Goal: Transaction & Acquisition: Purchase product/service

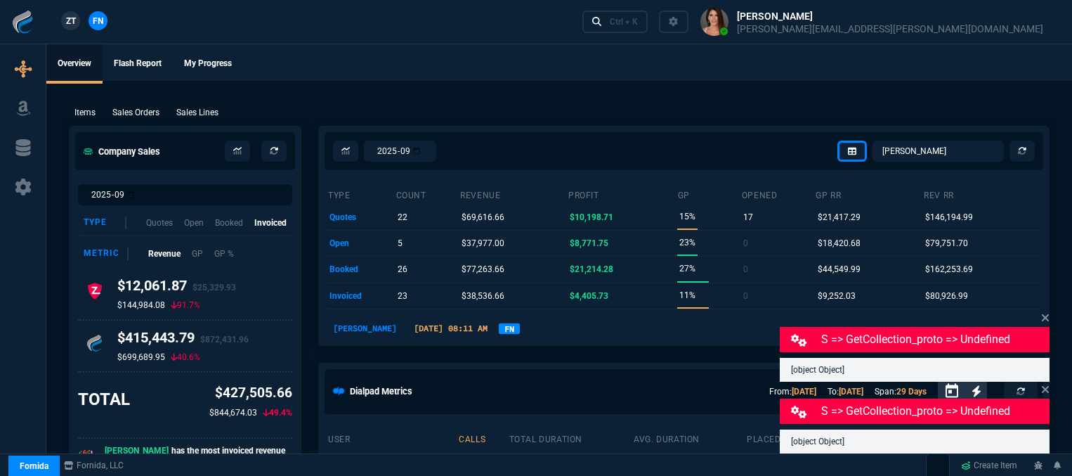
select select "12: [PERSON_NAME]"
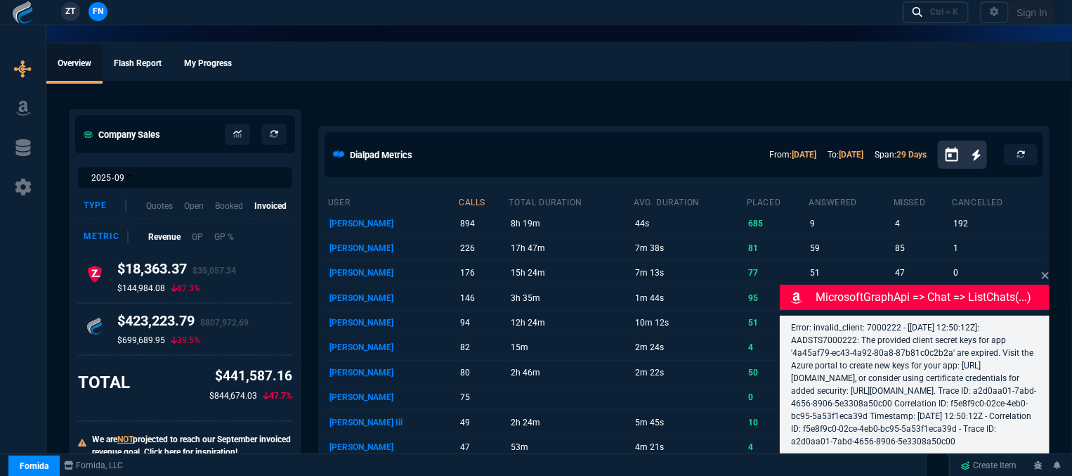
select select "12: [PERSON_NAME]"
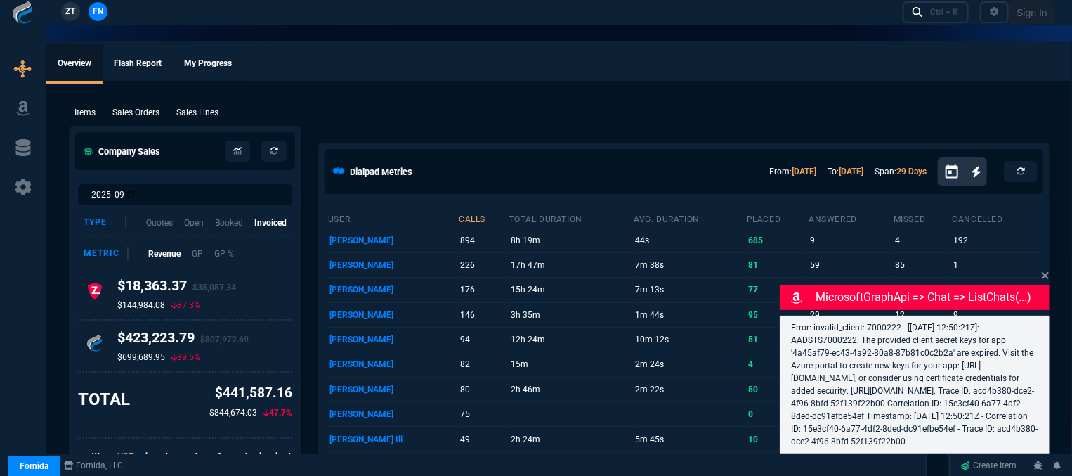
select select "12: [PERSON_NAME]"
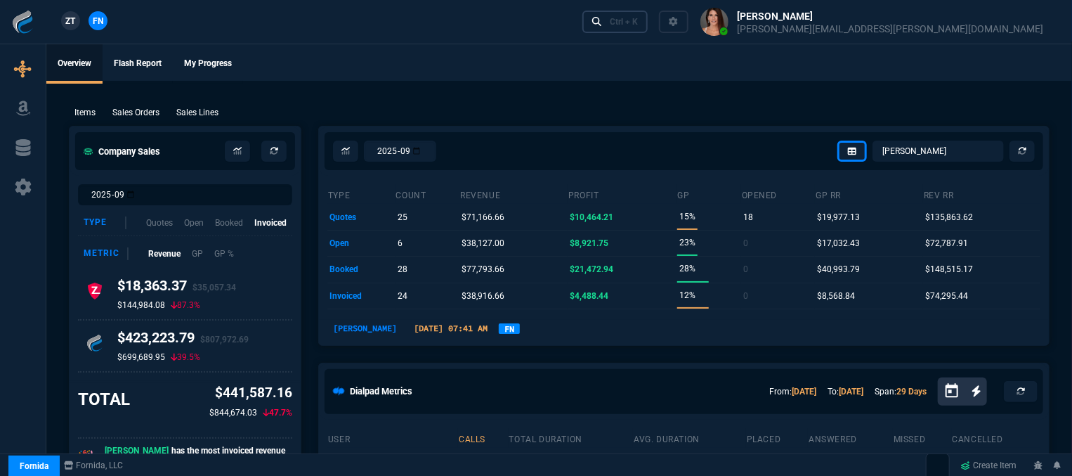
click at [638, 23] on div "Ctrl + K" at bounding box center [624, 21] width 28 height 11
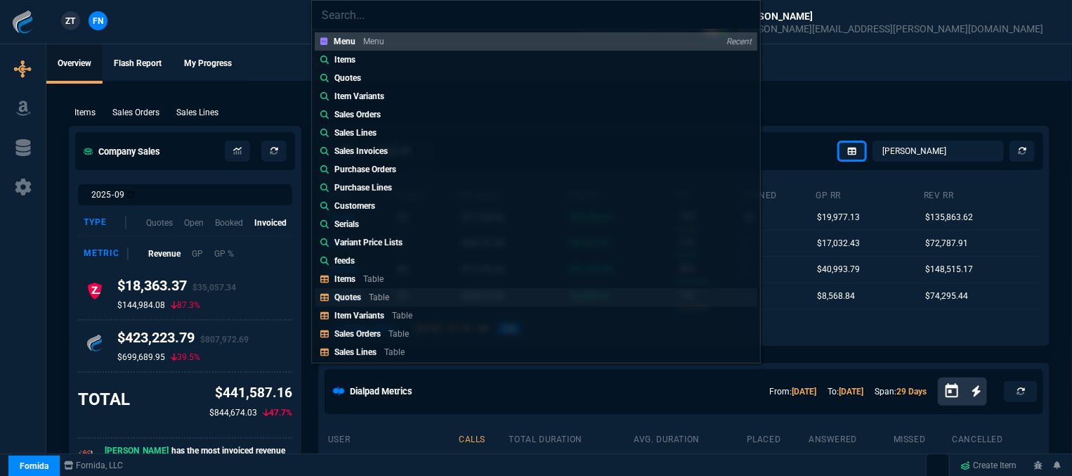
click at [360, 297] on p "Quotes" at bounding box center [348, 297] width 27 height 10
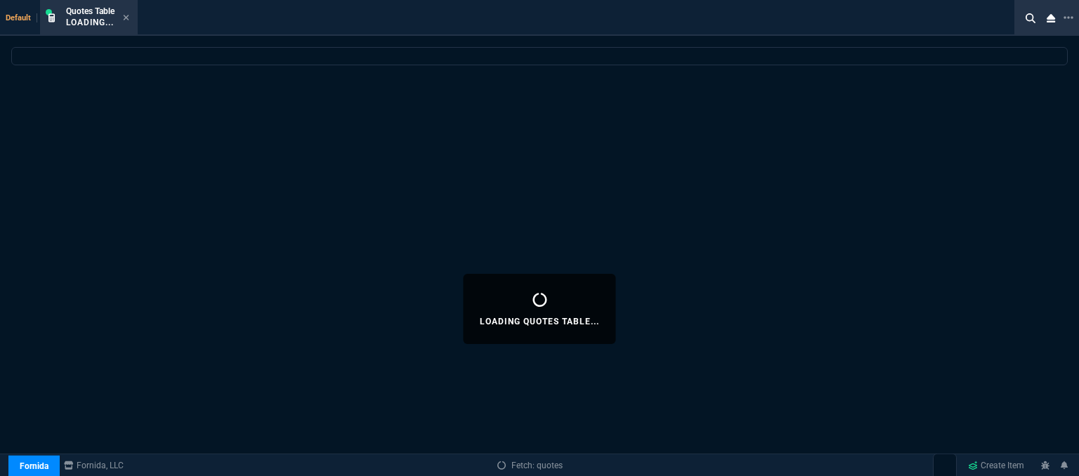
select select
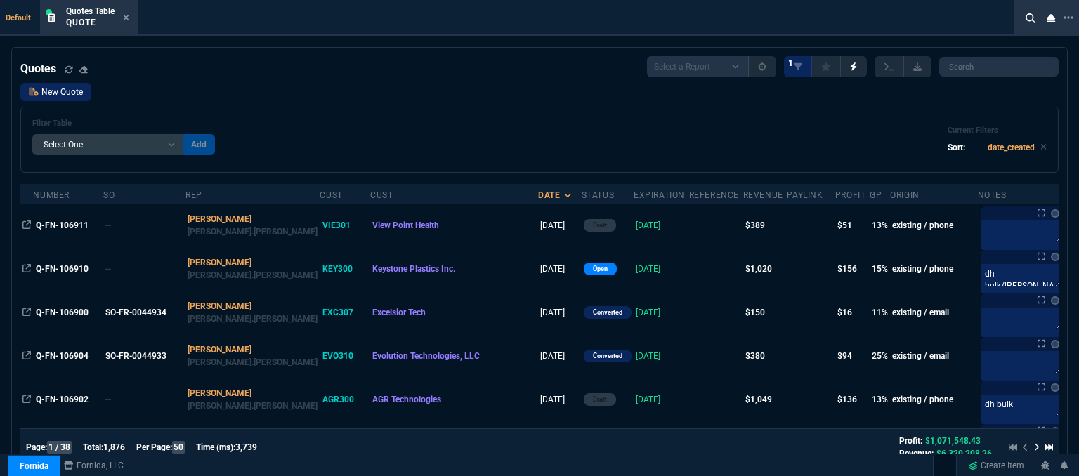
click at [69, 96] on link "New Quote" at bounding box center [55, 92] width 71 height 18
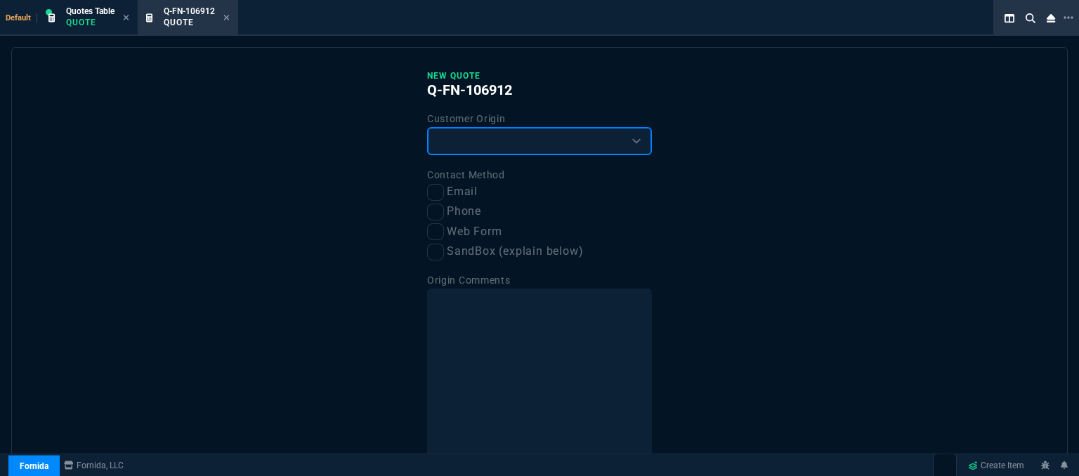
click at [450, 141] on select "Existing Customer Amazon Lead (first order) Website Lead (first order) Called (…" at bounding box center [539, 141] width 225 height 28
select select "existing"
click at [427, 127] on select "Existing Customer Amazon Lead (first order) Website Lead (first order) Called (…" at bounding box center [539, 141] width 225 height 28
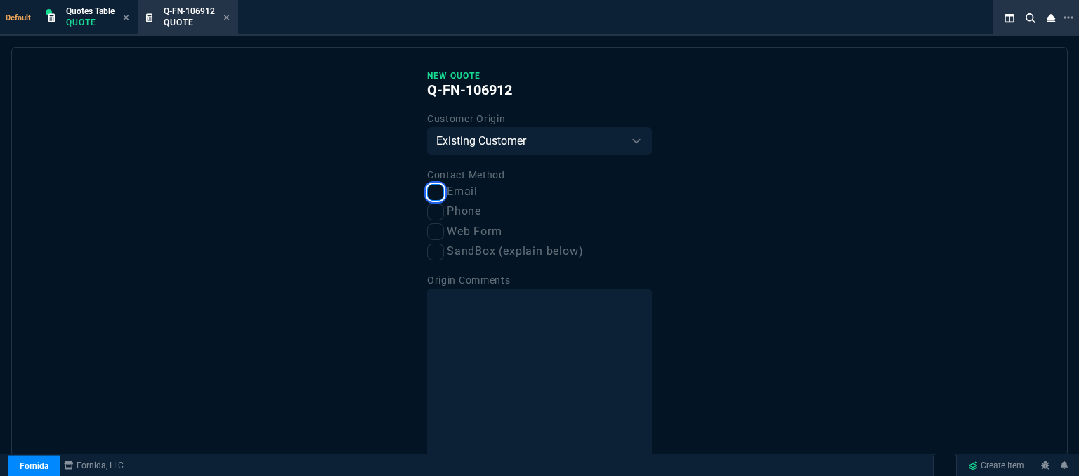
click at [433, 195] on input "Email" at bounding box center [435, 192] width 17 height 17
checkbox input "true"
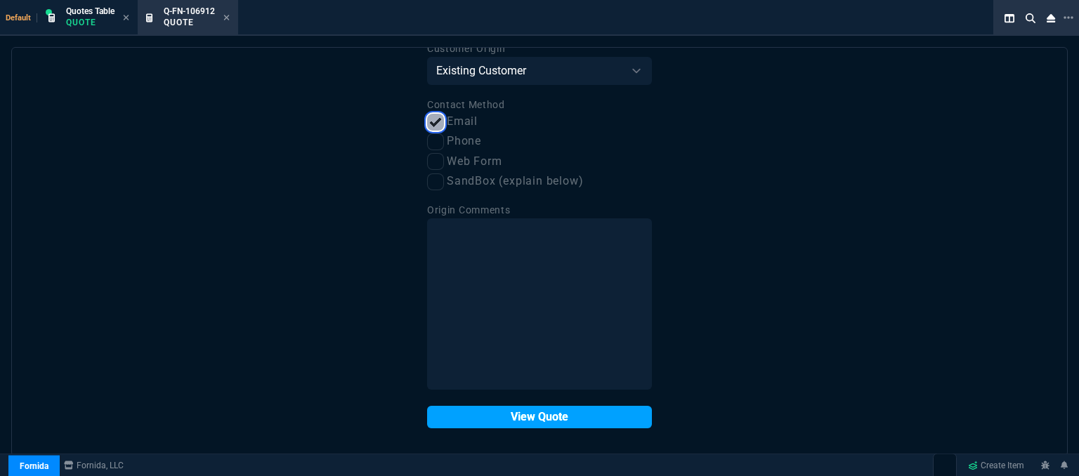
scroll to position [71, 0]
click at [501, 418] on button "View Quote" at bounding box center [539, 417] width 225 height 22
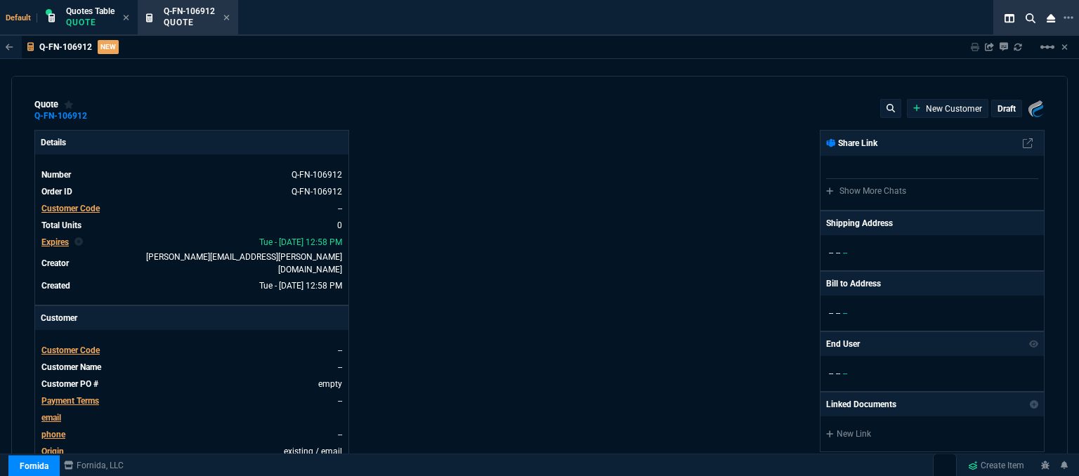
click at [76, 346] on span "Customer Code" at bounding box center [70, 351] width 58 height 10
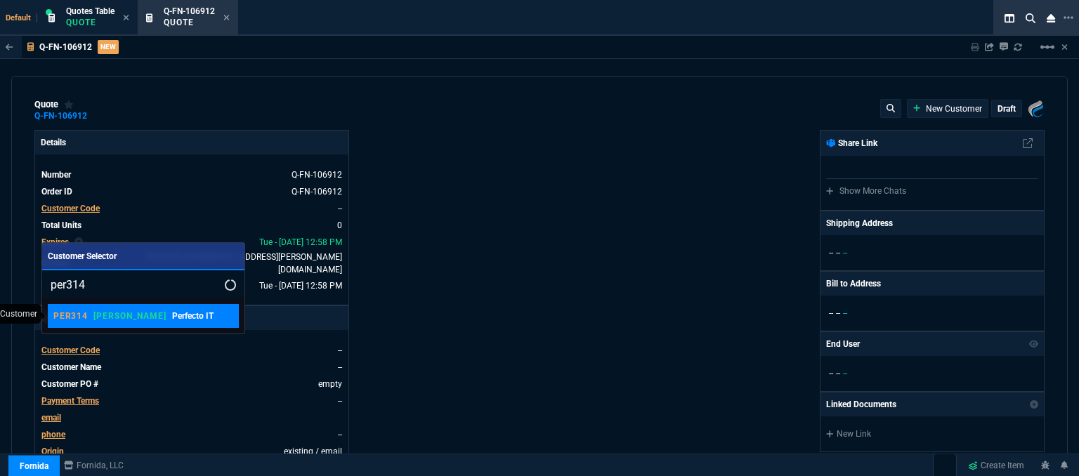
type input "per314"
click at [172, 320] on p "Perfecto IT" at bounding box center [192, 316] width 41 height 13
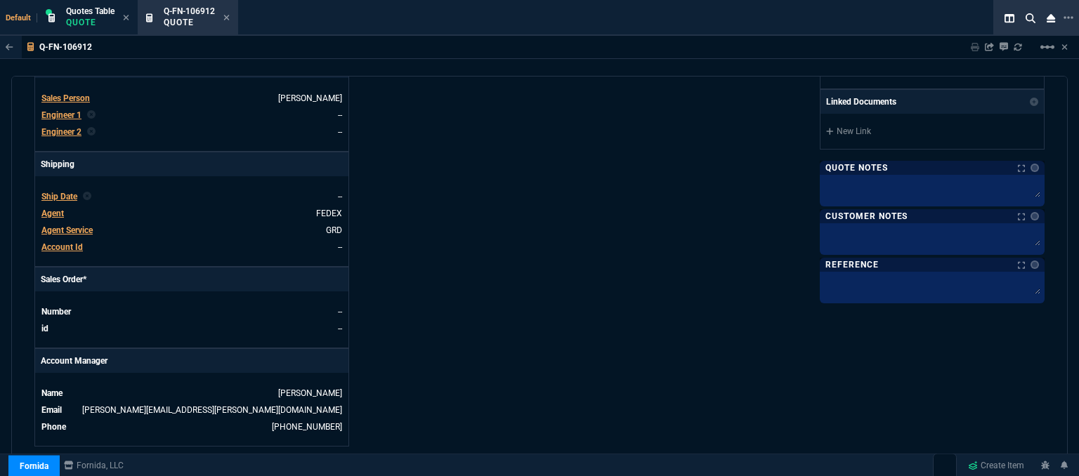
scroll to position [422, 0]
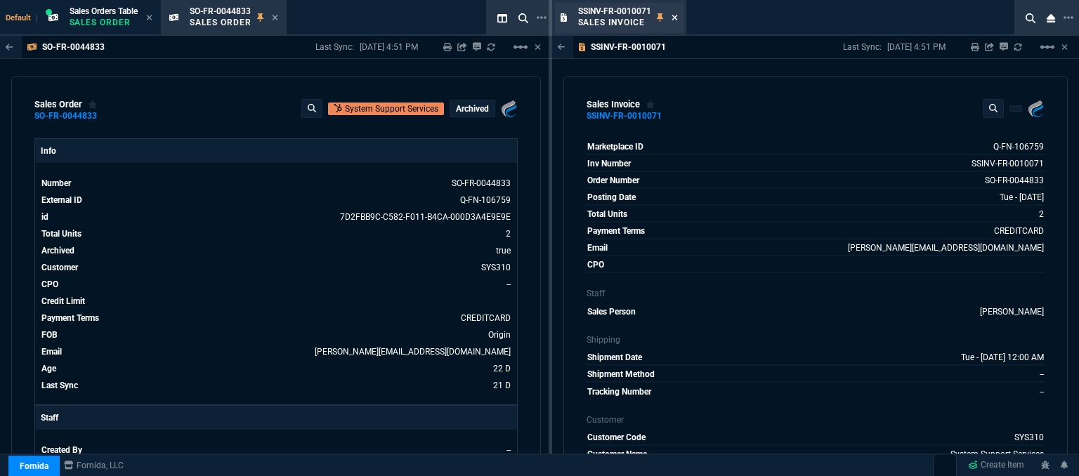
click at [676, 14] on icon at bounding box center [675, 17] width 6 height 8
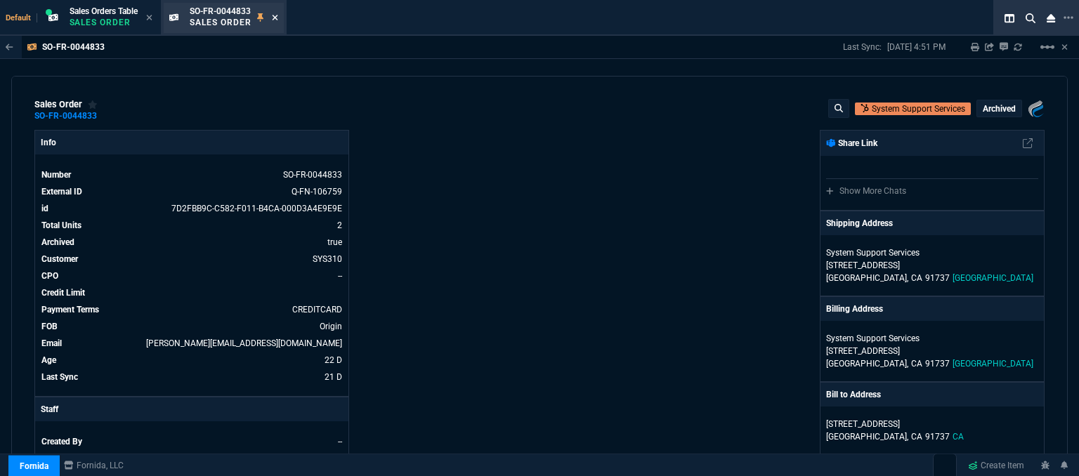
click at [278, 19] on icon at bounding box center [275, 17] width 6 height 8
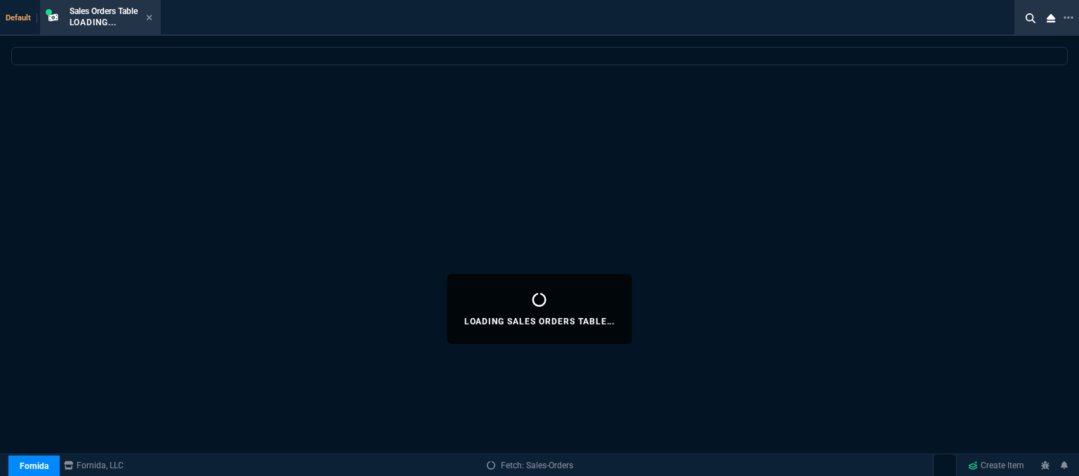
select select
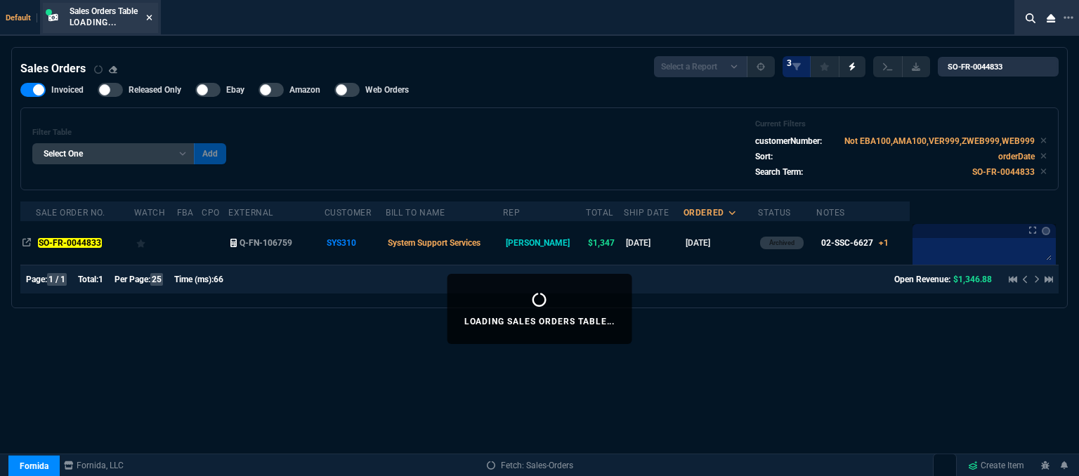
click at [150, 16] on icon at bounding box center [149, 18] width 6 height 6
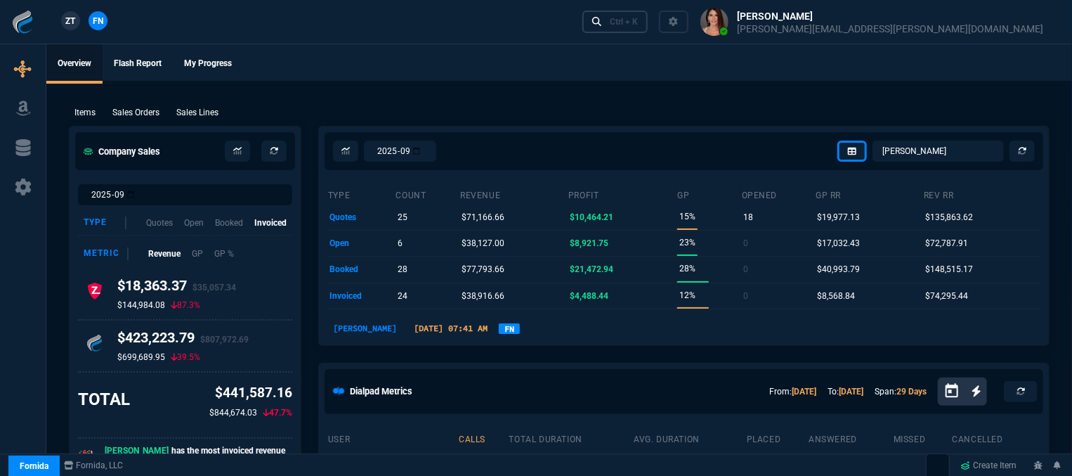
click at [638, 23] on div "Ctrl + K" at bounding box center [624, 21] width 28 height 11
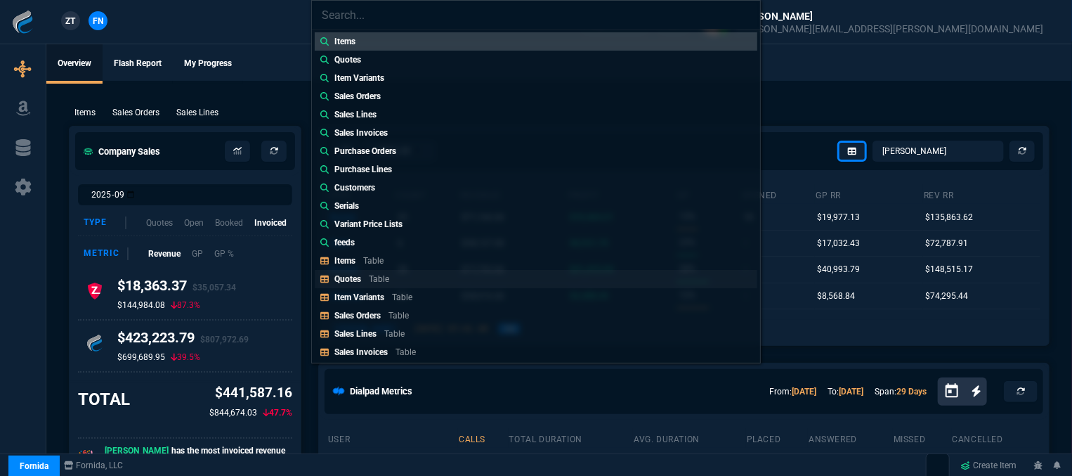
click at [363, 275] on div "Quotes Table" at bounding box center [365, 279] width 60 height 13
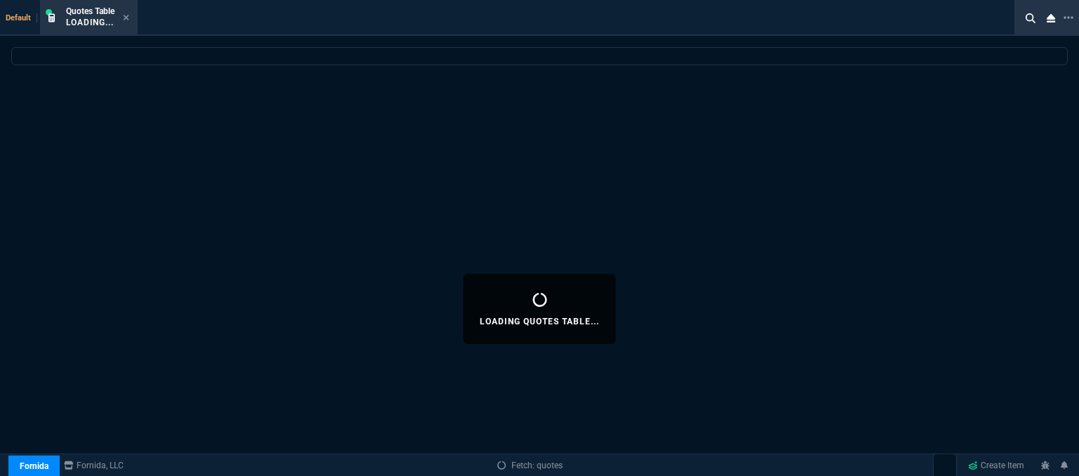
select select
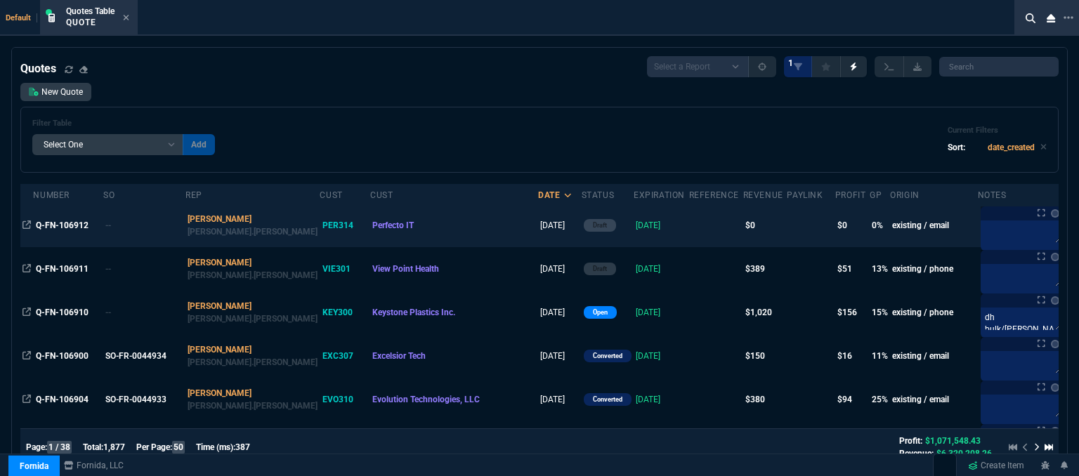
click at [689, 227] on td at bounding box center [716, 226] width 54 height 44
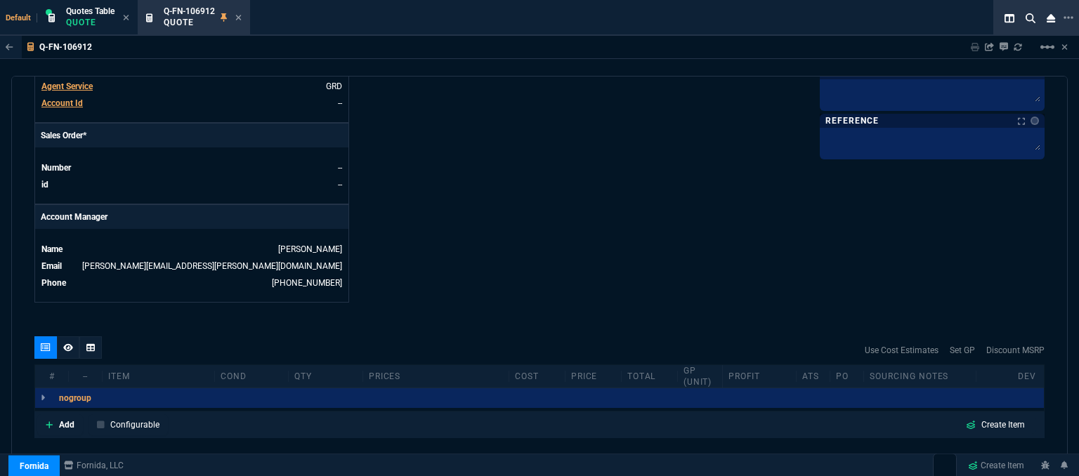
scroll to position [673, 0]
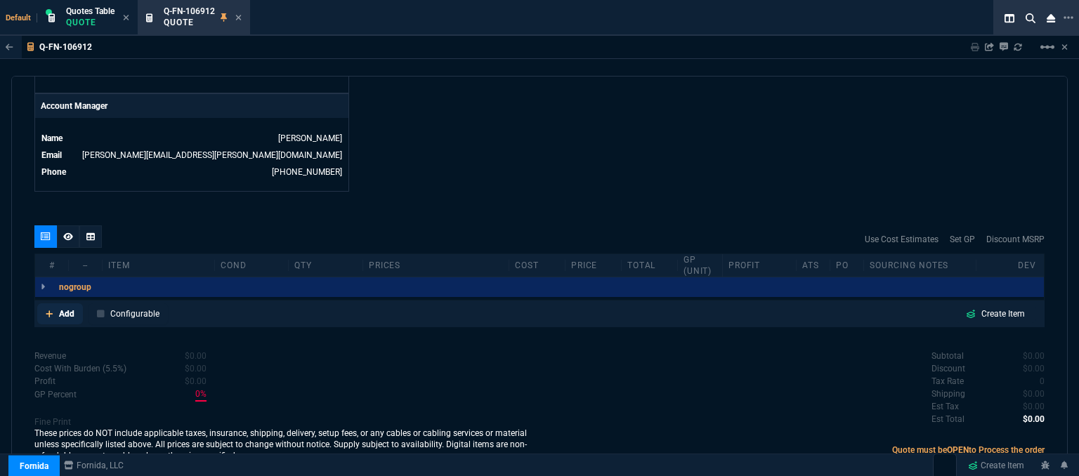
click at [47, 310] on icon at bounding box center [50, 314] width 8 height 8
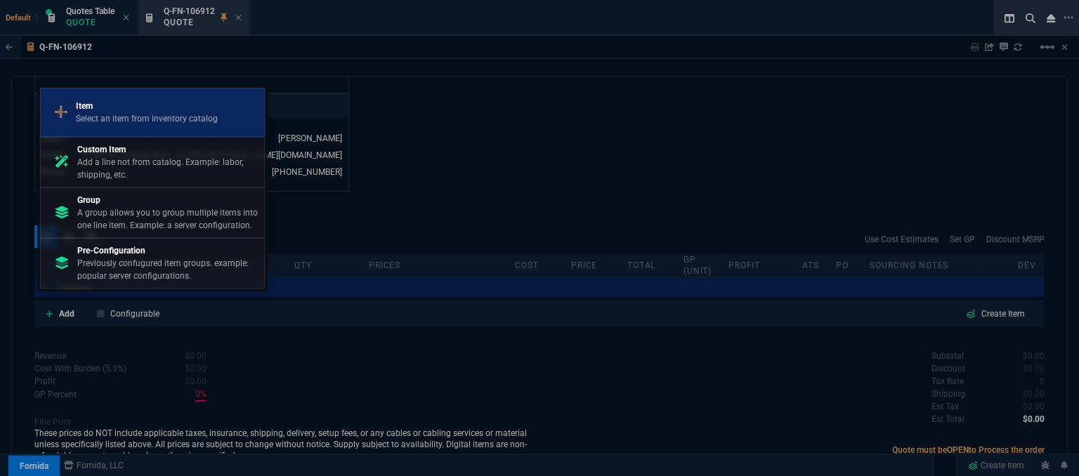
click at [127, 111] on p "Item" at bounding box center [147, 106] width 142 height 13
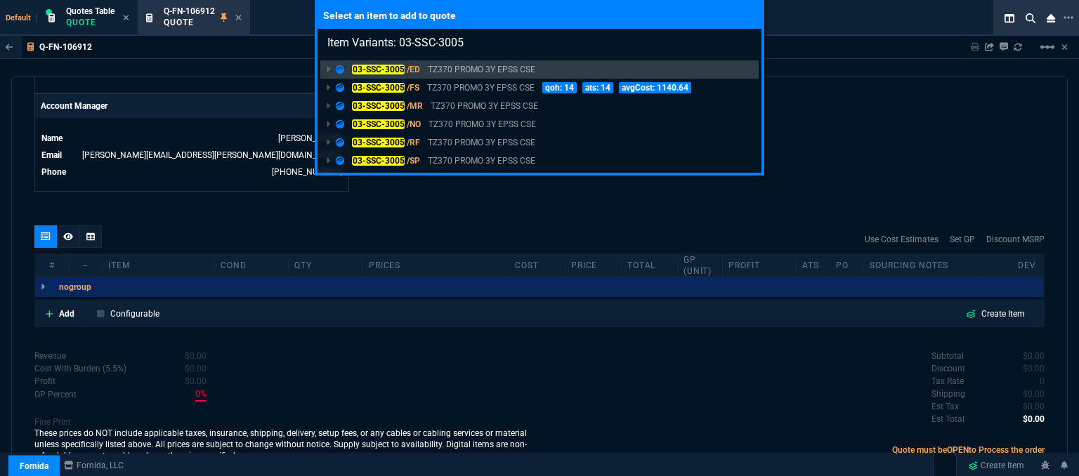
type input "Item Variants: 03-SSC-3005"
click at [654, 169] on div "03-SSC-3005 /ED TZ370 PROMO 3Y EPSS CSE 03-SSC-3005 /FS TZ370 PROMO 3Y EPSS CSE…" at bounding box center [540, 115] width 444 height 115
click at [480, 88] on p "TZ370 PROMO 3Y EPSS CSE" at bounding box center [481, 88] width 108 height 13
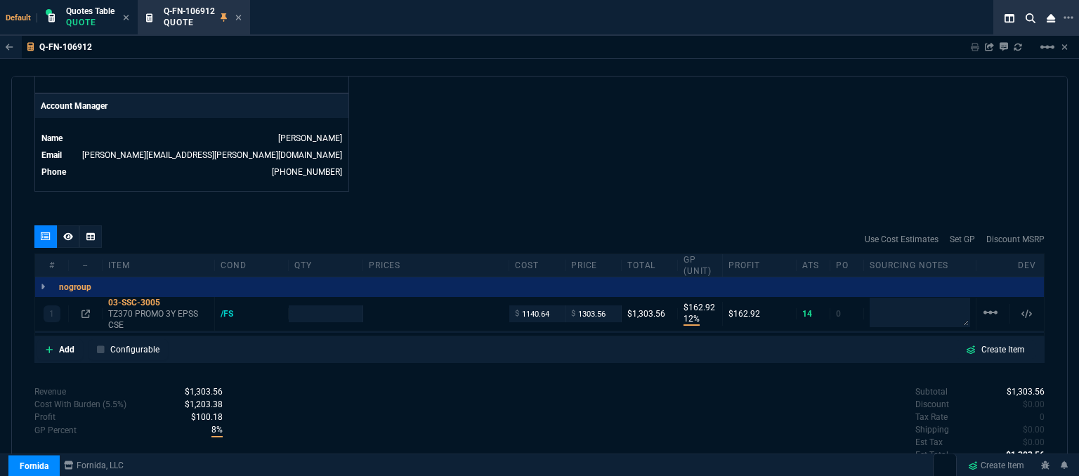
type input "12"
type input "163"
type input "1746.35"
type input "25"
click at [84, 310] on icon at bounding box center [86, 314] width 8 height 8
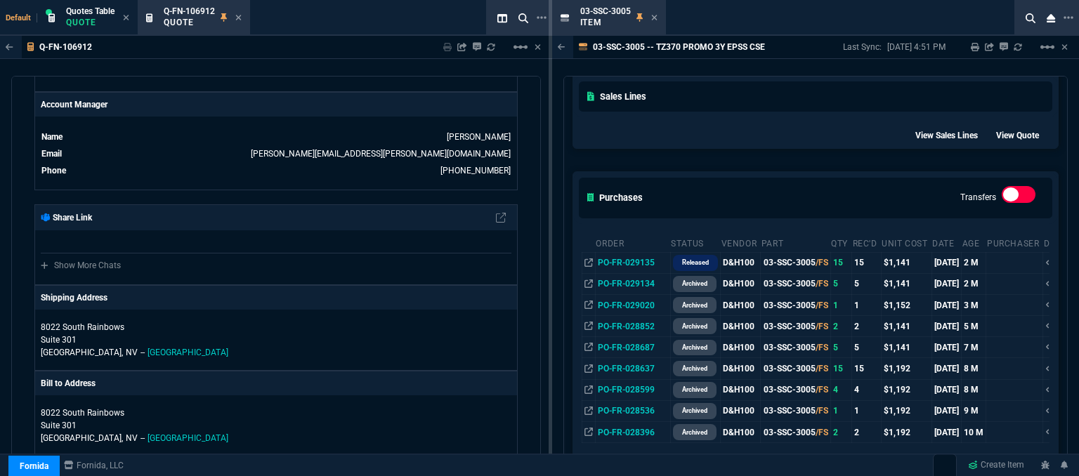
scroll to position [703, 0]
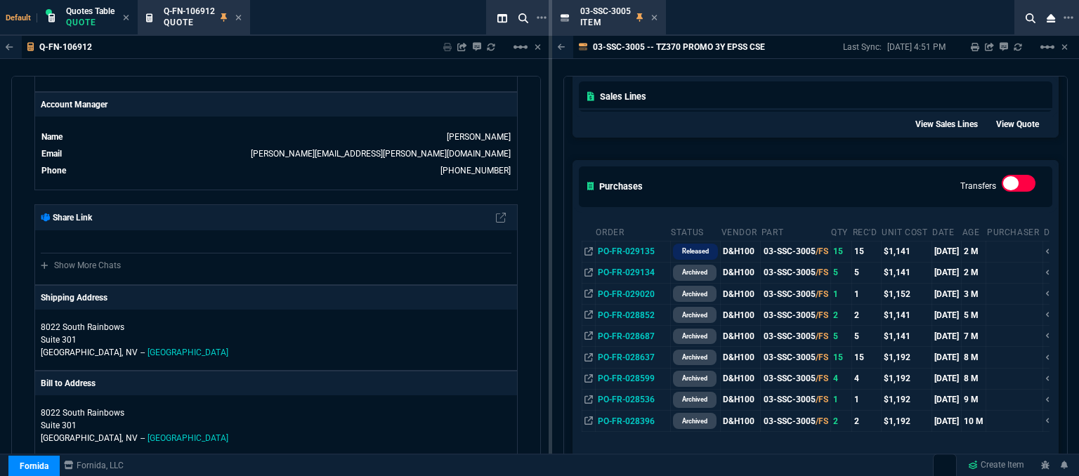
click at [655, 16] on icon at bounding box center [654, 18] width 6 height 6
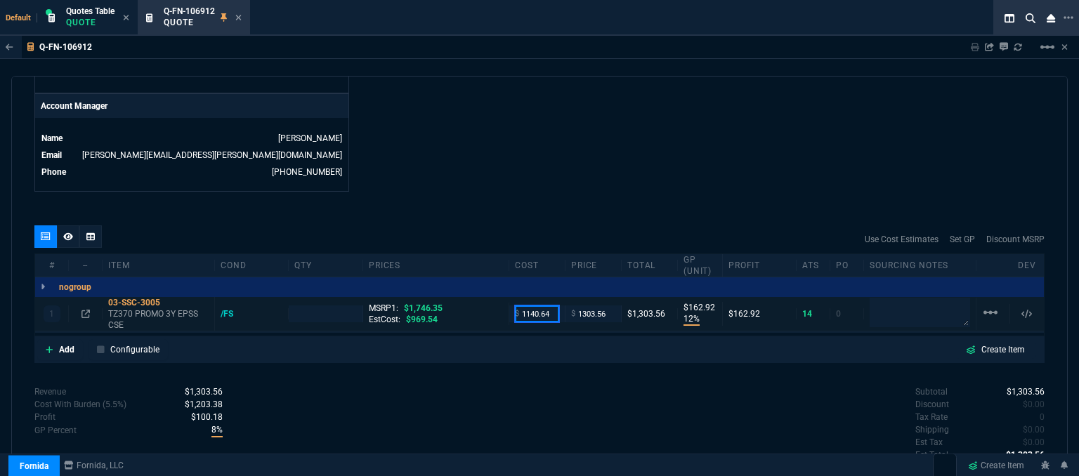
click at [548, 306] on input "1140.64" at bounding box center [537, 314] width 44 height 16
type input "969.54"
type input "1"
type input "969.54"
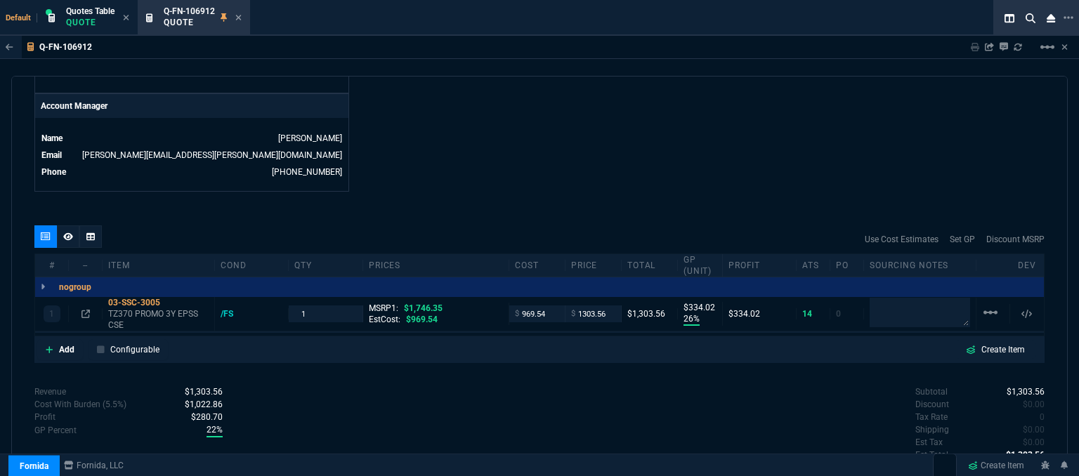
type input "26"
type input "334"
click at [48, 346] on icon at bounding box center [50, 350] width 8 height 8
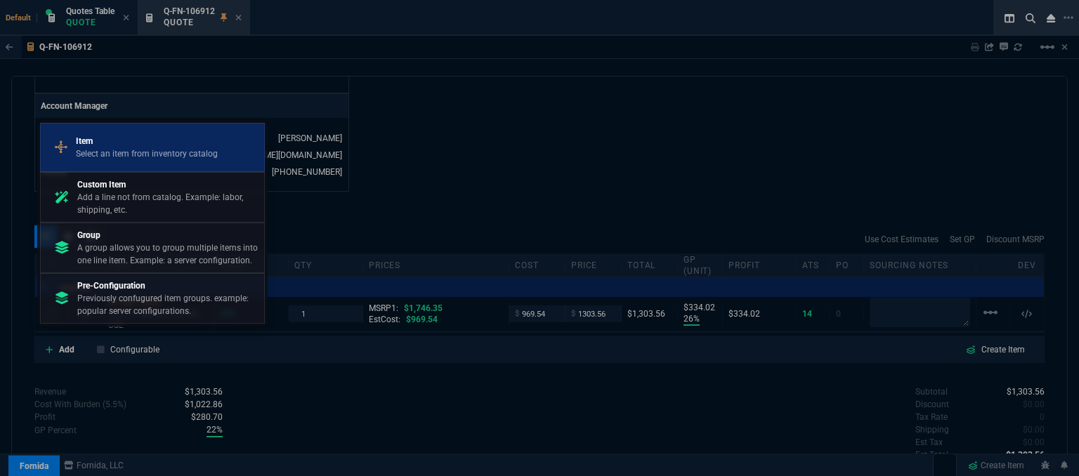
click at [152, 153] on p "Select an item from inventory catalog" at bounding box center [147, 154] width 142 height 13
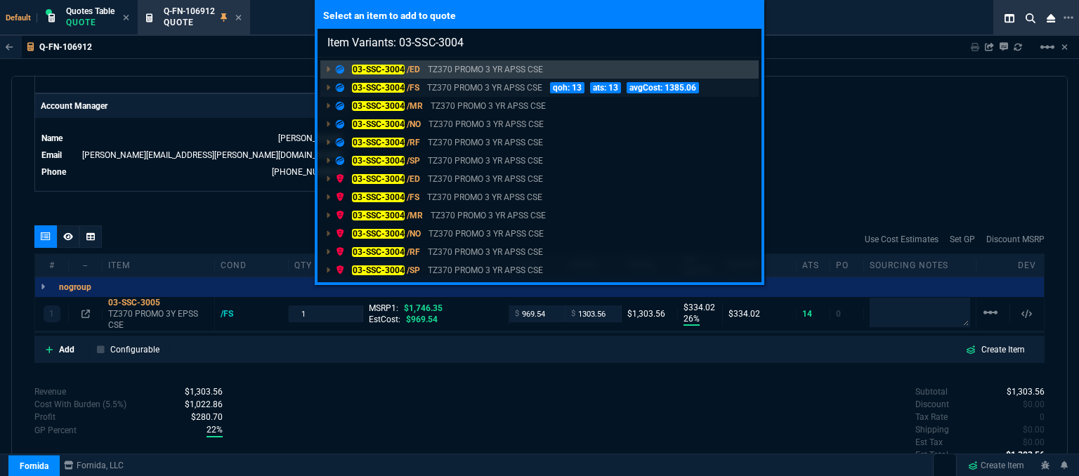
type input "Item Variants: 03-SSC-3004"
click at [526, 85] on p "TZ370 PROMO 3 YR APSS CSE" at bounding box center [484, 88] width 115 height 13
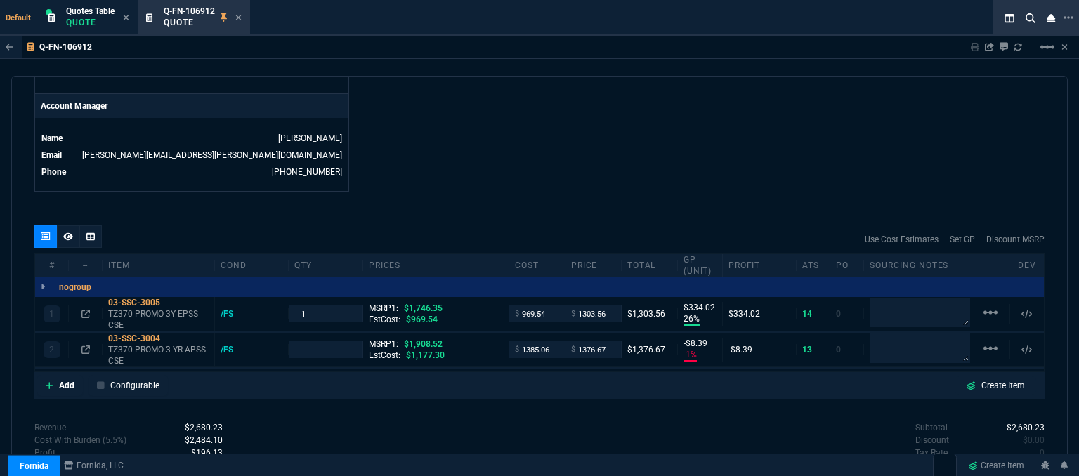
type input "26"
type input "334"
type input "-1"
type input "-8"
type input "25"
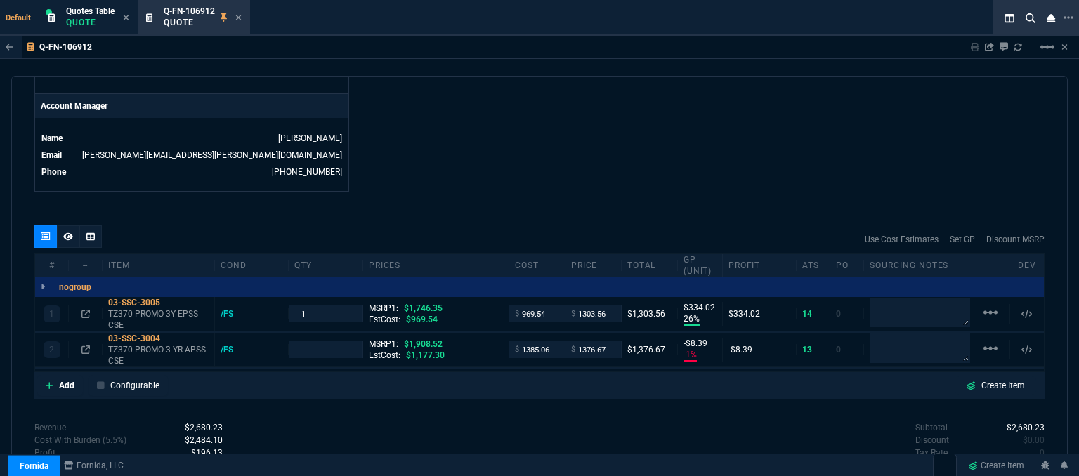
type input "1908.52"
type input "28"
click at [86, 346] on icon at bounding box center [86, 350] width 8 height 8
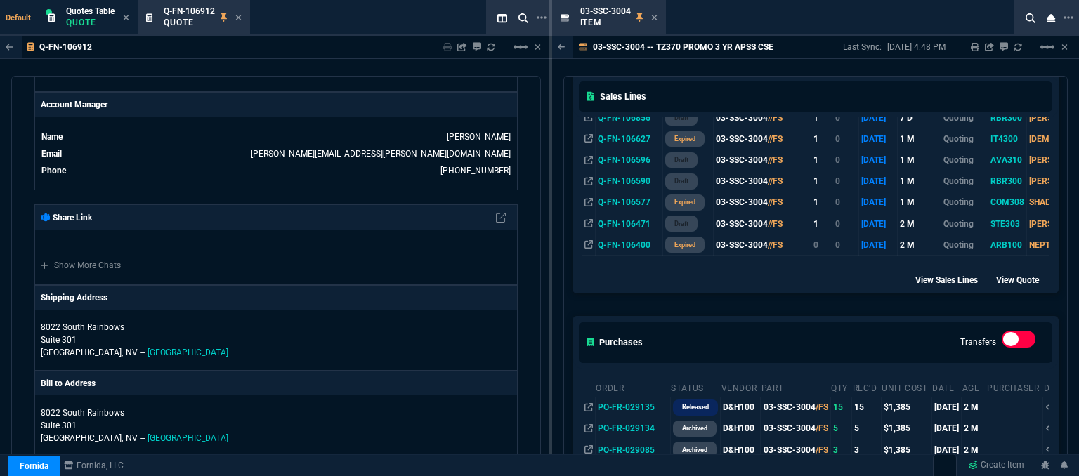
scroll to position [562, 0]
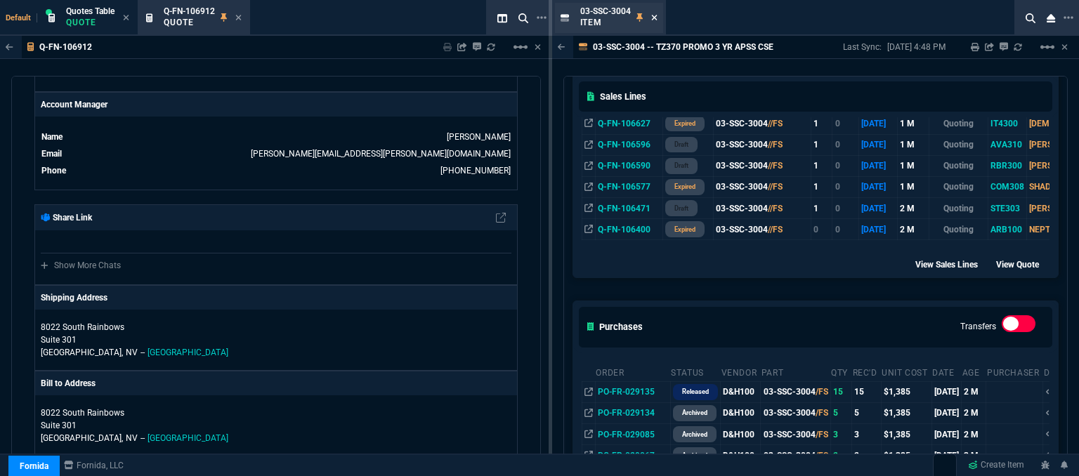
click at [655, 20] on icon at bounding box center [654, 17] width 6 height 8
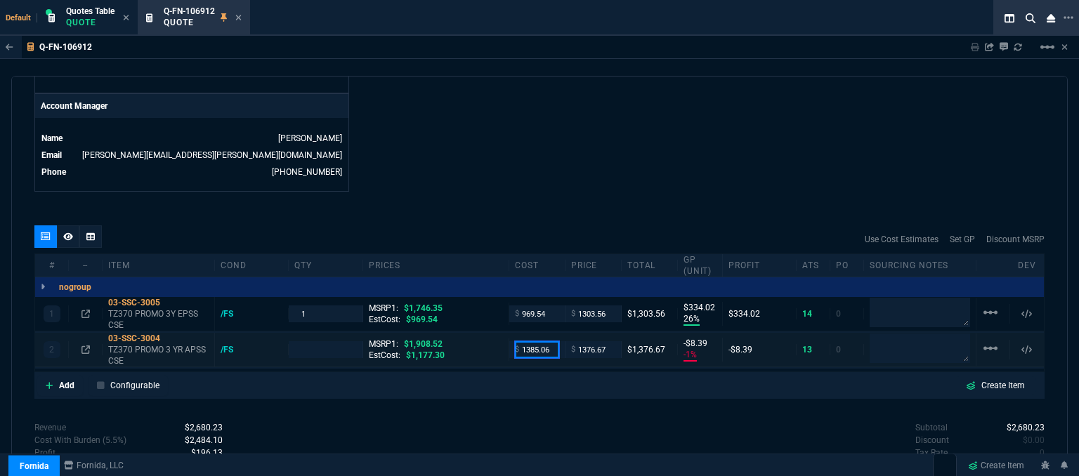
click at [552, 342] on input "1385.06" at bounding box center [537, 350] width 44 height 16
type input "1178"
type input "1"
type input "1178"
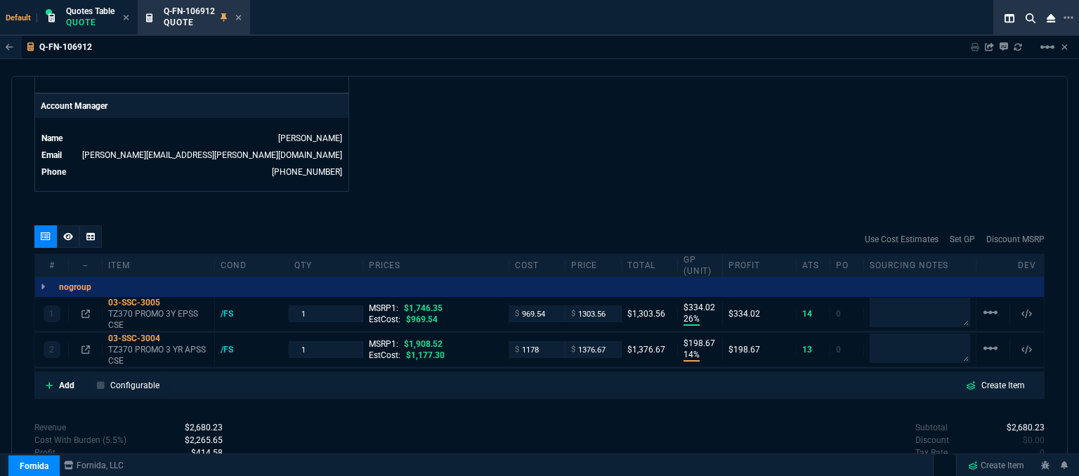
type input "14"
type input "199"
click at [171, 335] on icon at bounding box center [170, 339] width 8 height 8
click at [607, 342] on input "1376.67" at bounding box center [593, 350] width 44 height 16
type input "1290"
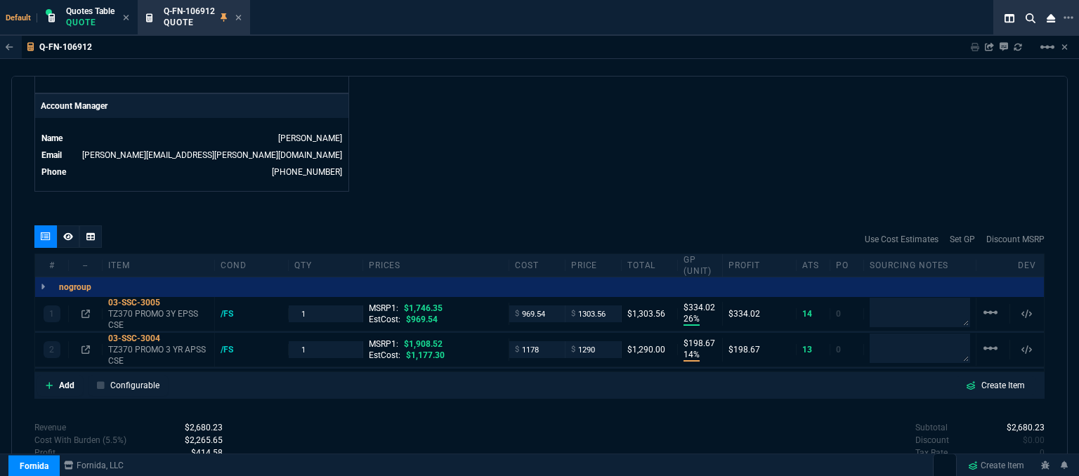
type input "1290"
type input "9"
type input "112"
type input "32"
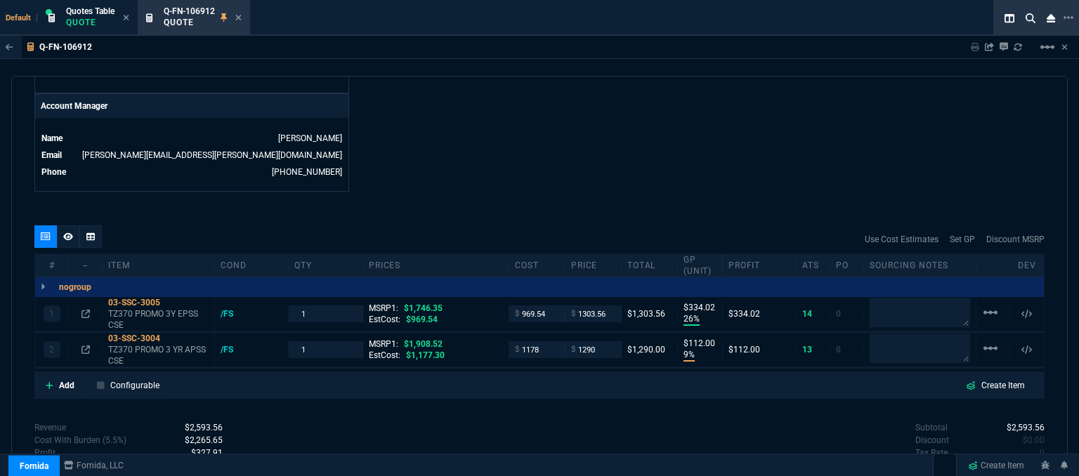
scroll to position [744, 0]
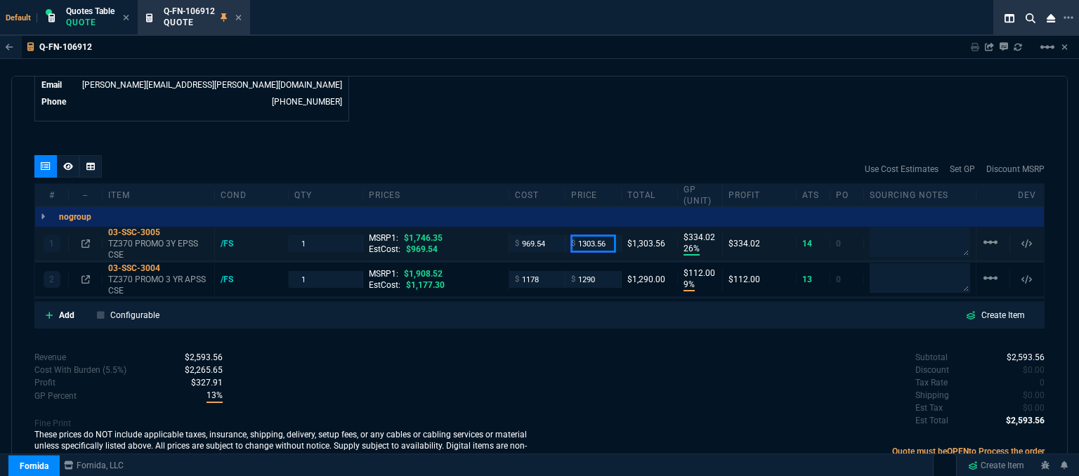
click at [609, 235] on input "1303.56" at bounding box center [593, 243] width 44 height 16
type input "1260"
click at [585, 127] on div "quote Q-FN-106912 Perfecto IT draft Fornida, LLC 2609 Technology Dr Suite 300 P…" at bounding box center [539, 278] width 1057 height 405
type input "1260"
type input "23"
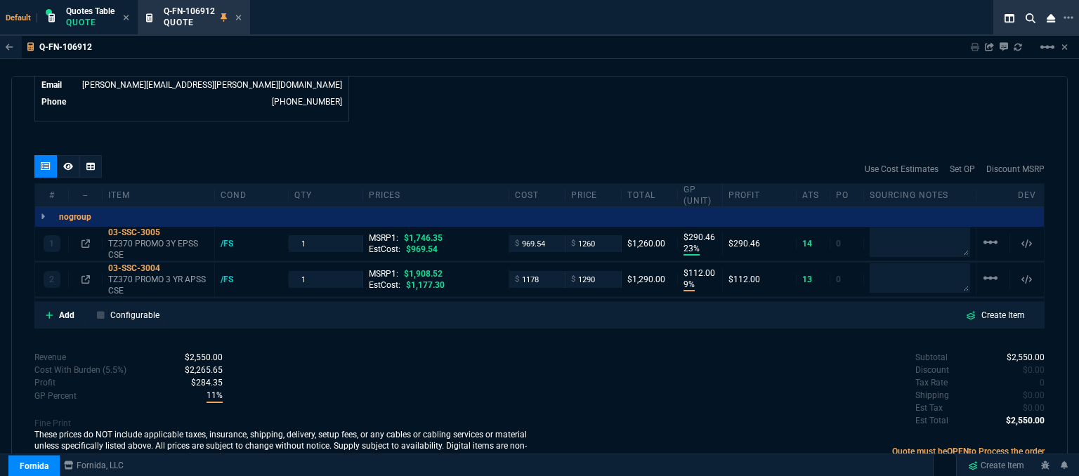
type input "290"
type input "28"
click at [172, 228] on icon at bounding box center [170, 232] width 8 height 8
click at [171, 264] on icon at bounding box center [170, 268] width 8 height 8
click at [605, 271] on input "1290" at bounding box center [593, 279] width 44 height 16
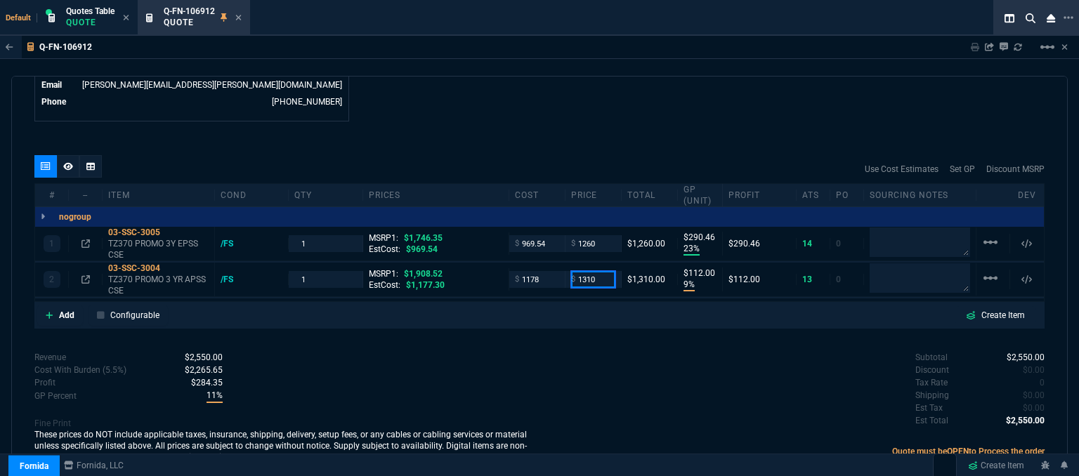
type input "1310"
click at [540, 355] on div "Subtotal $2,550.00 Discount $0.00 Tax Rate 0 Shipping $0.00 Est Tax $0.00 Est T…" at bounding box center [792, 389] width 505 height 77
type input "1310"
type input "10"
type input "132"
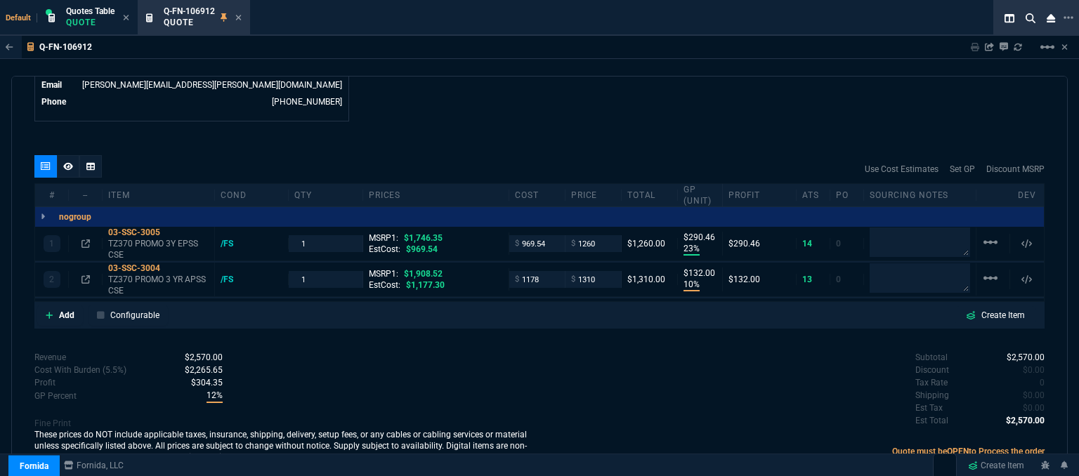
type input "31"
click at [599, 271] on input "1310" at bounding box center [593, 279] width 44 height 16
type input "1345"
click at [543, 387] on div "Subtotal $2,570.00 Discount $0.00 Tax Rate 0 Shipping $0.00 Est Tax $0.00 Est T…" at bounding box center [792, 389] width 505 height 77
type input "1345"
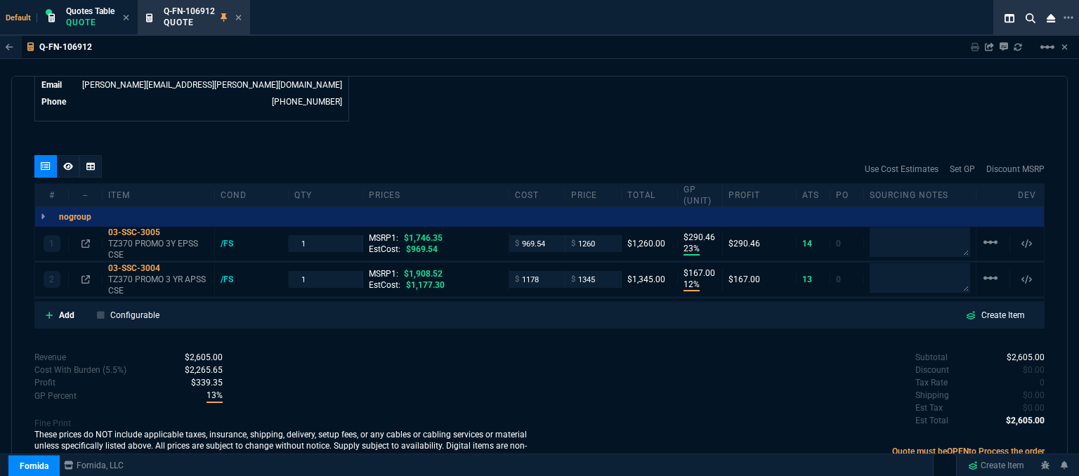
type input "12"
type input "167"
type input "30"
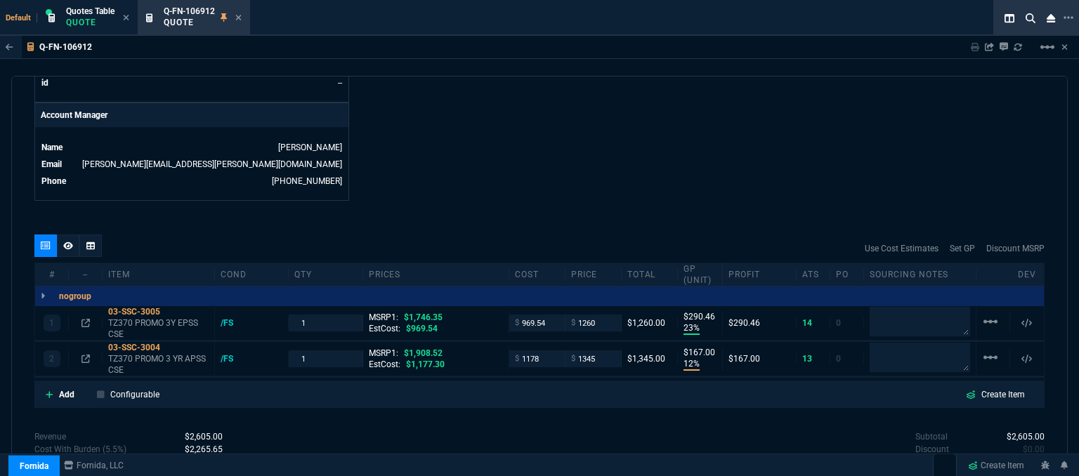
scroll to position [744, 0]
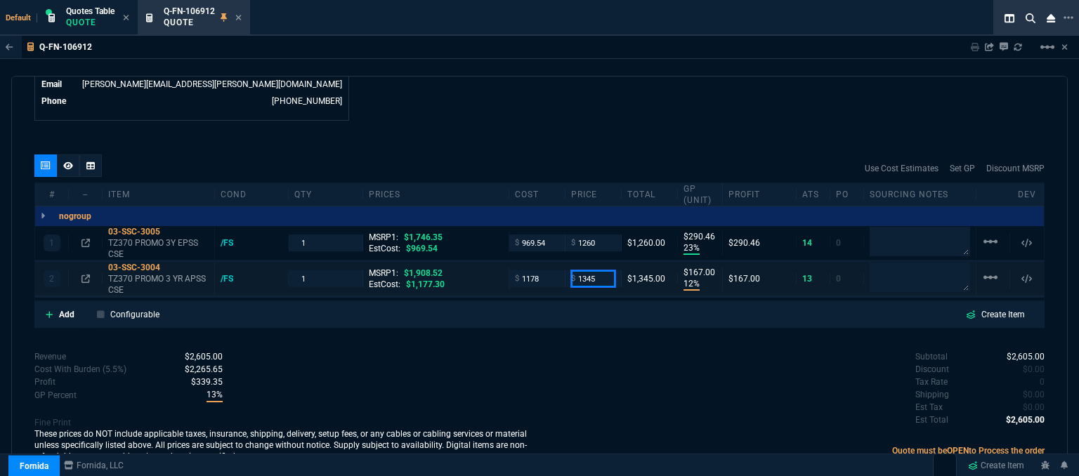
click at [600, 271] on input "1345" at bounding box center [593, 279] width 44 height 16
type input "1355"
click at [600, 320] on div "quote Q-FN-106912 Perfecto IT draft Fornida, LLC 2609 Technology Dr Suite 300 P…" at bounding box center [539, 278] width 1057 height 405
type input "1355"
type input "13"
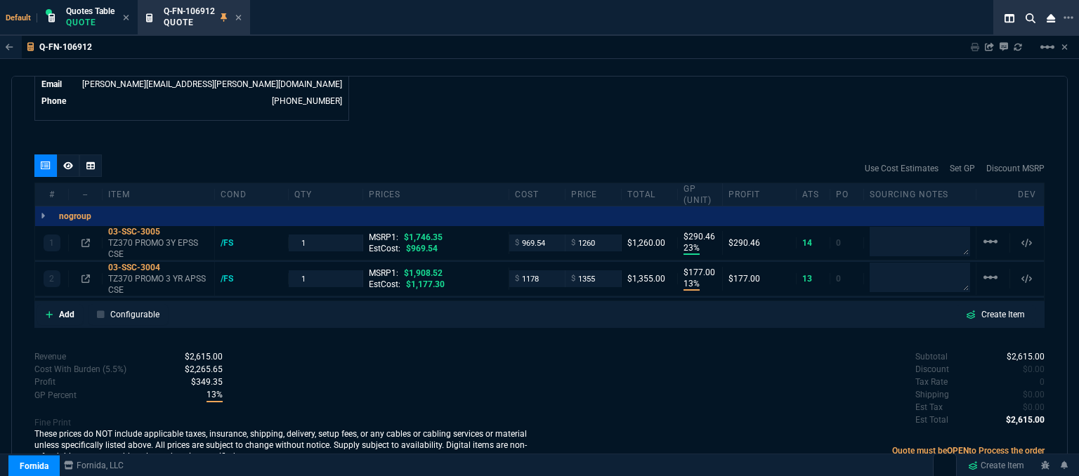
type input "177"
type input "29"
click at [595, 271] on input "1355" at bounding box center [593, 279] width 44 height 16
type input "1375"
click at [592, 316] on div "quote Q-FN-106912 Perfecto IT draft Fornida, LLC 2609 Technology Dr Suite 300 P…" at bounding box center [539, 278] width 1057 height 405
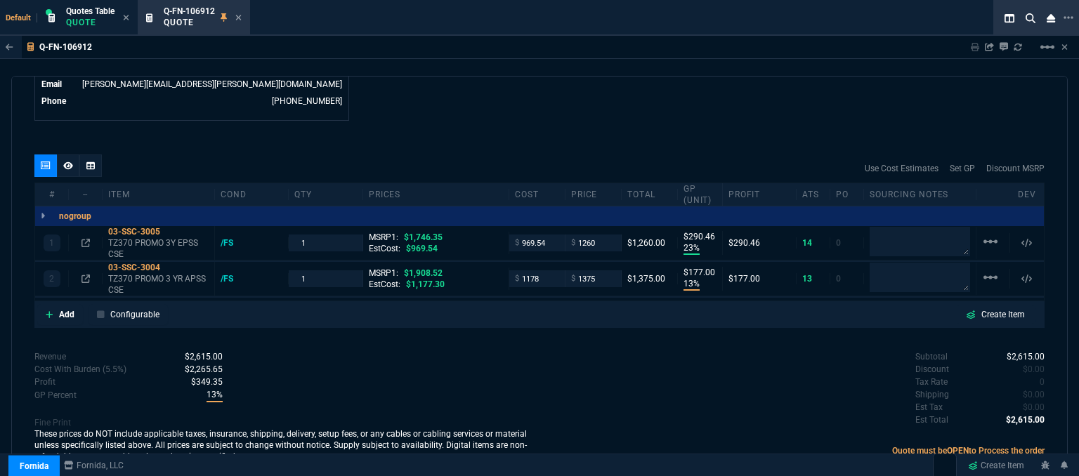
type input "1375"
type input "14"
type input "197"
type input "28"
click at [169, 264] on icon at bounding box center [170, 268] width 8 height 8
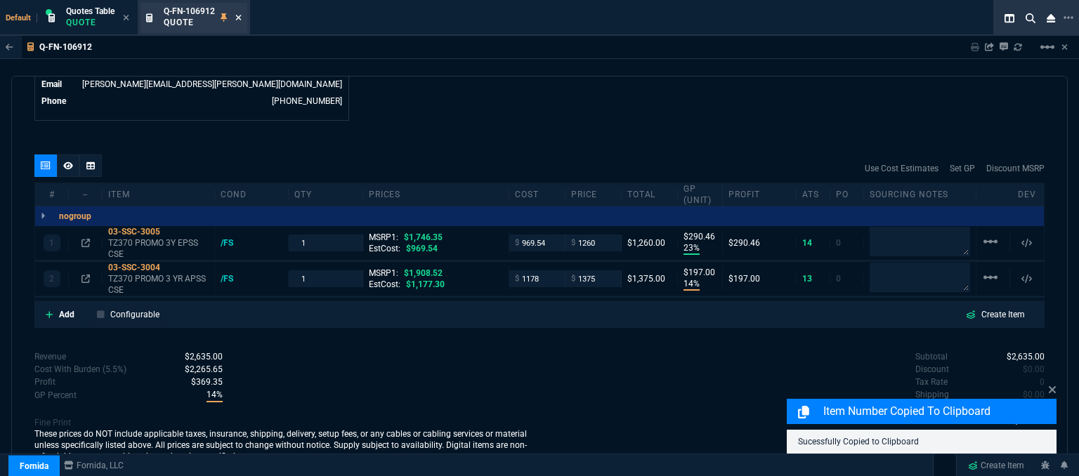
click at [237, 17] on icon at bounding box center [238, 17] width 6 height 8
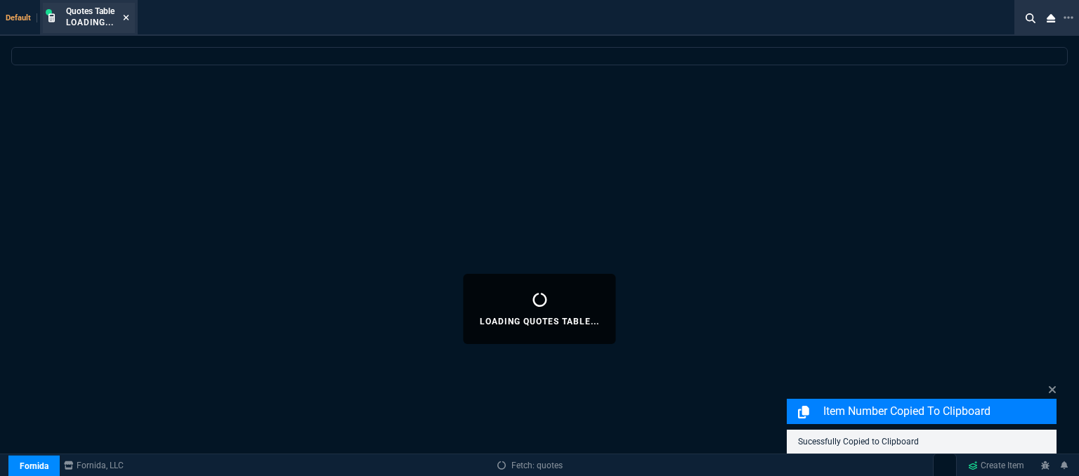
click at [127, 15] on icon at bounding box center [126, 17] width 6 height 8
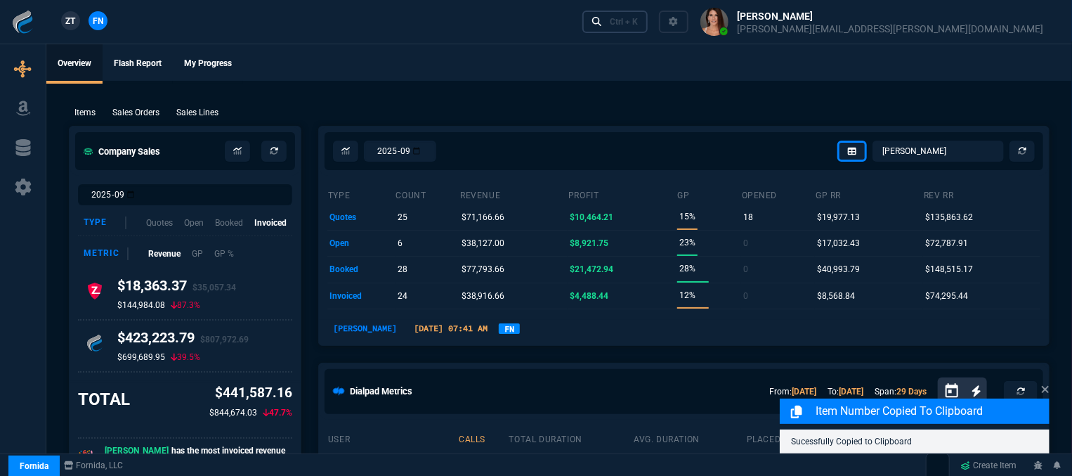
click at [638, 16] on div "Ctrl + K" at bounding box center [624, 21] width 28 height 11
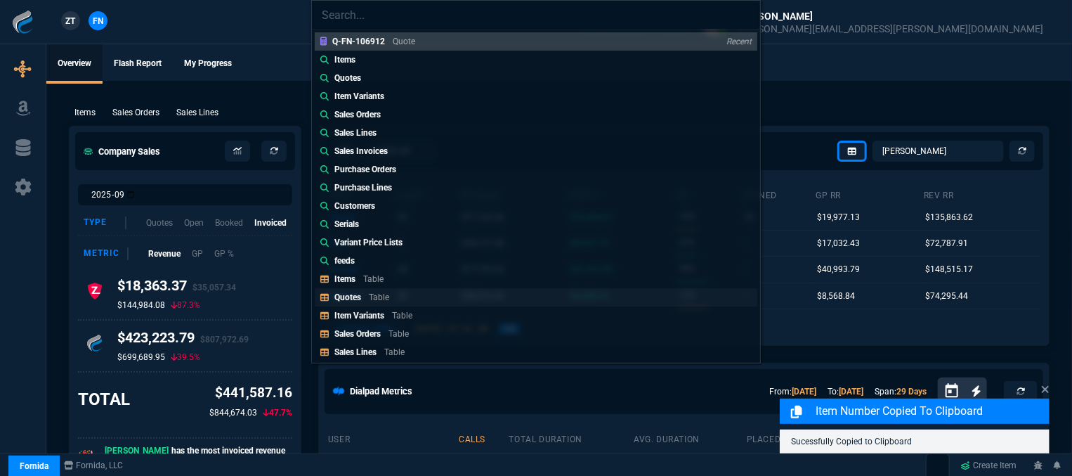
click at [416, 294] on link "Quotes Table" at bounding box center [536, 297] width 443 height 18
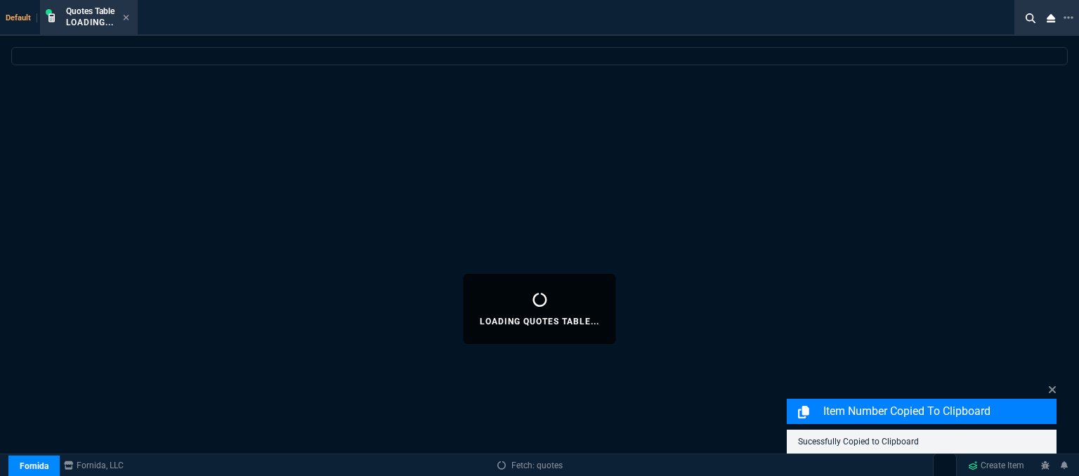
select select
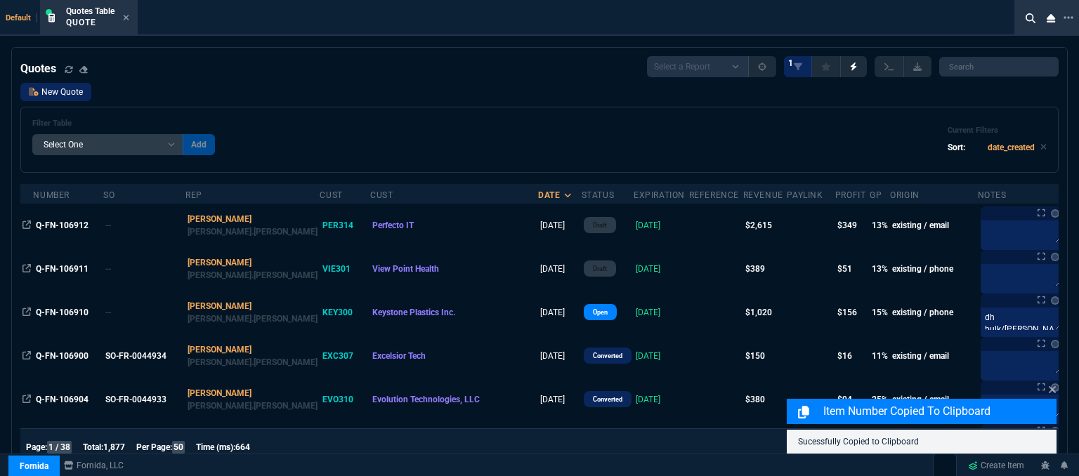
click at [70, 92] on link "New Quote" at bounding box center [55, 92] width 71 height 18
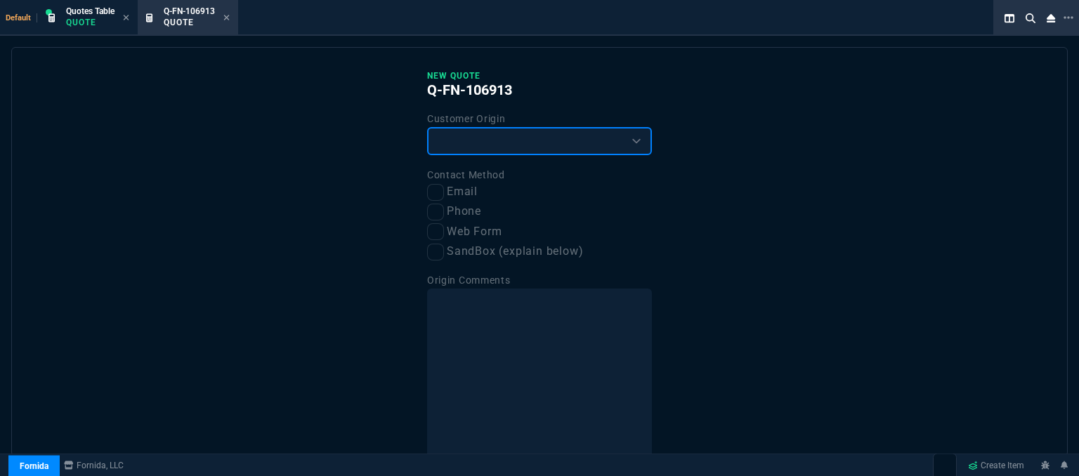
click at [506, 138] on select "Existing Customer Amazon Lead (first order) Website Lead (first order) Called (…" at bounding box center [539, 141] width 225 height 28
select select "existing"
click at [427, 127] on select "Existing Customer Amazon Lead (first order) Website Lead (first order) Called (…" at bounding box center [539, 141] width 225 height 28
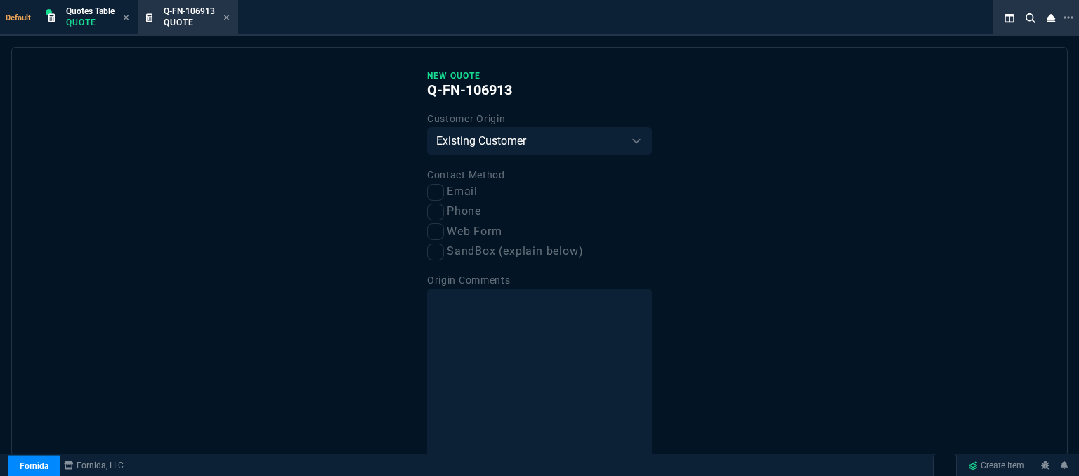
click at [432, 202] on div "Contact Method Email Phone Web Form SandBox (explain below)" at bounding box center [539, 214] width 225 height 94
click at [434, 196] on input "Email" at bounding box center [435, 192] width 17 height 17
checkbox input "true"
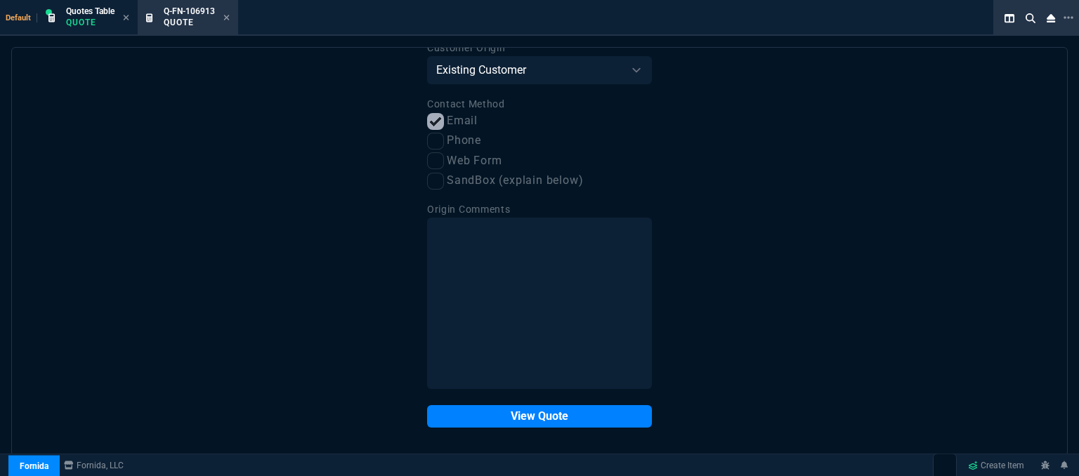
click at [521, 398] on div "New Quote Q-FN-106913 Customer Origin Existing Customer Amazon Lead (first orde…" at bounding box center [539, 213] width 225 height 429
click at [521, 411] on button "View Quote" at bounding box center [539, 417] width 225 height 22
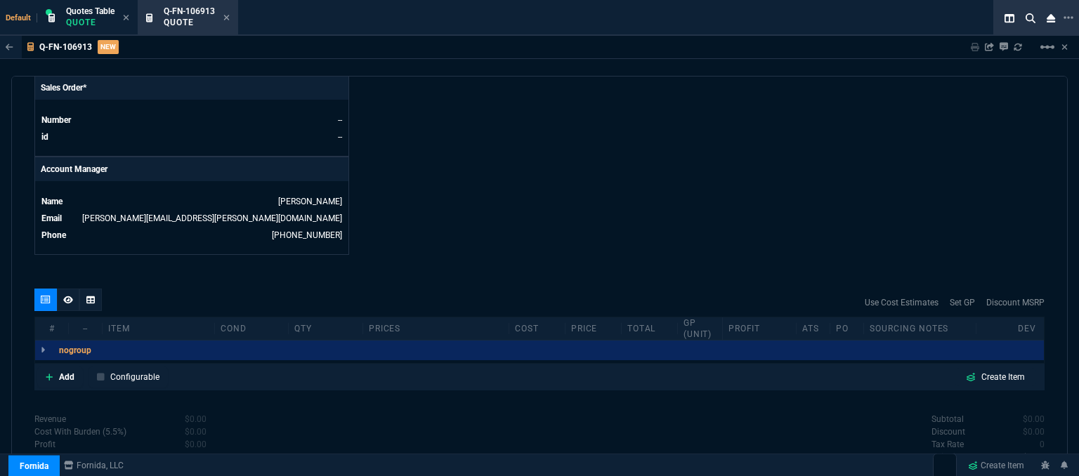
scroll to position [633, 0]
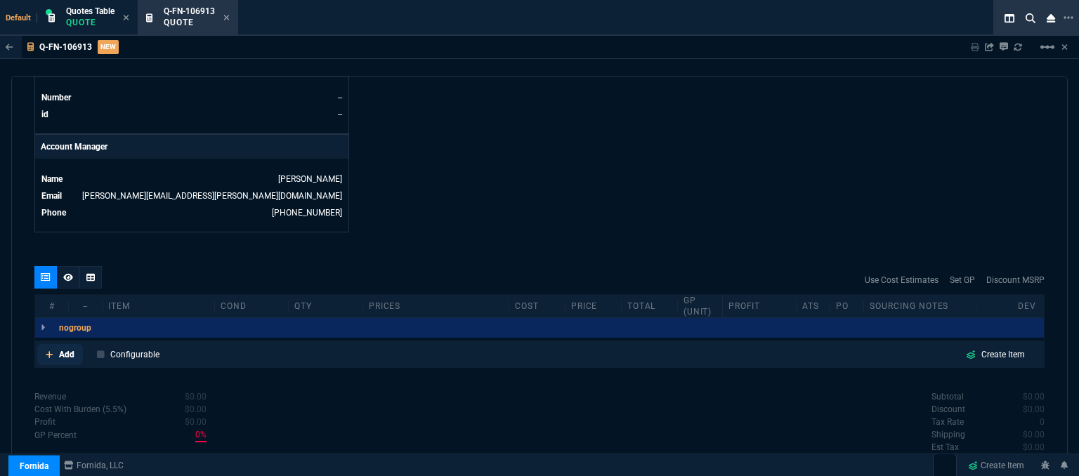
click at [44, 344] on link "Add" at bounding box center [60, 354] width 46 height 21
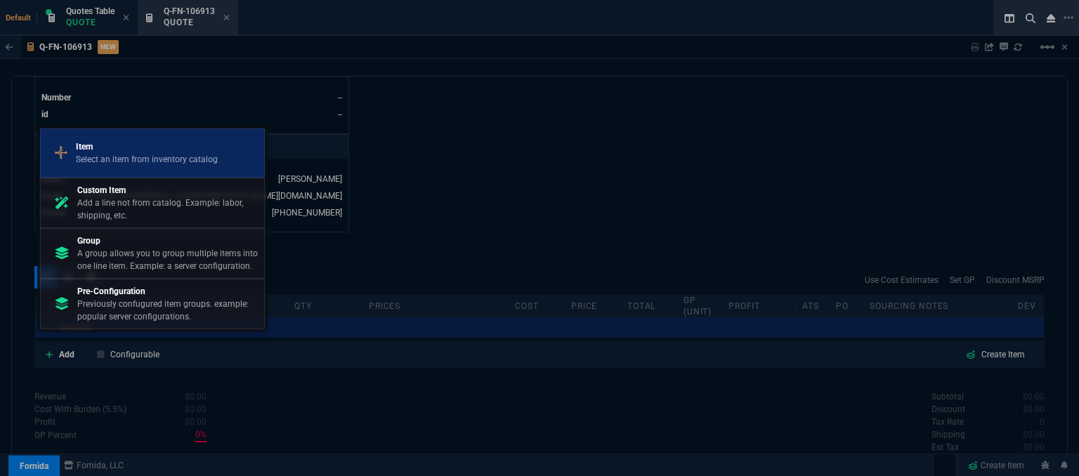
click at [141, 158] on p "Select an item from inventory catalog" at bounding box center [147, 159] width 142 height 13
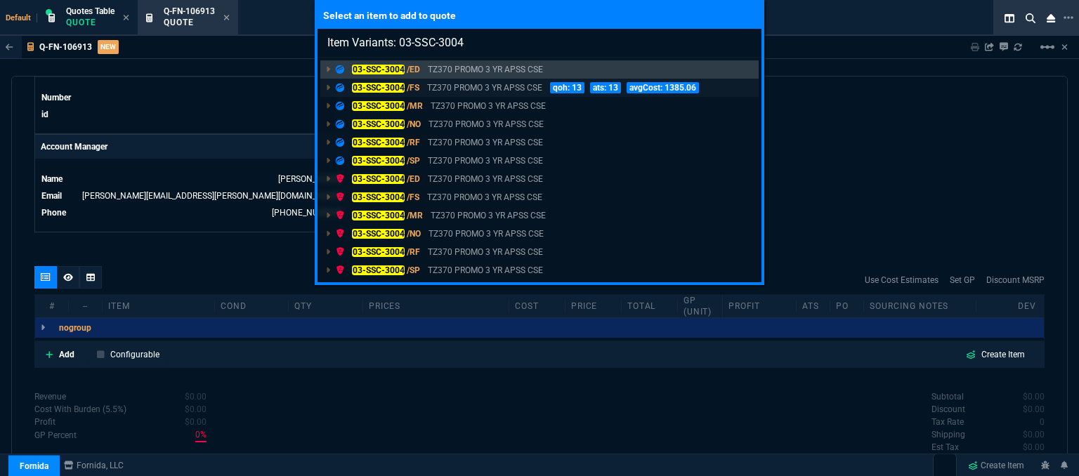
type input "Item Variants: 03-SSC-3004"
click at [553, 89] on p "qoh: 13" at bounding box center [567, 87] width 34 height 11
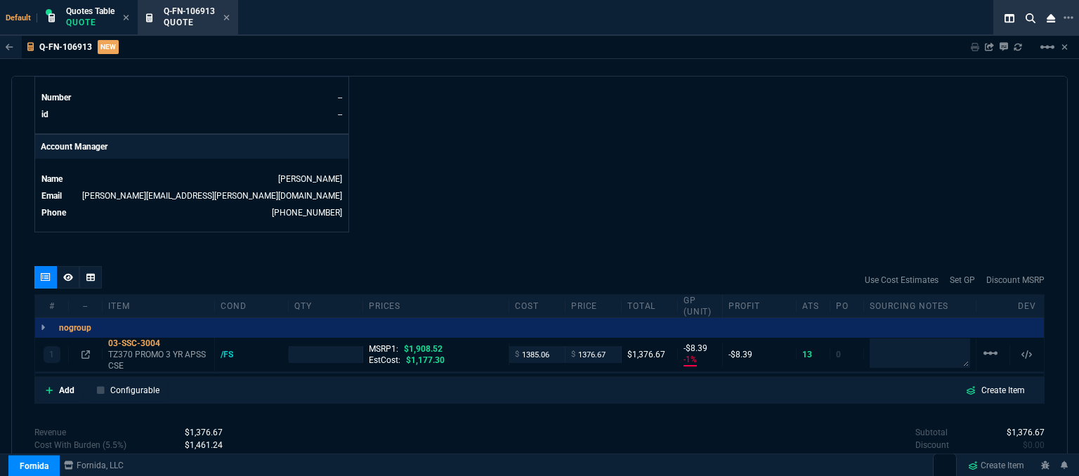
type input "-1"
type input "-8"
type input "28"
click at [554, 346] on input "1385.06" at bounding box center [537, 354] width 44 height 16
type input "1178"
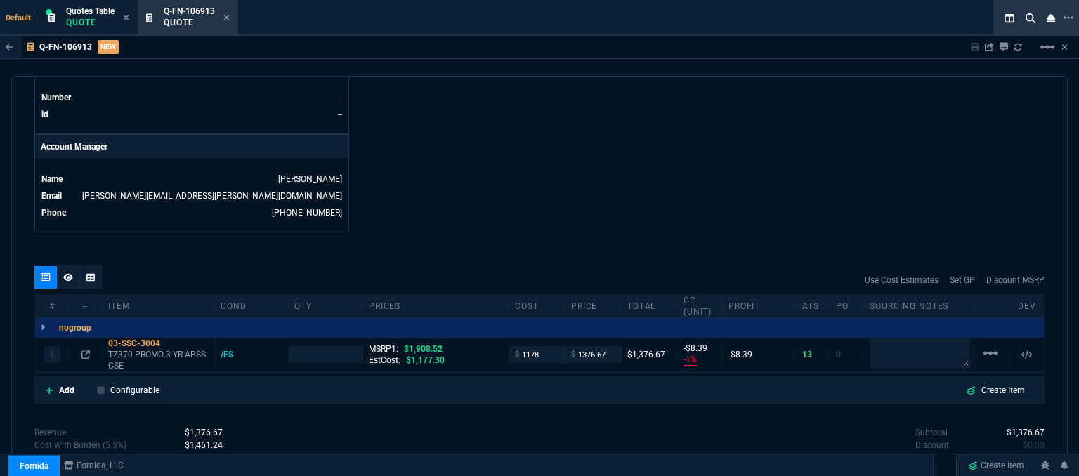
type input "1"
type input "1178"
type input "14"
type input "199"
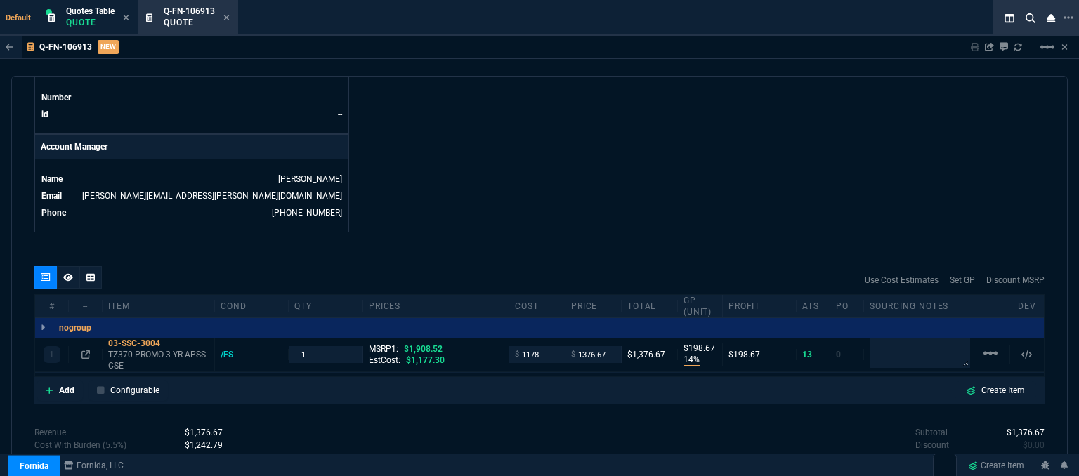
scroll to position [708, 0]
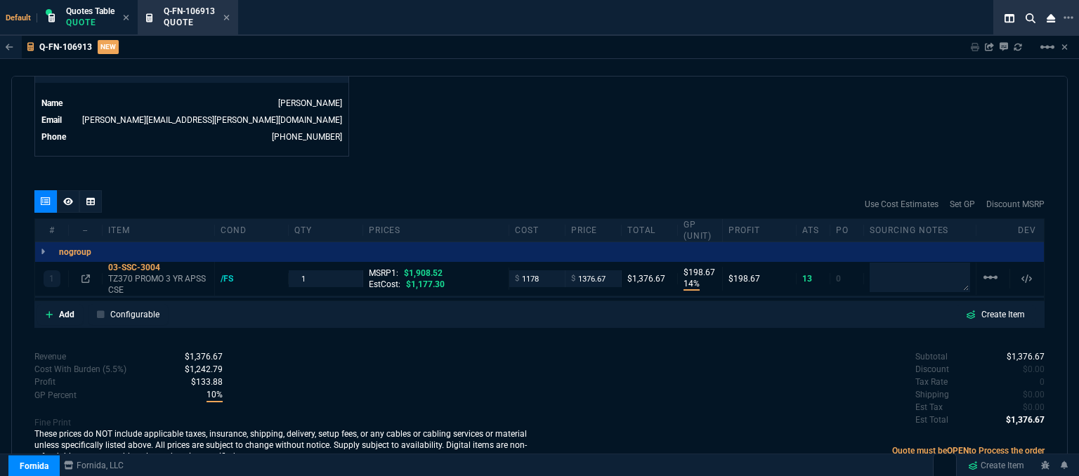
click at [455, 37] on div "Q-FN-106913 NEW Sharing Q-FN-106913 Link Dev Link Share on Teams linear_scale" at bounding box center [539, 47] width 1079 height 23
click at [609, 271] on input "1376.67" at bounding box center [593, 279] width 44 height 16
type input "1375"
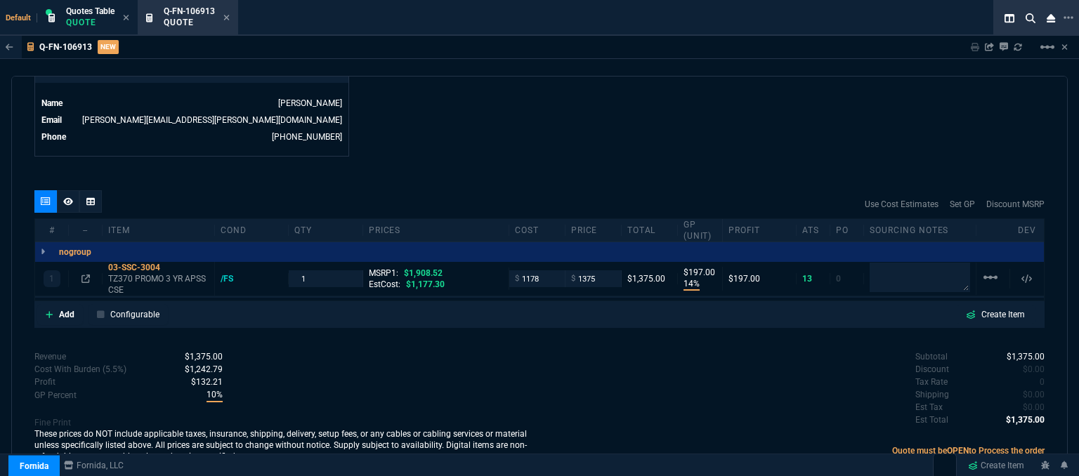
type input "197"
click at [227, 13] on icon at bounding box center [226, 17] width 6 height 8
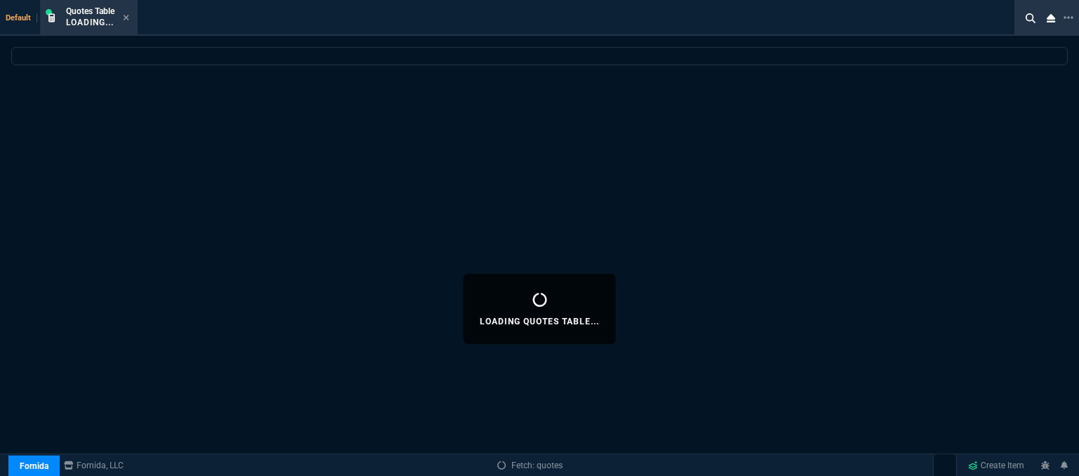
select select
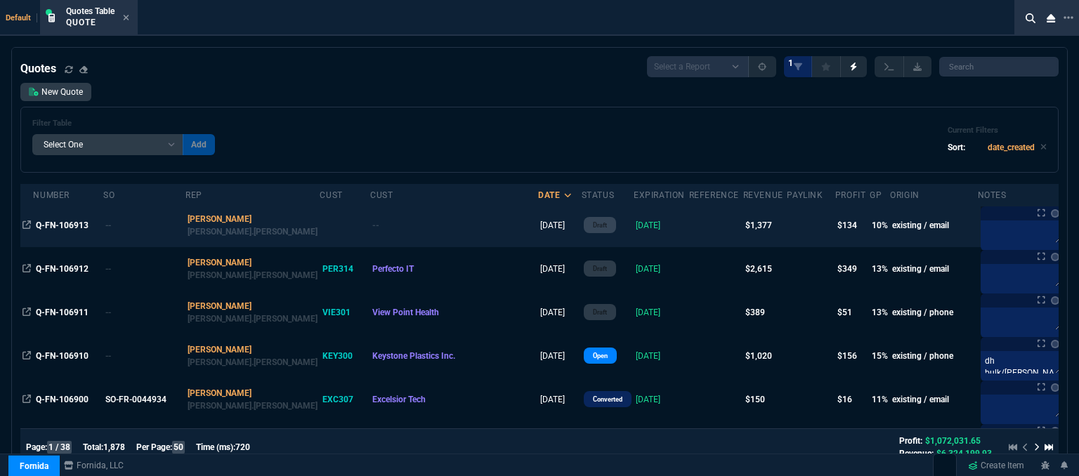
click at [689, 219] on td at bounding box center [716, 226] width 54 height 44
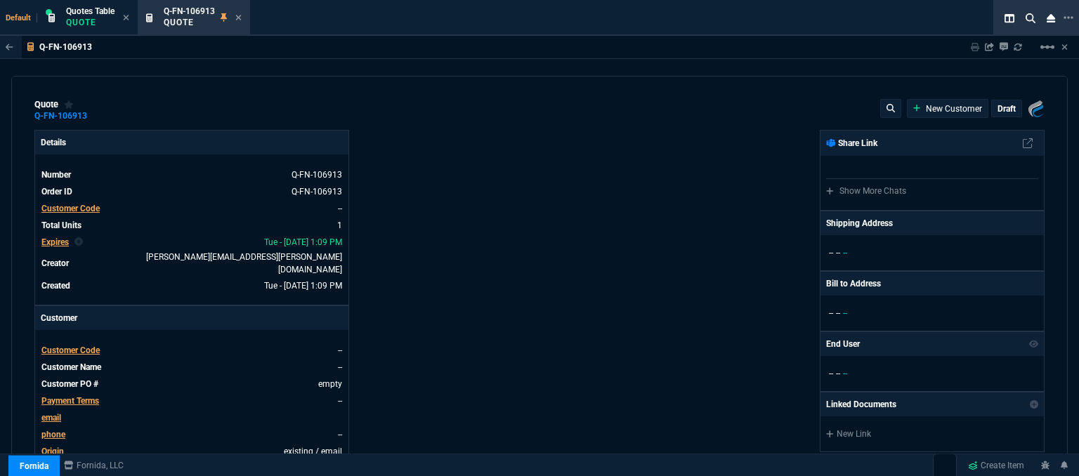
type input "14"
type input "197"
type input "1908.52"
type input "28"
click at [1048, 43] on mat-icon "linear_scale" at bounding box center [1047, 47] width 17 height 17
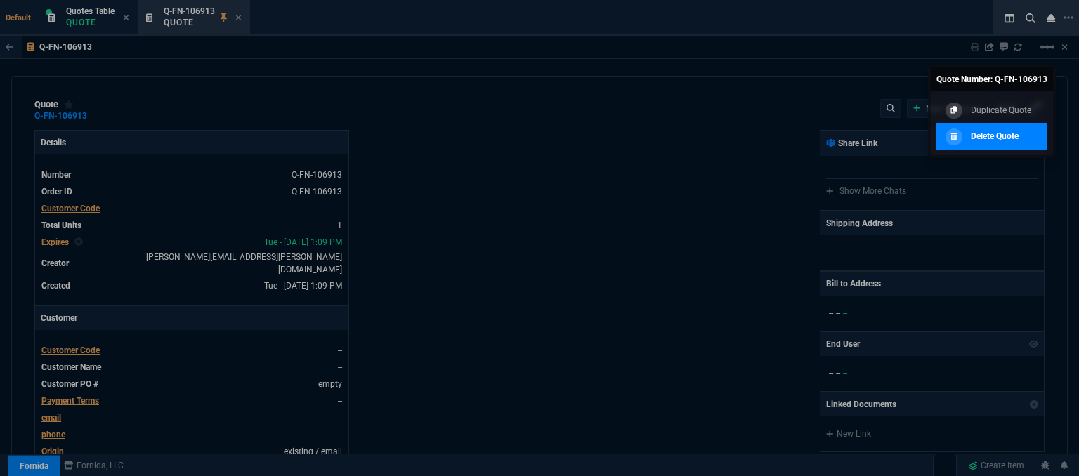
click at [976, 141] on p "Delete Quote" at bounding box center [995, 136] width 48 height 13
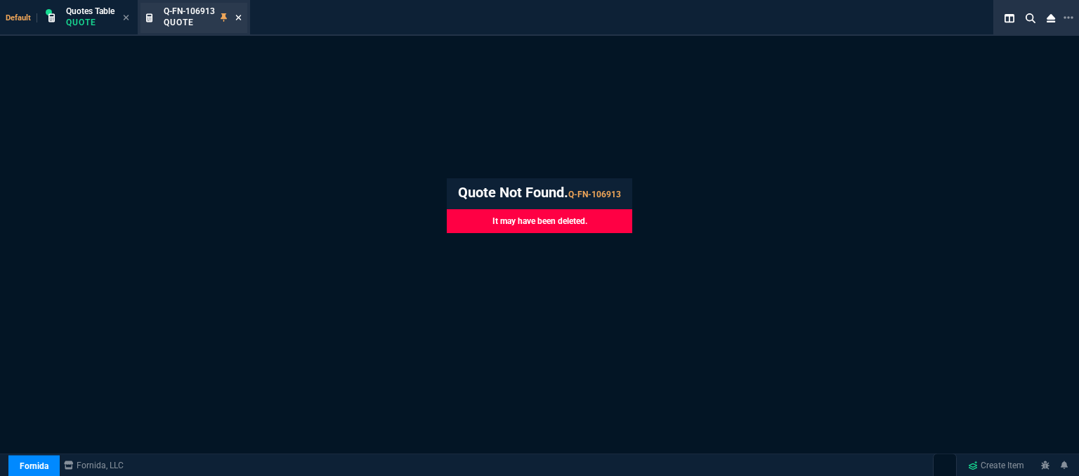
click at [242, 18] on icon at bounding box center [238, 17] width 6 height 8
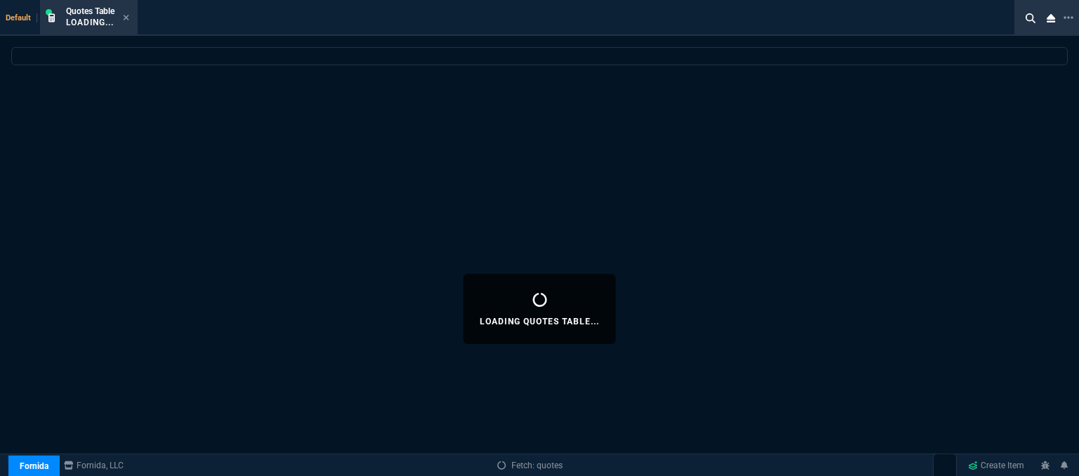
select select
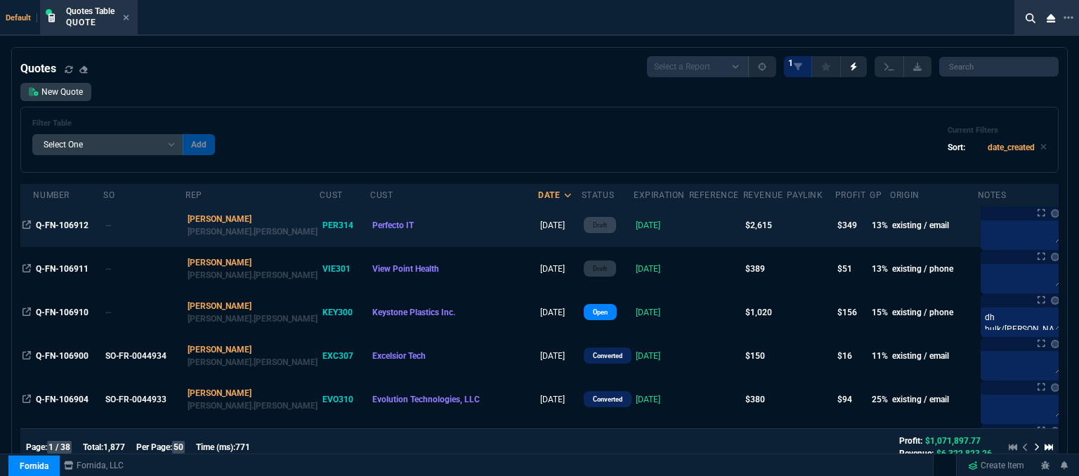
click at [634, 235] on td "[DATE]" at bounding box center [662, 226] width 56 height 44
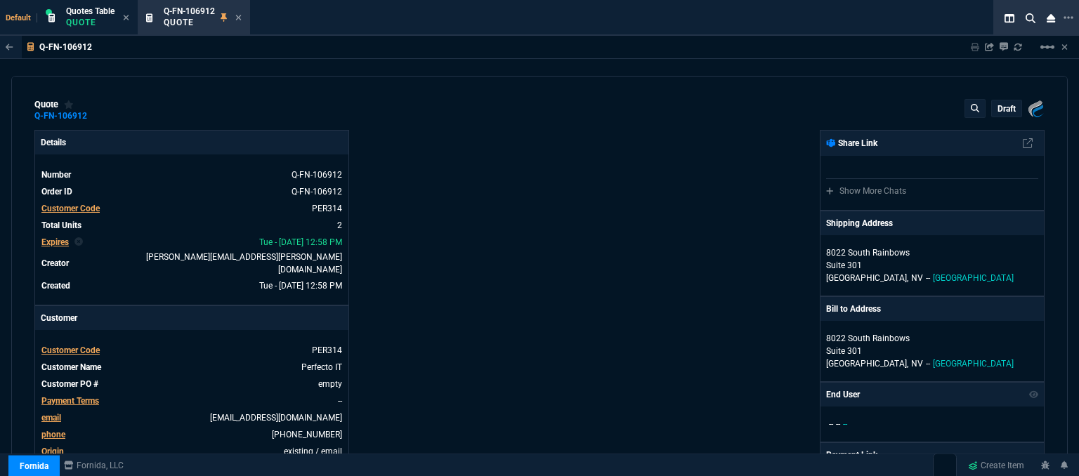
type input "23"
type input "290"
type input "1746.35"
type input "1908.52"
type input "14"
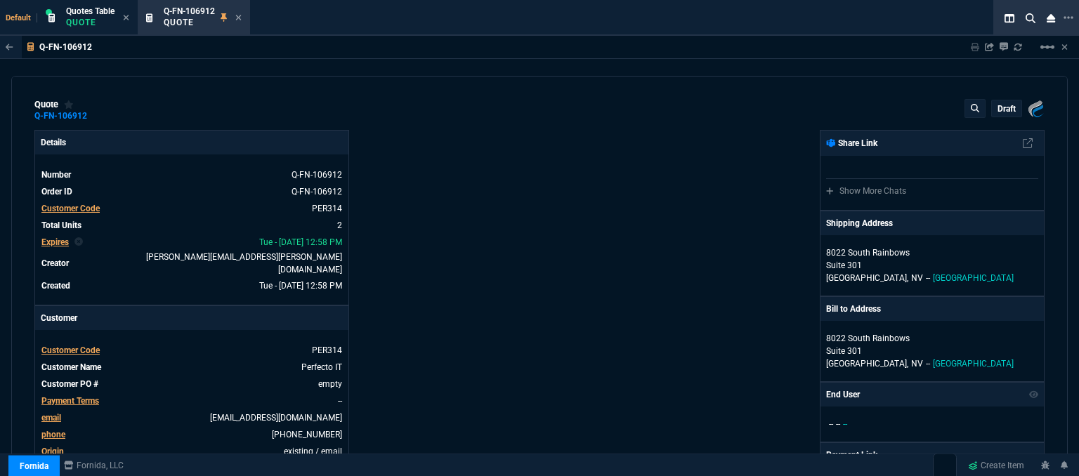
type input "197"
type input "28"
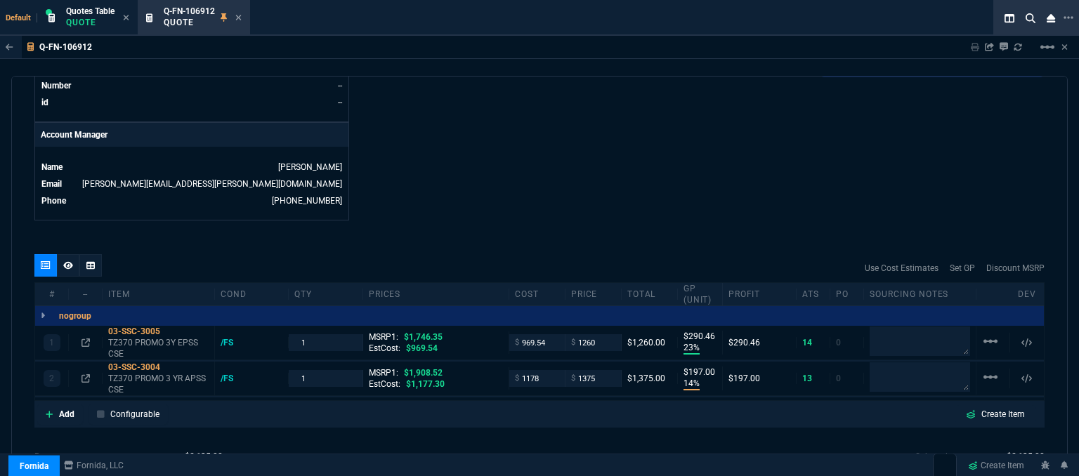
scroll to position [744, 0]
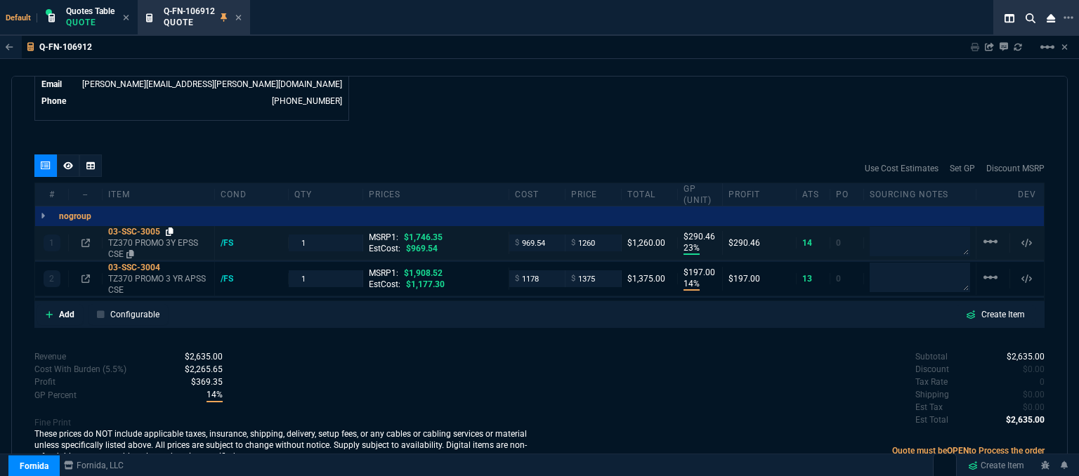
click at [169, 228] on icon at bounding box center [170, 232] width 8 height 8
click at [48, 311] on icon at bounding box center [50, 315] width 8 height 8
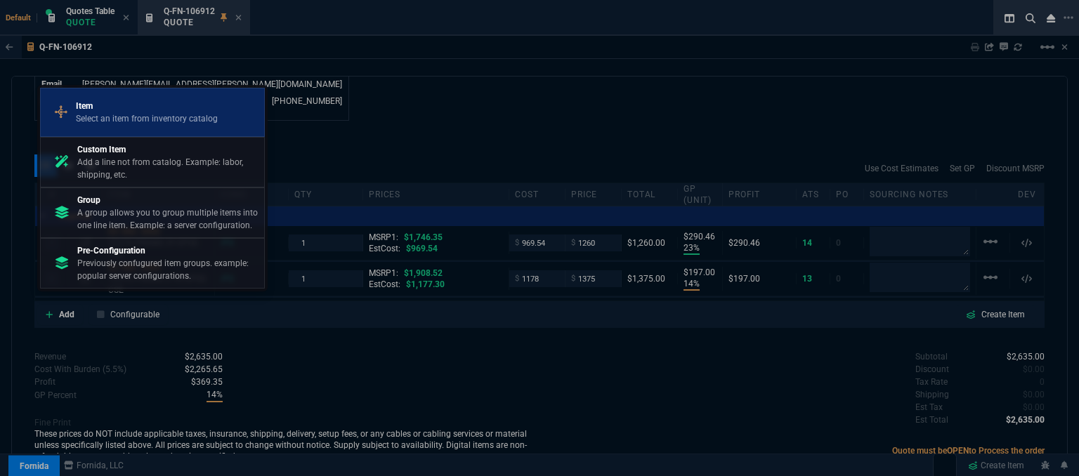
click at [124, 102] on p "Item" at bounding box center [147, 106] width 142 height 13
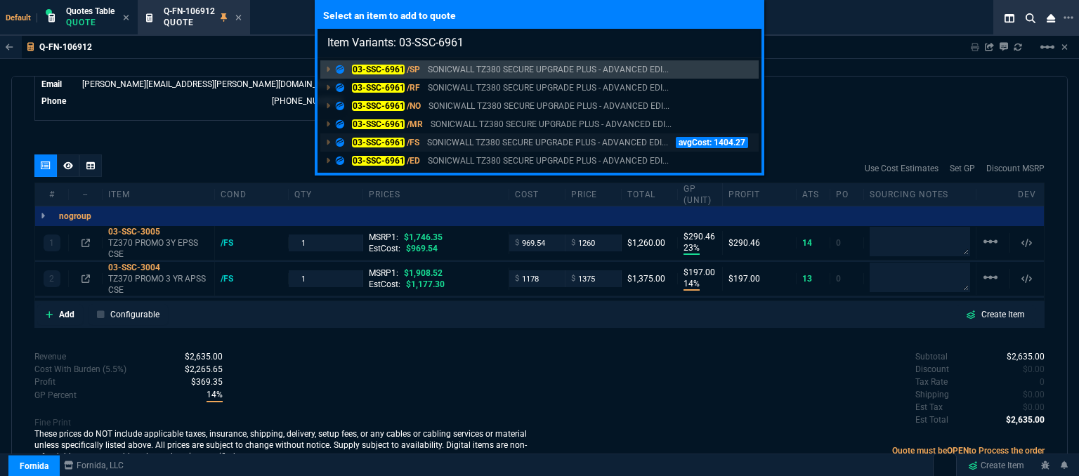
type input "Item Variants: 03-SSC-6961"
click at [551, 145] on p "SONICWALL TZ380 SECURE UPGRADE PLUS - ADVANCED EDI..." at bounding box center [547, 142] width 241 height 13
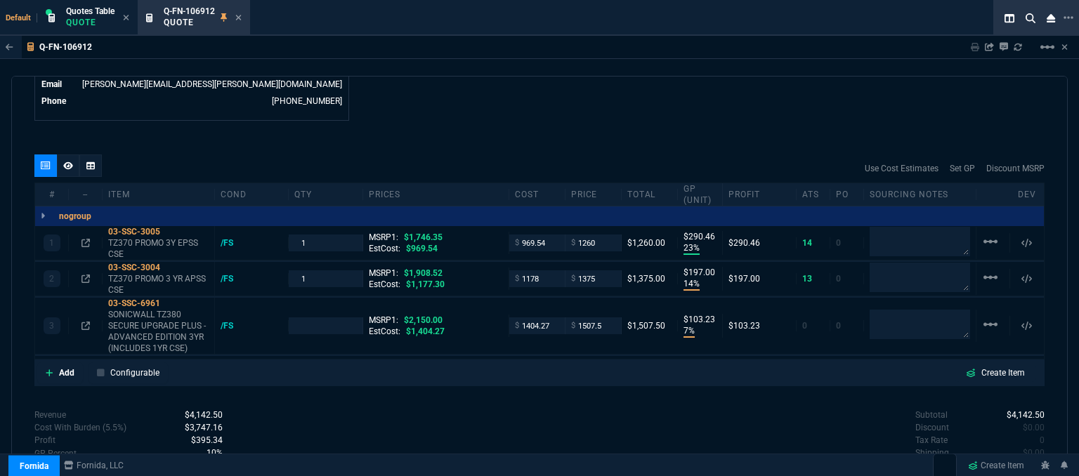
type input "23"
type input "290"
type input "14"
type input "197"
type input "7"
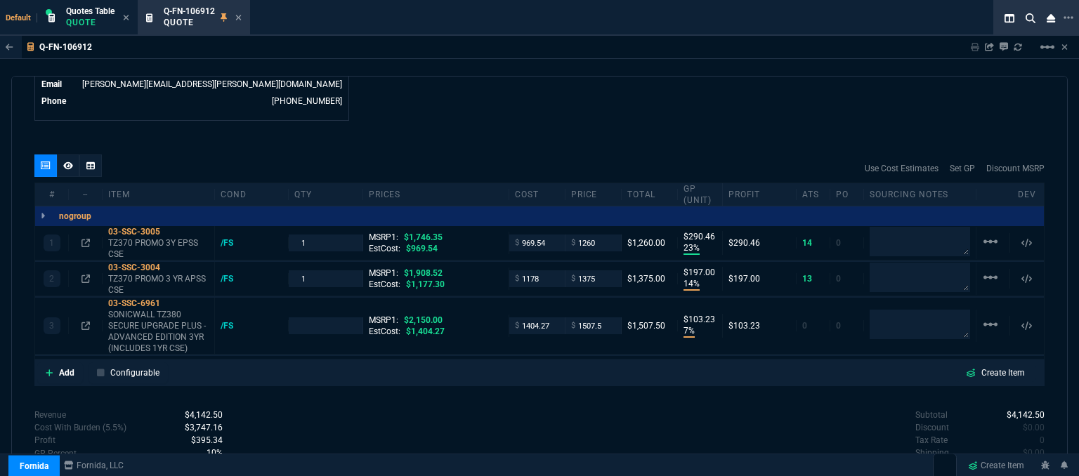
type input "103"
type input "28"
type input "30"
click at [551, 318] on input "1404.27" at bounding box center [537, 326] width 44 height 16
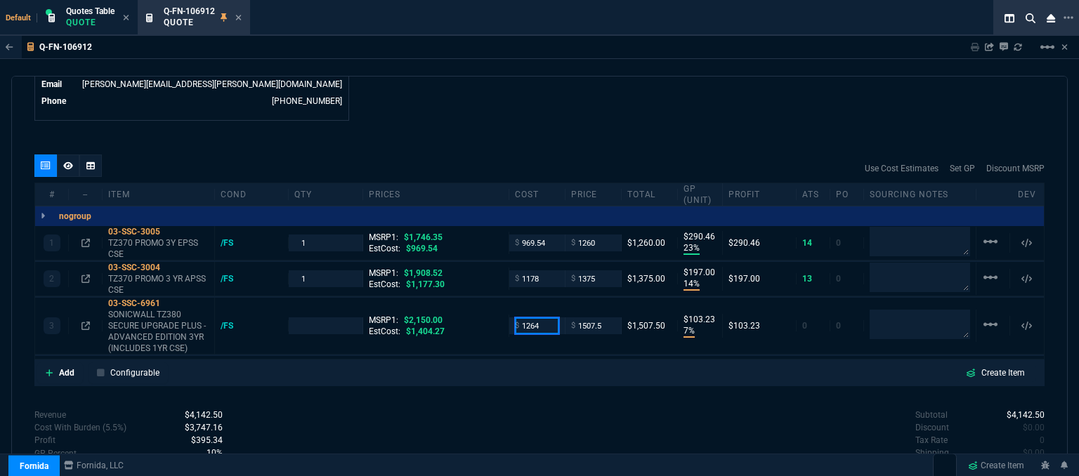
type input "1264"
click at [557, 391] on div "quote Q-FN-106912 Perfecto IT draft Fornida, LLC 2609 Technology Dr Suite 300 P…" at bounding box center [539, 278] width 1057 height 405
type input "1"
type input "1264"
type input "16"
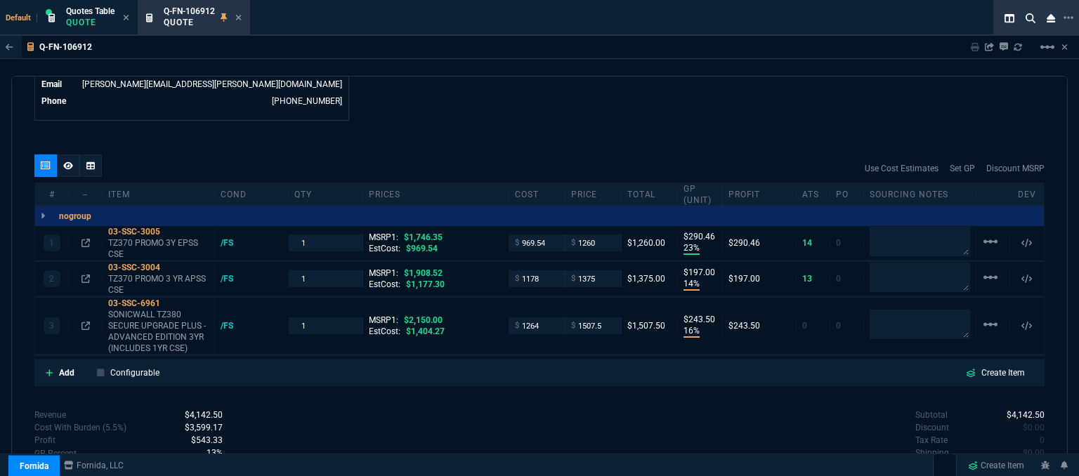
type input "244"
click at [167, 299] on icon at bounding box center [170, 303] width 8 height 8
click at [603, 318] on input "1507.5" at bounding box center [593, 326] width 44 height 16
type input "1479"
click at [583, 382] on div "quote Q-FN-106912 Perfecto IT draft Fornida, LLC 2609 Technology Dr Suite 300 P…" at bounding box center [539, 278] width 1057 height 405
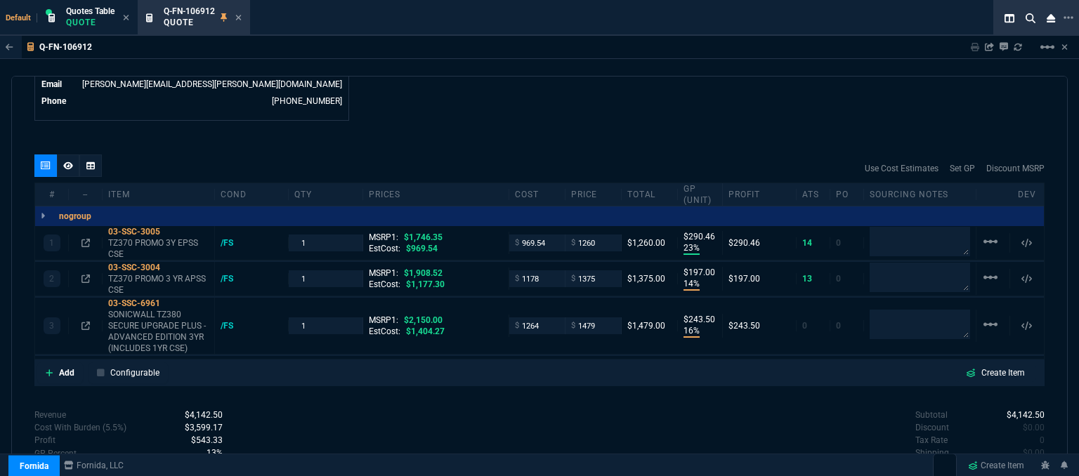
type input "1479"
type input "15"
type input "215"
type input "31"
click at [604, 318] on input "1479" at bounding box center [593, 326] width 44 height 16
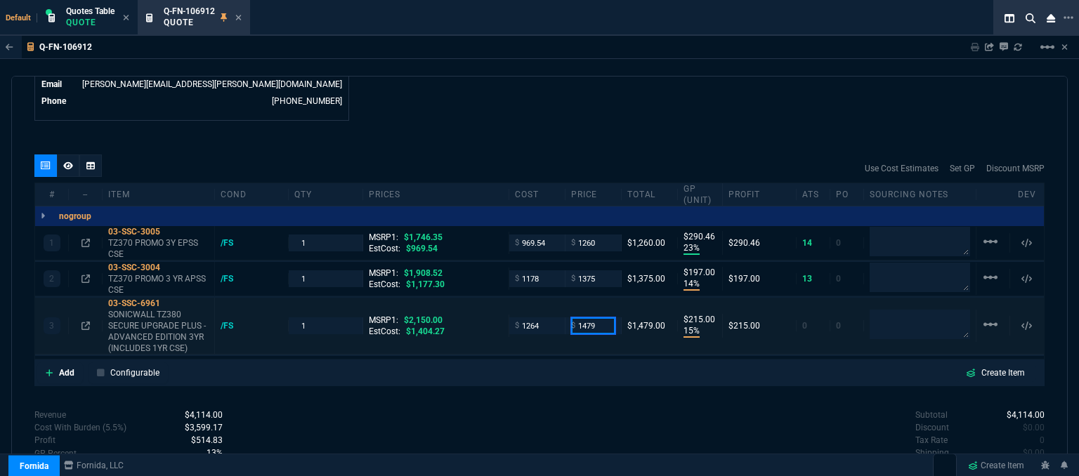
click at [602, 318] on input "1479" at bounding box center [593, 326] width 44 height 16
type input "1469"
click at [554, 389] on div "quote Q-FN-106912 Perfecto IT draft Fornida, LLC 2609 Technology Dr Suite 300 P…" at bounding box center [539, 278] width 1057 height 405
type input "1469"
type input "14"
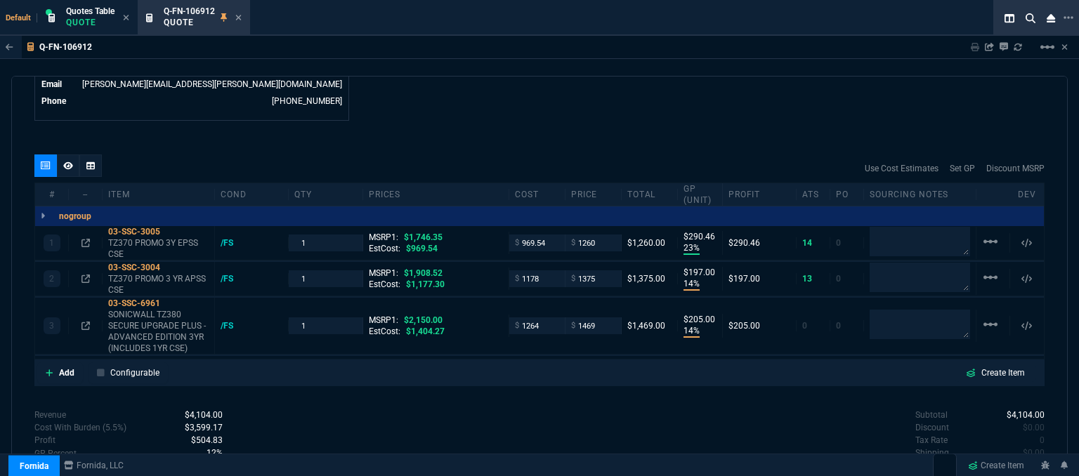
type input "205"
type input "32"
click at [149, 238] on p "TZ370 PROMO 3Y EPSS CSE" at bounding box center [158, 249] width 100 height 22
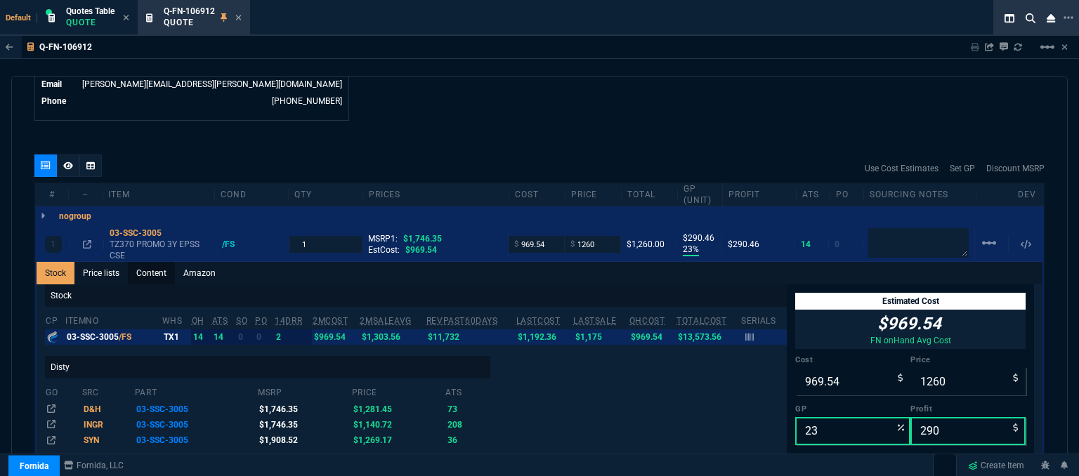
click at [160, 262] on link "Content" at bounding box center [151, 273] width 47 height 22
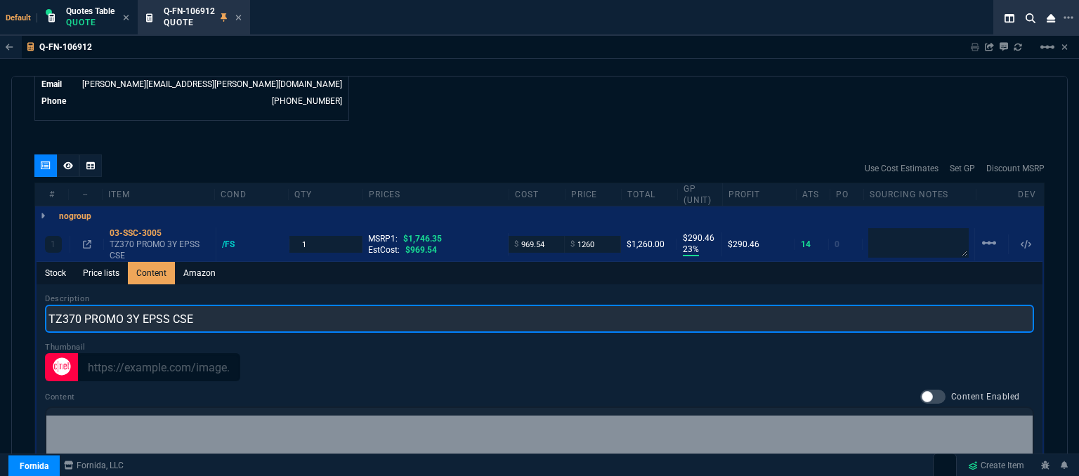
click at [215, 306] on input "TZ370 PROMO 3Y EPSS CSE" at bounding box center [540, 319] width 990 height 28
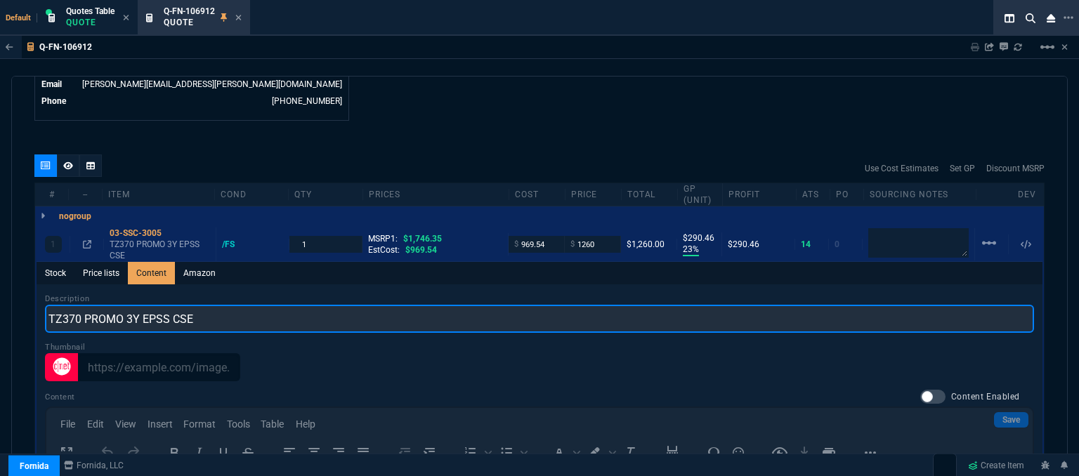
scroll to position [0, 0]
click at [166, 306] on input "TZ370 PROMO WITH 3 YR ESSENTIALS AND 1YR CSE" at bounding box center [540, 319] width 990 height 28
drag, startPoint x: 342, startPoint y: 301, endPoint x: 0, endPoint y: 261, distance: 343.8
click at [0, 261] on div "Q-FN-106912 Sharing Q-FN-106912 Link Dev Link Share on Teams linear_scale quote…" at bounding box center [539, 292] width 1079 height 512
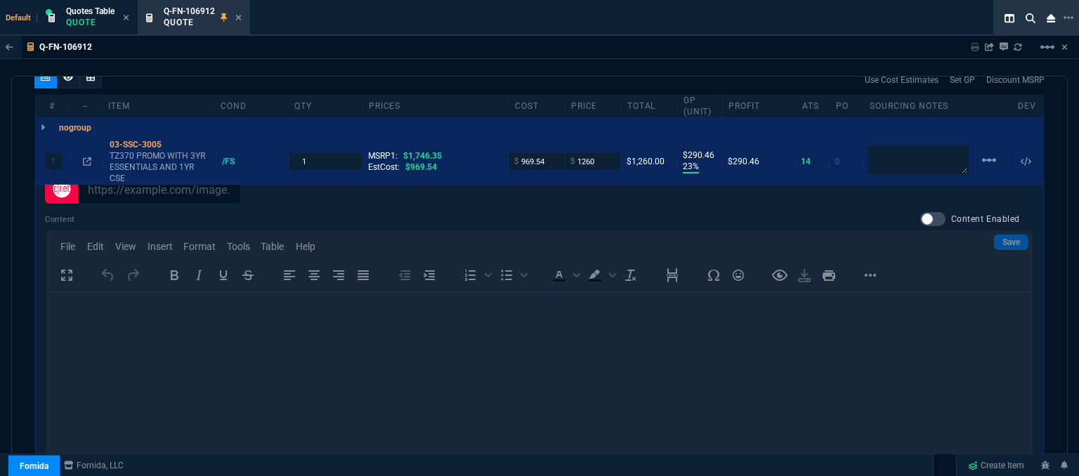
scroll to position [1025, 0]
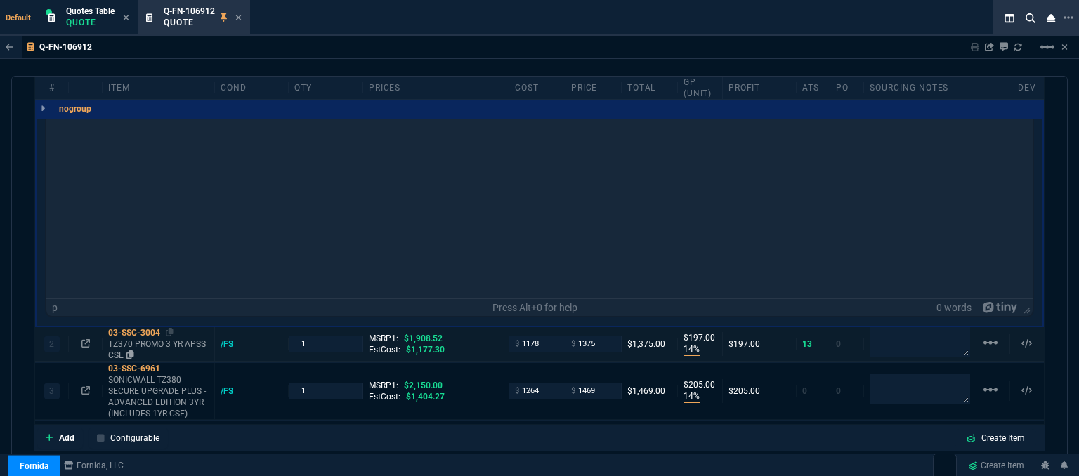
type input "TZ370 PROMO WITH 3YR ESSENTIALS AND 1YR CSE"
click at [171, 339] on p "TZ370 PROMO 3 YR APSS CSE" at bounding box center [158, 350] width 100 height 22
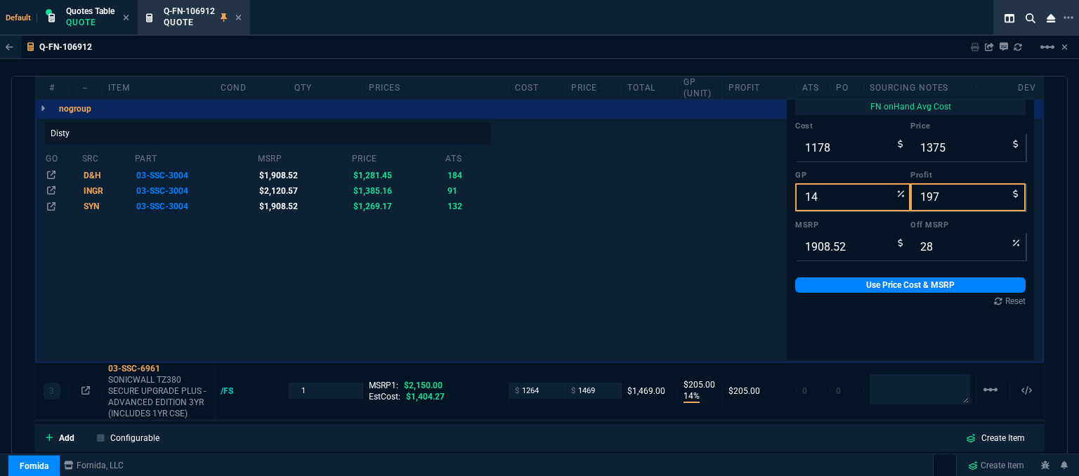
scroll to position [0, 0]
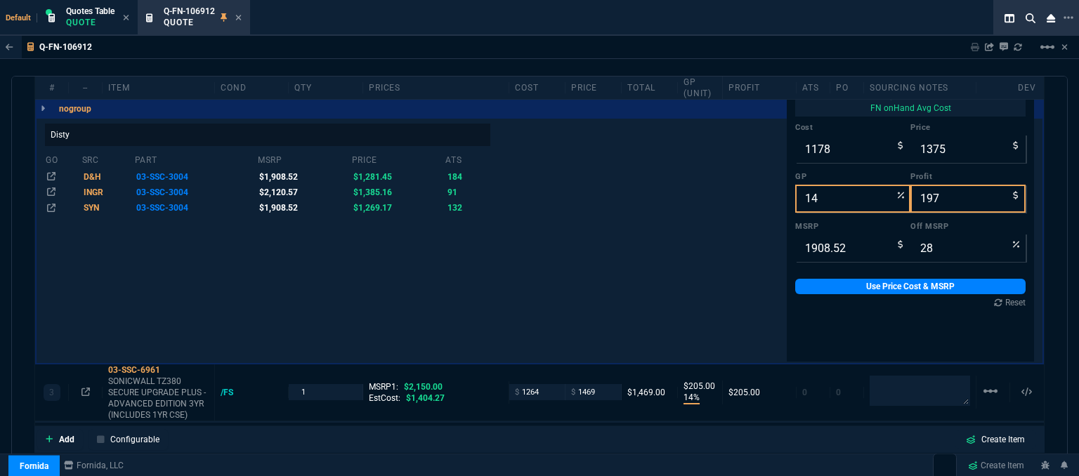
type input "23"
type input "290"
type input "28"
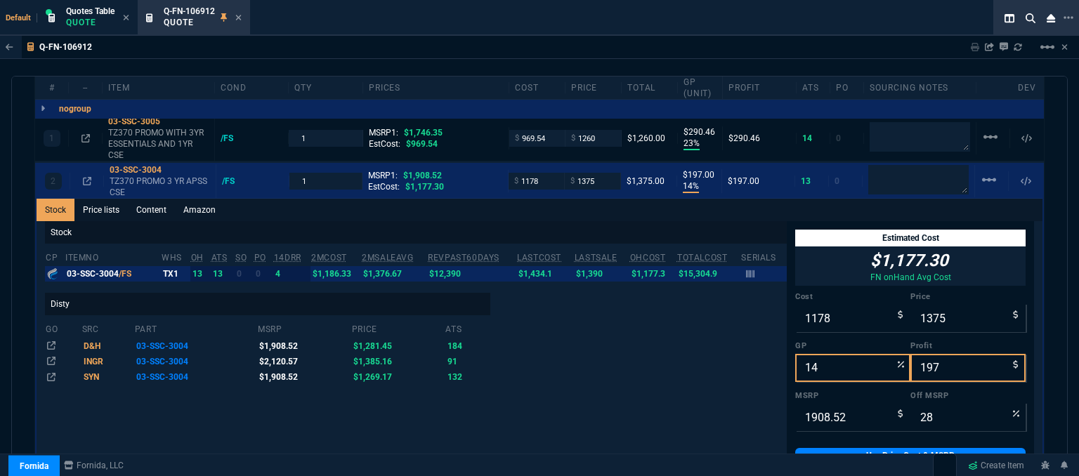
scroll to position [795, 0]
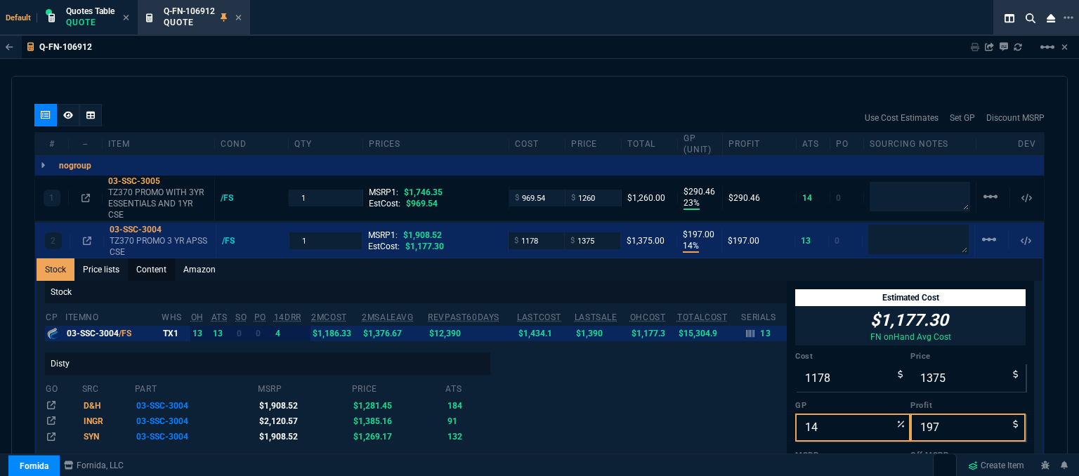
click at [158, 259] on link "Content" at bounding box center [151, 270] width 47 height 22
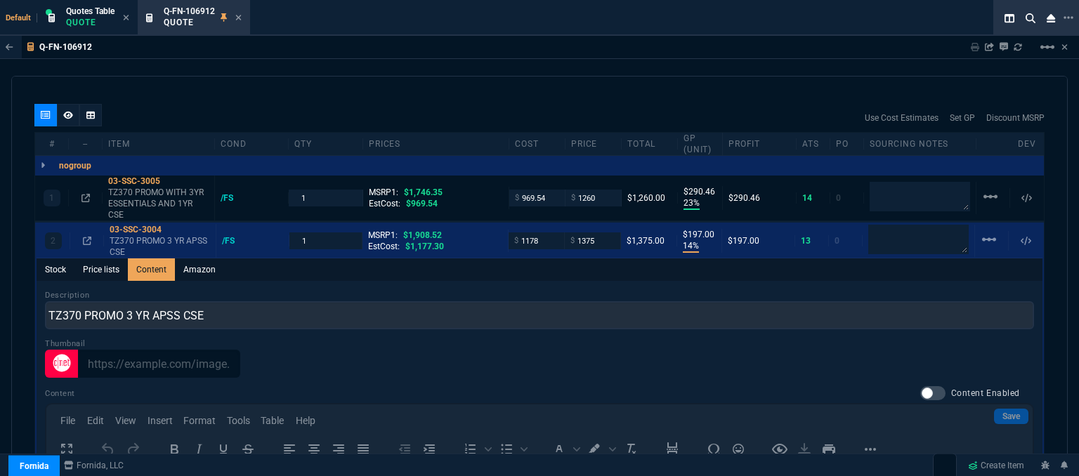
scroll to position [0, 0]
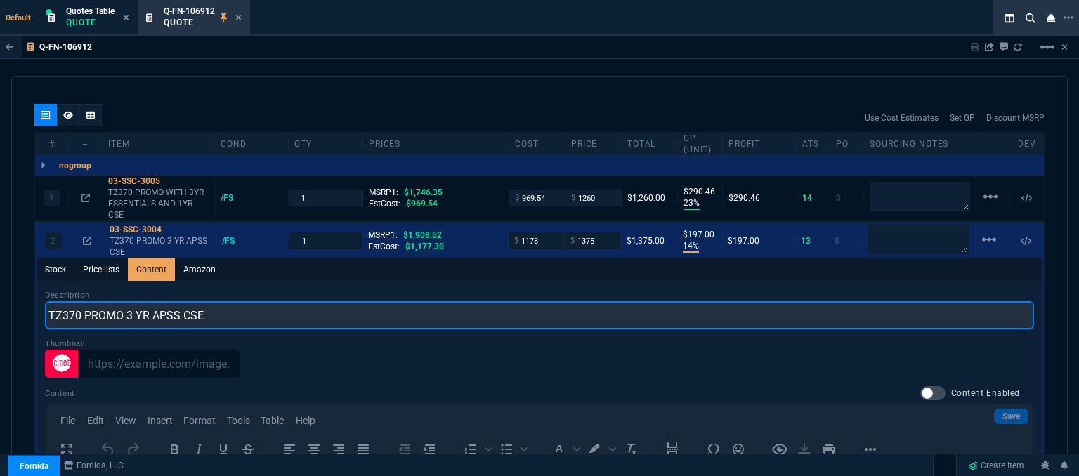
drag, startPoint x: 214, startPoint y: 304, endPoint x: 100, endPoint y: 321, distance: 115.2
click at [28, 307] on div "quote Q-FN-106912 Perfecto IT draft Fornida, LLC 2609 Technology Dr Suite 300 P…" at bounding box center [539, 278] width 1057 height 405
paste input "WITH 3YR ESSENTIALS AND 1YR"
click at [239, 301] on input "TZ370 PROMO WITH 3YR ESSENTIALS AND 1YR CSE" at bounding box center [540, 315] width 990 height 28
type input "TZ370 PROMO WITH 3YR ADVANCED AND 1YR CSE"
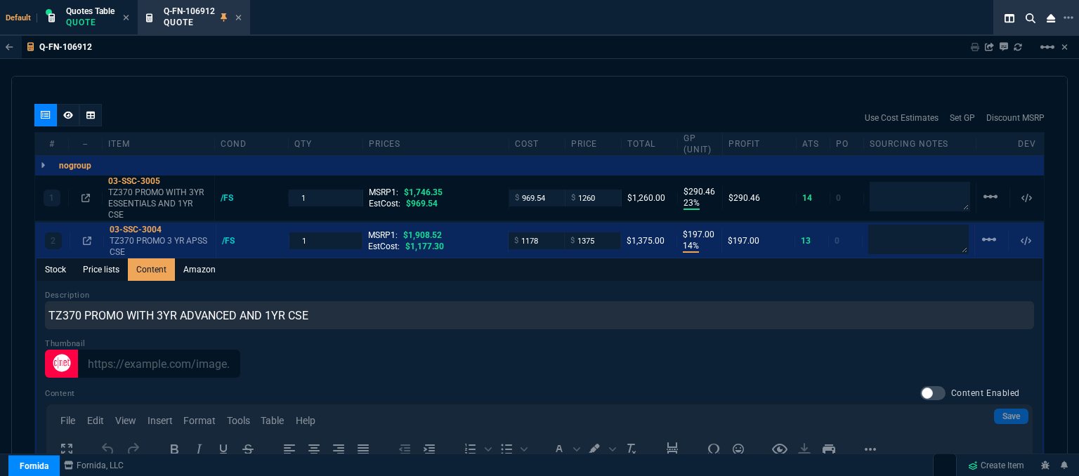
click at [401, 72] on div "Q-FN-106912 Sharing Q-FN-106912 Link Dev Link Share on Teams linear_scale quote…" at bounding box center [539, 292] width 1079 height 512
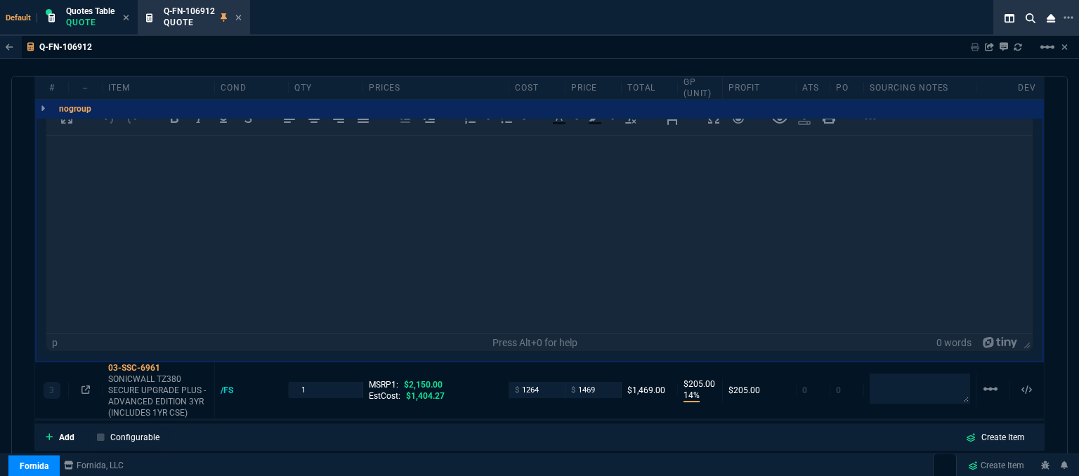
scroll to position [1148, 0]
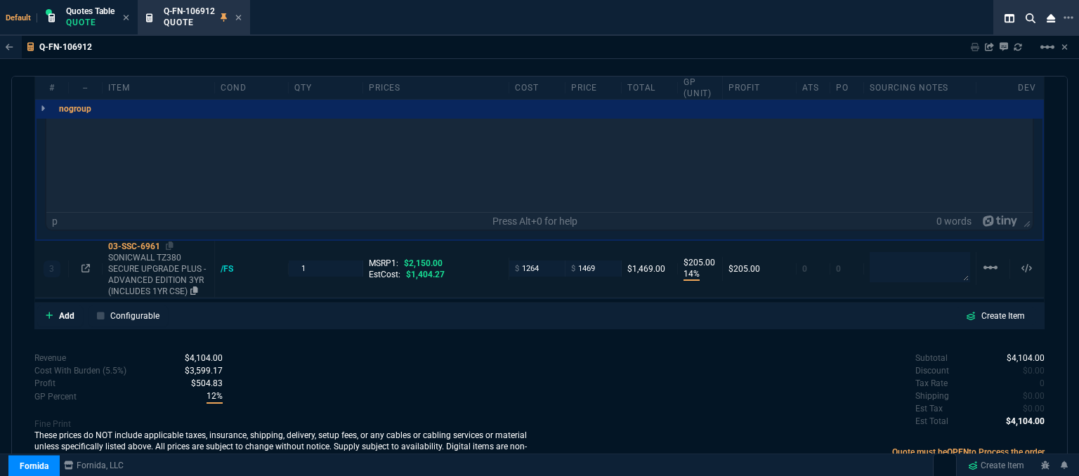
click at [166, 252] on p "SONICWALL TZ380 SECURE UPGRADE PLUS - ADVANCED EDITION 3YR (INCLUDES 1YR CSE)" at bounding box center [158, 274] width 100 height 45
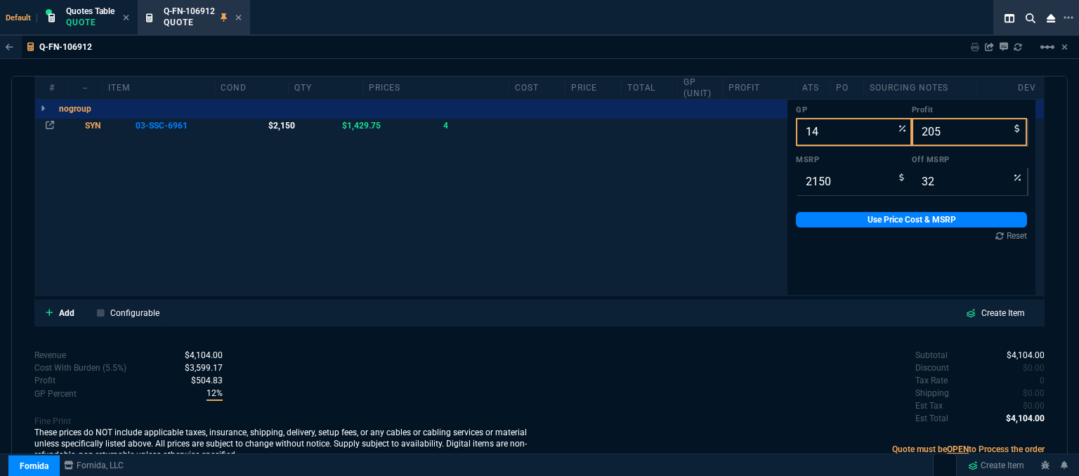
scroll to position [0, 0]
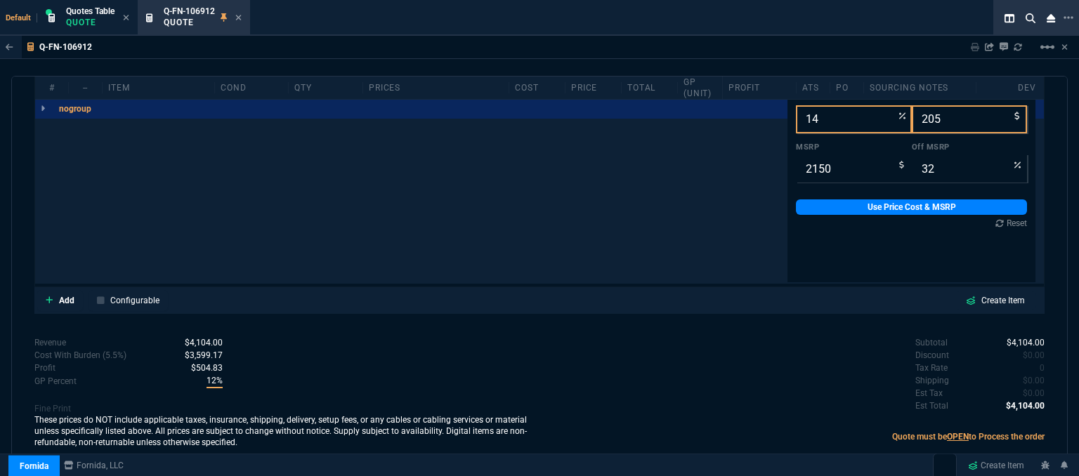
type input "14"
type input "197"
type input "28"
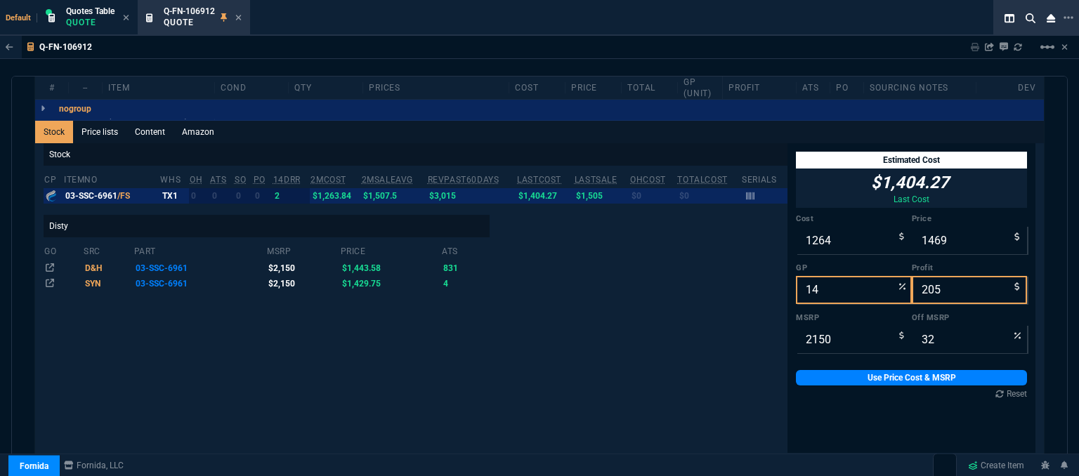
scroll to position [919, 0]
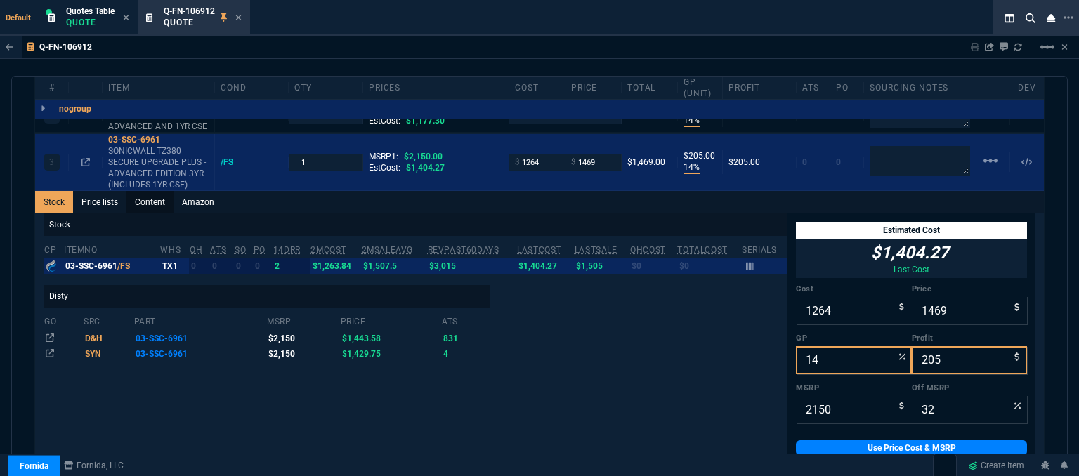
click at [157, 191] on link "Content" at bounding box center [150, 202] width 47 height 22
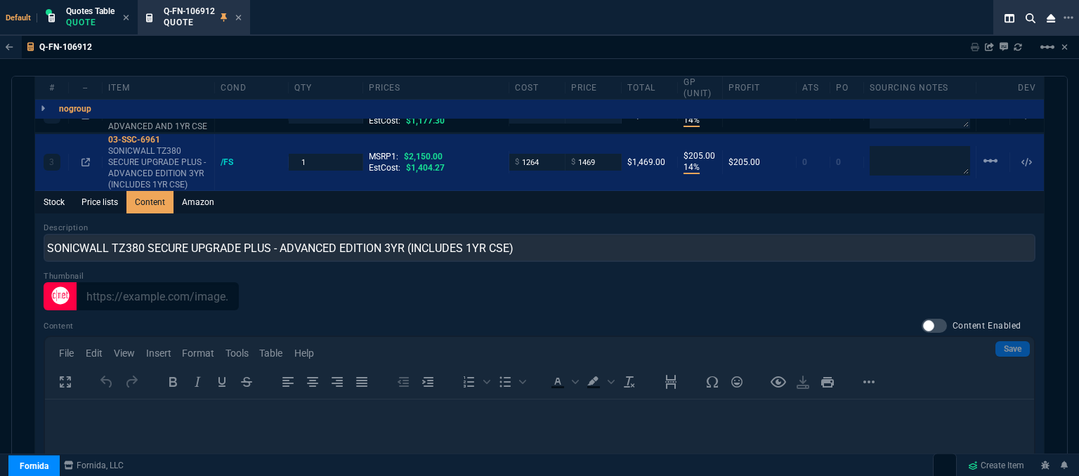
scroll to position [0, 0]
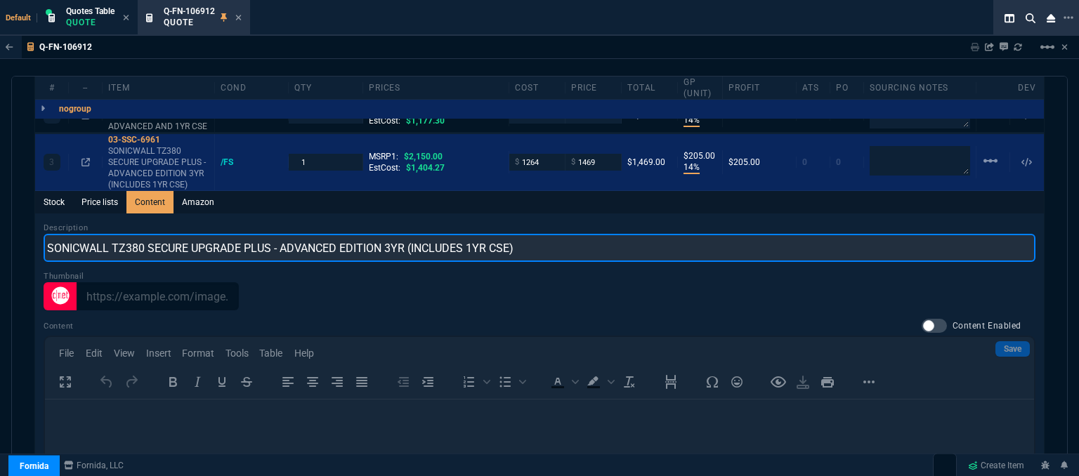
click at [117, 234] on input "SONICWALL TZ380 SECURE UPGRADE PLUS - ADVANCED EDITION 3YR (INCLUDES 1YR CSE)" at bounding box center [540, 248] width 992 height 28
drag, startPoint x: 494, startPoint y: 240, endPoint x: 15, endPoint y: 254, distance: 478.8
click at [15, 254] on div "quote Q-FN-106912 Perfecto IT draft Fornida, LLC 2609 Technology Dr Suite 300 P…" at bounding box center [539, 278] width 1057 height 405
paste input "70 PROMO WITH 3YR ESSENTIALS AND 1YR CSE"
click at [72, 234] on input "TZ370 PROMO WITH 3YR ESSENTIALS AND 1YR CSE" at bounding box center [540, 248] width 992 height 28
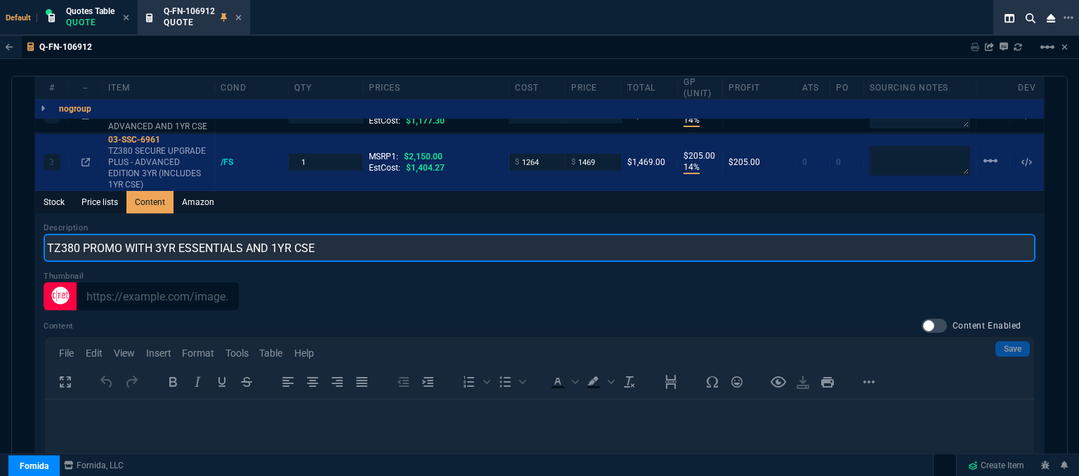
click at [241, 234] on input "TZ380 PROMO WITH 3YR ESSENTIALS AND 1YR CSE" at bounding box center [540, 248] width 992 height 28
type input "TZ380 PROMO WITH 3YR ADVANCED AND 1YR CSE"
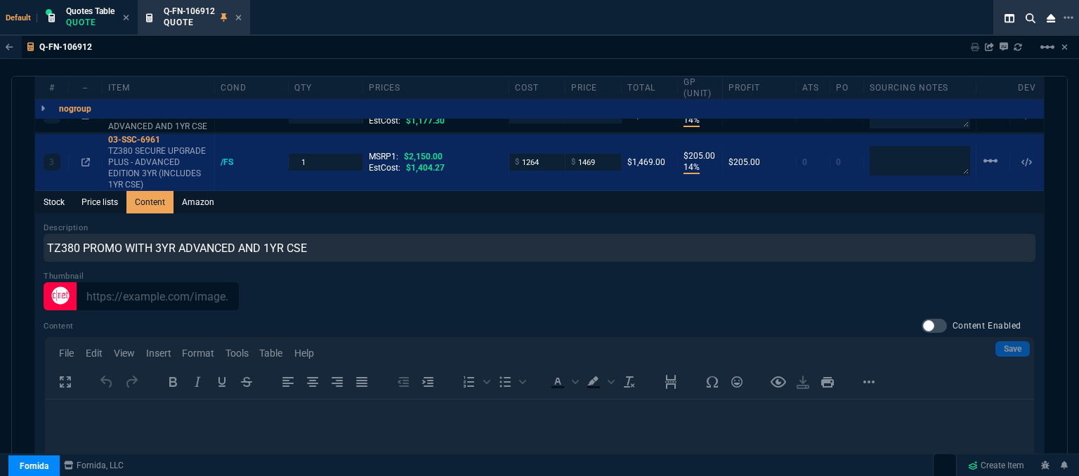
click at [385, 200] on div "Stock Price lists Content Amazon Description TZ380 PROMO WITH 3YR ADVANCED AND …" at bounding box center [539, 408] width 1009 height 434
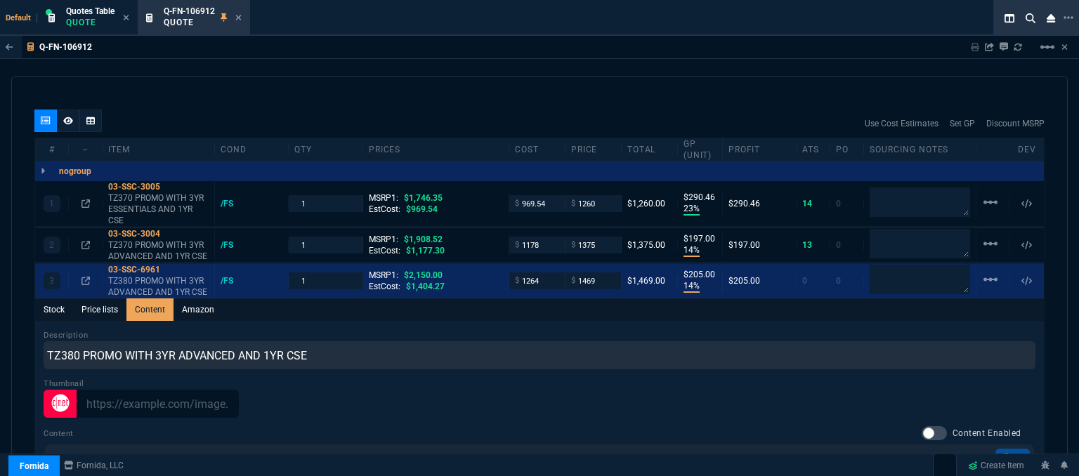
scroll to position [638, 0]
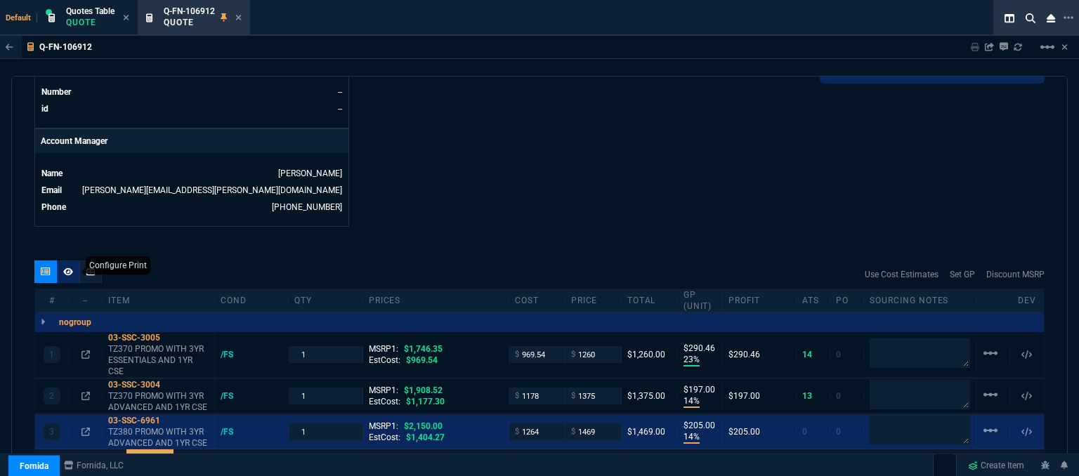
click at [67, 268] on icon at bounding box center [68, 272] width 10 height 8
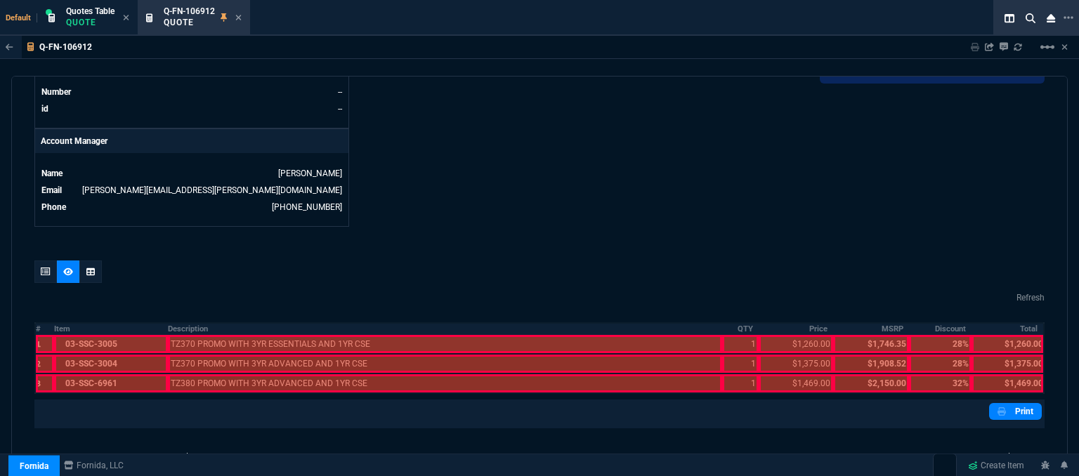
click at [87, 335] on div at bounding box center [110, 344] width 113 height 18
click at [90, 355] on div at bounding box center [110, 364] width 113 height 18
click at [91, 375] on div at bounding box center [110, 384] width 113 height 18
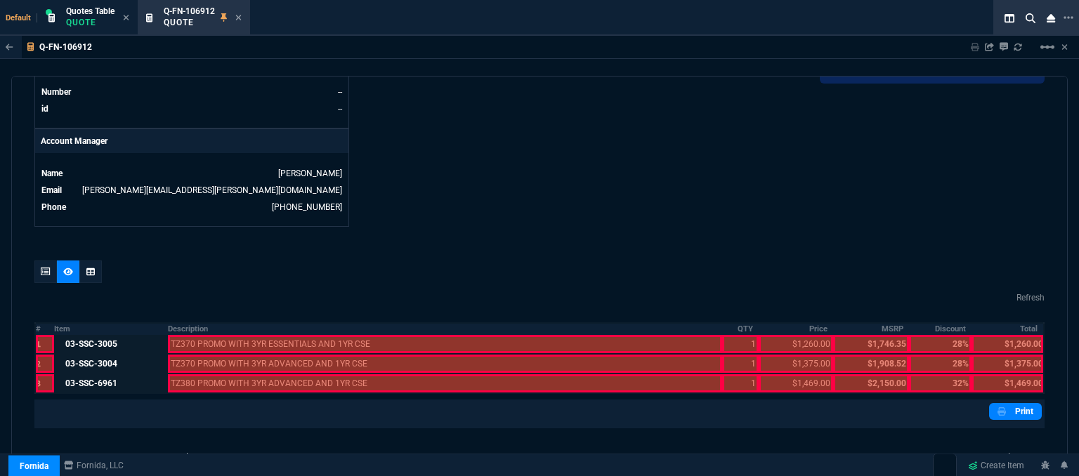
click at [222, 375] on div at bounding box center [445, 384] width 555 height 18
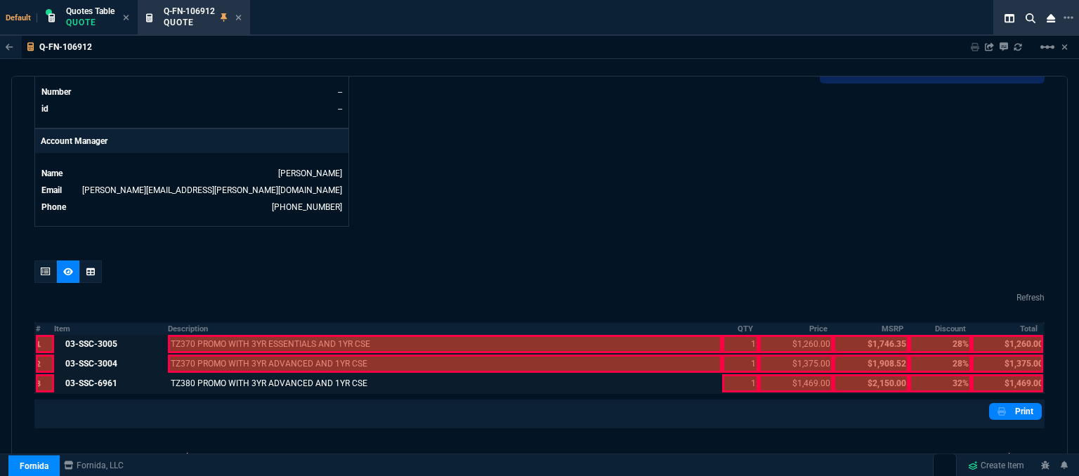
click at [219, 355] on div at bounding box center [445, 364] width 555 height 18
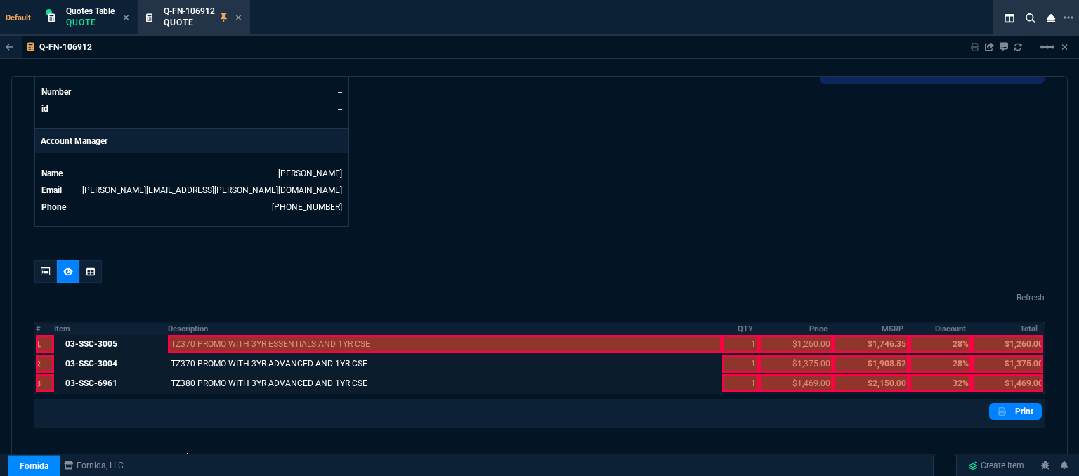
click at [221, 335] on div at bounding box center [445, 344] width 555 height 18
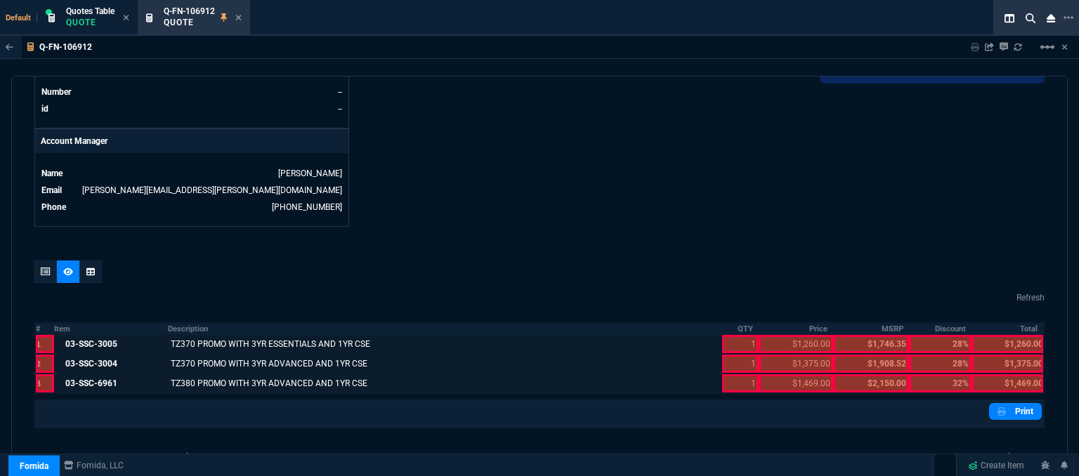
click at [722, 375] on div at bounding box center [740, 384] width 36 height 18
click at [726, 358] on div at bounding box center [740, 364] width 36 height 18
click at [728, 335] on div at bounding box center [740, 344] width 36 height 18
click at [804, 375] on div at bounding box center [796, 384] width 74 height 18
click at [793, 355] on div at bounding box center [796, 364] width 74 height 18
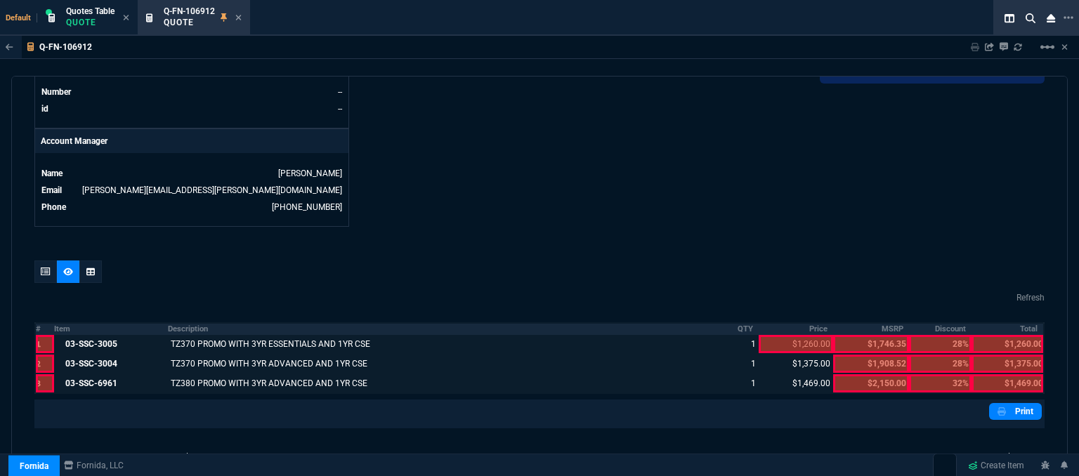
click at [789, 323] on th "Price" at bounding box center [796, 329] width 74 height 12
click at [997, 375] on div at bounding box center [1008, 384] width 72 height 18
click at [997, 355] on div at bounding box center [1008, 364] width 72 height 18
click at [999, 335] on div at bounding box center [1008, 344] width 72 height 18
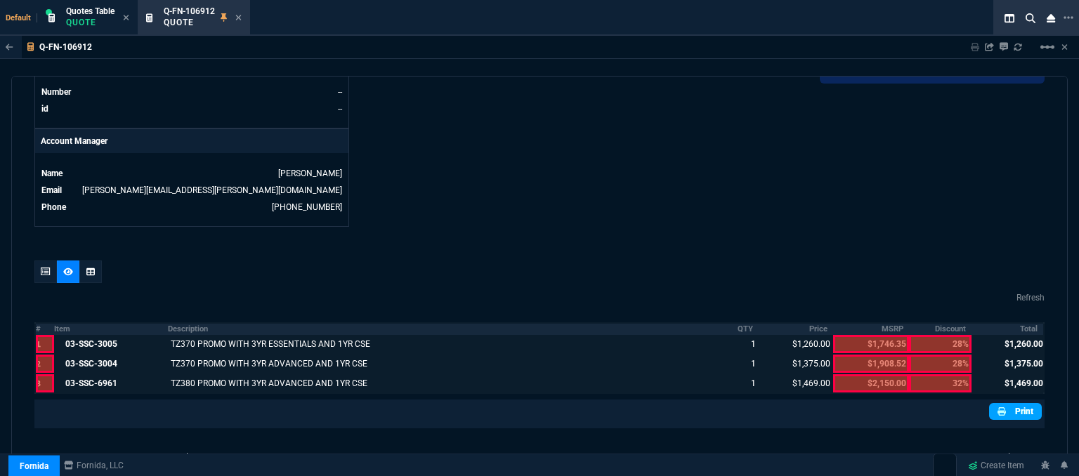
click at [1020, 403] on link "Print" at bounding box center [1016, 411] width 53 height 17
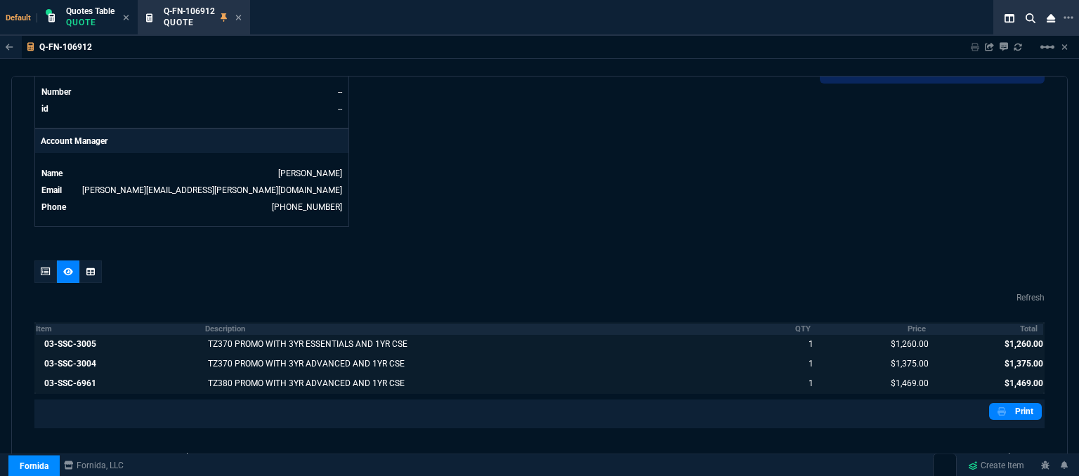
scroll to position [739, 0]
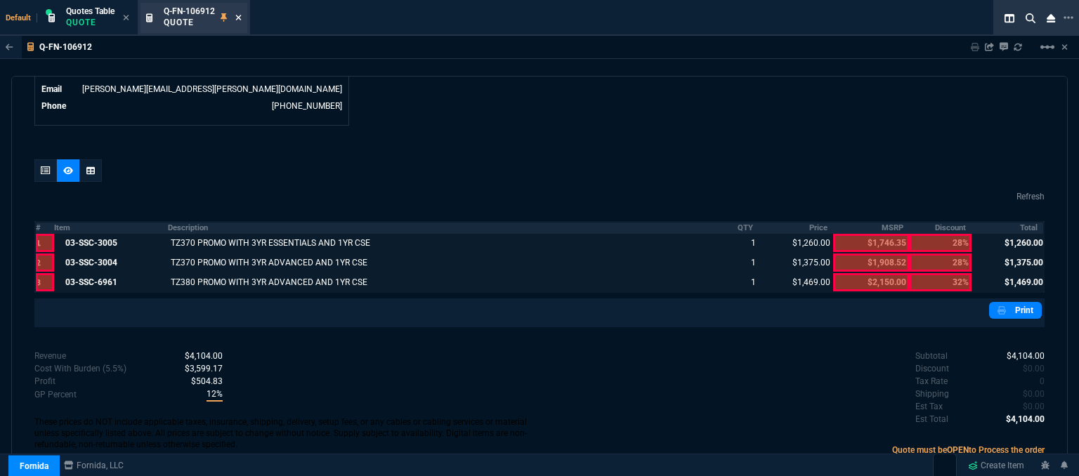
click at [242, 19] on icon at bounding box center [239, 18] width 6 height 6
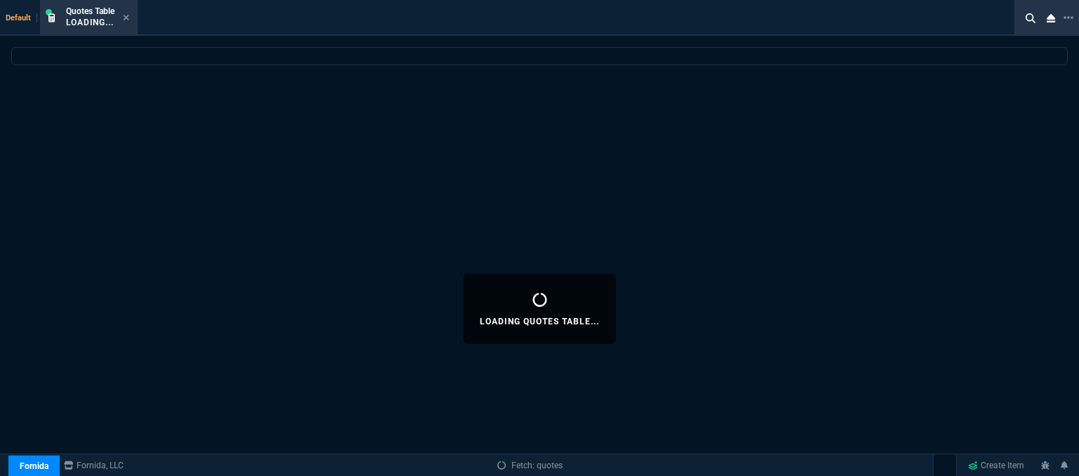
select select
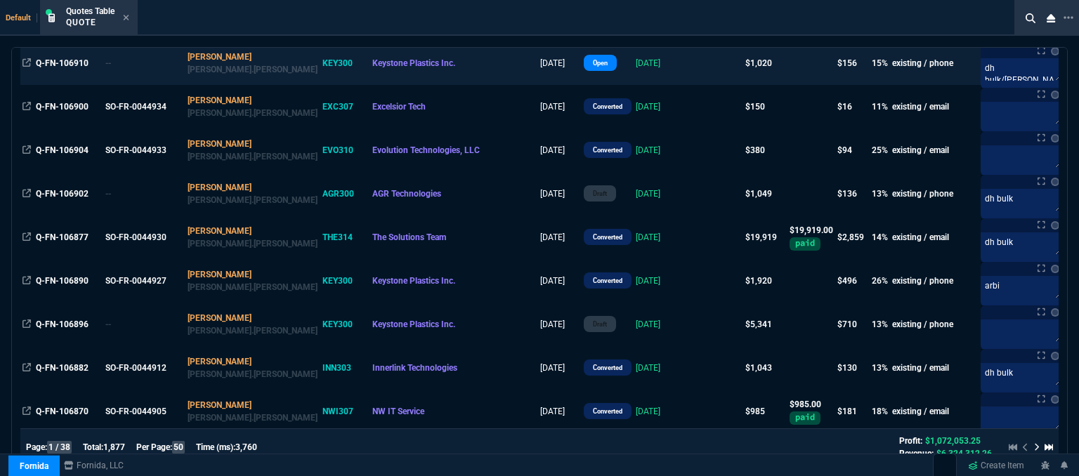
scroll to position [281, 0]
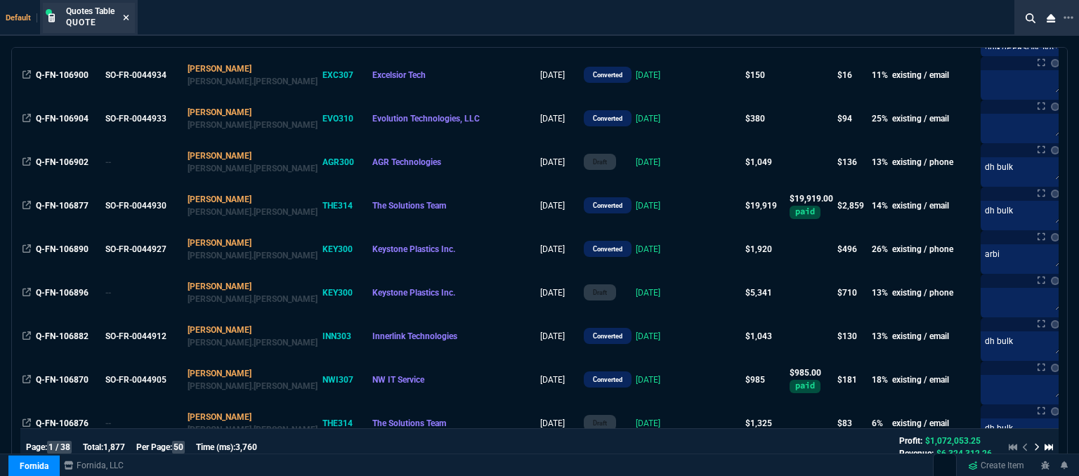
click at [129, 14] on icon at bounding box center [126, 17] width 6 height 8
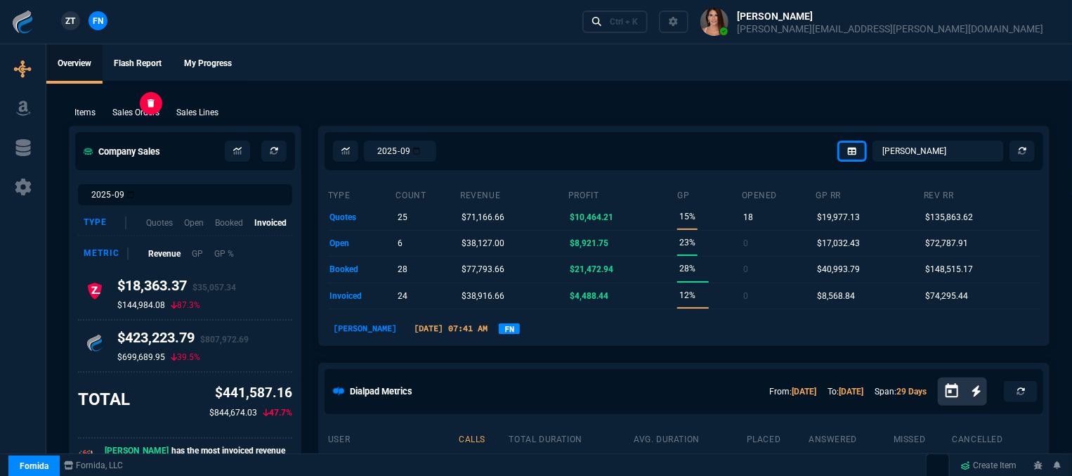
click at [156, 111] on p "Sales Orders" at bounding box center [135, 112] width 47 height 13
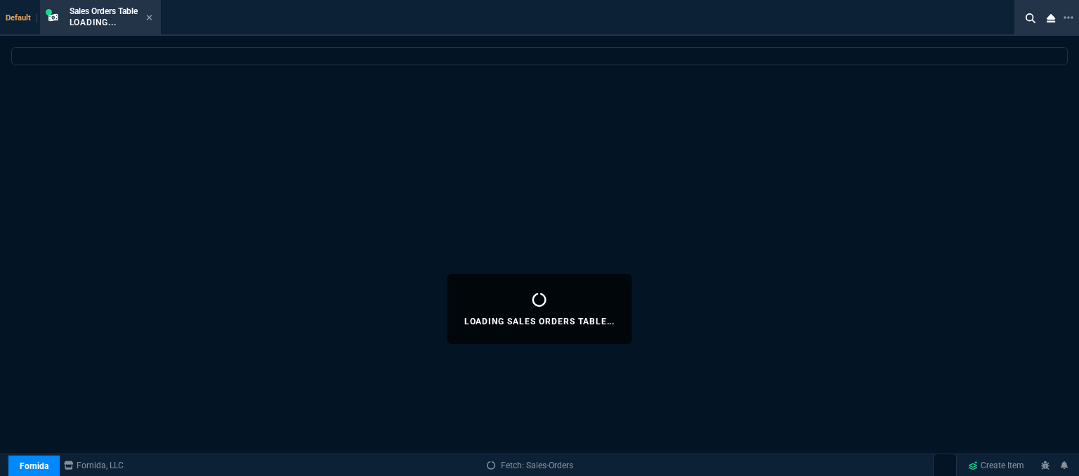
select select
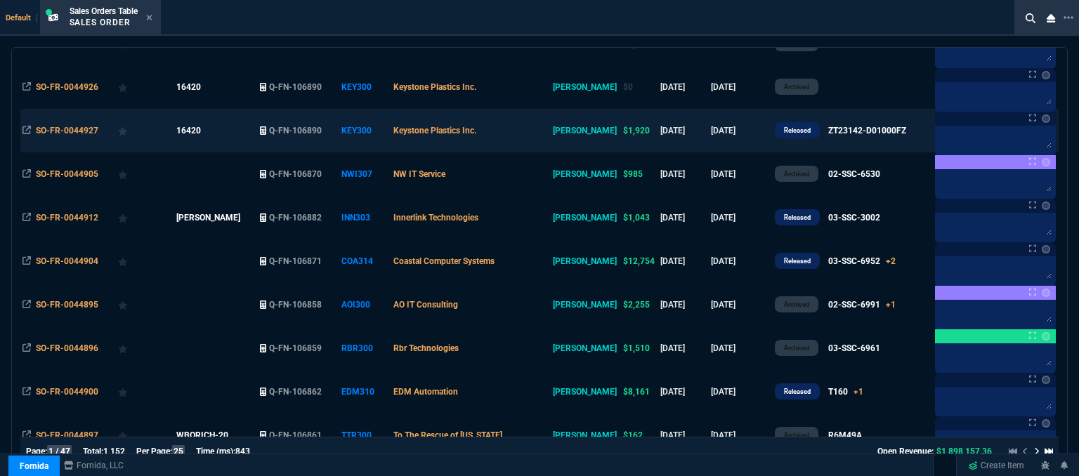
scroll to position [422, 0]
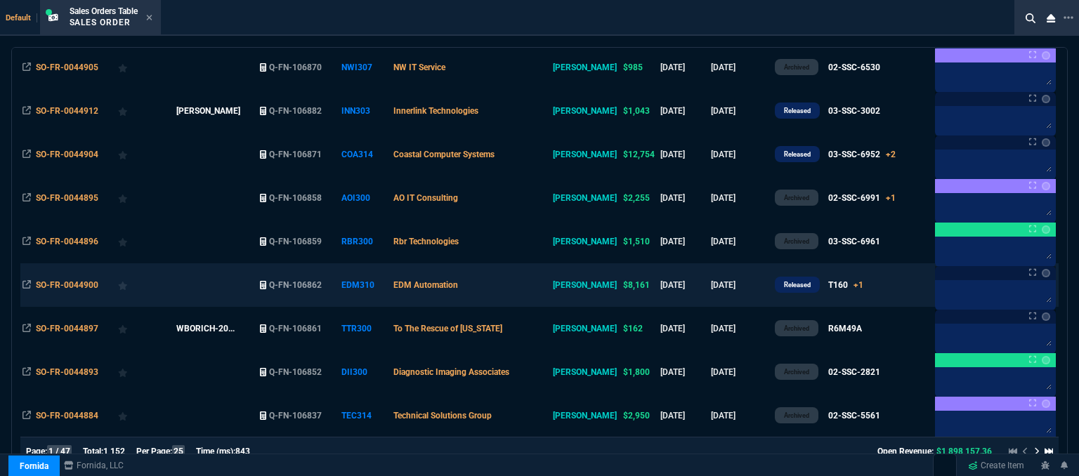
click at [519, 286] on td "EDM Automation" at bounding box center [471, 286] width 160 height 44
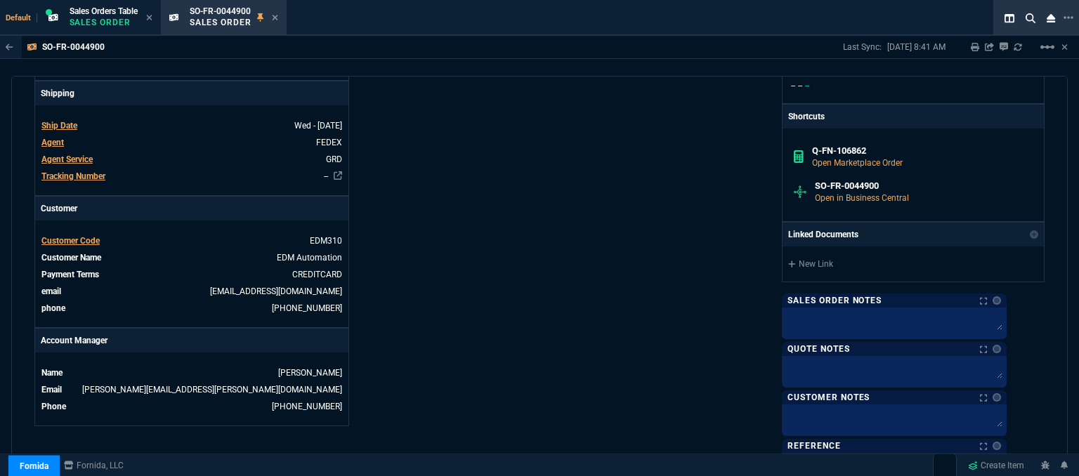
scroll to position [143, 0]
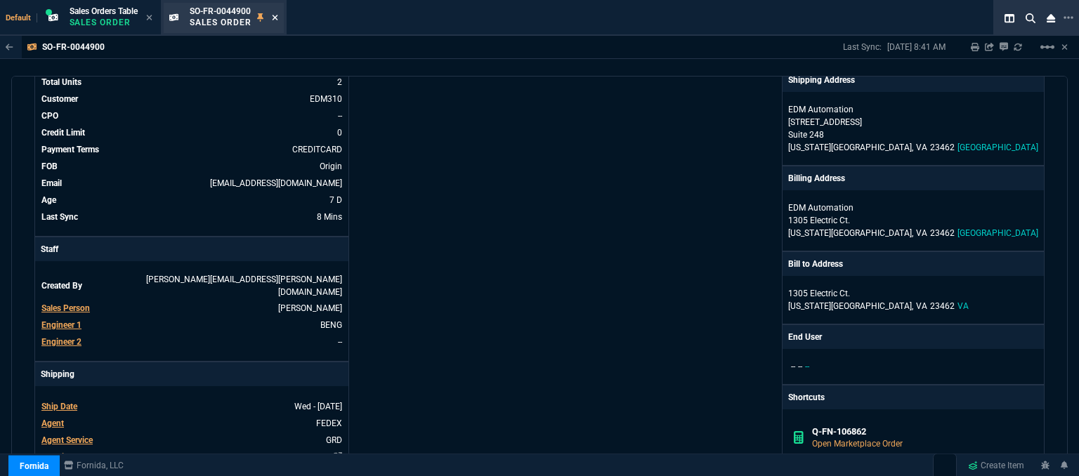
click at [274, 17] on icon at bounding box center [275, 17] width 6 height 8
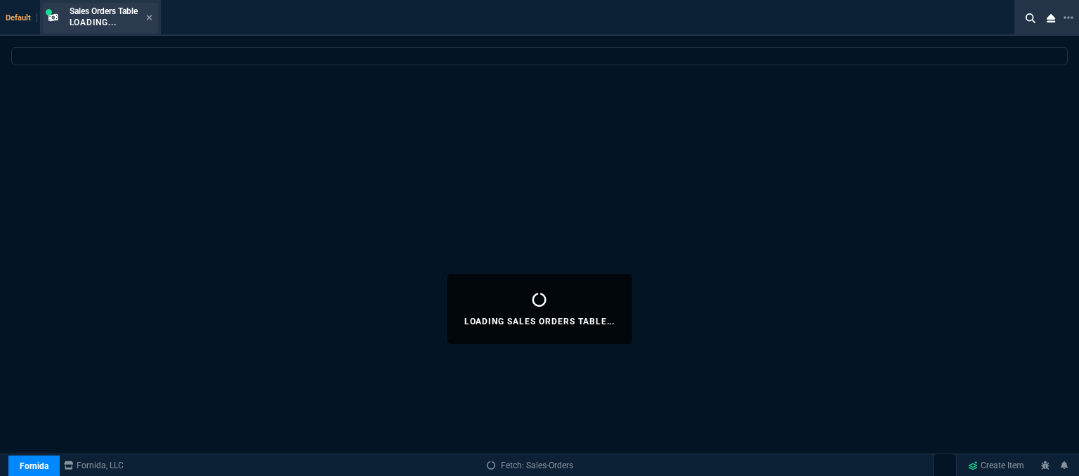
select select
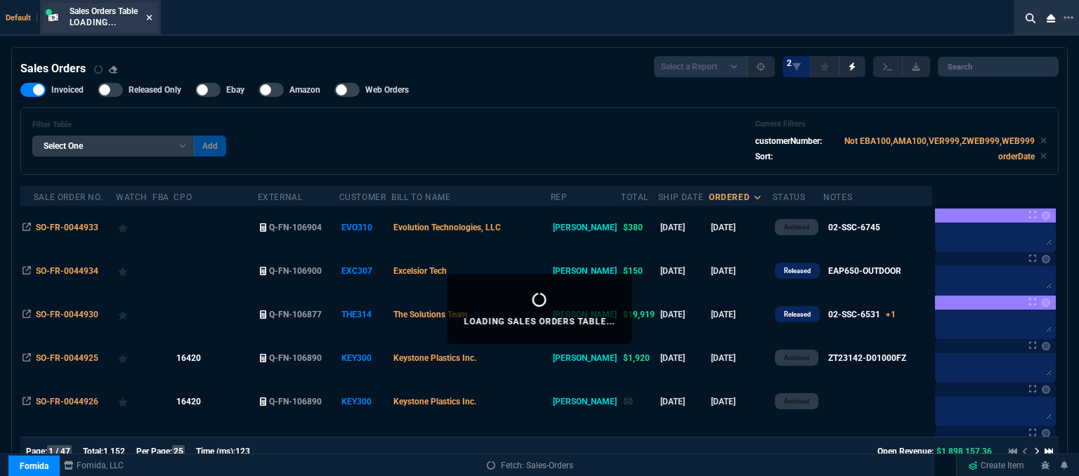
click at [152, 18] on icon at bounding box center [149, 18] width 6 height 6
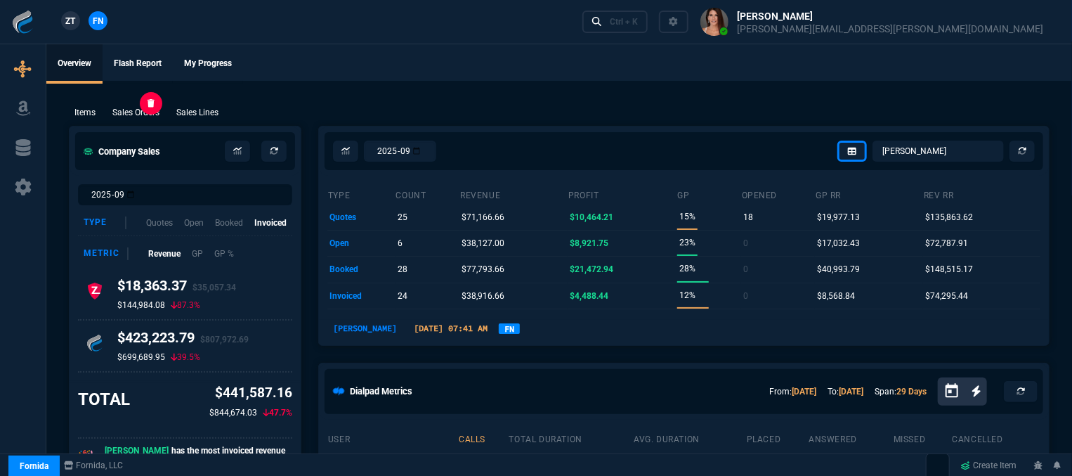
click at [150, 107] on p "Sales Orders" at bounding box center [135, 112] width 47 height 13
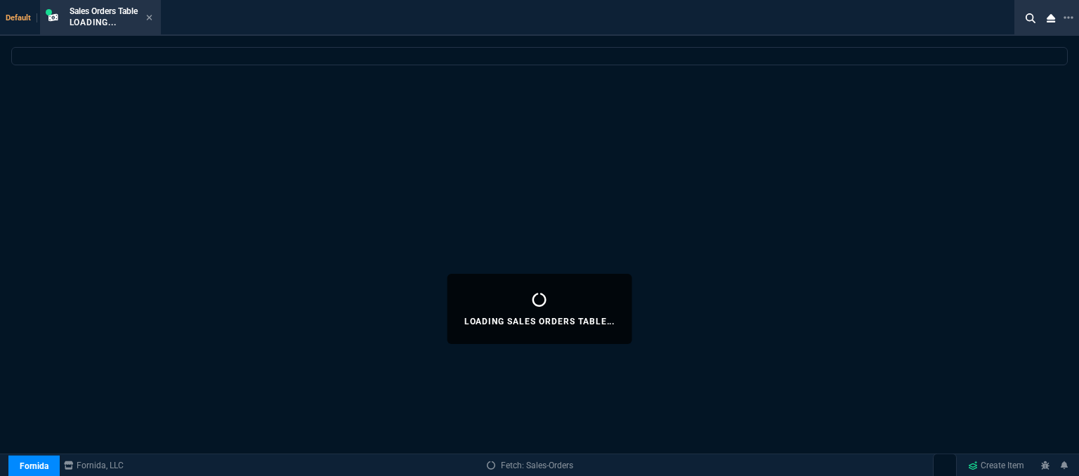
select select
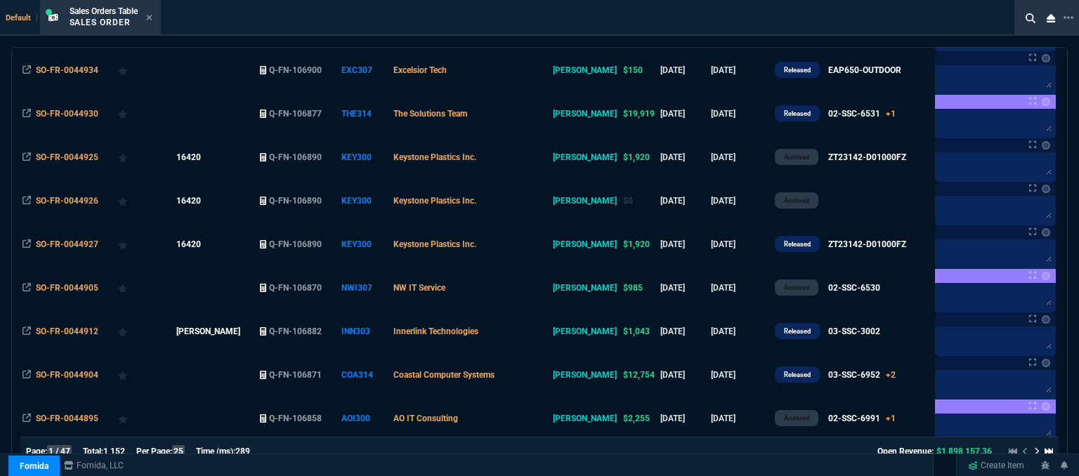
scroll to position [211, 0]
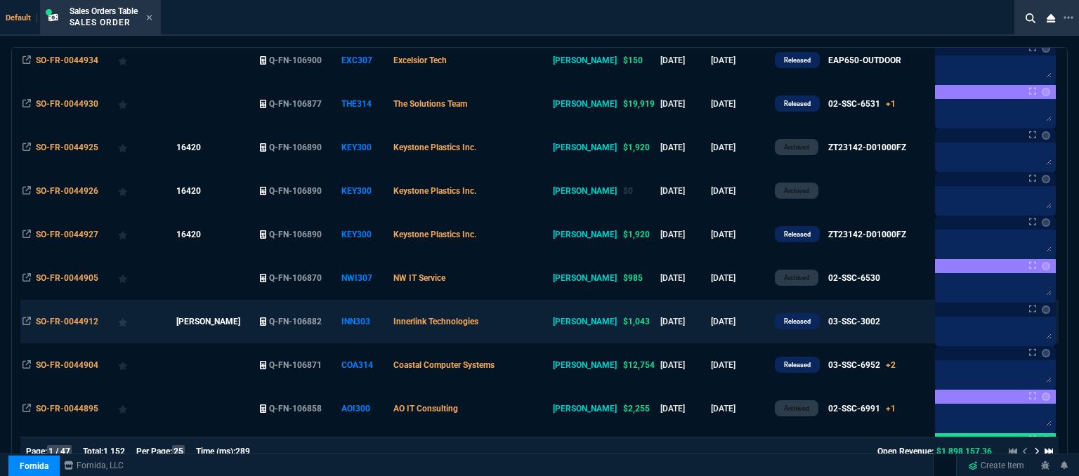
click at [533, 330] on td "Innerlink Technologies" at bounding box center [471, 322] width 160 height 44
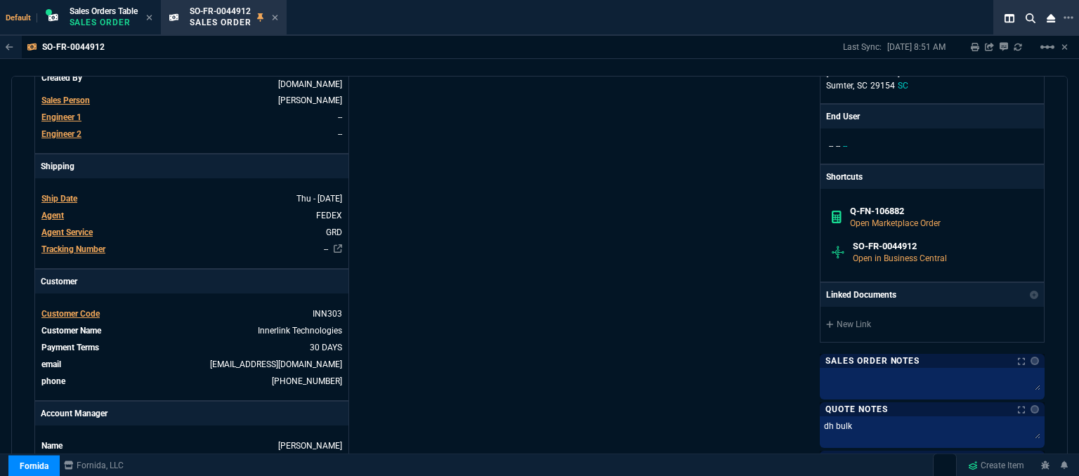
scroll to position [647, 0]
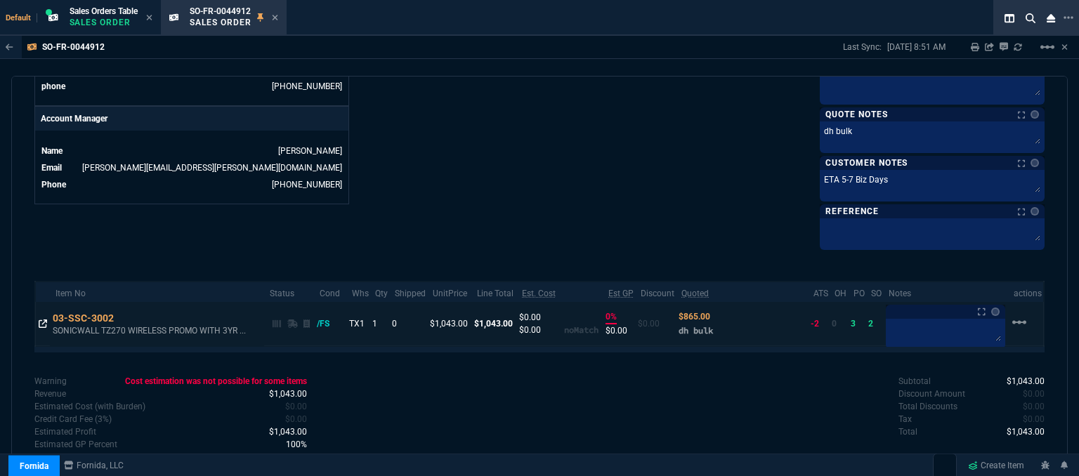
click at [43, 324] on fa-icon at bounding box center [43, 324] width 8 height 10
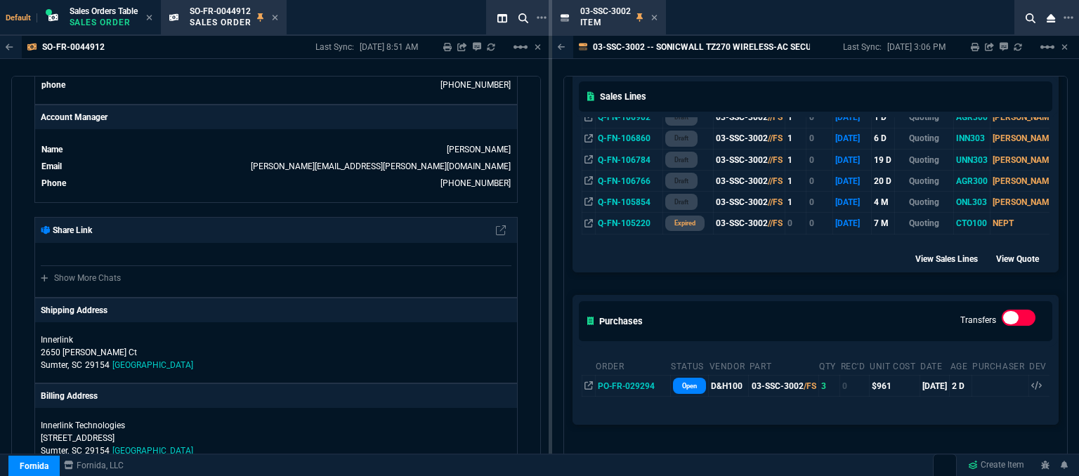
scroll to position [351, 0]
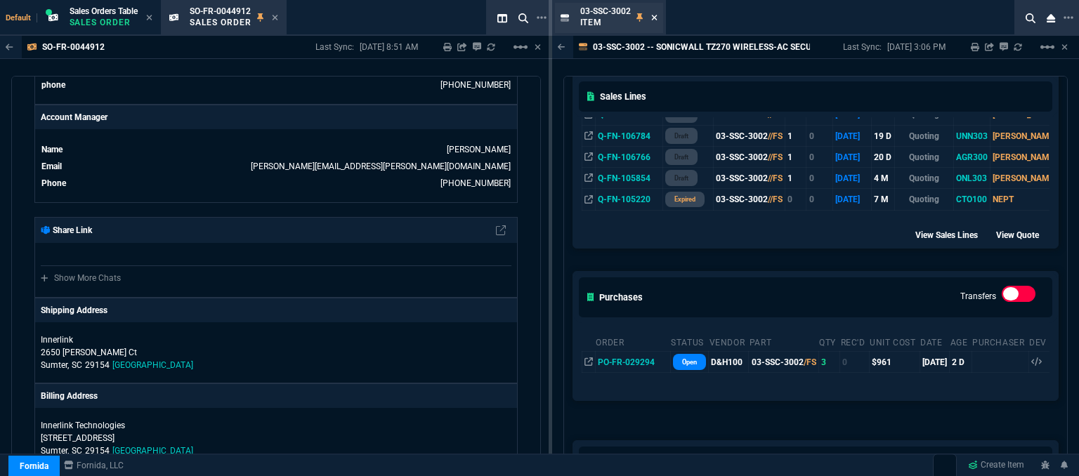
click at [655, 13] on fa-icon at bounding box center [654, 18] width 6 height 10
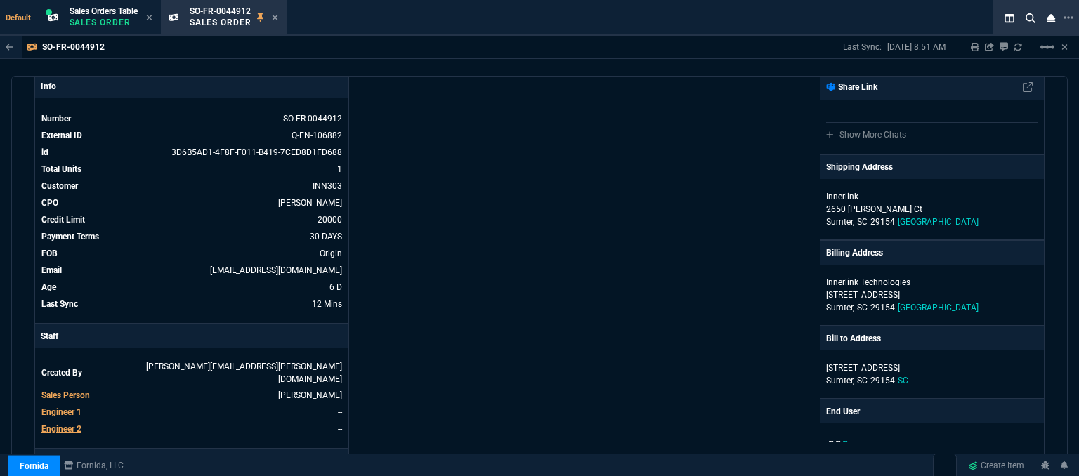
scroll to position [0, 0]
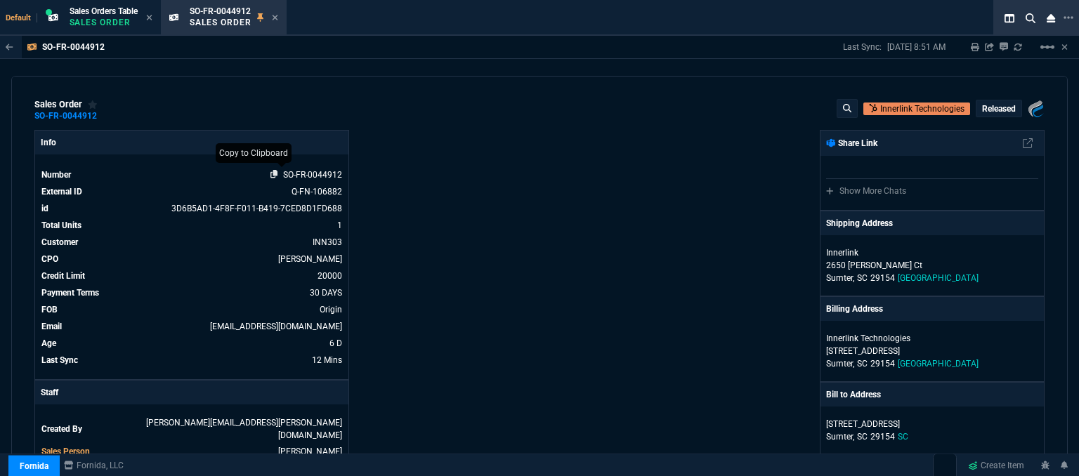
click at [271, 174] on icon at bounding box center [275, 174] width 8 height 8
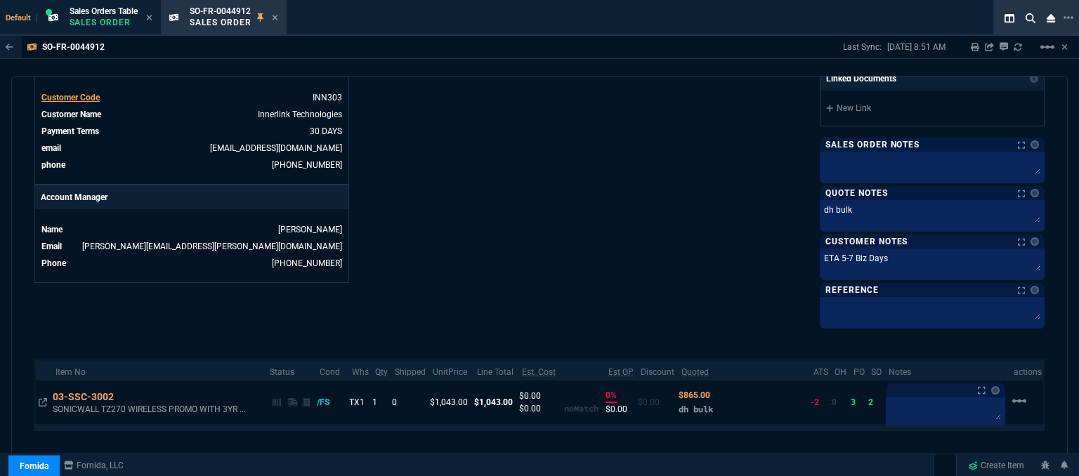
scroll to position [647, 0]
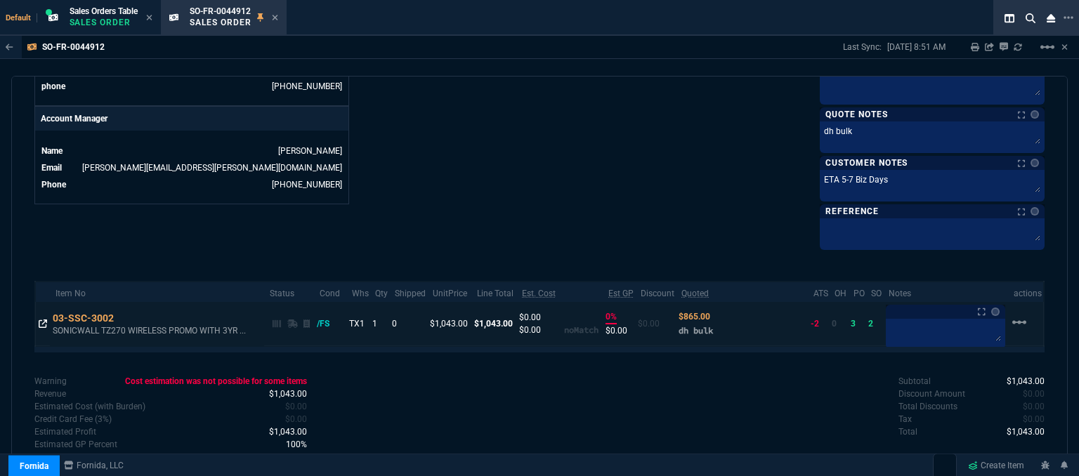
click at [39, 321] on icon at bounding box center [43, 324] width 8 height 8
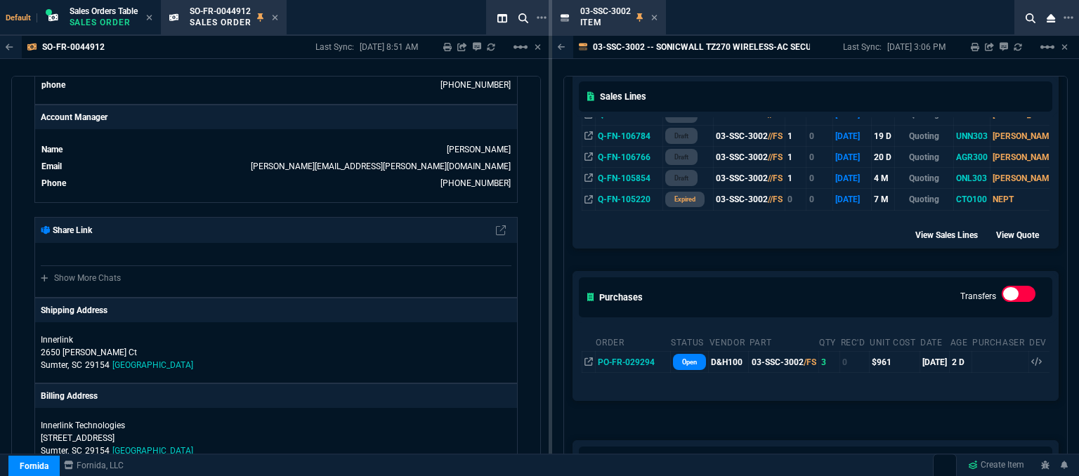
scroll to position [531, 0]
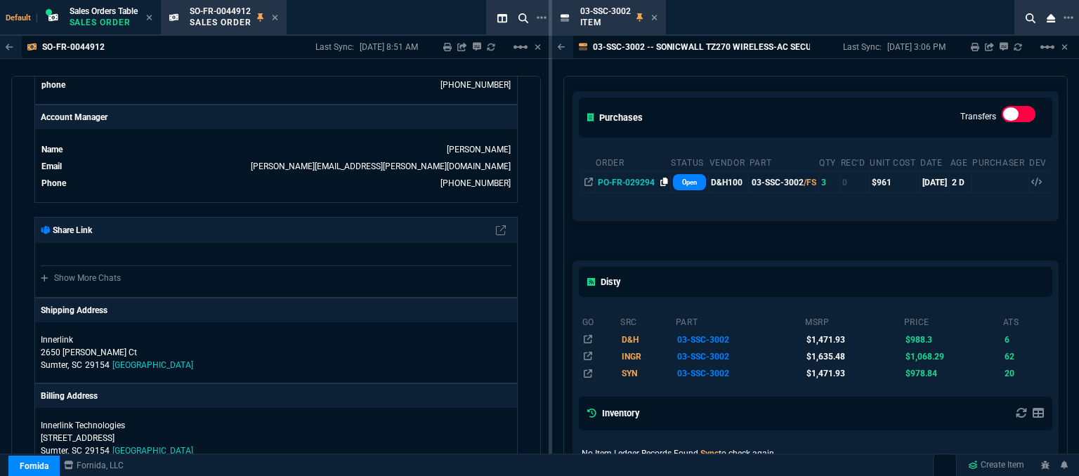
click at [662, 178] on icon at bounding box center [665, 182] width 8 height 8
click at [653, 18] on icon at bounding box center [654, 17] width 6 height 8
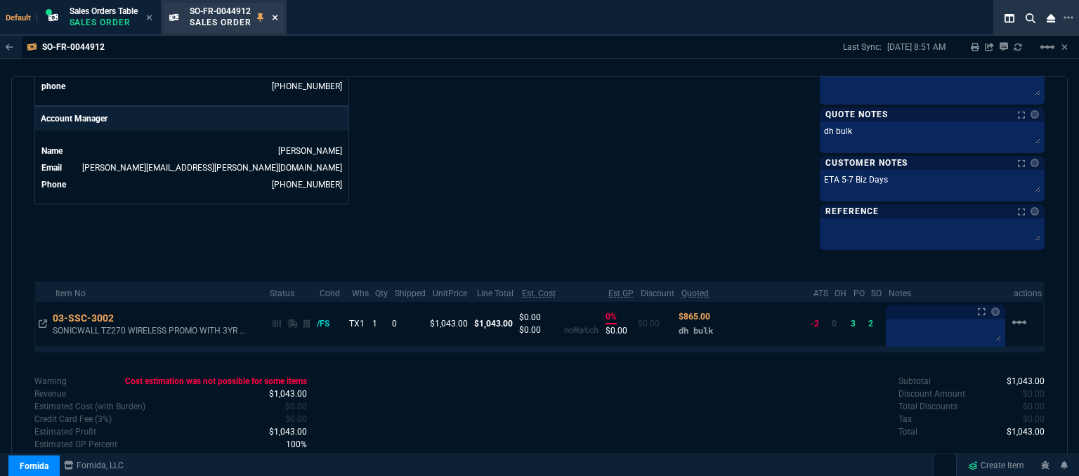
click at [276, 18] on icon at bounding box center [275, 17] width 6 height 8
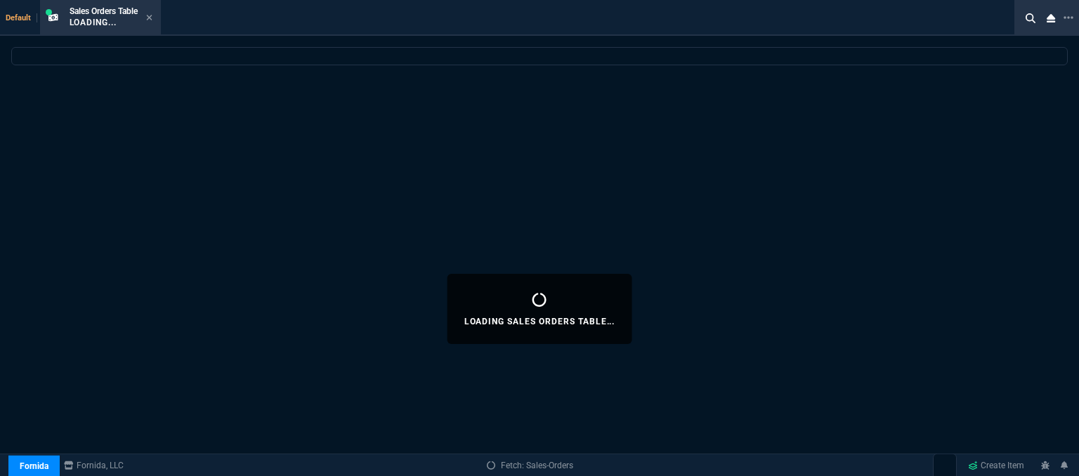
select select
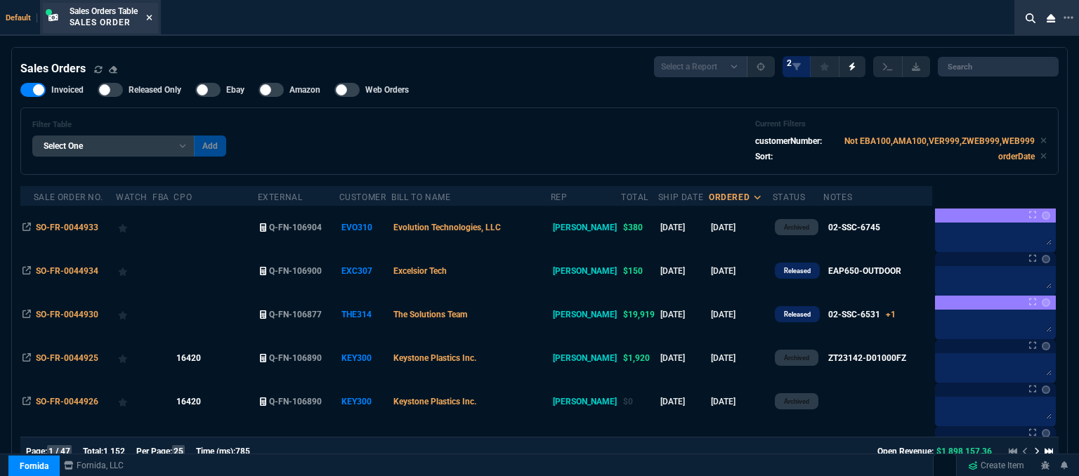
click at [153, 18] on icon at bounding box center [149, 17] width 6 height 8
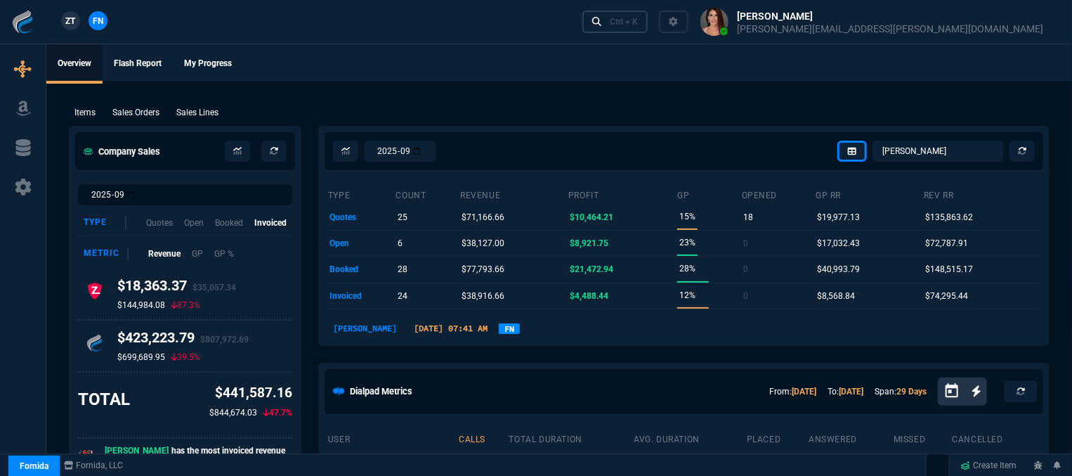
click at [638, 23] on div "Ctrl + K" at bounding box center [624, 21] width 28 height 11
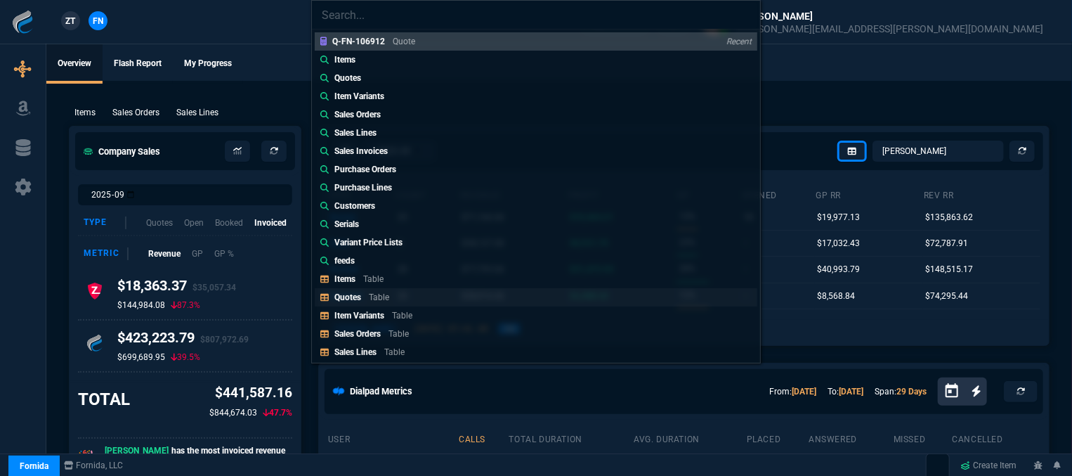
click at [380, 295] on p "Table" at bounding box center [379, 297] width 20 height 10
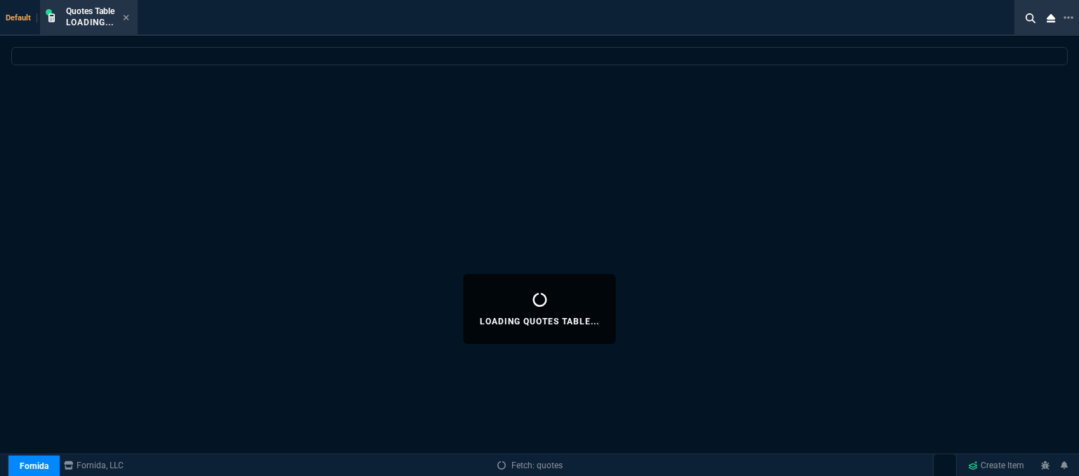
select select
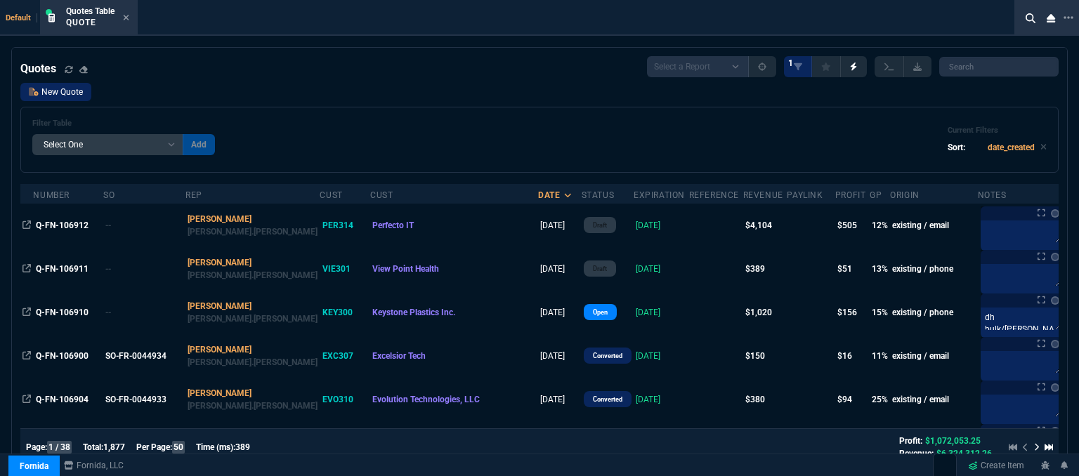
click at [61, 93] on link "New Quote" at bounding box center [55, 92] width 71 height 18
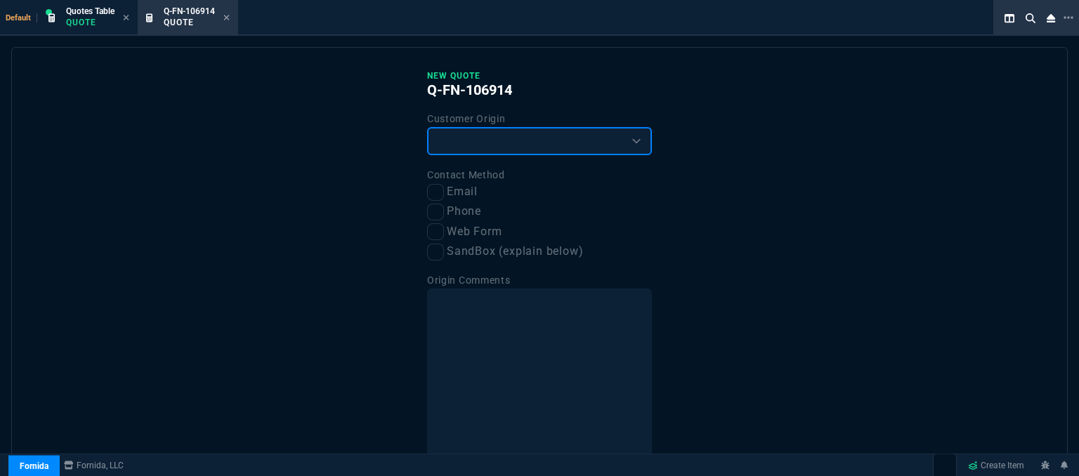
click at [495, 140] on select "Existing Customer Amazon Lead (first order) Website Lead (first order) Called (…" at bounding box center [539, 141] width 225 height 28
select select "existing"
click at [427, 127] on select "Existing Customer Amazon Lead (first order) Website Lead (first order) Called (…" at bounding box center [539, 141] width 225 height 28
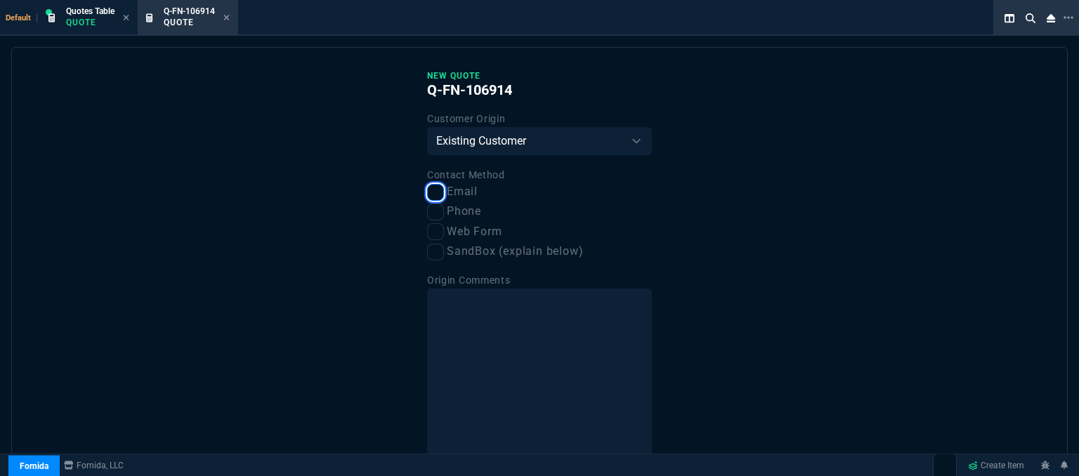
click at [427, 194] on input "Email" at bounding box center [435, 192] width 17 height 17
checkbox input "true"
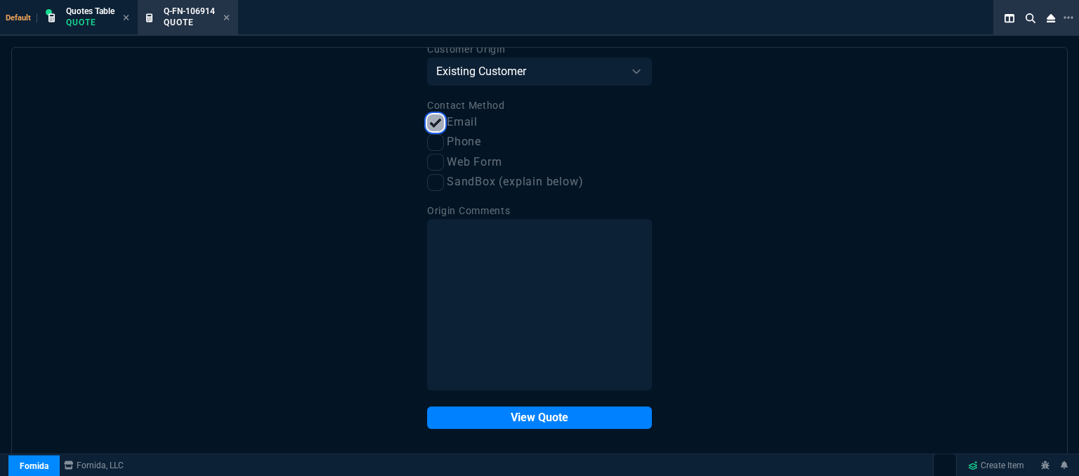
scroll to position [71, 0]
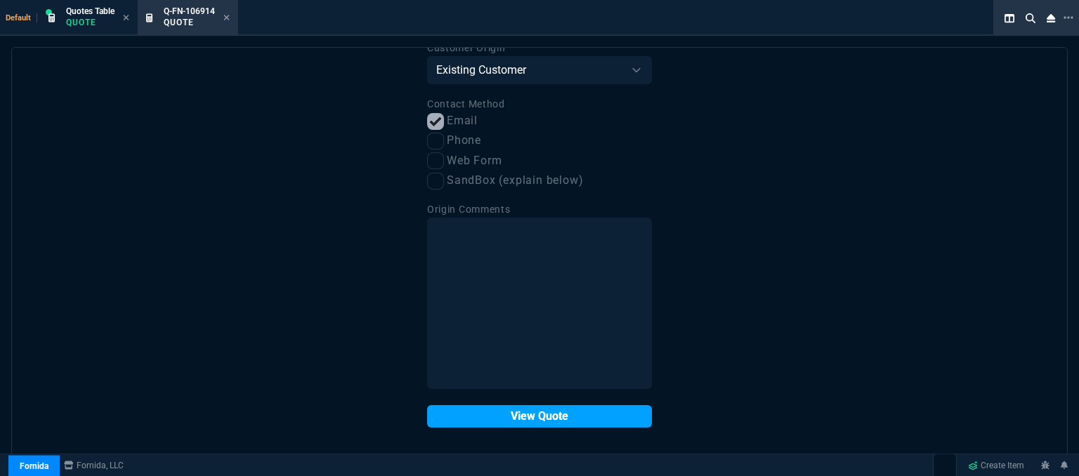
click at [486, 422] on button "View Quote" at bounding box center [539, 417] width 225 height 22
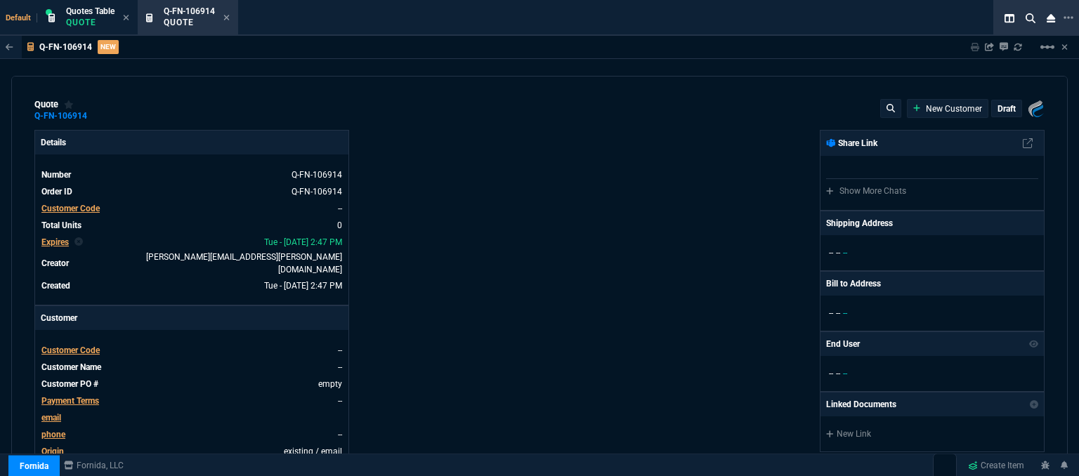
click at [78, 346] on span "Customer Code" at bounding box center [70, 351] width 58 height 10
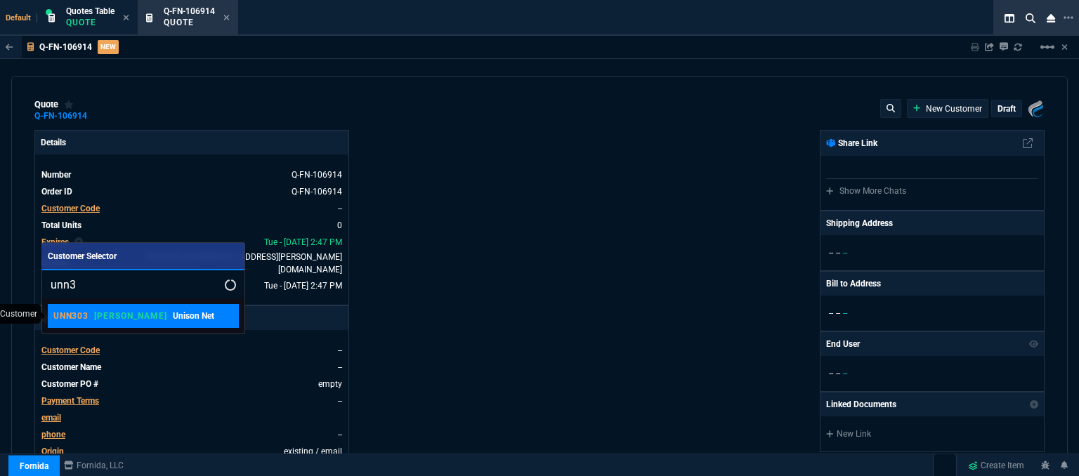
type input "unn3"
click at [106, 322] on div "UNN303 ROSS Unison Net" at bounding box center [133, 316] width 161 height 13
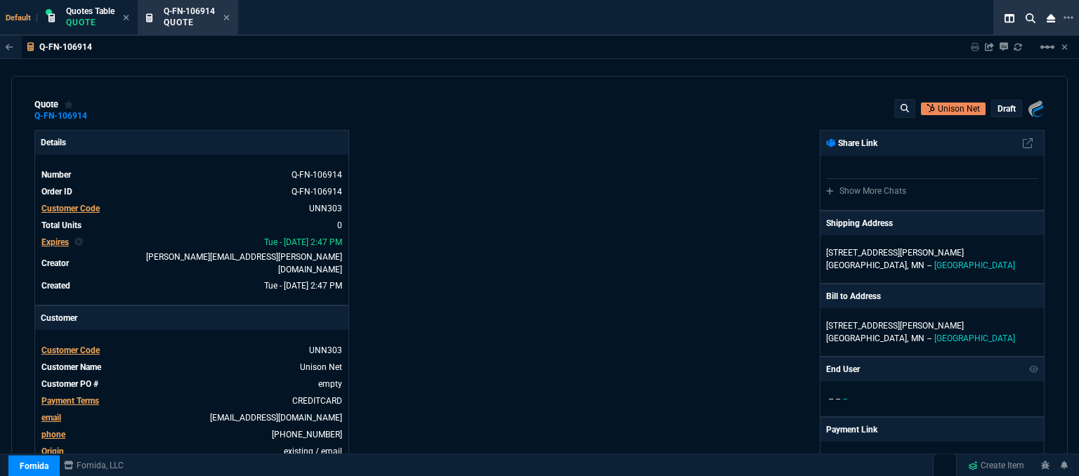
drag, startPoint x: 642, startPoint y: 296, endPoint x: 633, endPoint y: 301, distance: 10.1
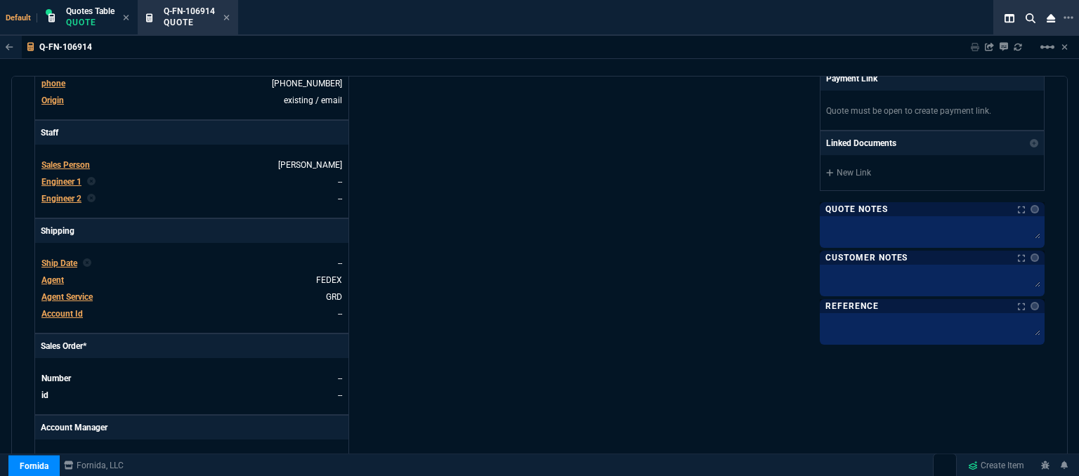
scroll to position [673, 0]
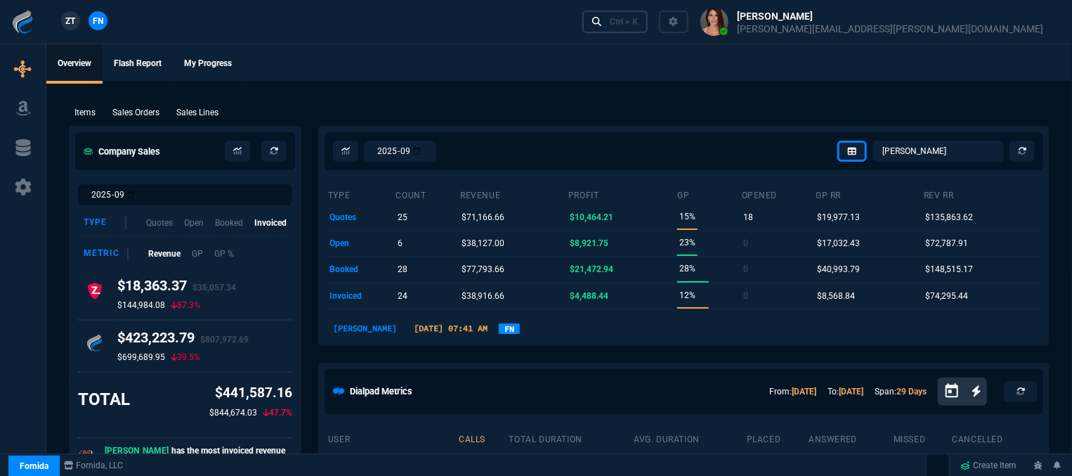
click at [602, 20] on icon at bounding box center [597, 22] width 10 height 10
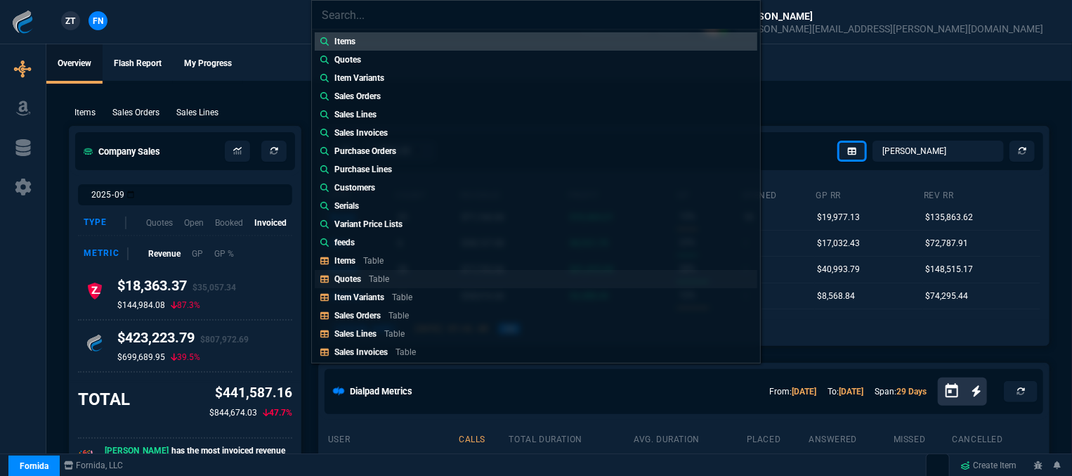
click at [355, 283] on p "Quotes" at bounding box center [348, 279] width 27 height 10
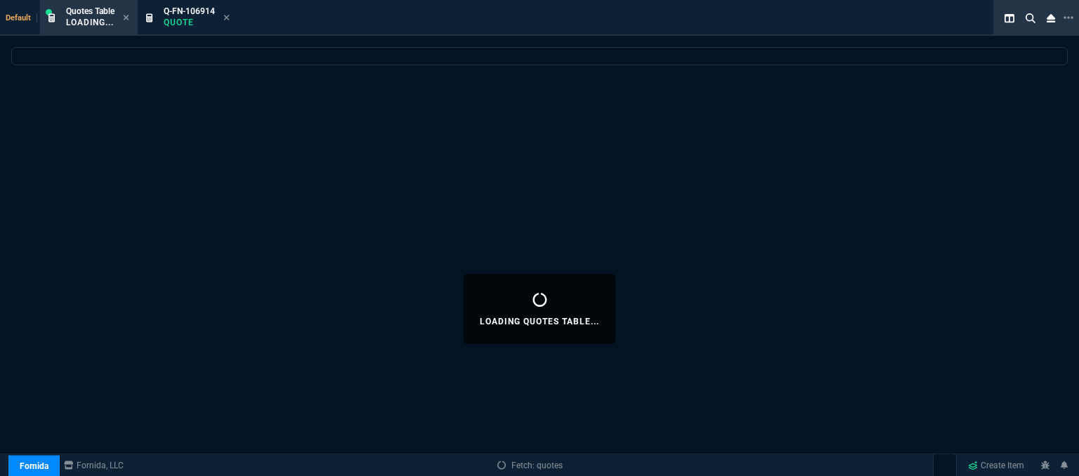
select select
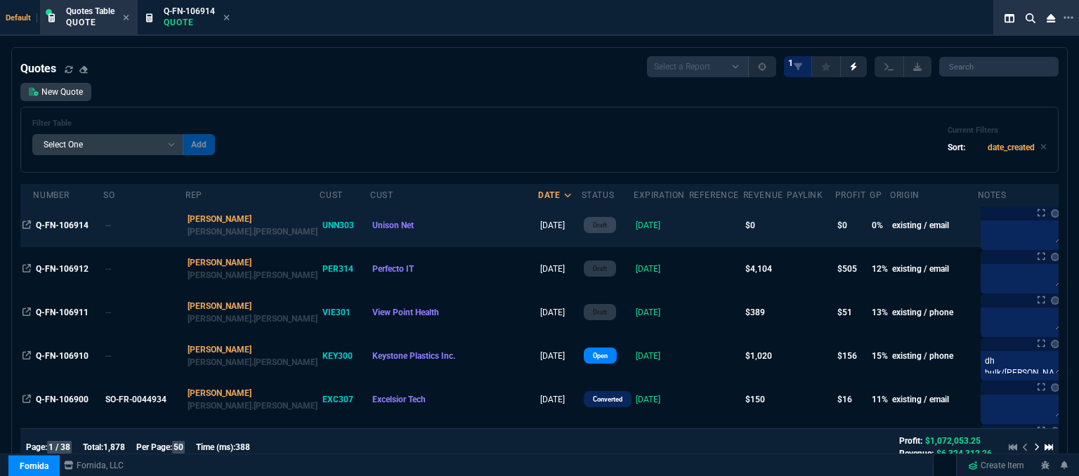
click at [689, 227] on td at bounding box center [716, 226] width 54 height 44
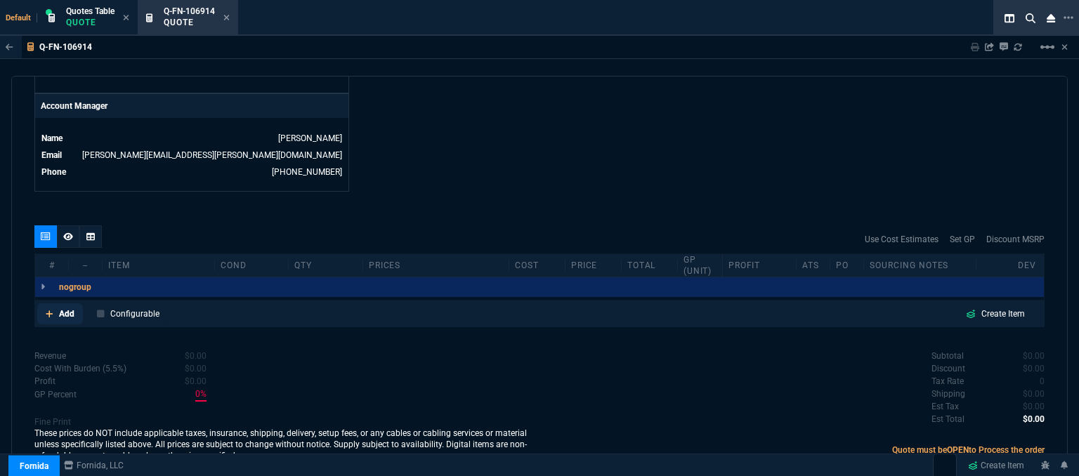
click at [44, 304] on link "Add" at bounding box center [60, 314] width 46 height 21
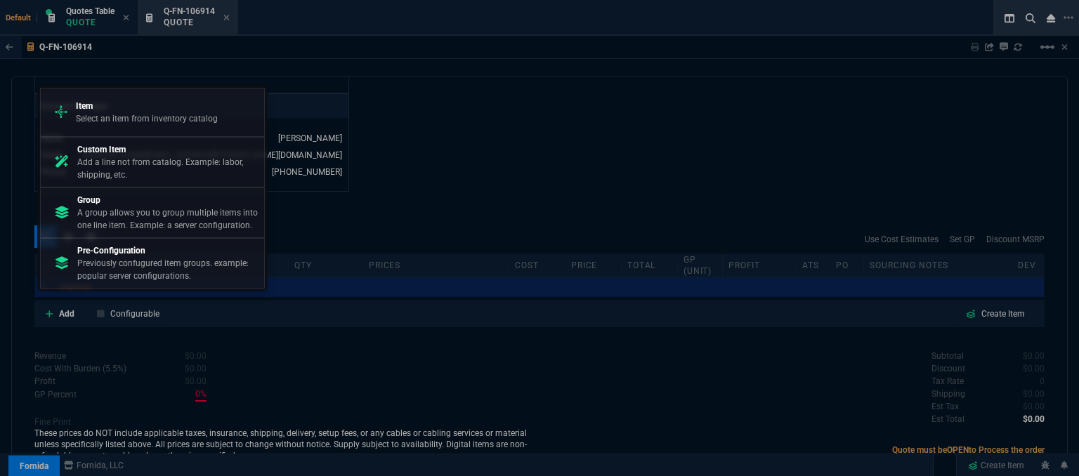
drag, startPoint x: 176, startPoint y: 108, endPoint x: 376, endPoint y: 134, distance: 201.4
click at [177, 108] on p "Item" at bounding box center [147, 106] width 142 height 13
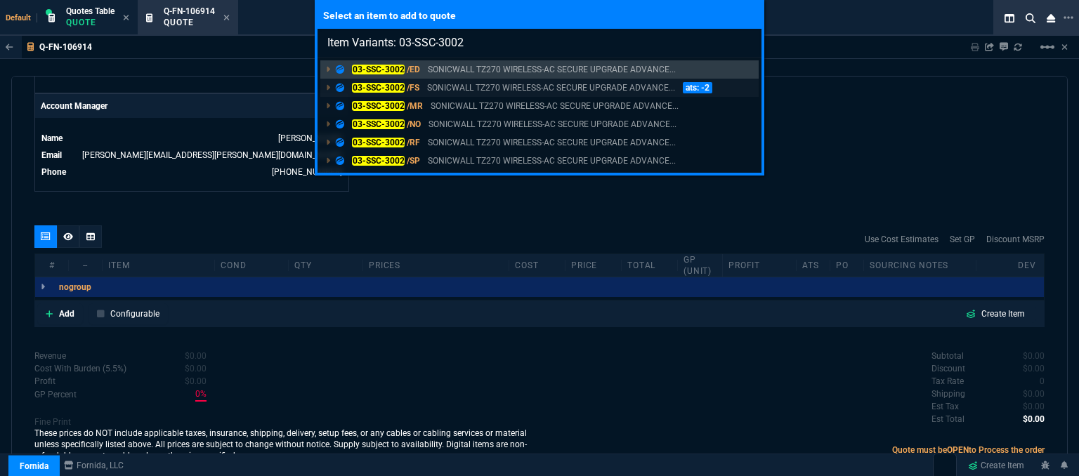
type input "Item Variants: 03-SSC-3002"
click at [516, 86] on p "SONICWALL TZ270 WIRELESS-AC SECURE UPGRADE ADVANCE..." at bounding box center [551, 88] width 248 height 13
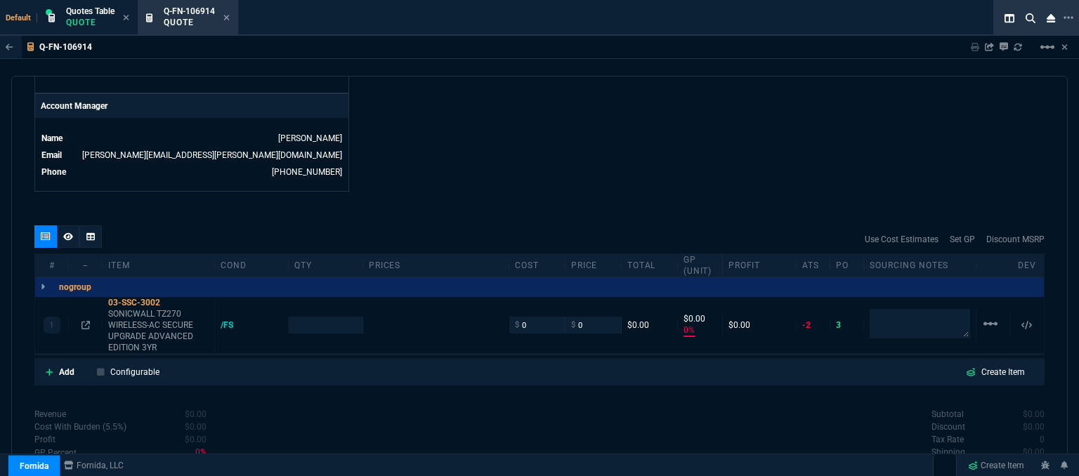
type input "0"
type input "1471.93"
type input "100"
click at [84, 321] on icon at bounding box center [86, 325] width 8 height 8
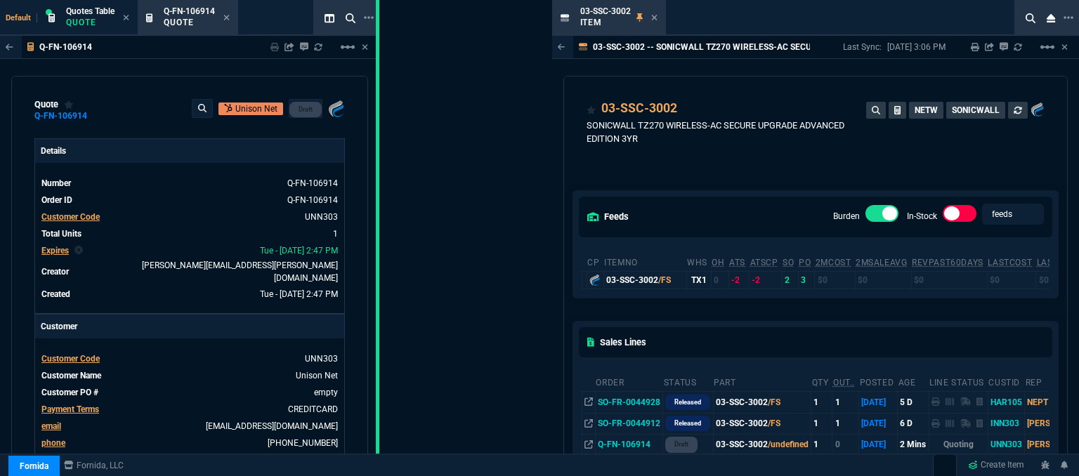
drag, startPoint x: 550, startPoint y: 89, endPoint x: 377, endPoint y: 89, distance: 172.9
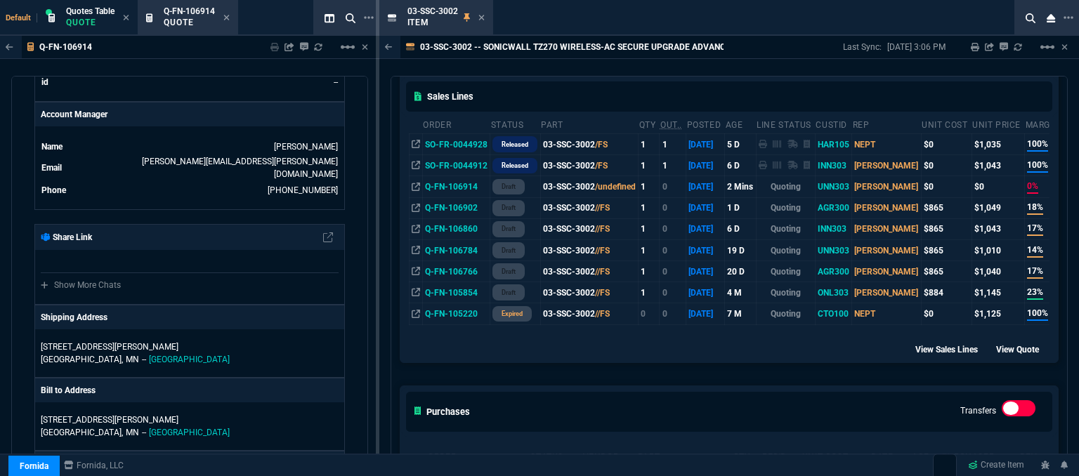
scroll to position [211, 0]
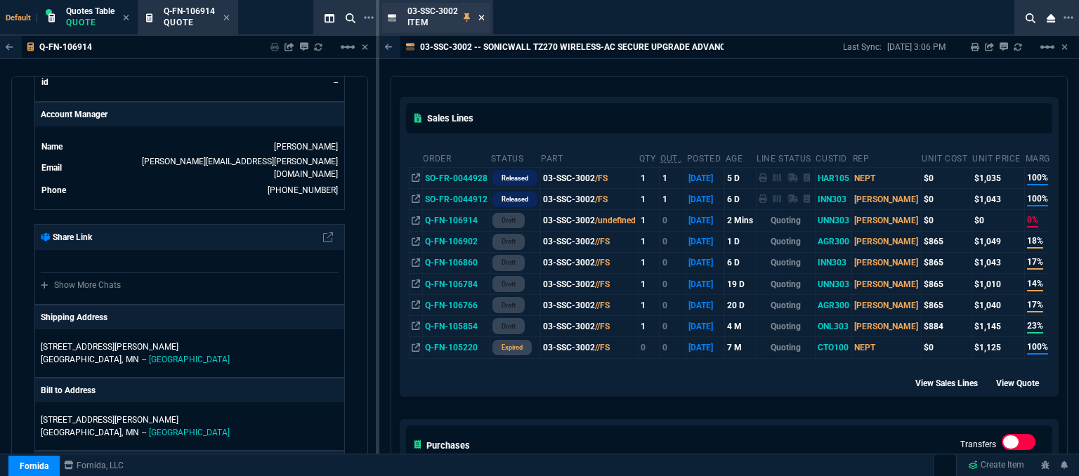
click at [482, 15] on icon at bounding box center [482, 17] width 6 height 8
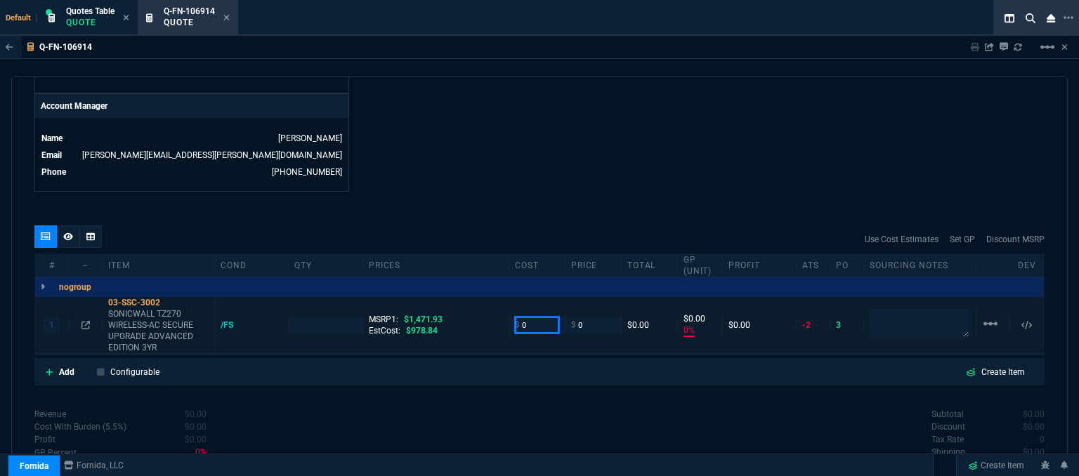
click at [540, 317] on input "0" at bounding box center [537, 325] width 44 height 16
type input "978.84"
click at [171, 299] on icon at bounding box center [170, 303] width 8 height 8
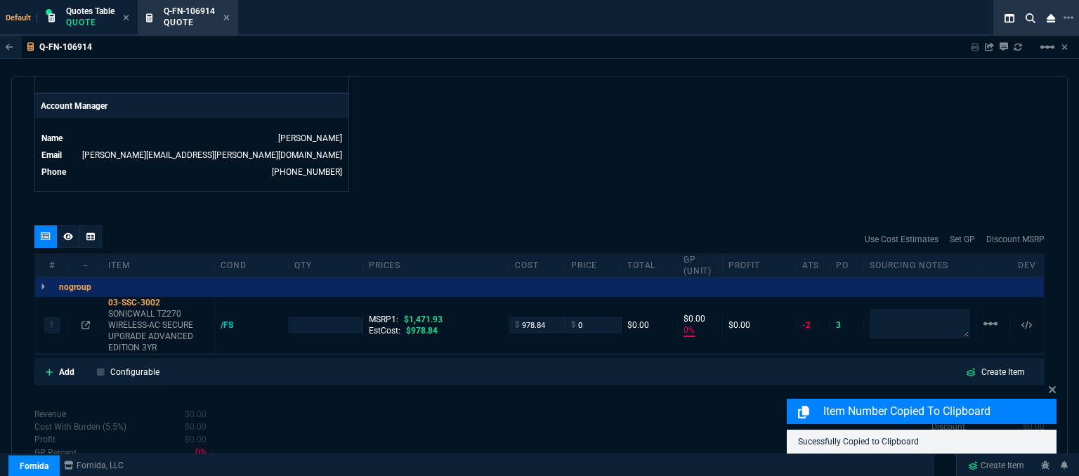
type input "1"
type input "978.84"
type input "-100"
type input "-979"
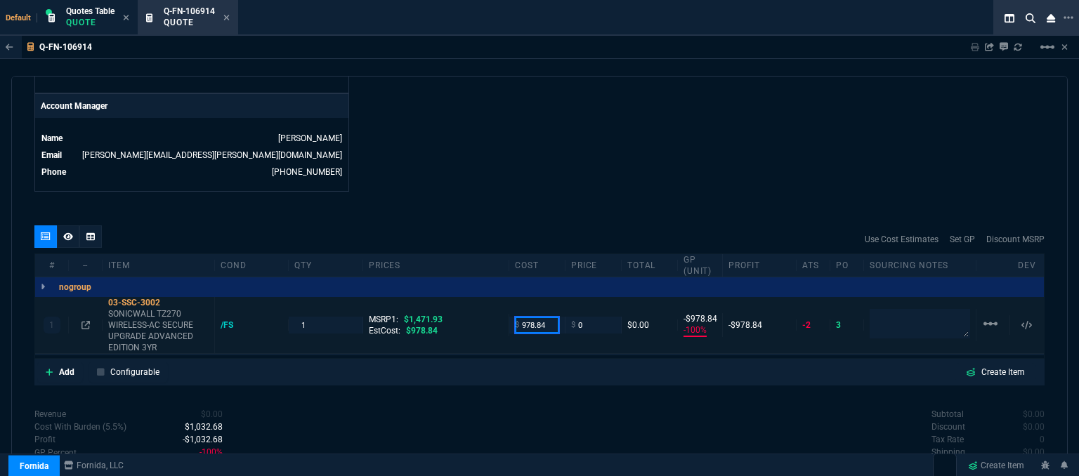
click at [549, 317] on input "978.84" at bounding box center [537, 325] width 44 height 16
drag, startPoint x: 548, startPoint y: 310, endPoint x: 453, endPoint y: 304, distance: 95.8
click at [453, 304] on div "1 03-SSC-3002 SONICWALL TZ270 WIRELESS-AC SECURE UPGRADE ADVANCED EDITION 3YR /…" at bounding box center [539, 325] width 1009 height 57
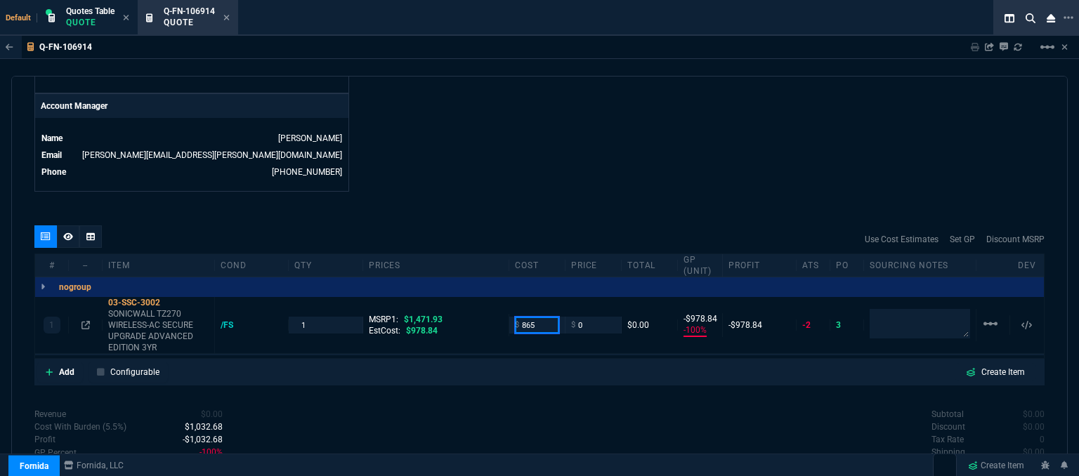
type input "865"
click at [559, 212] on div "quote Q-FN-106914 Unison Net draft Fornida, LLC 2609 Technology Dr Suite 300 Pl…" at bounding box center [539, 278] width 1057 height 405
type input "865"
type input "-865"
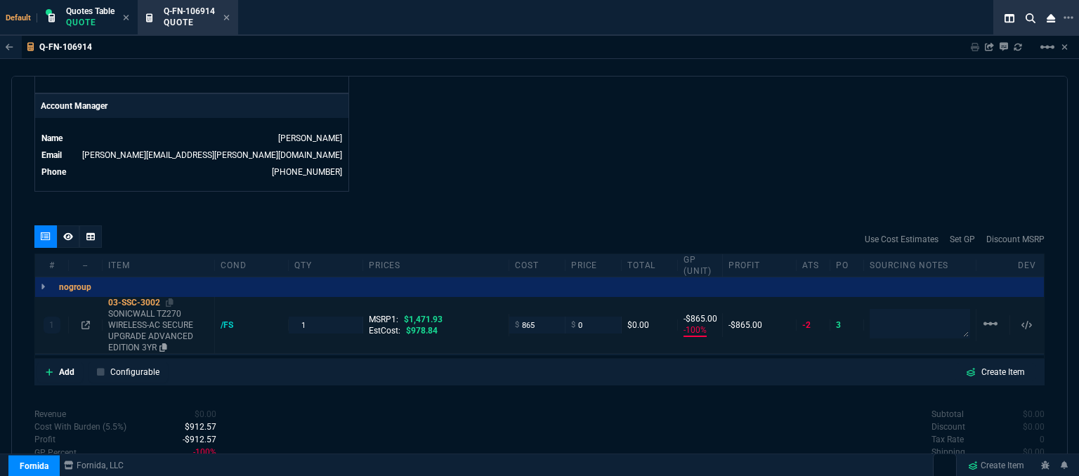
click at [162, 326] on p "SONICWALL TZ270 WIRELESS-AC SECURE UPGRADE ADVANCED EDITION 3YR" at bounding box center [158, 331] width 100 height 45
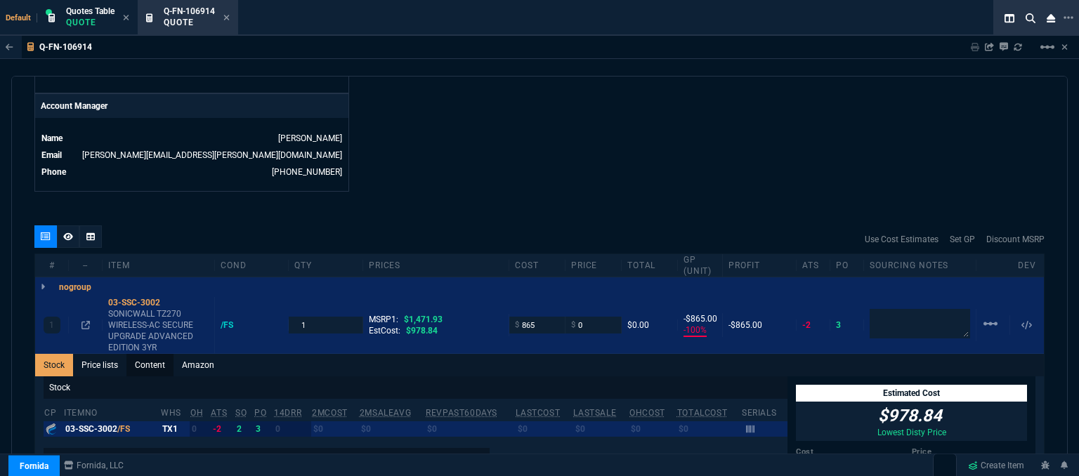
click at [160, 354] on link "Content" at bounding box center [150, 365] width 47 height 22
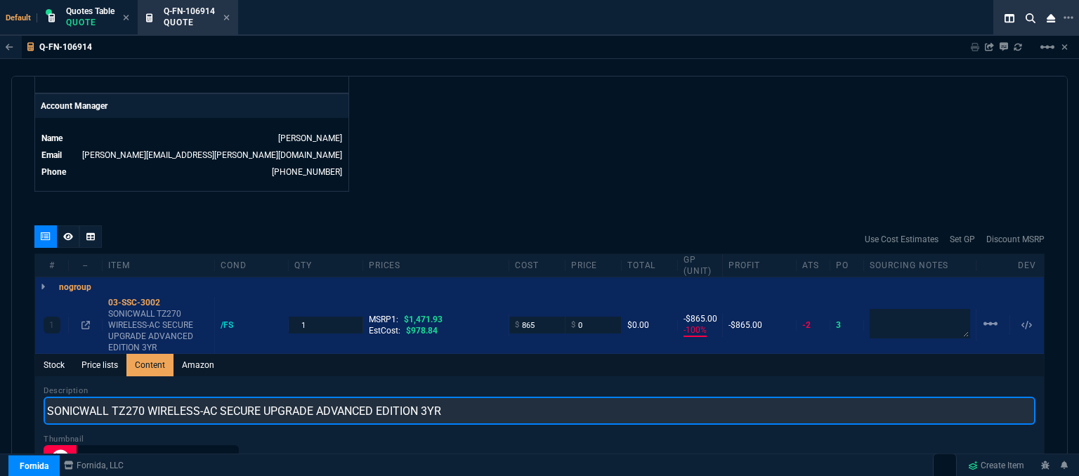
drag, startPoint x: 313, startPoint y: 397, endPoint x: 216, endPoint y: 397, distance: 97.0
click at [216, 397] on input "SONICWALL TZ270 WIRELESS-AC SECURE UPGRADE ADVANCED EDITION 3YR" at bounding box center [540, 411] width 992 height 28
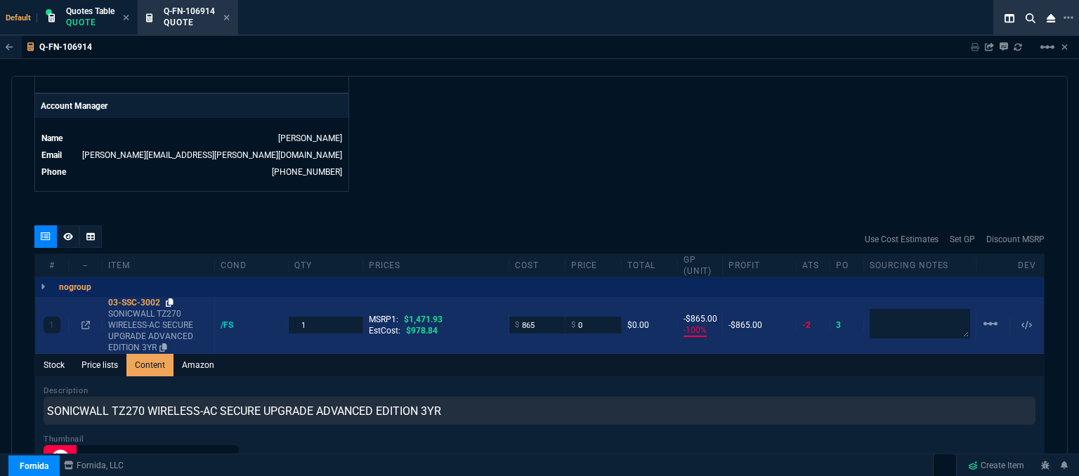
click at [169, 299] on icon at bounding box center [170, 303] width 8 height 8
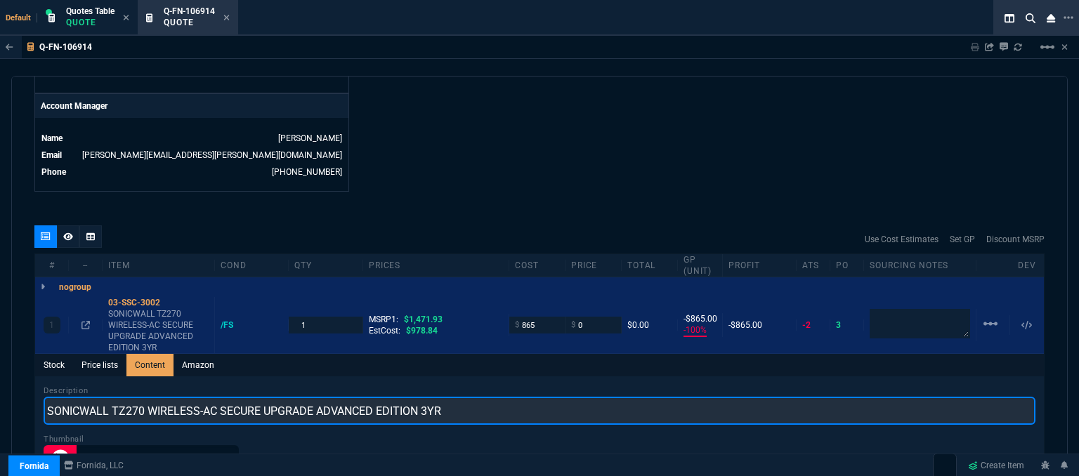
drag, startPoint x: 503, startPoint y: 397, endPoint x: 212, endPoint y: 401, distance: 291.7
click at [212, 401] on input "SONICWALL TZ270 WIRELESS-AC SECURE UPGRADE ADVANCED EDITION 3YR" at bounding box center [540, 411] width 992 height 28
type input "SONICWALL TZ270 WIRELESS PROMO WITH 3YR ADVANCED AND 1YR CSE"
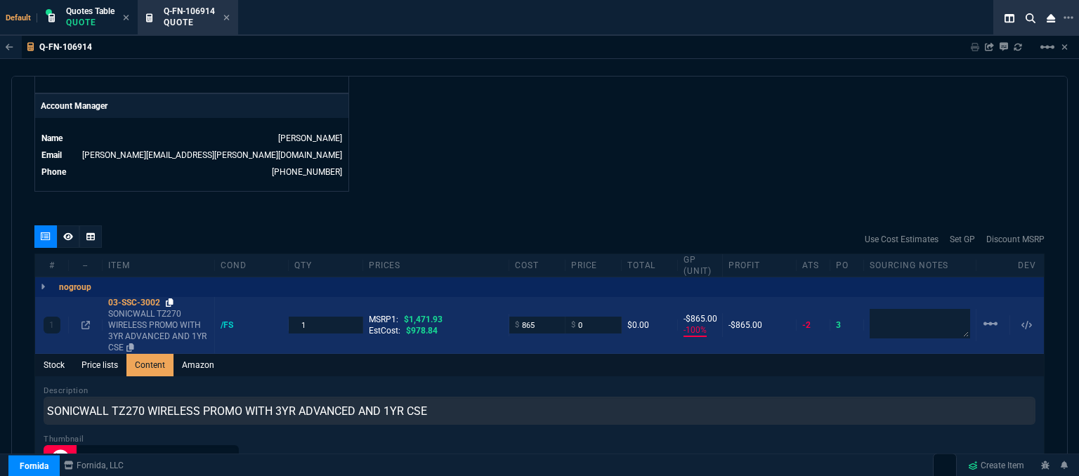
click at [174, 299] on icon at bounding box center [170, 303] width 8 height 8
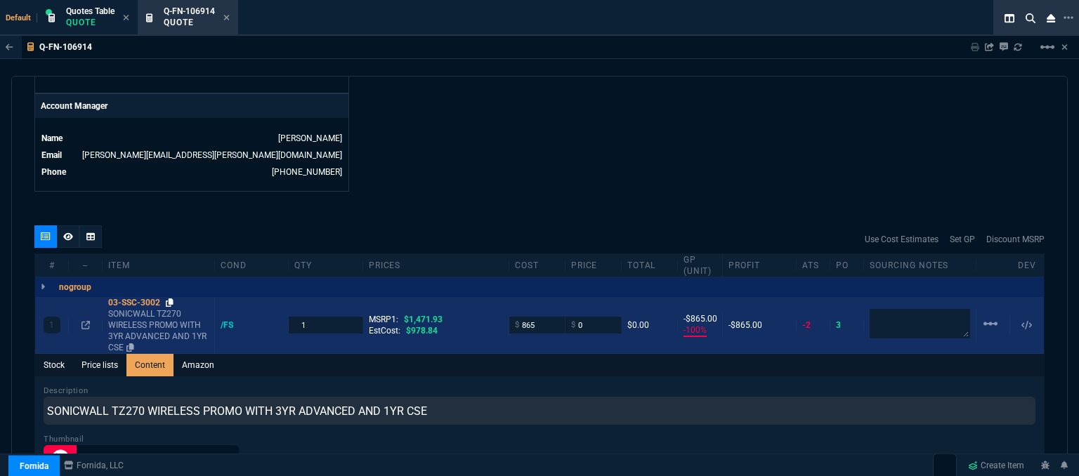
click at [169, 299] on icon at bounding box center [170, 303] width 8 height 8
click at [607, 317] on input "0" at bounding box center [593, 325] width 44 height 16
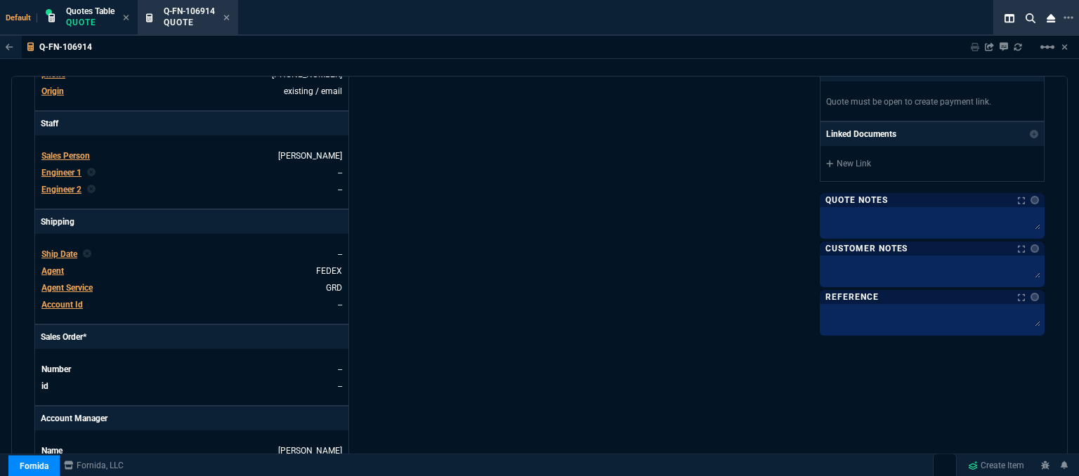
scroll to position [642, 0]
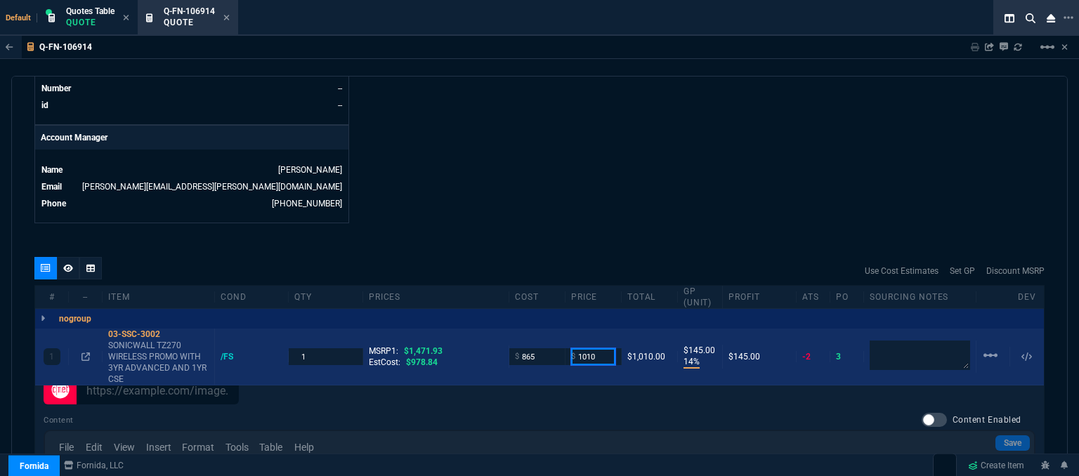
click at [598, 349] on input "1010" at bounding box center [593, 357] width 44 height 16
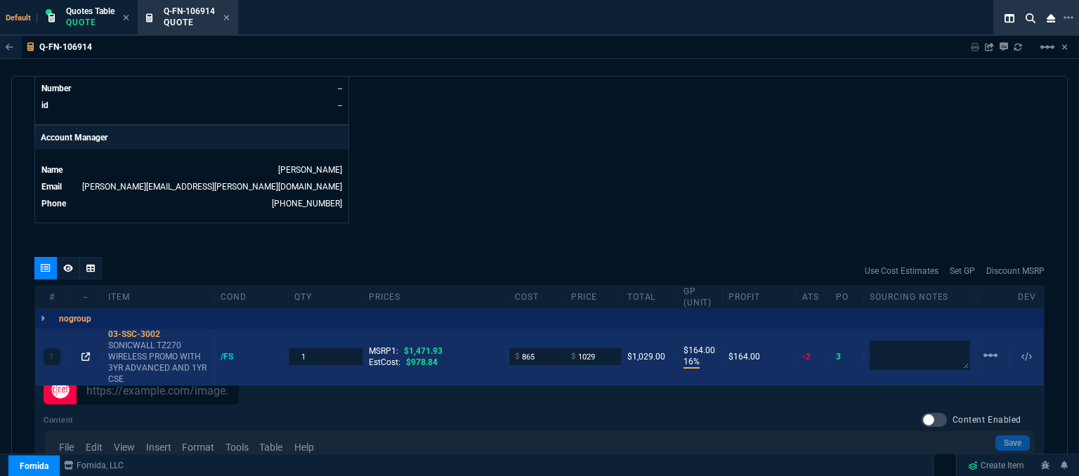
click at [87, 353] on icon at bounding box center [86, 357] width 8 height 8
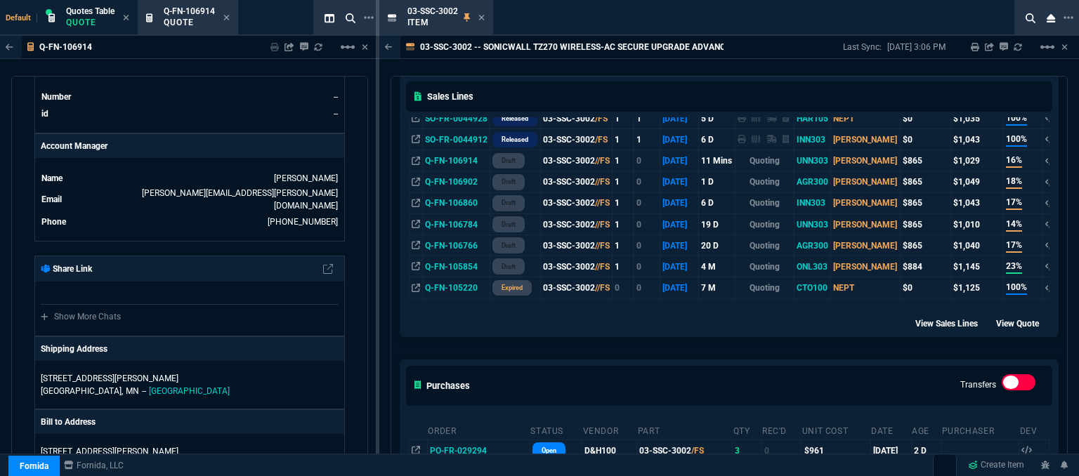
scroll to position [200, 0]
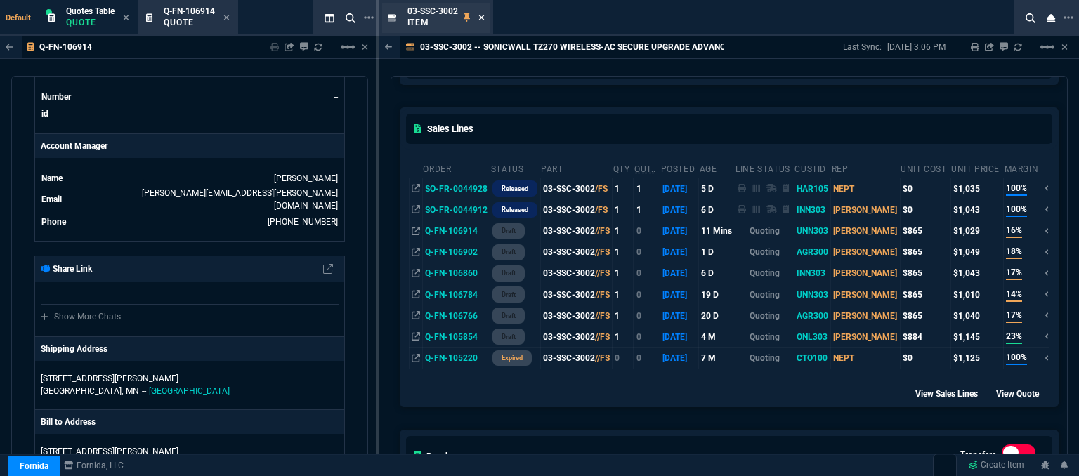
click at [481, 17] on icon at bounding box center [482, 18] width 6 height 6
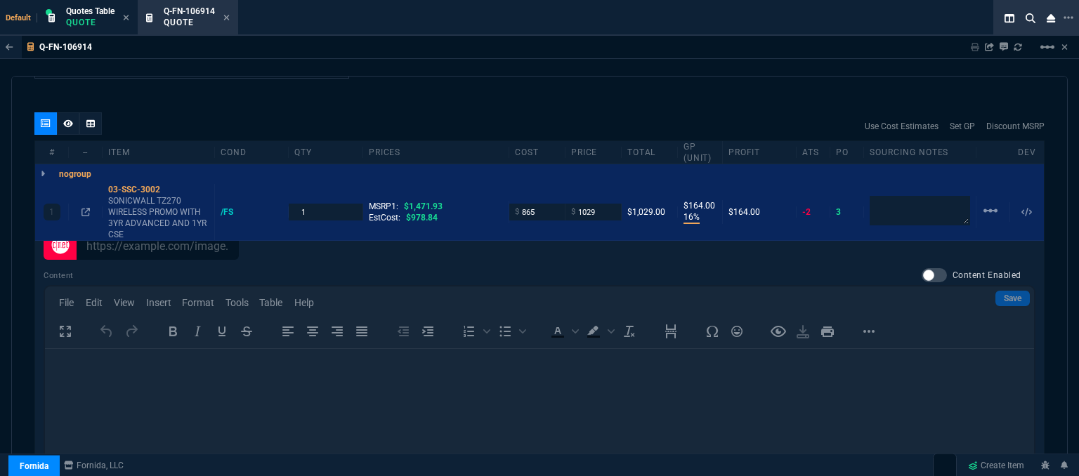
scroll to position [782, 0]
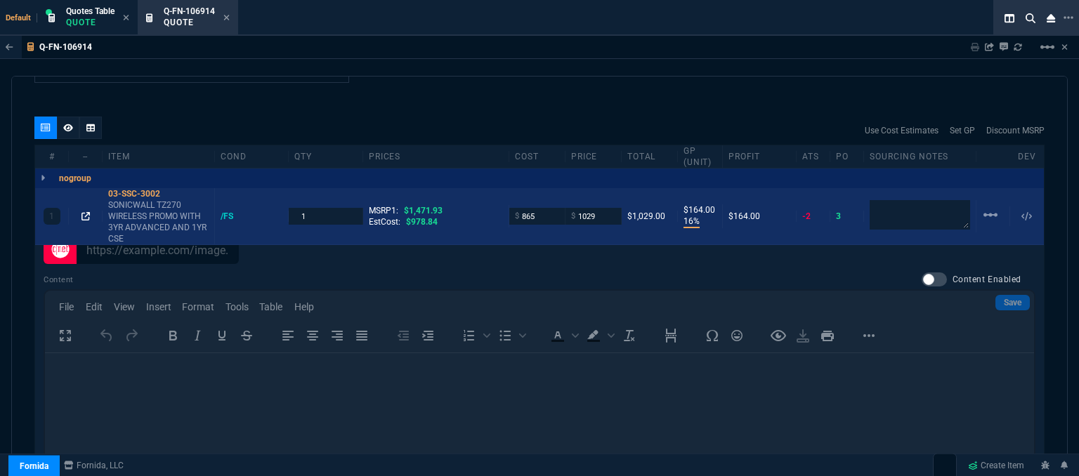
click at [84, 212] on icon at bounding box center [86, 216] width 8 height 8
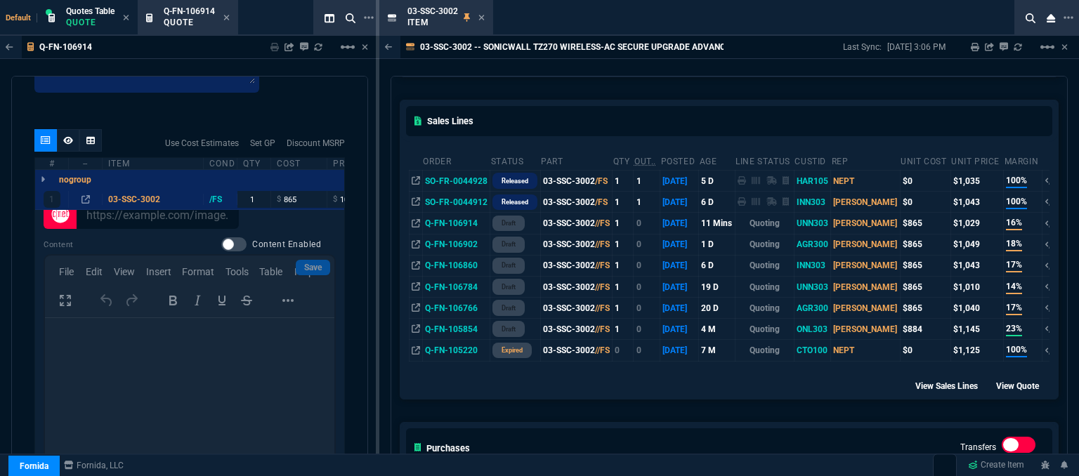
scroll to position [141, 0]
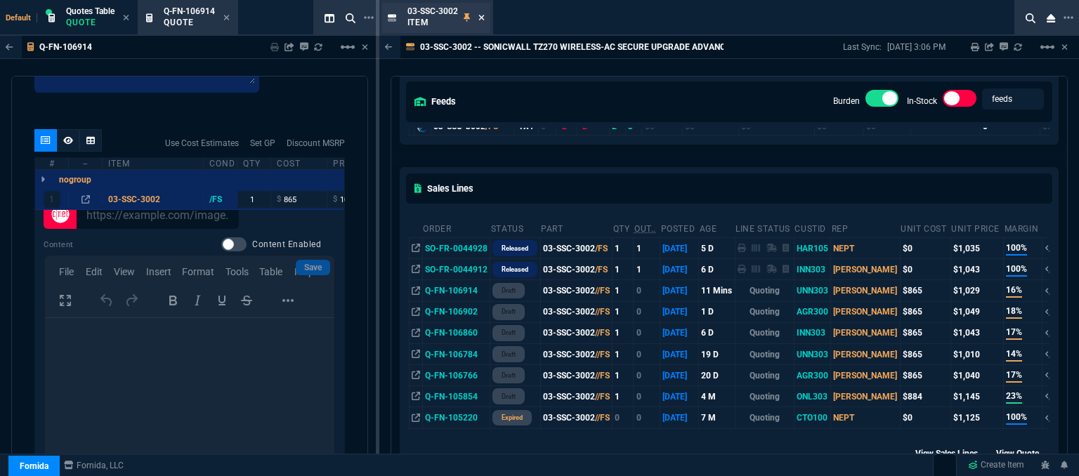
click at [484, 16] on icon at bounding box center [482, 18] width 6 height 6
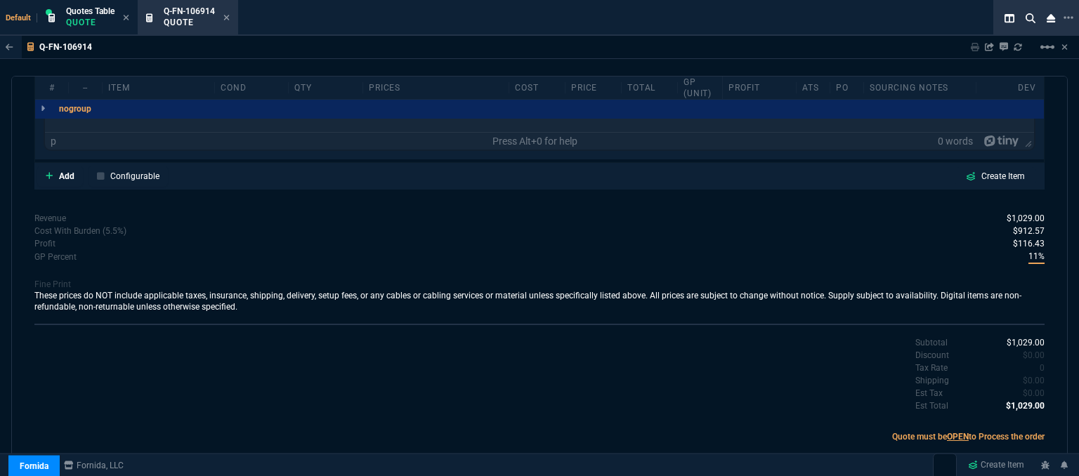
scroll to position [782, 0]
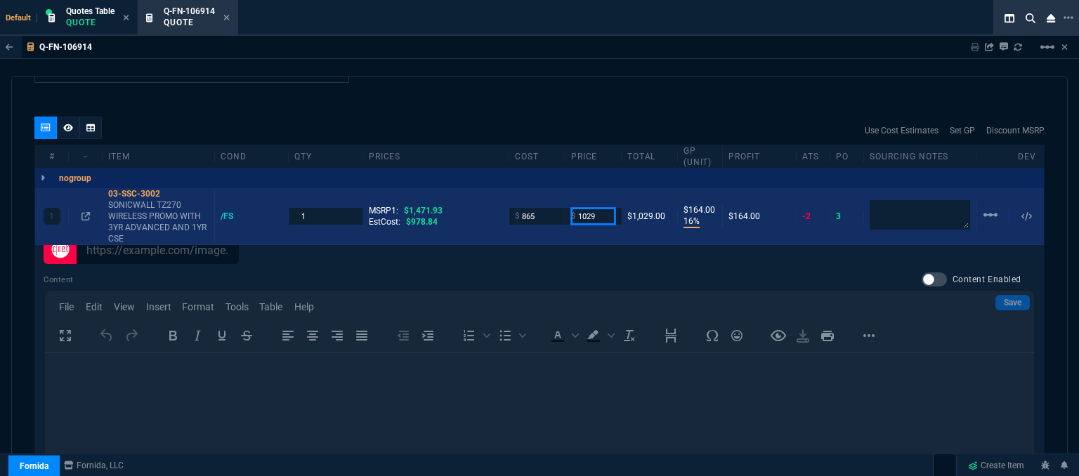
click at [607, 208] on input "1029" at bounding box center [593, 216] width 44 height 16
click at [599, 208] on input "1029" at bounding box center [593, 216] width 44 height 16
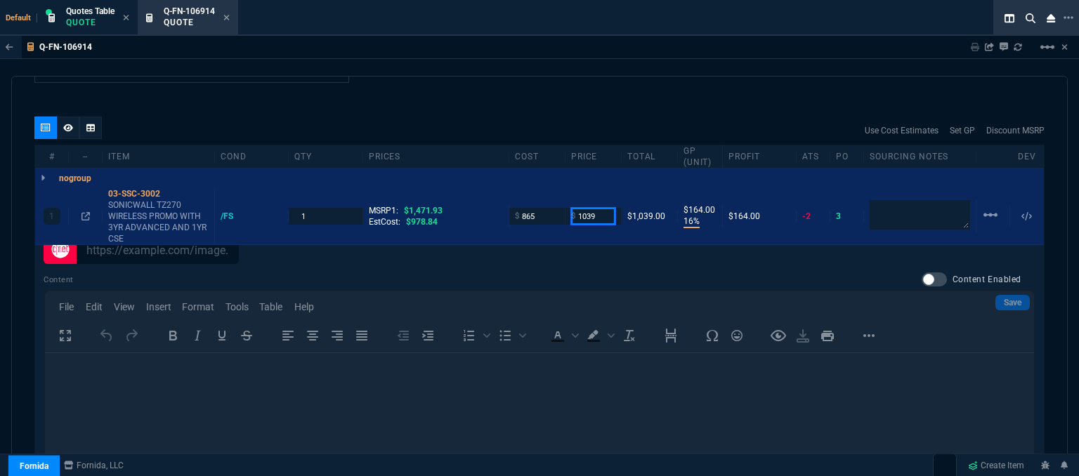
type input "1039"
click at [545, 96] on div "quote Q-FN-106914 Unison Net draft Fornida, LLC 2609 Technology Dr Suite 300 Pl…" at bounding box center [539, 278] width 1057 height 405
click at [230, 18] on icon at bounding box center [226, 17] width 6 height 8
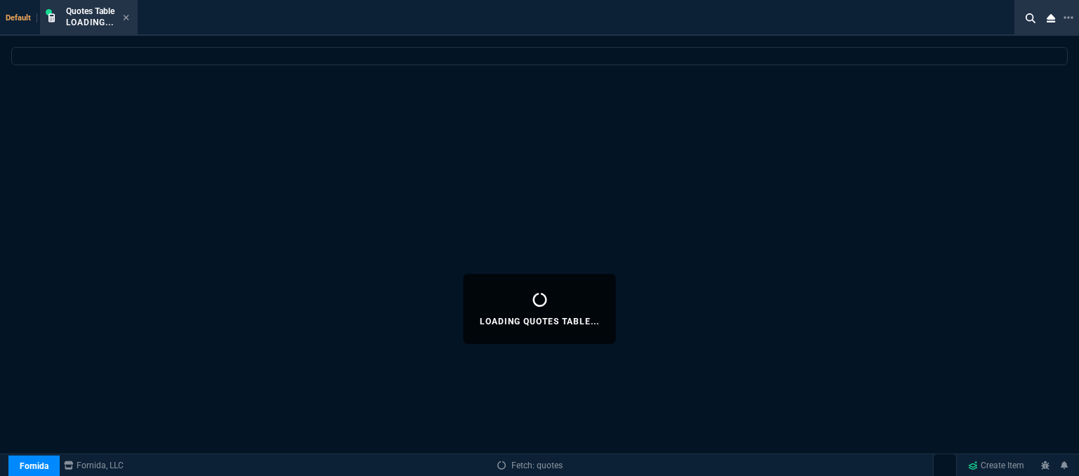
select select
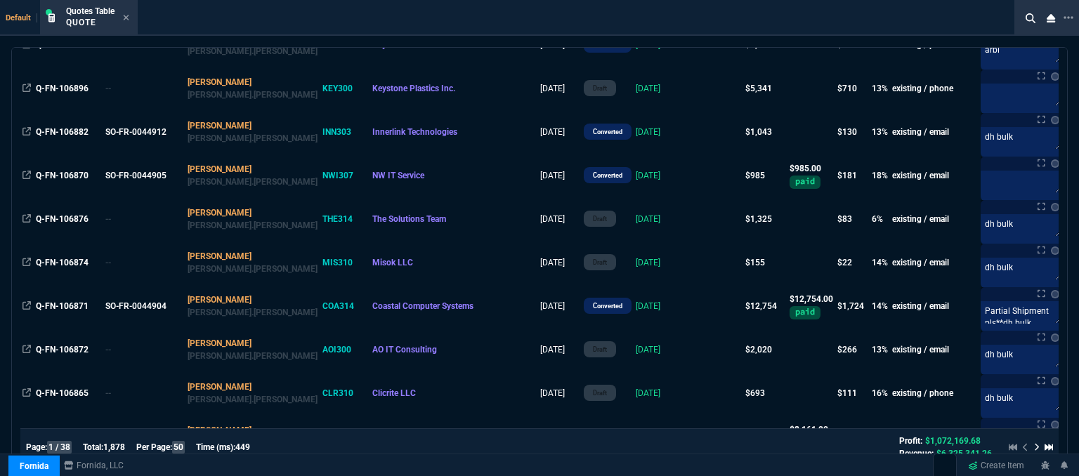
scroll to position [562, 0]
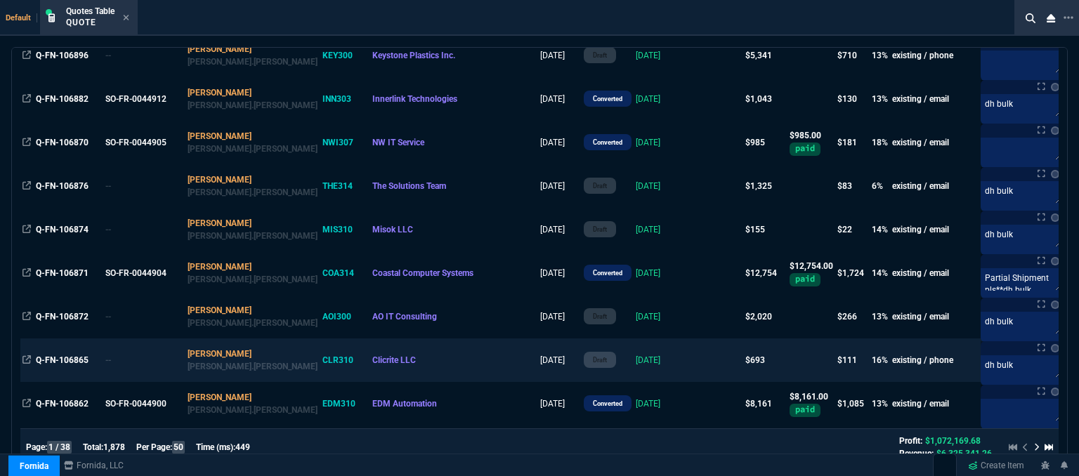
click at [689, 367] on td at bounding box center [716, 361] width 54 height 44
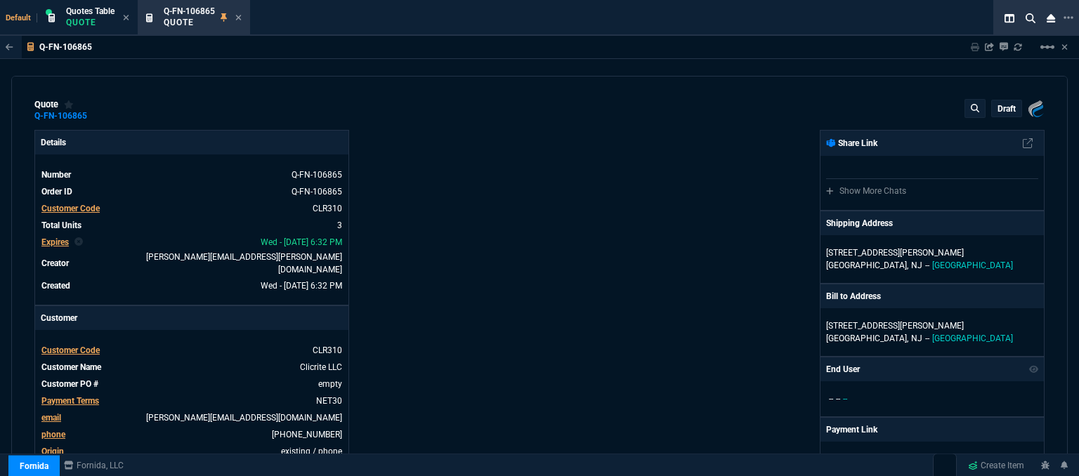
type input "21"
type input "85"
type input "18"
type input "23"
type input "19"
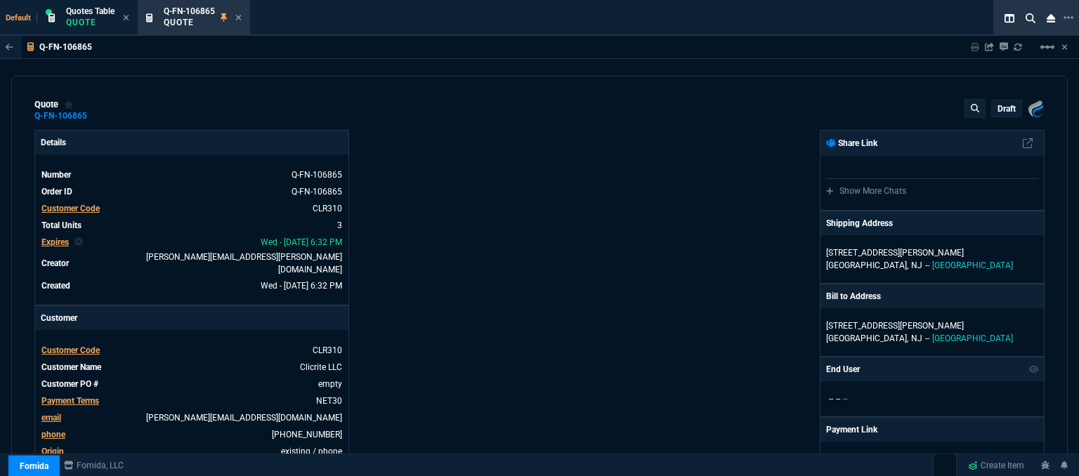
type input "33"
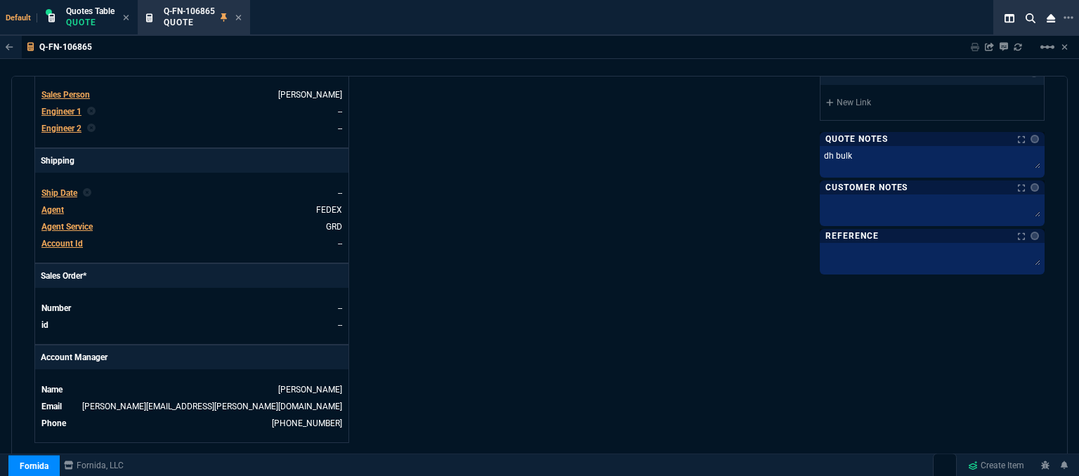
scroll to position [773, 0]
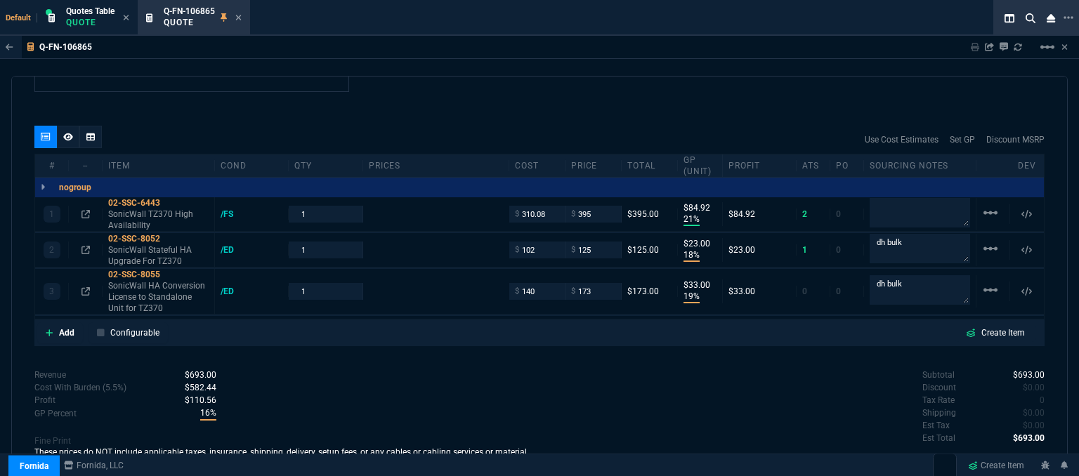
type input "565"
type input "175"
type input "240"
type input "30"
type input "29"
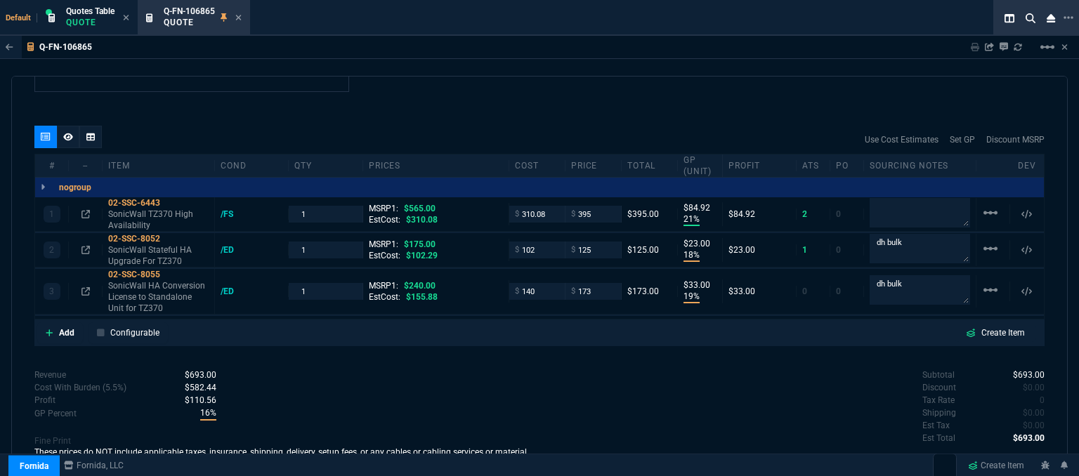
type input "28"
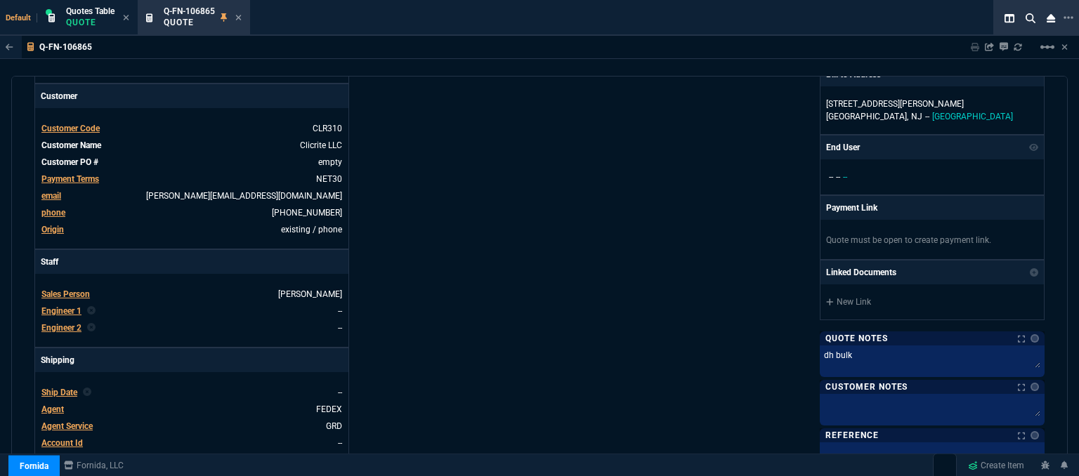
scroll to position [70, 0]
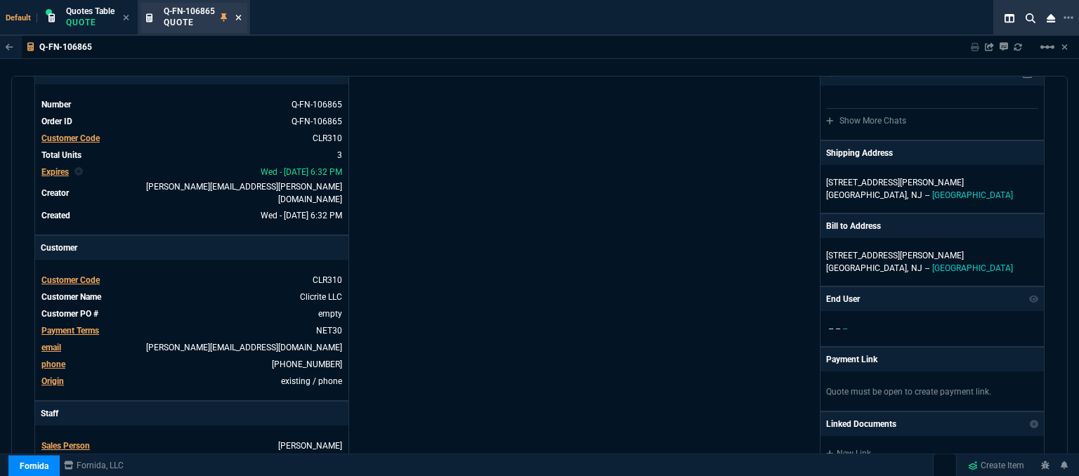
click at [240, 15] on icon at bounding box center [238, 17] width 6 height 8
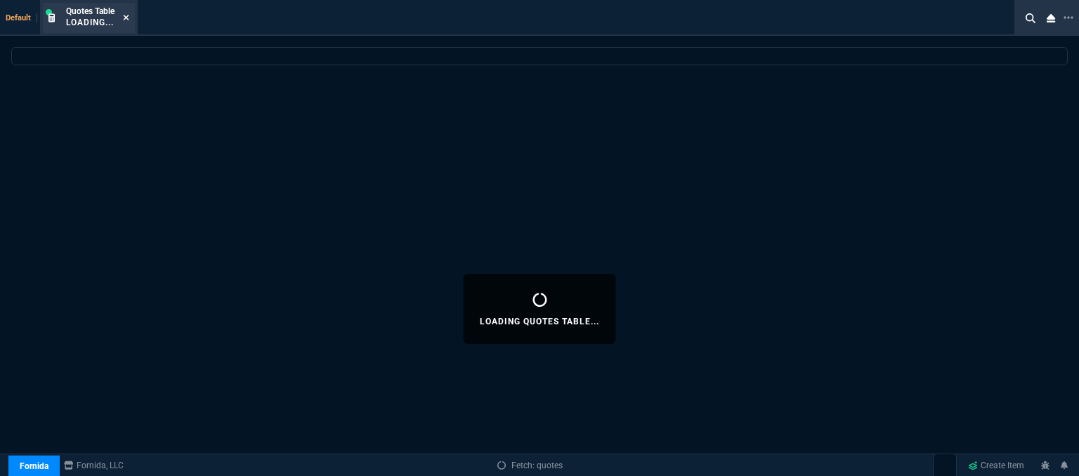
click at [129, 17] on icon at bounding box center [126, 17] width 6 height 8
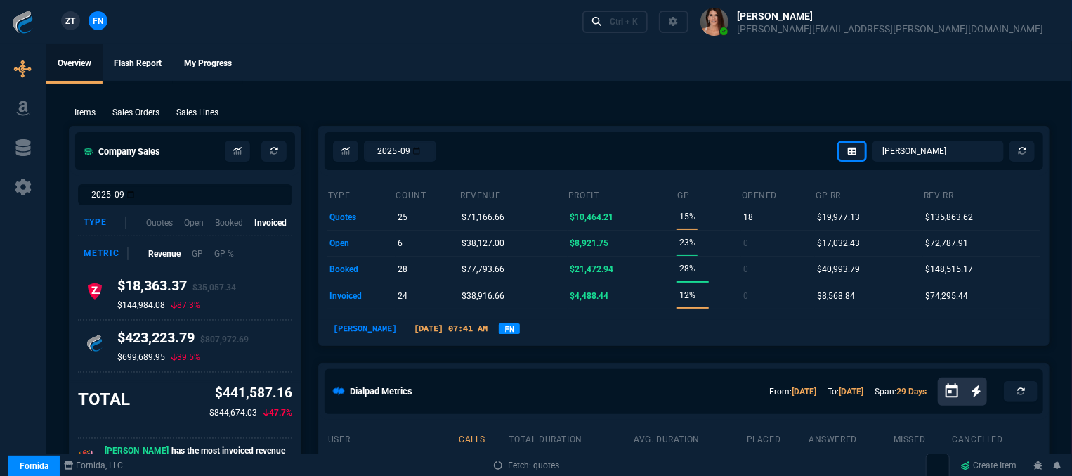
click at [812, 10] on div "Ctrl + K" at bounding box center [819, 22] width 484 height 44
click at [638, 22] on div "Ctrl + K" at bounding box center [624, 21] width 28 height 11
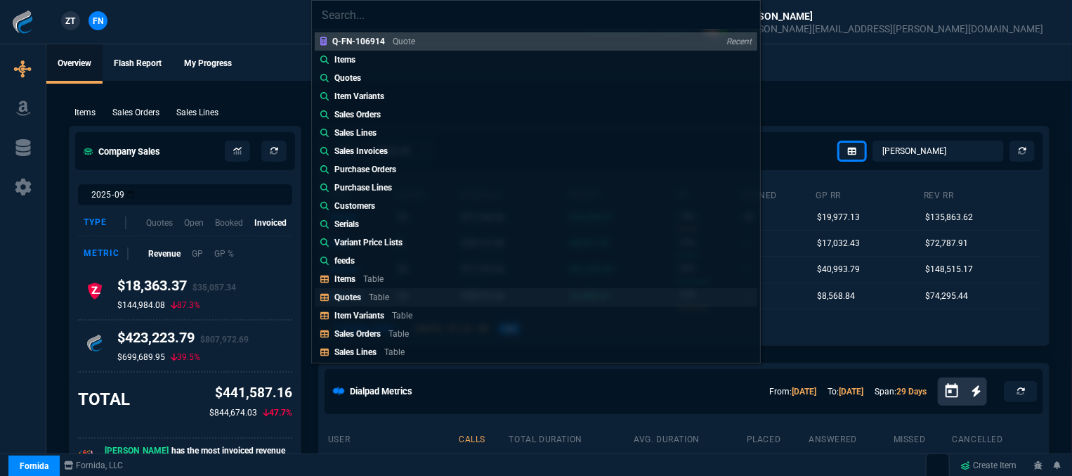
click at [422, 300] on link "Quotes Table" at bounding box center [536, 297] width 443 height 18
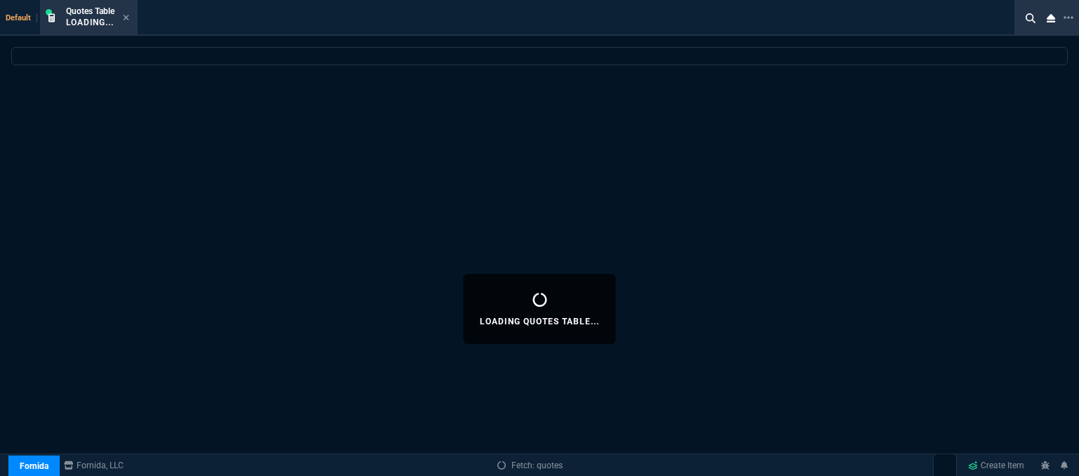
select select
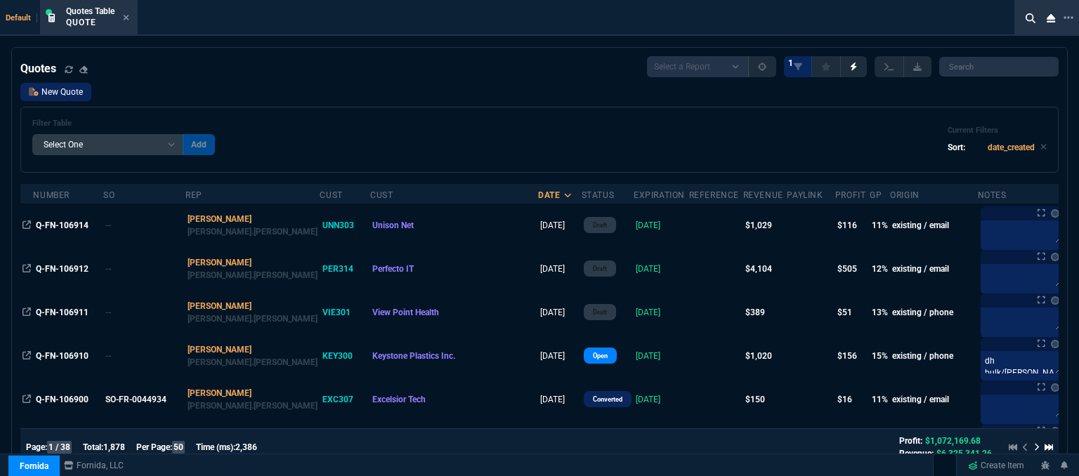
click at [74, 93] on link "New Quote" at bounding box center [55, 92] width 71 height 18
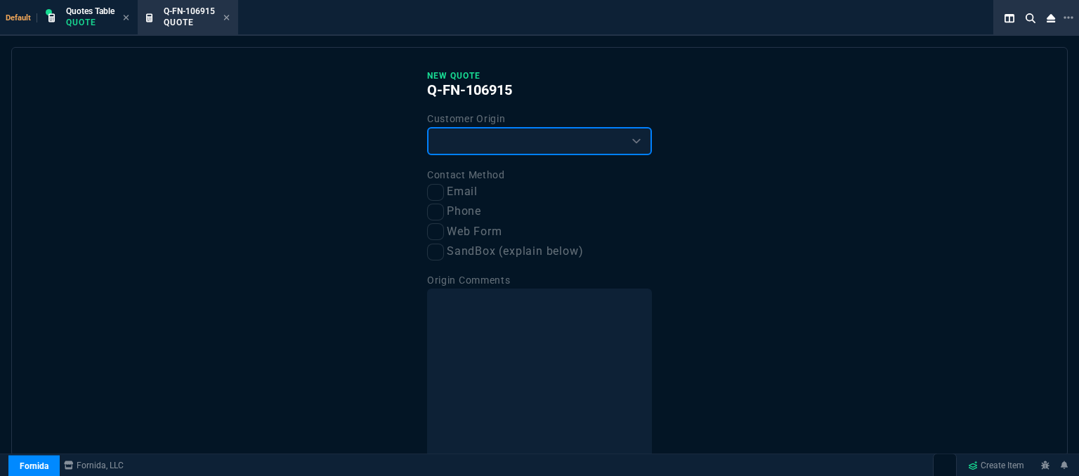
click at [498, 130] on select "Existing Customer Amazon Lead (first order) Website Lead (first order) Called (…" at bounding box center [539, 141] width 225 height 28
select select "existing"
click at [427, 127] on select "Existing Customer Amazon Lead (first order) Website Lead (first order) Called (…" at bounding box center [539, 141] width 225 height 28
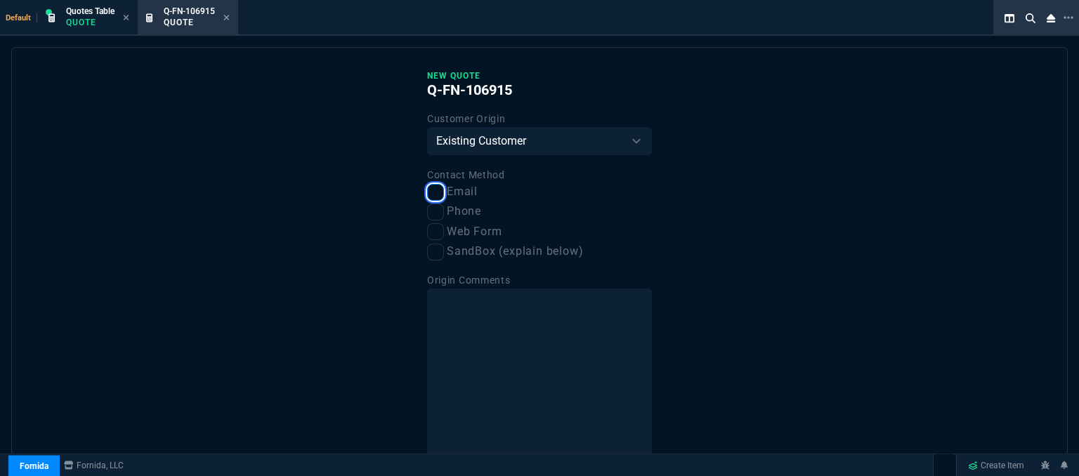
click at [436, 185] on input "Email" at bounding box center [435, 192] width 17 height 17
checkbox input "true"
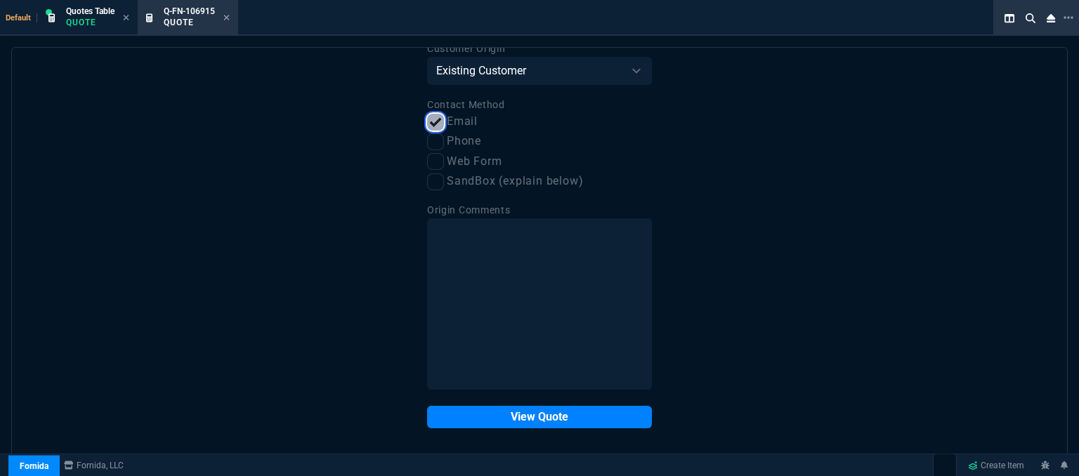
scroll to position [71, 0]
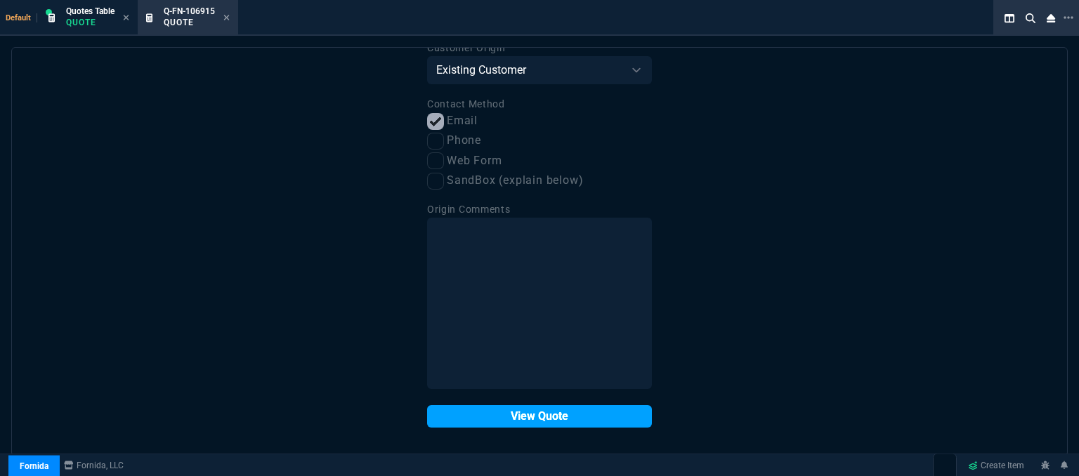
click at [545, 410] on button "View Quote" at bounding box center [539, 417] width 225 height 22
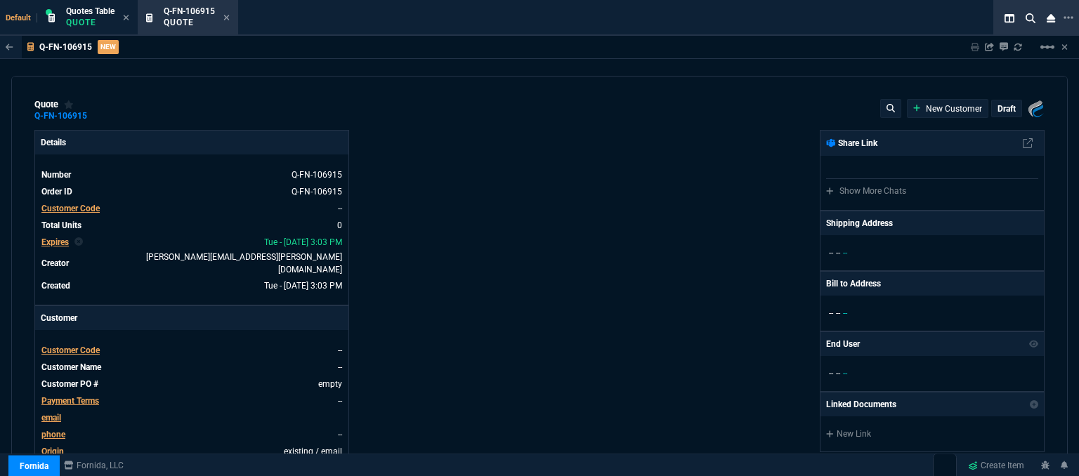
click at [67, 346] on span "Customer Code" at bounding box center [70, 351] width 58 height 10
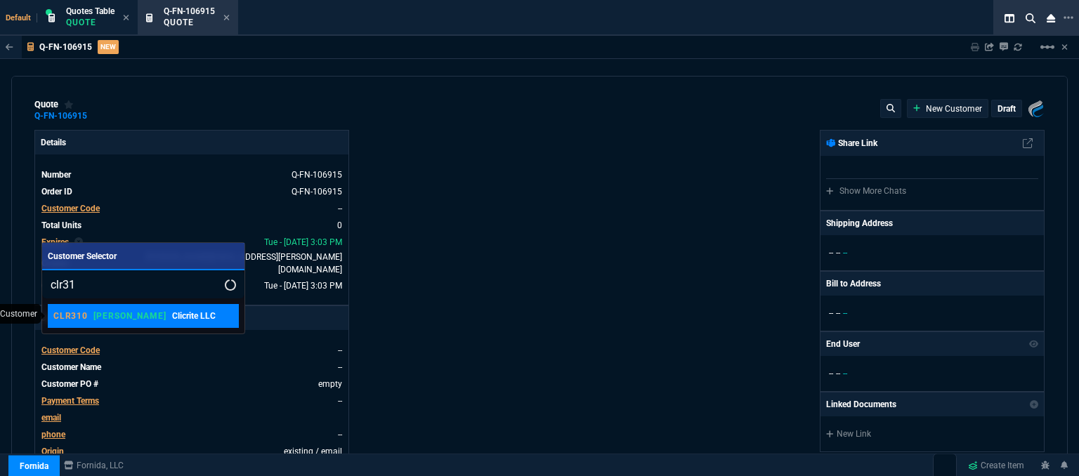
type input "clr31"
click at [172, 320] on p "Clicrite LLC" at bounding box center [194, 316] width 44 height 13
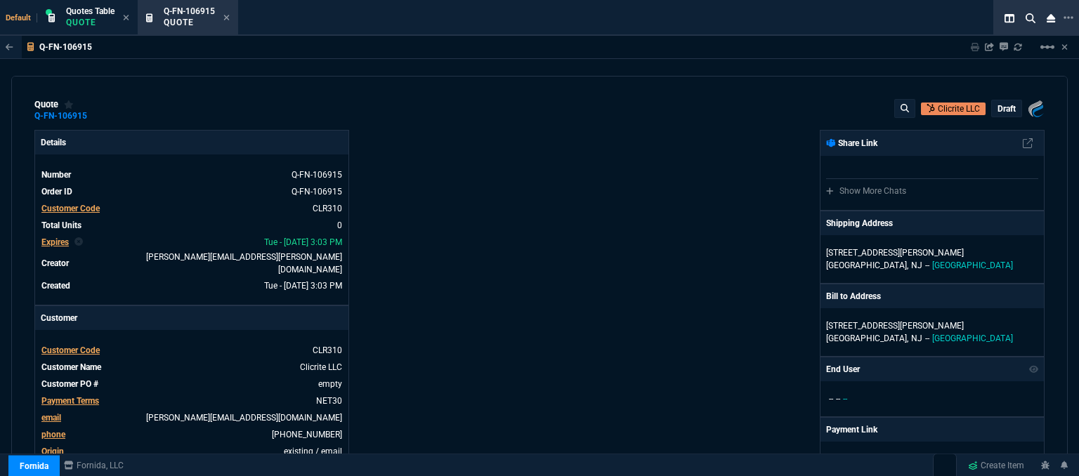
drag, startPoint x: 668, startPoint y: 8, endPoint x: 430, endPoint y: 248, distance: 337.4
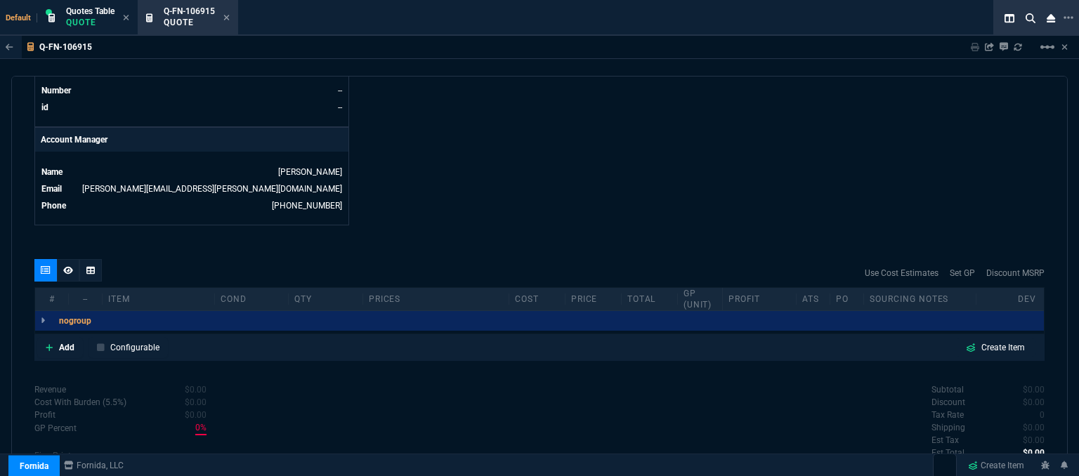
scroll to position [673, 0]
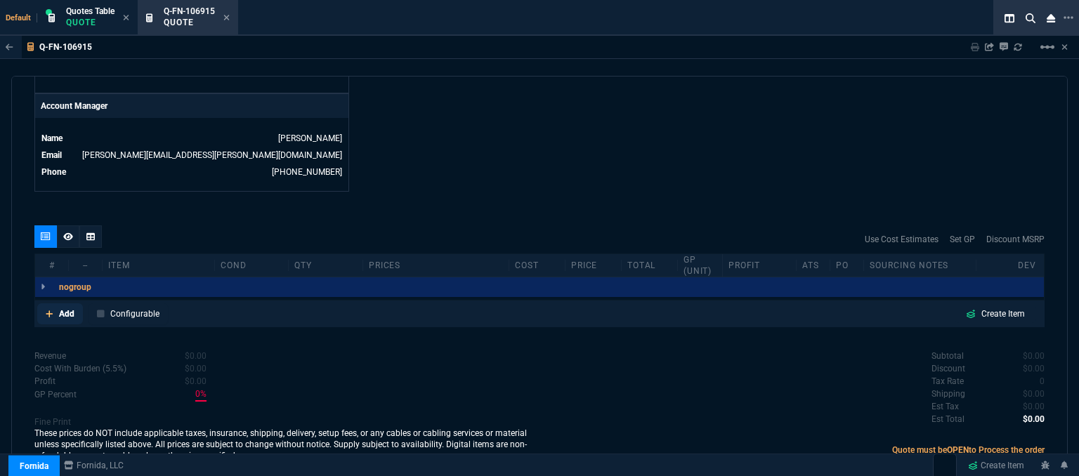
click at [49, 310] on icon at bounding box center [50, 314] width 8 height 8
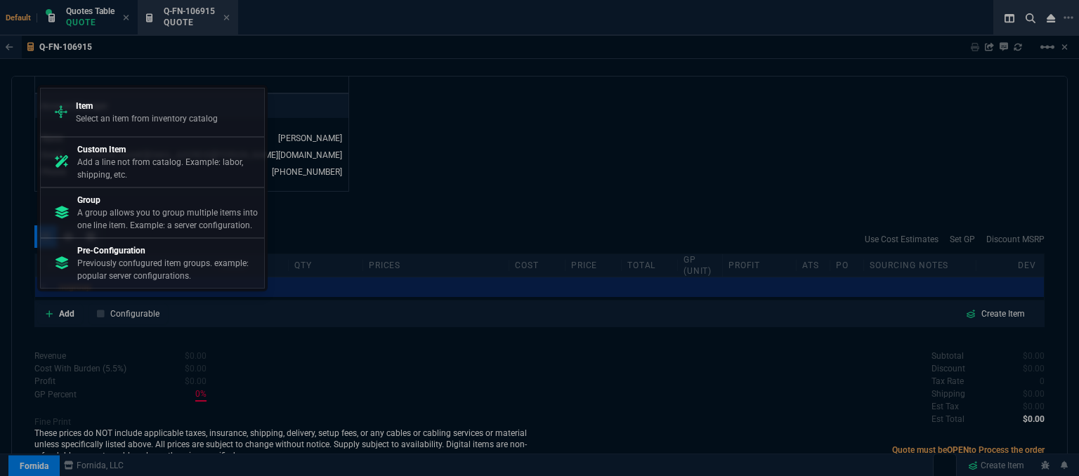
click at [162, 105] on p "Item" at bounding box center [147, 106] width 142 height 13
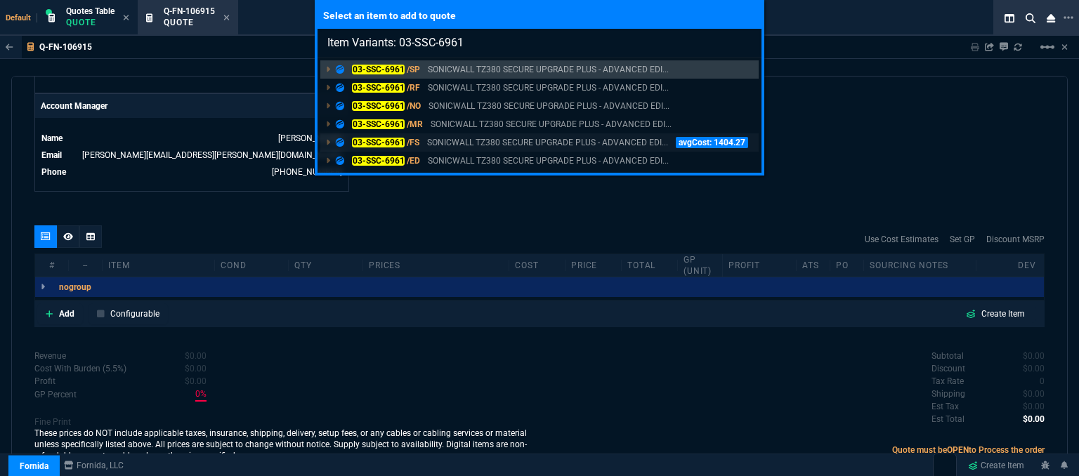
type input "Item Variants: 03-SSC-6961"
click at [493, 138] on p "SONICWALL TZ380 SECURE UPGRADE PLUS - ADVANCED EDI..." at bounding box center [547, 142] width 241 height 13
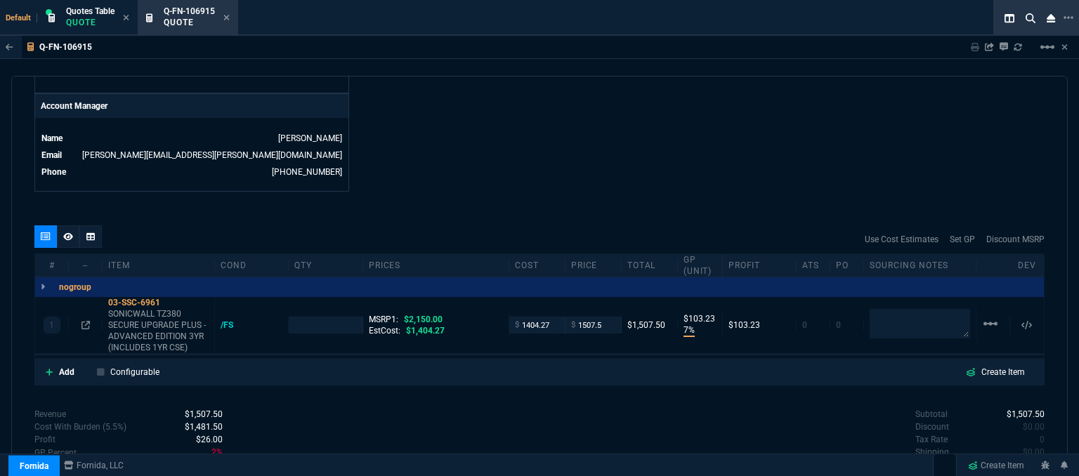
type input "7"
type input "103"
type input "30"
click at [171, 337] on p "SONICWALL TZ380 SECURE UPGRADE PLUS - ADVANCED EDITION 3YR (INCLUDES 1YR CSE)" at bounding box center [158, 331] width 100 height 45
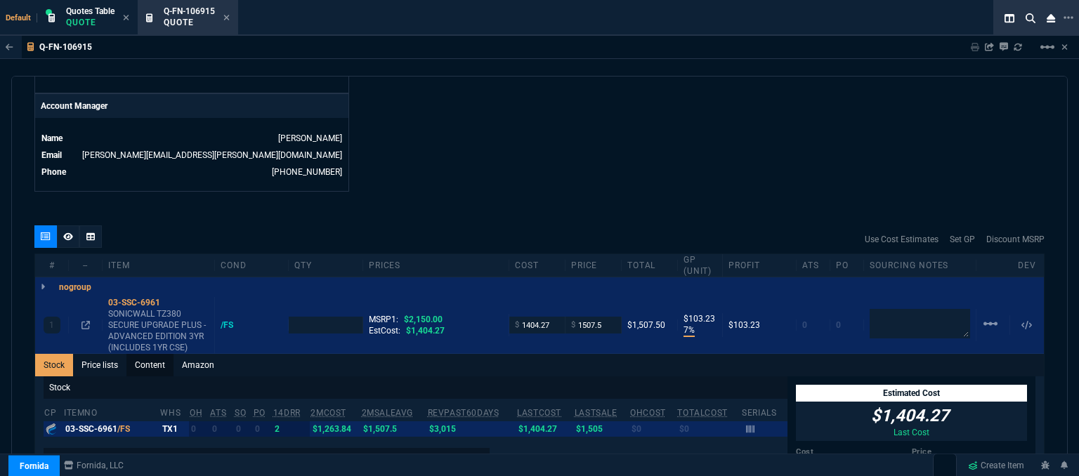
click at [166, 354] on link "Content" at bounding box center [150, 365] width 47 height 22
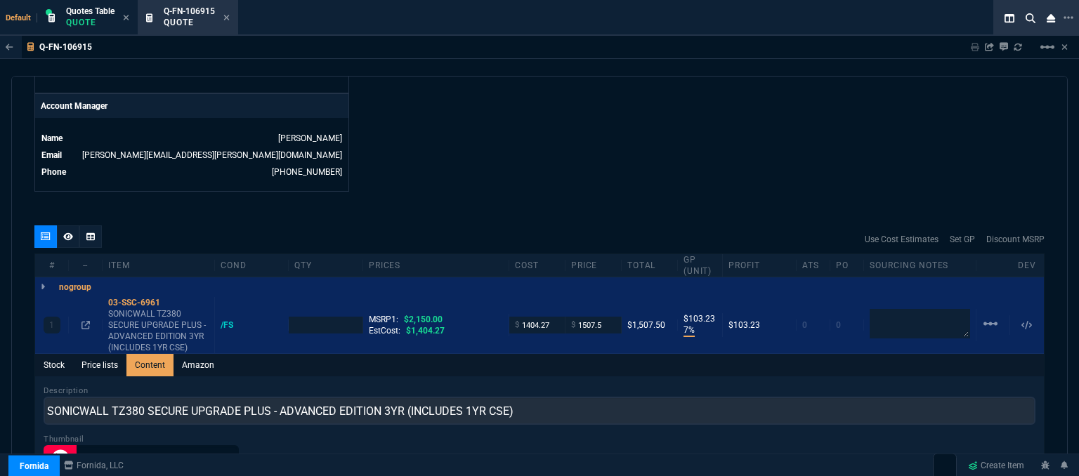
scroll to position [0, 0]
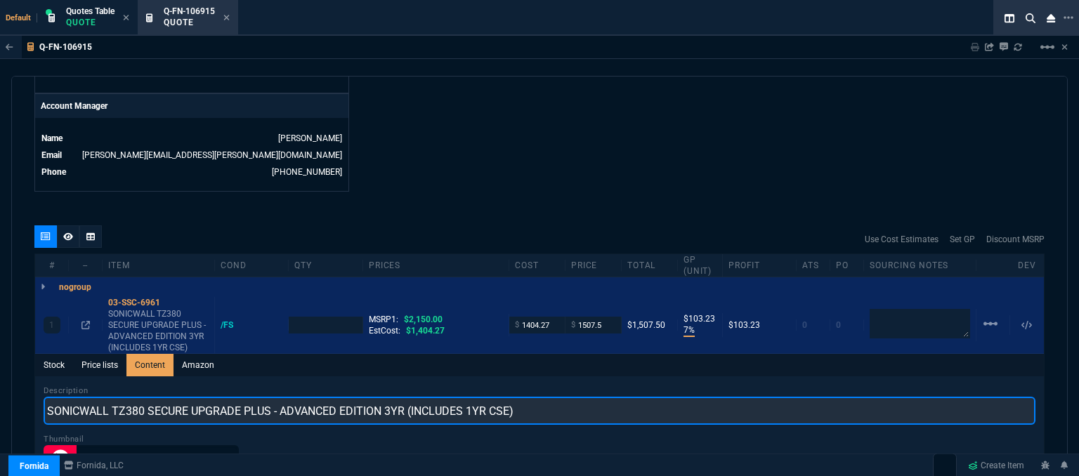
drag, startPoint x: 545, startPoint y: 401, endPoint x: 160, endPoint y: 401, distance: 384.4
click at [160, 403] on input "SONICWALL TZ380 SECURE UPGRADE PLUS - ADVANCED EDITION 3YR (INCLUDES 1YR CSE)" at bounding box center [540, 411] width 992 height 28
click at [115, 397] on input "SONICWALL TZ380 PROMO WITH 3YR ADVANCED AND 1YR CSE" at bounding box center [540, 411] width 992 height 28
type input "SONICWALL TZ380 PROMO WITH 3YR ADVANCED AND 1YR CSE"
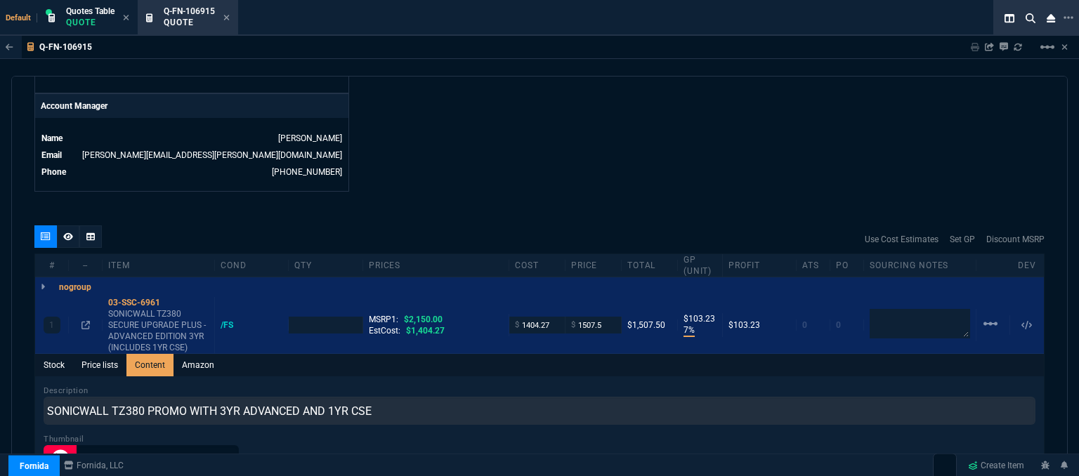
type input "1"
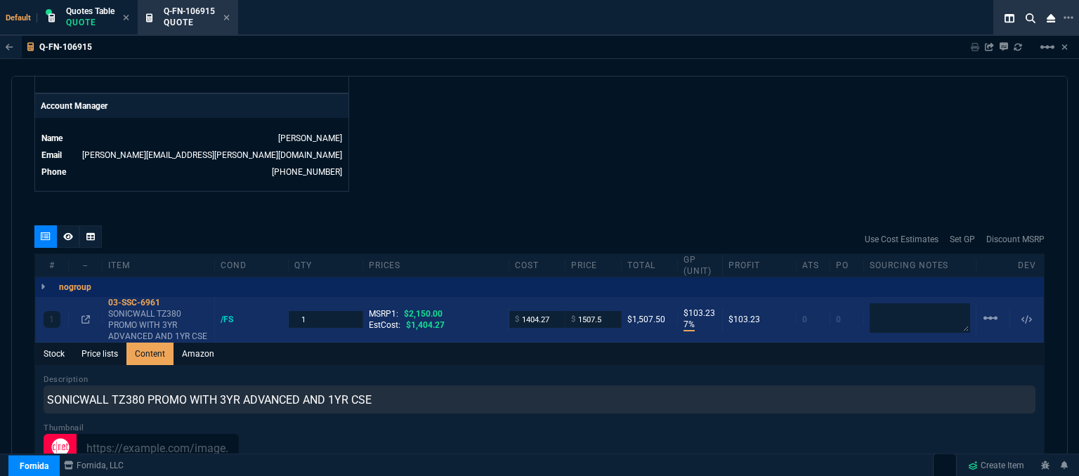
drag, startPoint x: 168, startPoint y: 291, endPoint x: 261, endPoint y: 303, distance: 94.2
click at [169, 299] on icon at bounding box center [170, 303] width 8 height 8
click at [547, 311] on input "1404.27" at bounding box center [537, 319] width 44 height 16
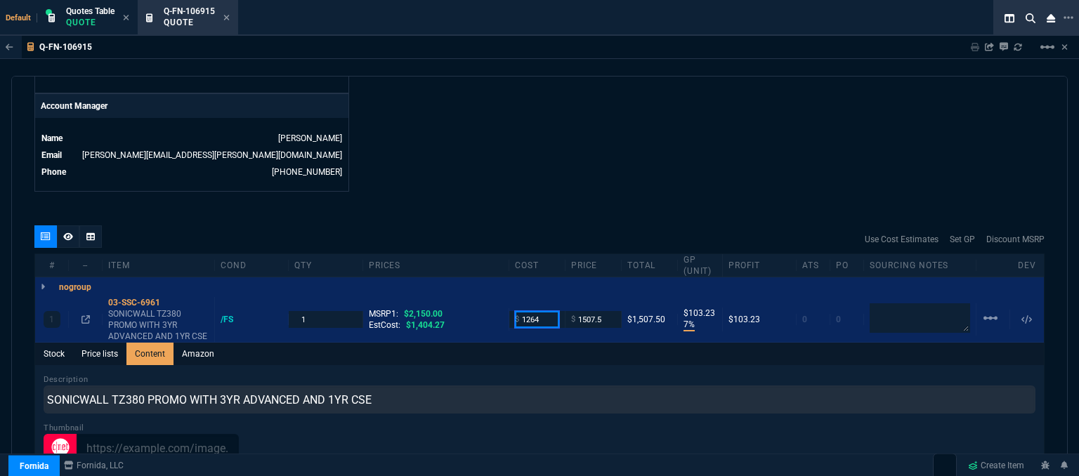
type input "1264"
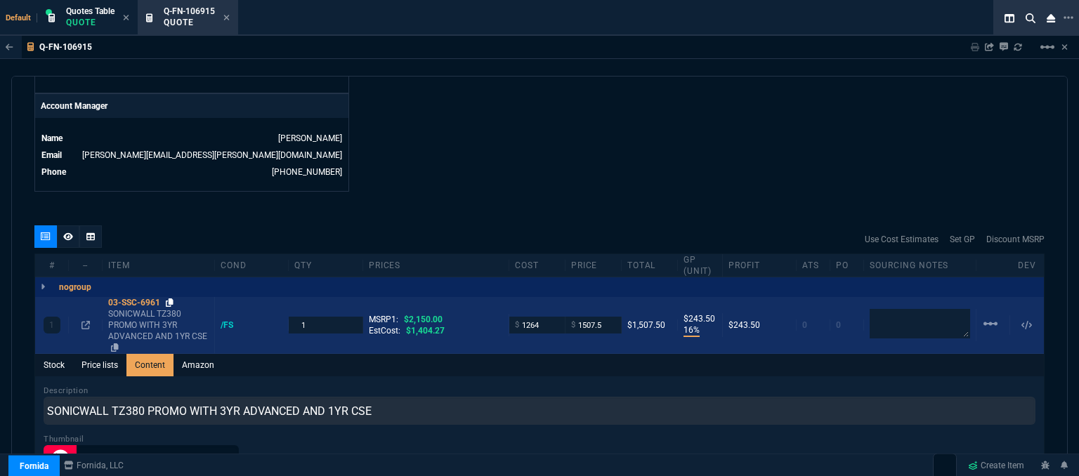
click at [169, 299] on icon at bounding box center [170, 303] width 8 height 8
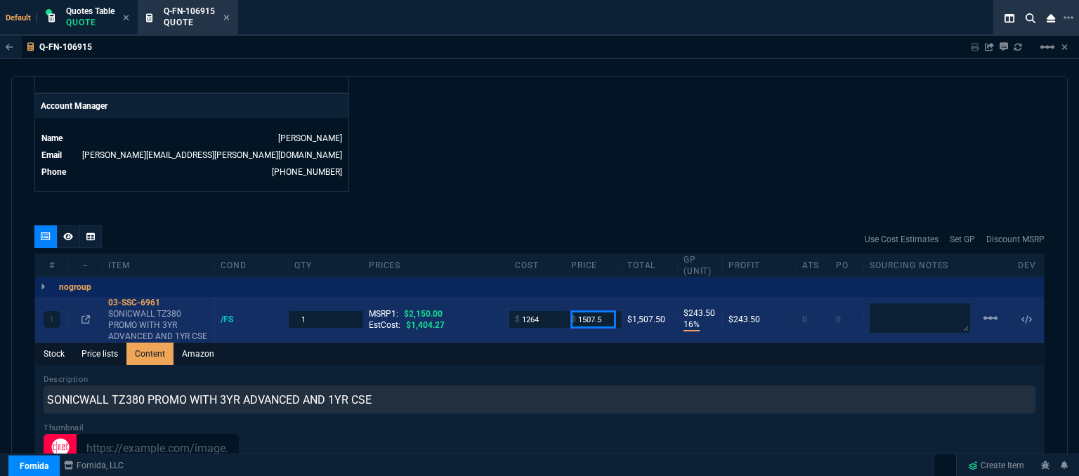
click at [609, 311] on input "1507.5" at bounding box center [593, 319] width 44 height 16
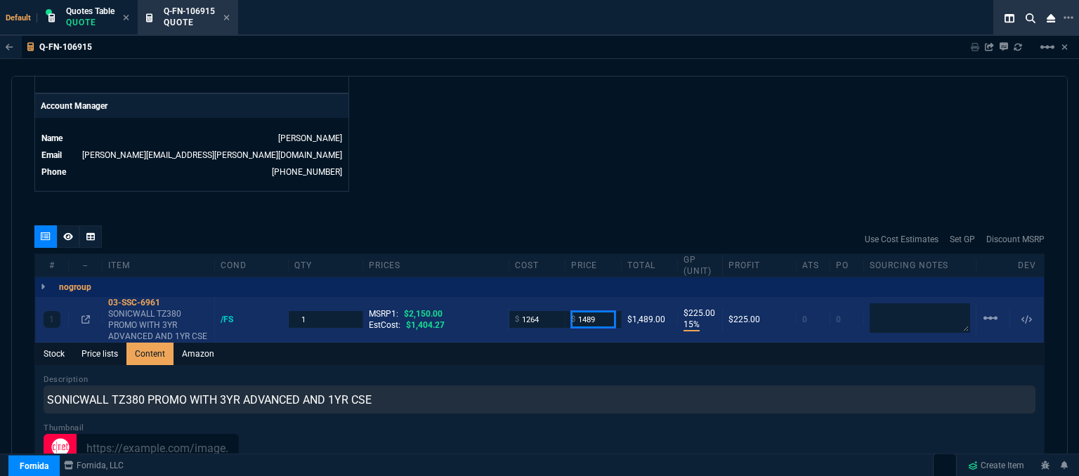
click at [605, 311] on input "1489" at bounding box center [593, 319] width 44 height 16
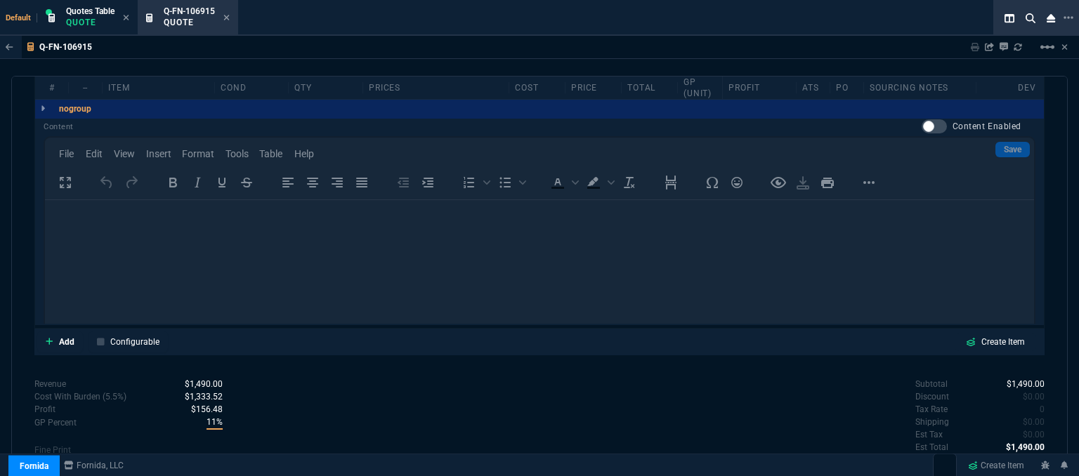
scroll to position [673, 0]
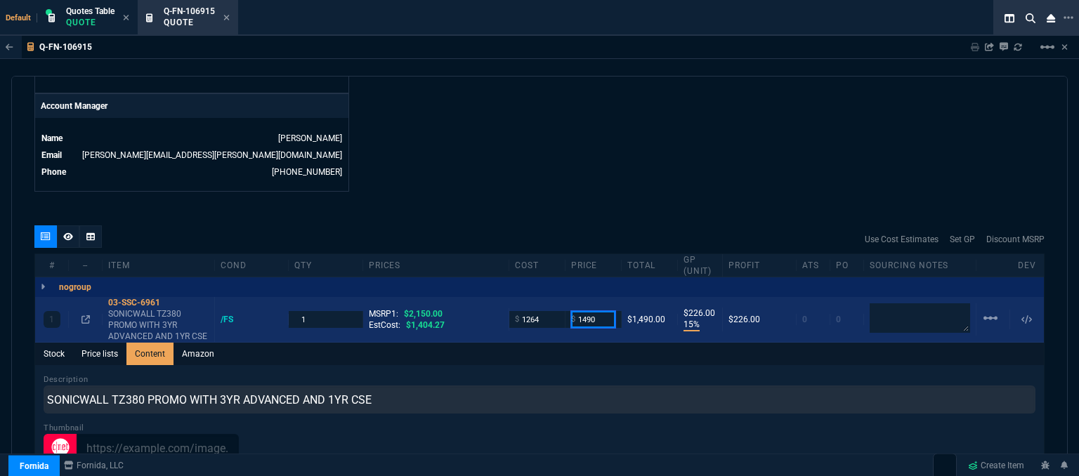
click at [607, 311] on input "1490" at bounding box center [593, 319] width 44 height 16
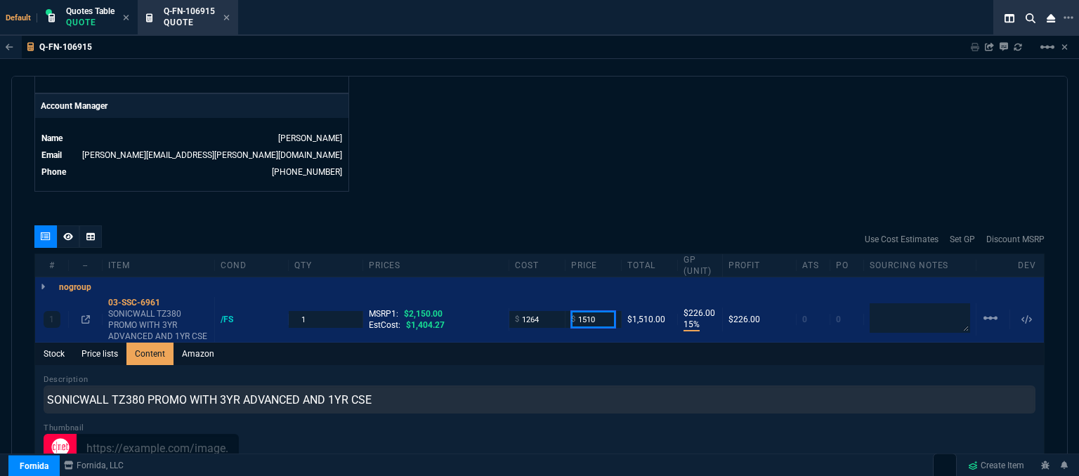
type input "1510"
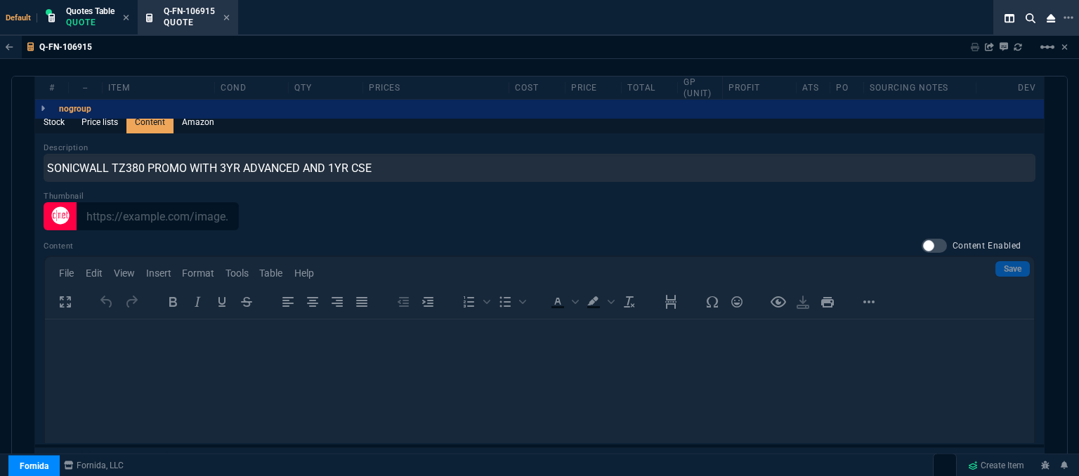
scroll to position [1052, 0]
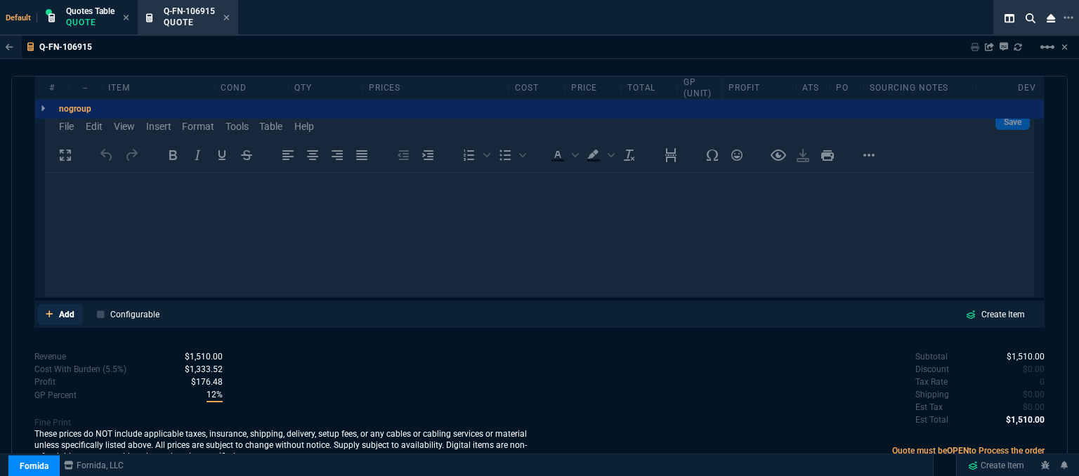
click at [48, 310] on icon at bounding box center [50, 314] width 8 height 8
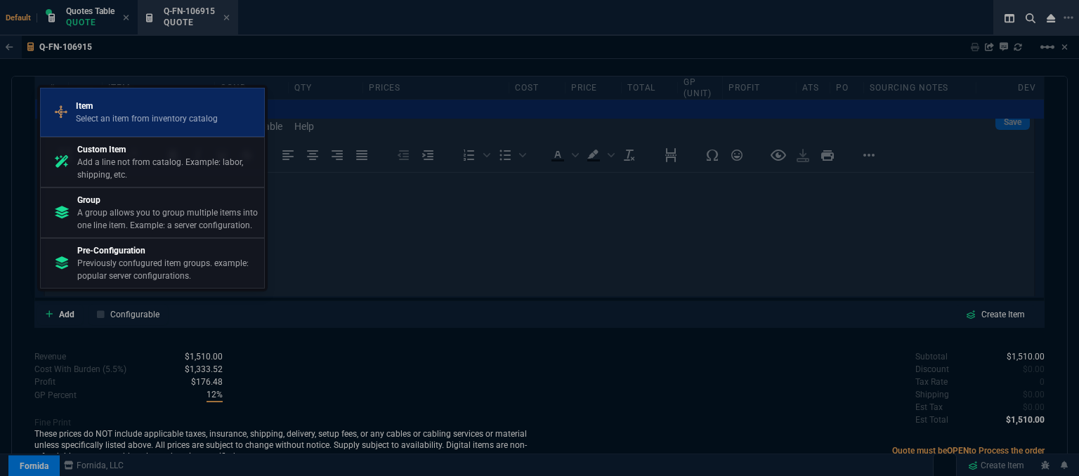
click at [138, 113] on p "Select an item from inventory catalog" at bounding box center [147, 118] width 142 height 13
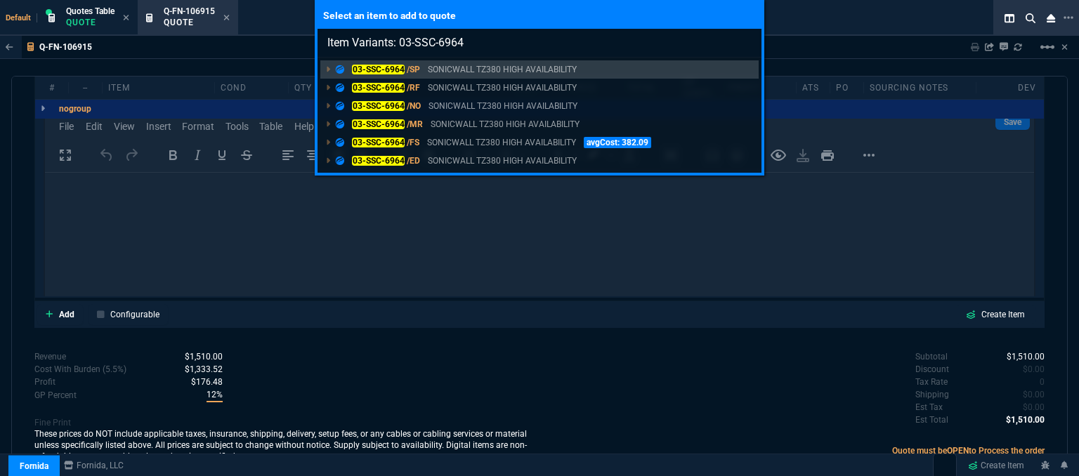
type input "Item Variants: 03-SSC-6964"
click at [437, 142] on p "SONICWALL TZ380 HIGH AVAILABILITY" at bounding box center [501, 142] width 149 height 13
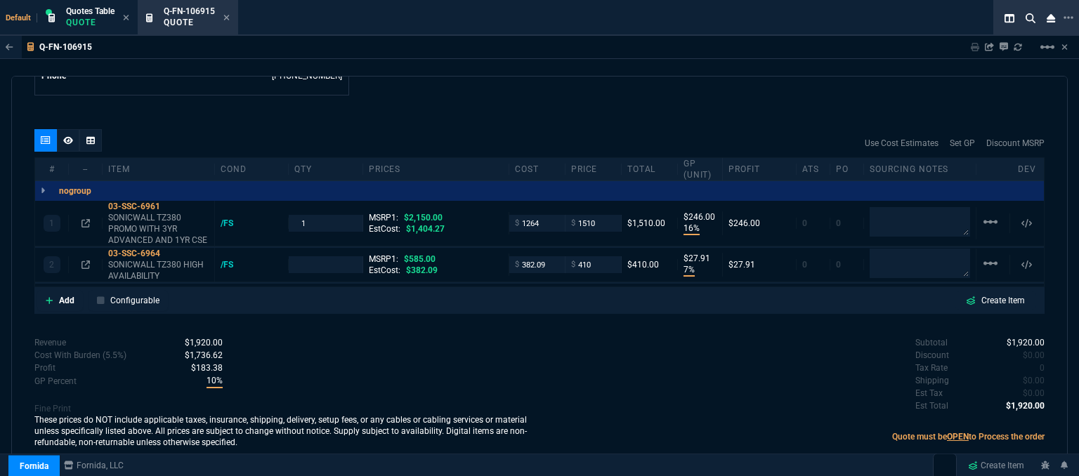
scroll to position [756, 0]
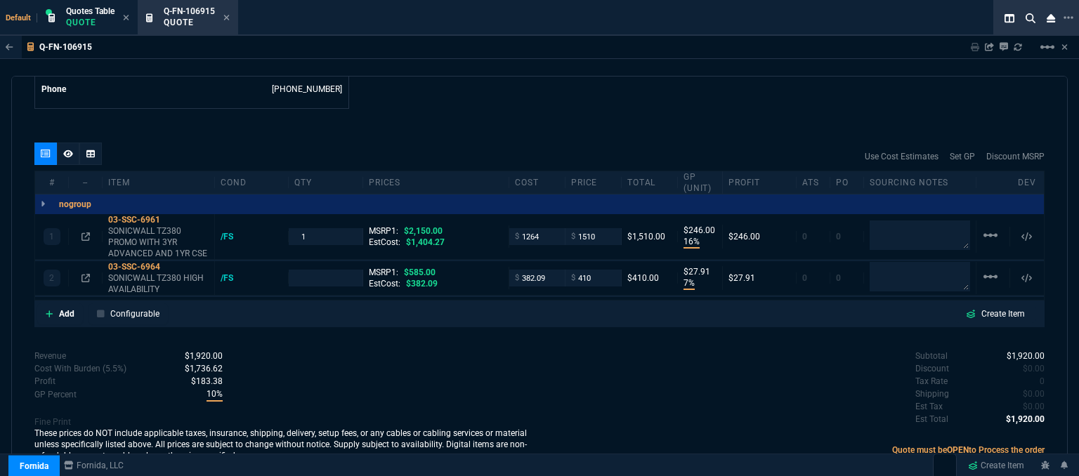
type input "16"
type input "246"
type input "7"
type input "28"
type input "30"
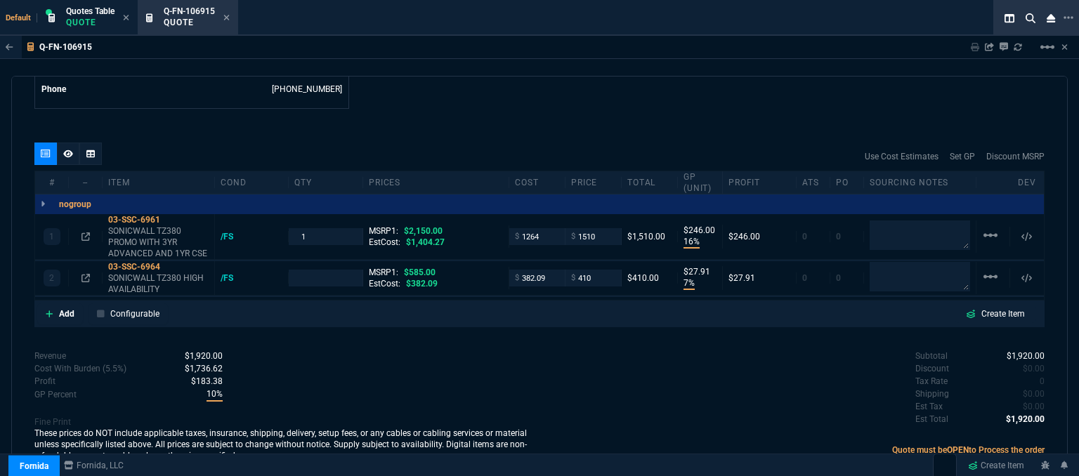
type input "30"
click at [166, 261] on div "03-SSC-6964" at bounding box center [158, 266] width 100 height 11
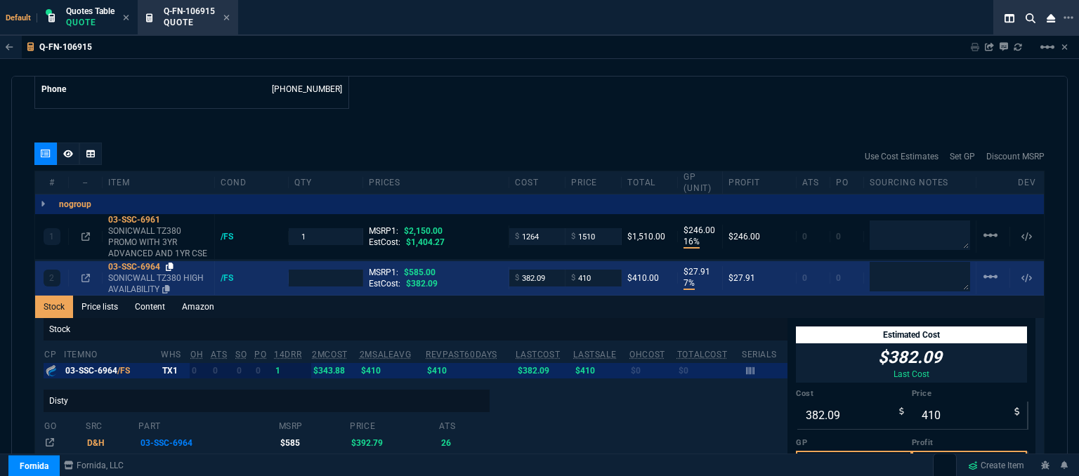
click at [174, 263] on icon at bounding box center [170, 267] width 8 height 8
click at [546, 270] on input "382.09" at bounding box center [537, 278] width 44 height 16
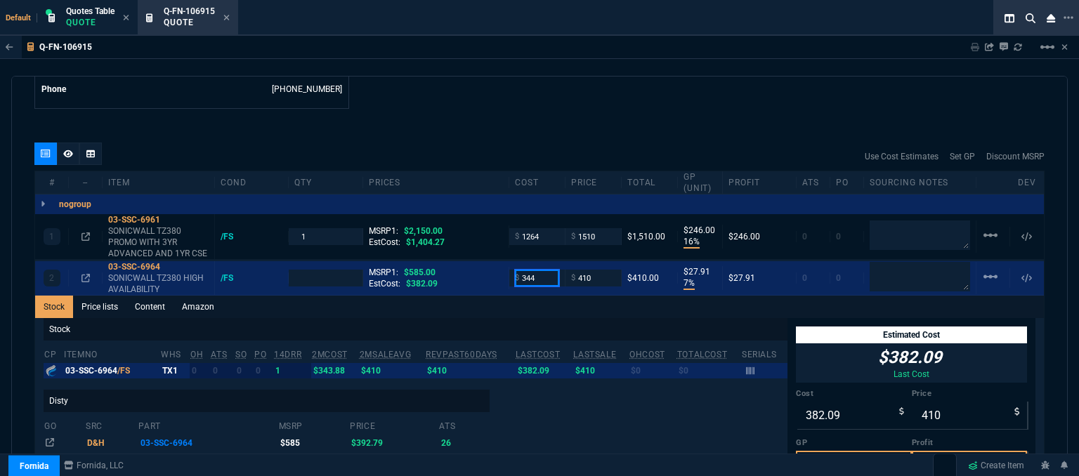
type input "344"
type input "1"
type input "344"
type input "16"
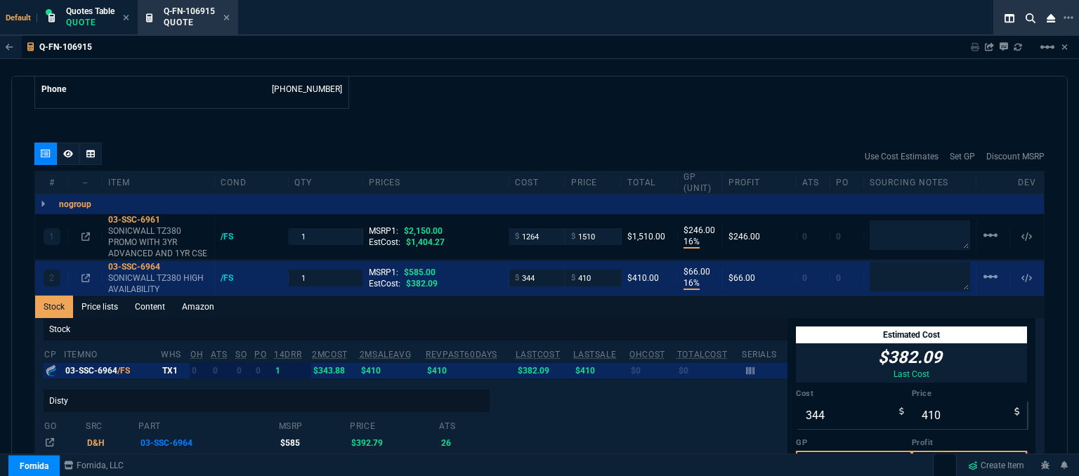
type input "66"
click at [169, 263] on icon at bounding box center [170, 267] width 8 height 8
click at [720, 34] on div "Default Quotes Table Quote Q-FN-106915 Quote" at bounding box center [511, 18] width 1023 height 36
click at [504, 107] on div "quote Q-FN-106915 Clicrite LLC draft Fornida, LLC 2609 Technology Dr Suite 300 …" at bounding box center [539, 278] width 1057 height 405
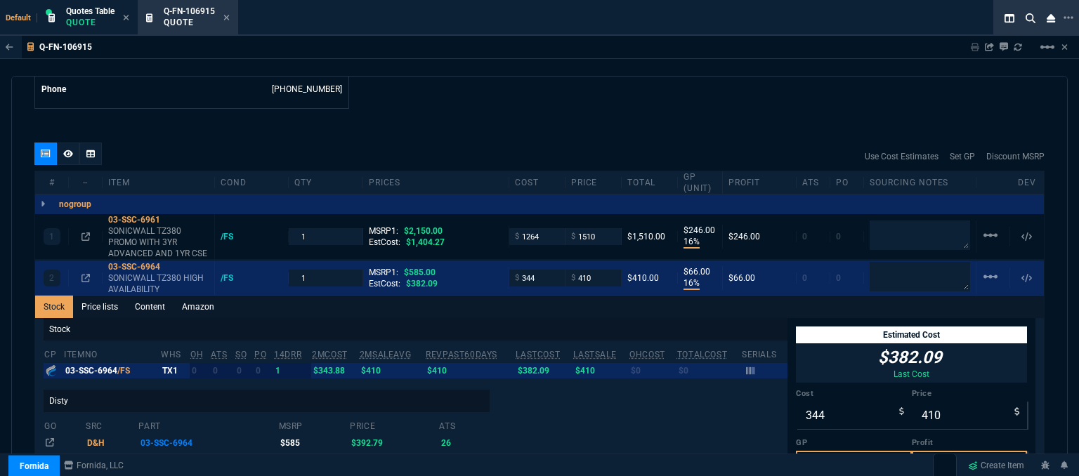
click at [687, 65] on div "Q-FN-106915 Sharing Q-FN-106915 Link Dev Link Share on Teams linear_scale quote…" at bounding box center [539, 292] width 1079 height 512
click at [549, 115] on div "quote Q-FN-106915 Clicrite LLC draft Fornida, LLC 2609 Technology Dr Suite 300 …" at bounding box center [539, 278] width 1057 height 405
click at [229, 18] on icon at bounding box center [227, 18] width 6 height 6
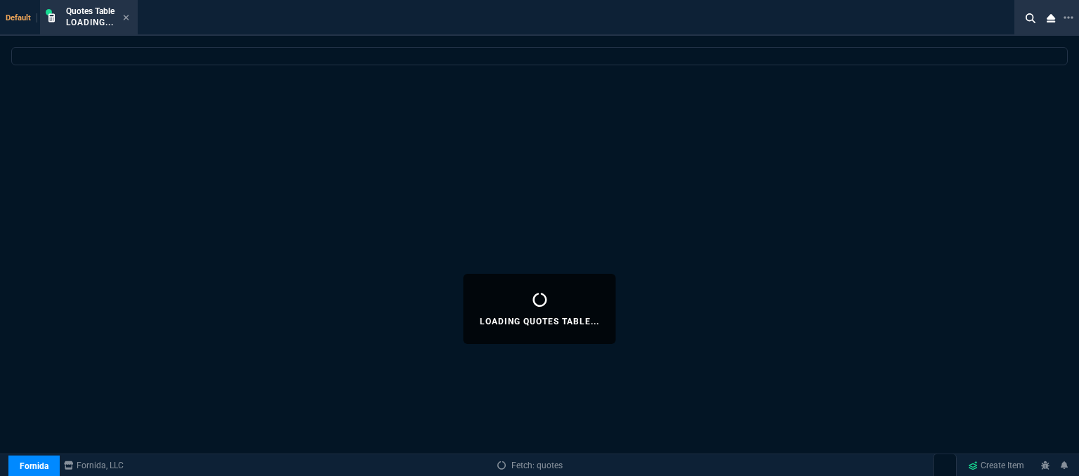
select select
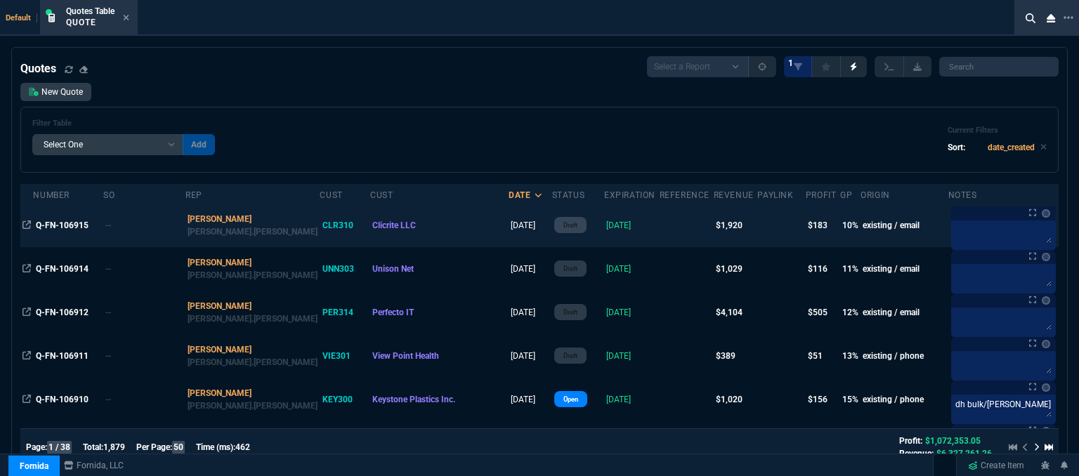
click at [660, 231] on td at bounding box center [687, 226] width 54 height 44
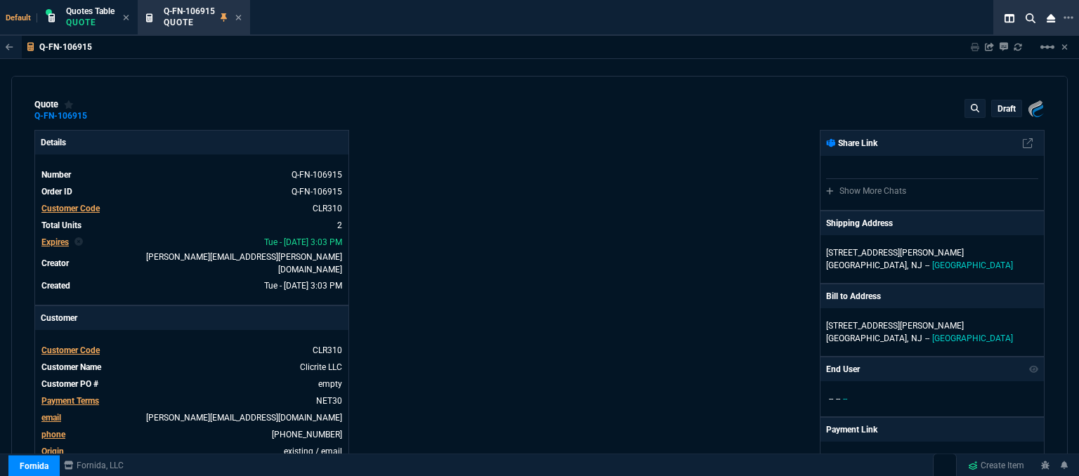
type input "16"
type input "246"
type input "16"
type input "66"
type input "585"
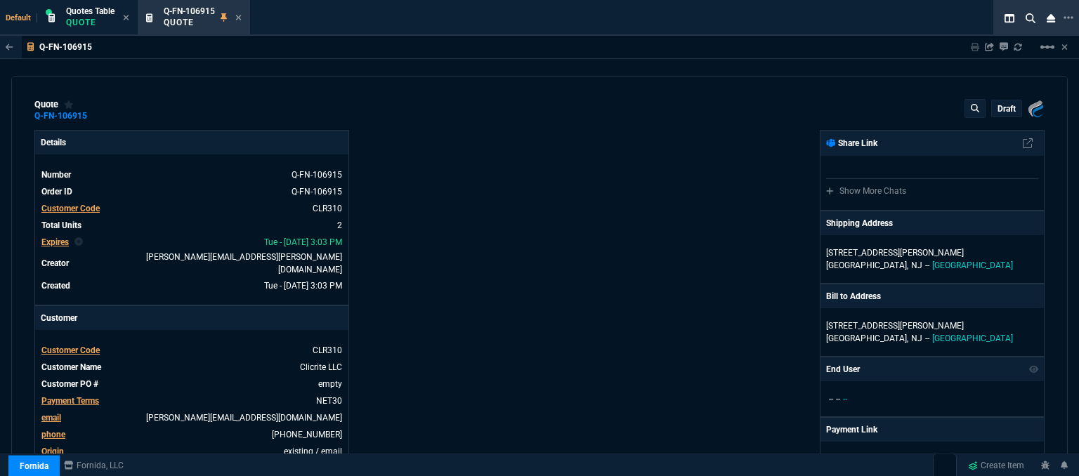
type input "30"
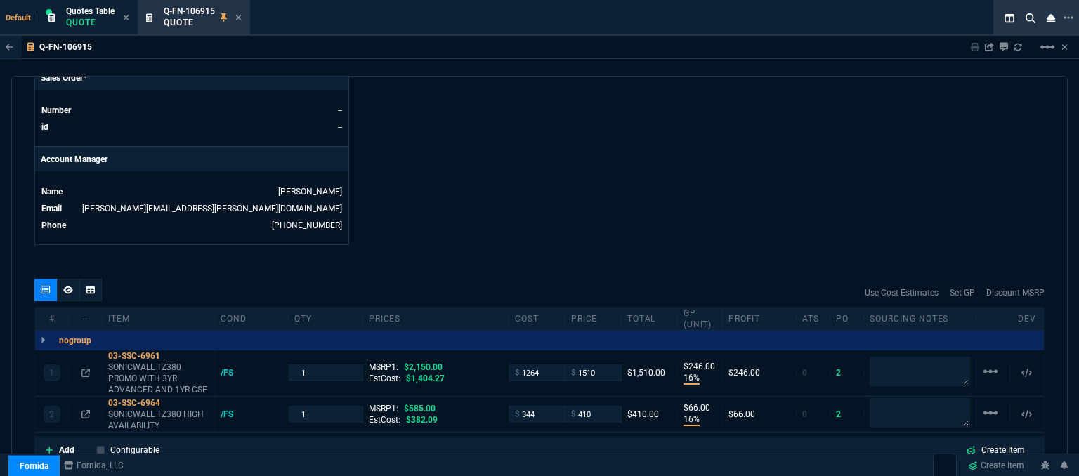
scroll to position [755, 0]
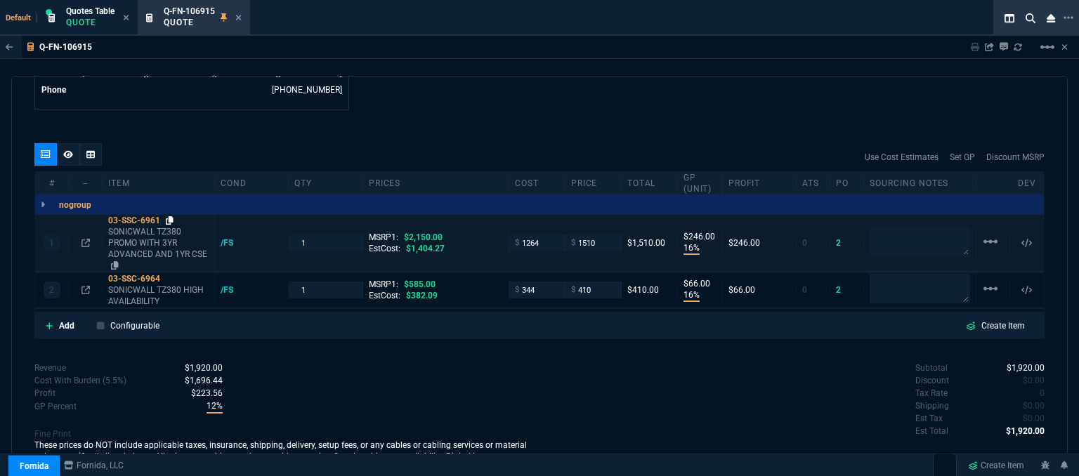
click at [169, 216] on icon at bounding box center [170, 220] width 8 height 8
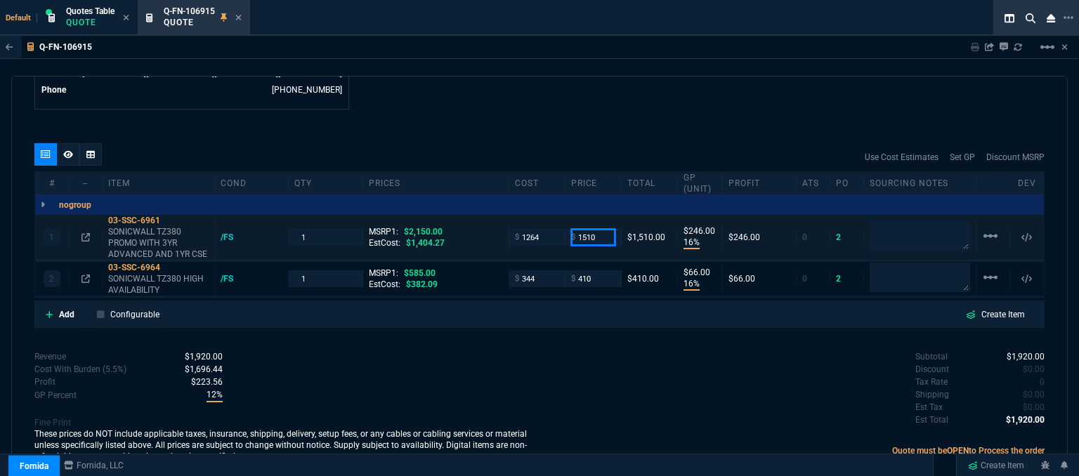
click at [596, 229] on input "1510" at bounding box center [593, 237] width 44 height 16
click at [600, 229] on input "1516" at bounding box center [593, 237] width 44 height 16
click at [602, 105] on div "quote Q-FN-106915 Clicrite LLC draft Fornida, LLC 2609 Technology Dr Suite 300 …" at bounding box center [539, 278] width 1057 height 405
click at [238, 18] on icon at bounding box center [238, 17] width 6 height 8
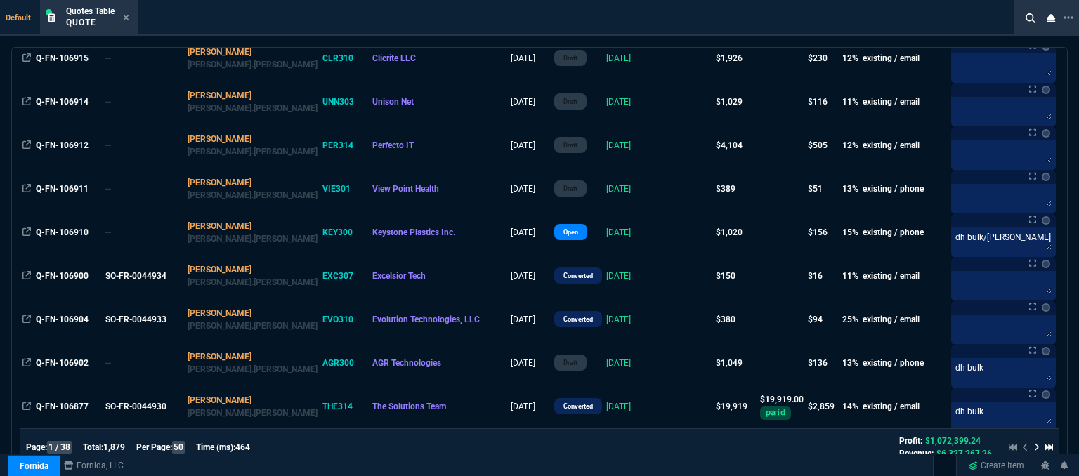
scroll to position [70, 0]
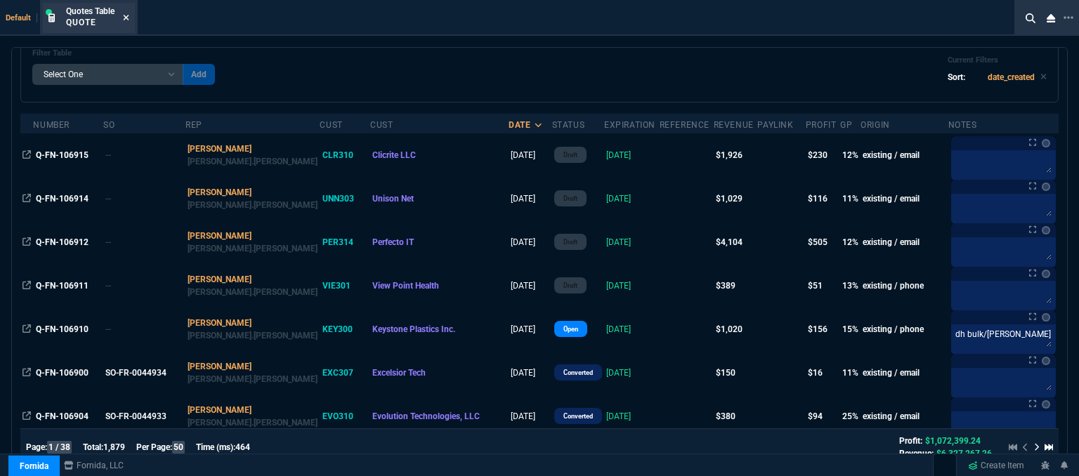
click at [126, 16] on icon at bounding box center [127, 18] width 6 height 6
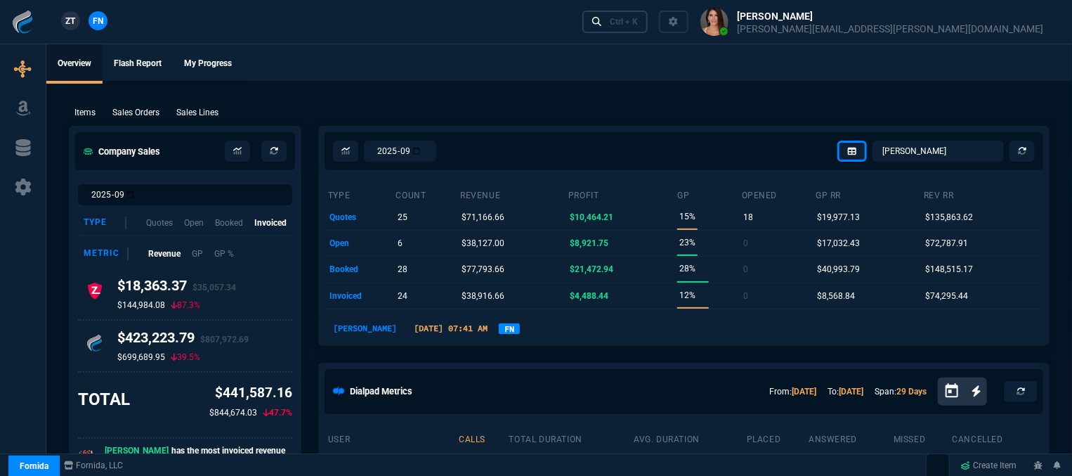
click at [638, 24] on div "Ctrl + K" at bounding box center [624, 21] width 28 height 11
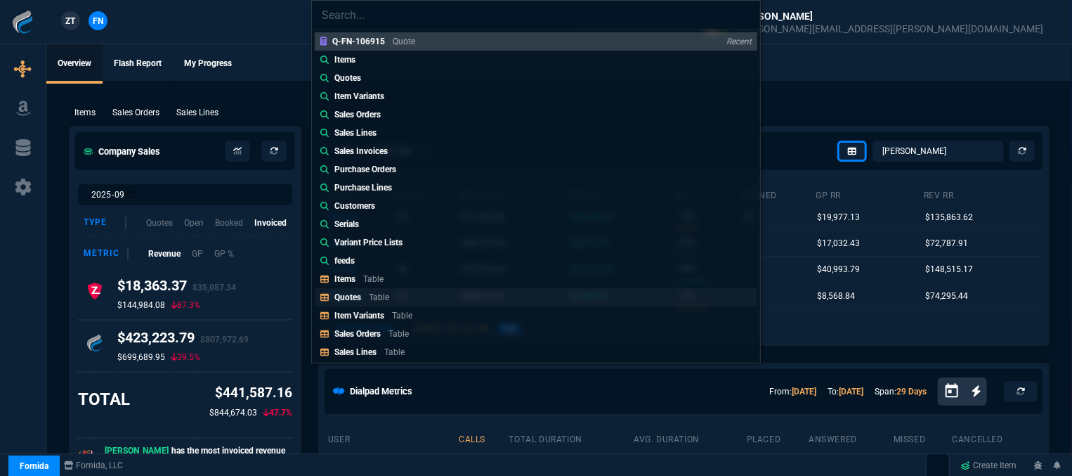
click at [387, 304] on link "Quotes Table" at bounding box center [536, 297] width 443 height 18
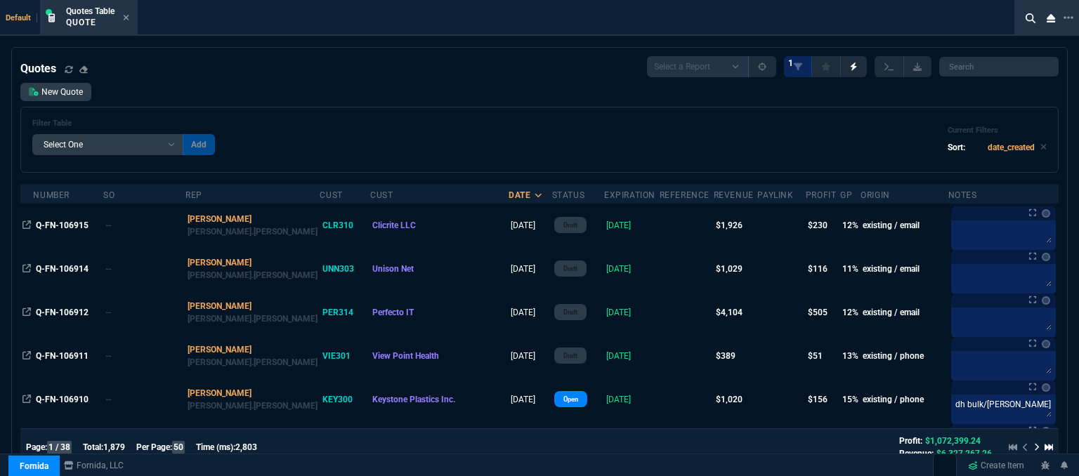
select select "12: [PERSON_NAME]"
select select
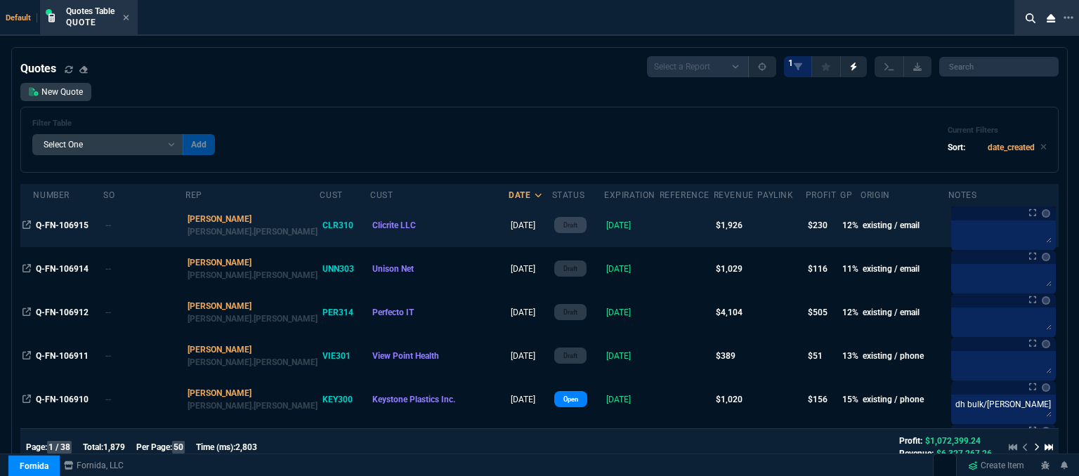
click at [660, 226] on td at bounding box center [687, 226] width 54 height 44
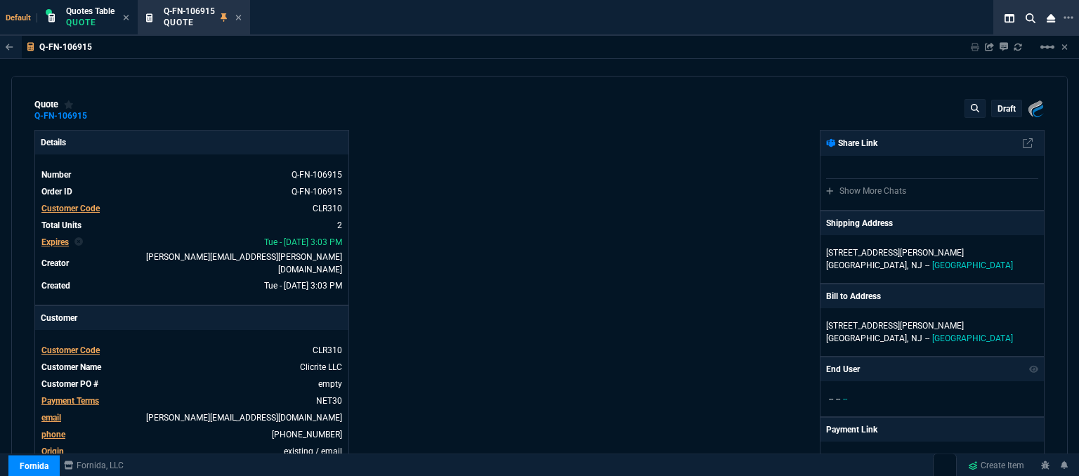
type input "17"
type input "262"
type input "2150"
type input "16"
type input "66"
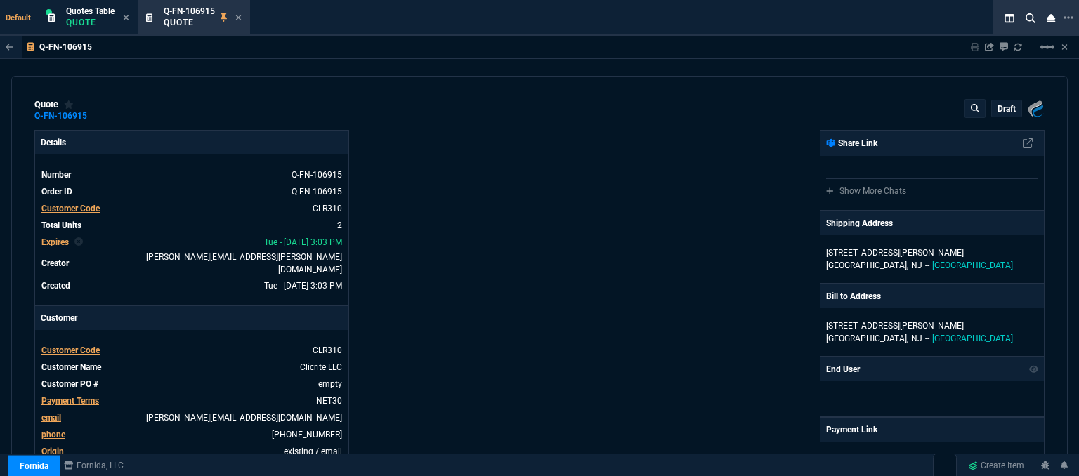
type input "585"
type input "29"
type input "30"
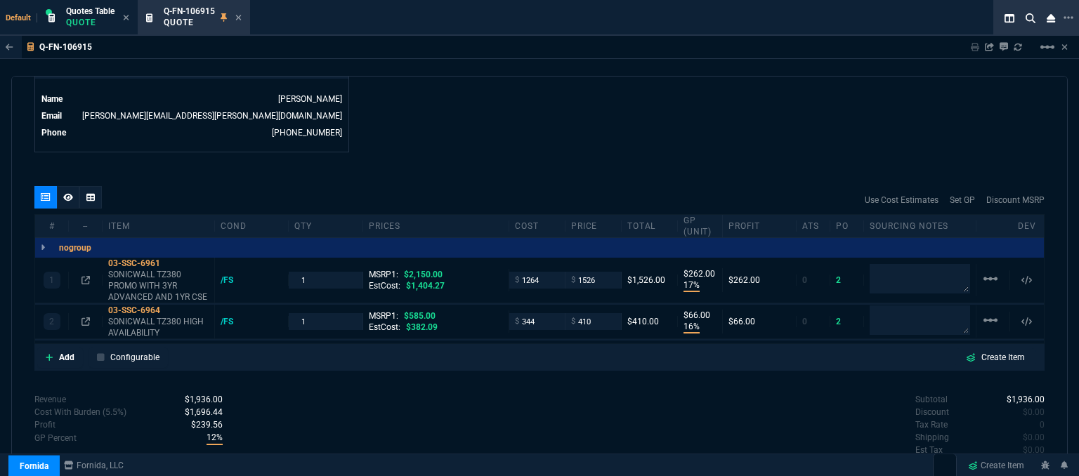
scroll to position [755, 0]
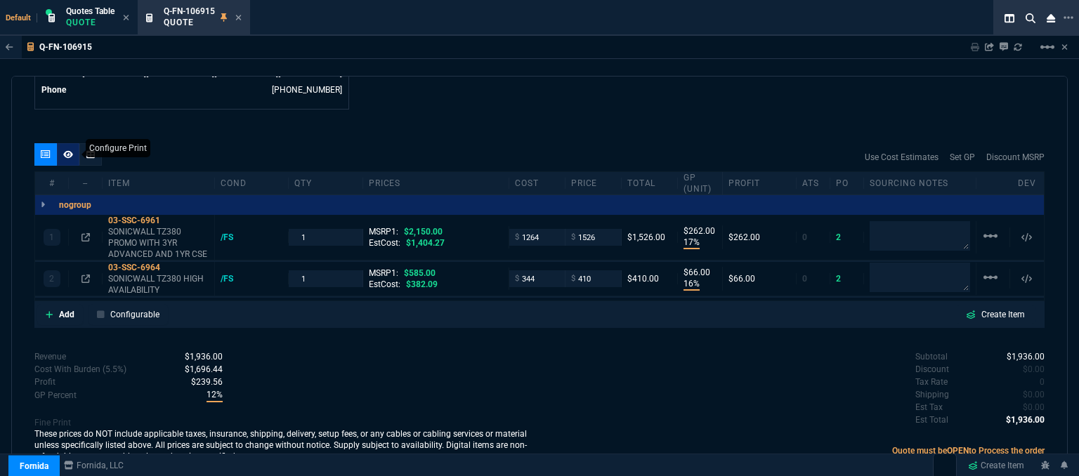
click at [62, 143] on div at bounding box center [68, 154] width 22 height 22
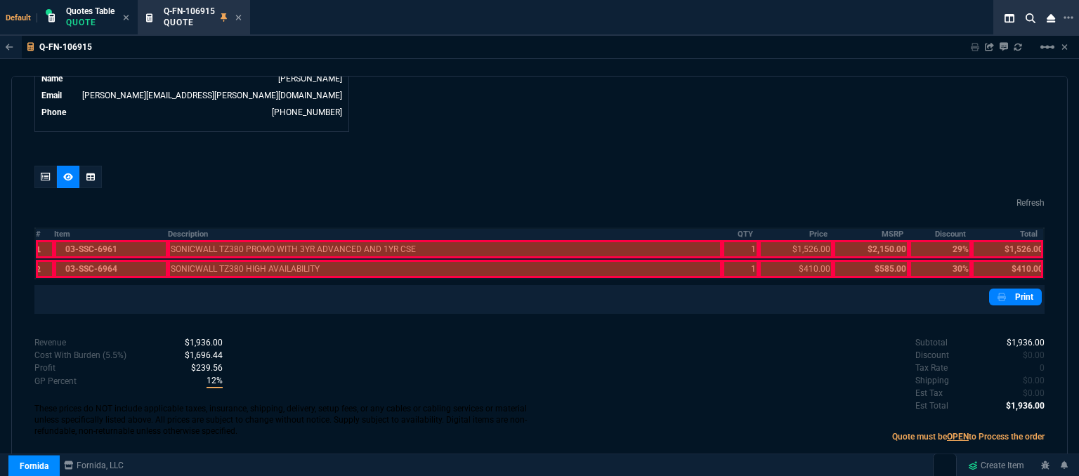
scroll to position [696, 0]
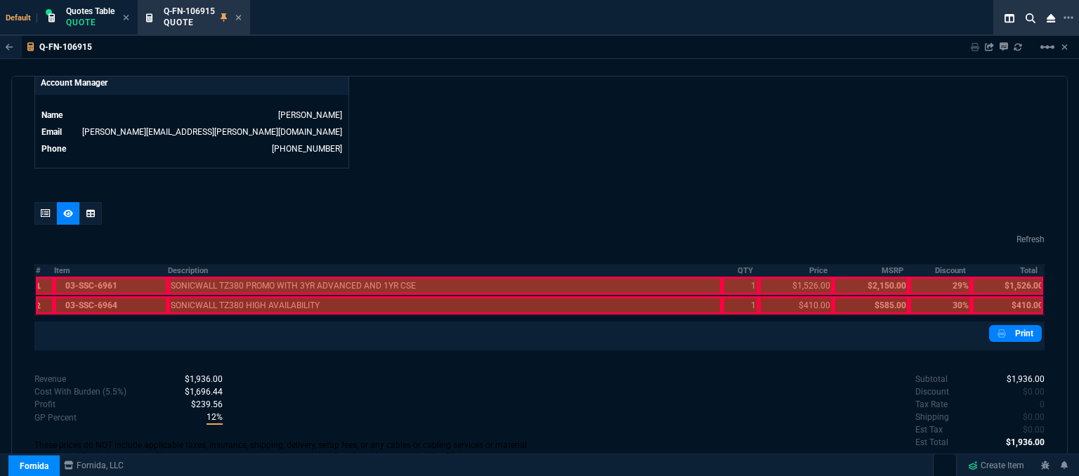
click at [100, 277] on div at bounding box center [110, 286] width 113 height 18
click at [97, 297] on div at bounding box center [110, 306] width 113 height 18
click at [216, 297] on div at bounding box center [445, 306] width 555 height 18
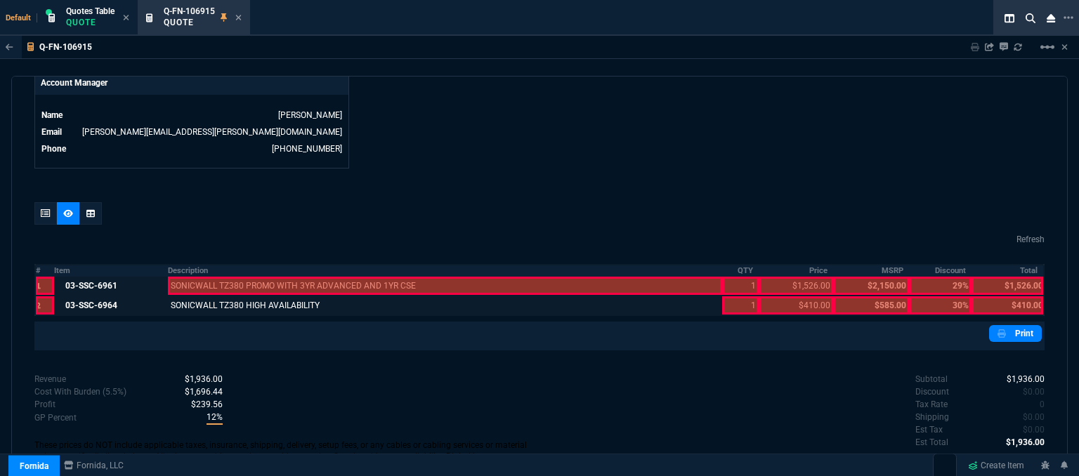
click at [216, 277] on div at bounding box center [445, 286] width 555 height 18
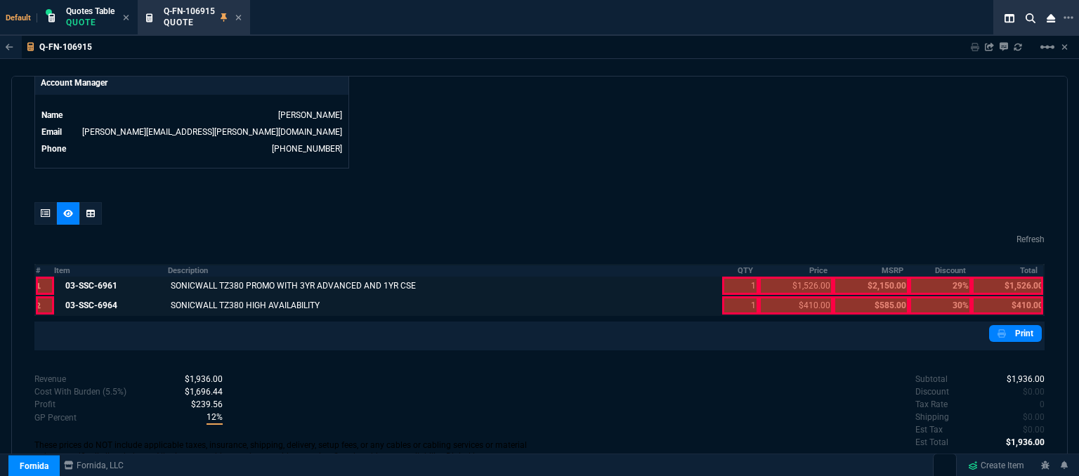
click at [744, 297] on div at bounding box center [740, 306] width 36 height 18
click at [742, 277] on div at bounding box center [740, 286] width 36 height 18
click at [789, 299] on div at bounding box center [796, 306] width 74 height 18
click at [786, 277] on div at bounding box center [796, 286] width 74 height 18
click at [1013, 277] on div at bounding box center [1008, 286] width 72 height 18
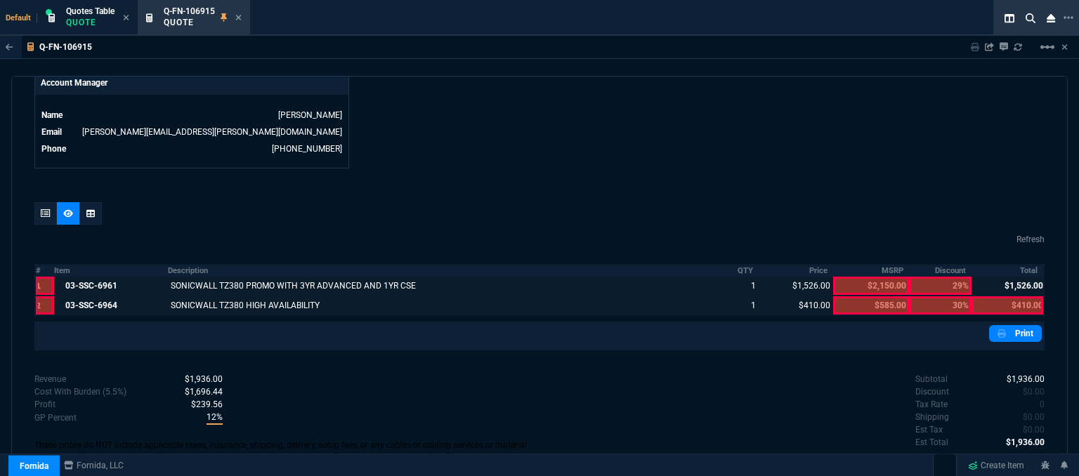
click at [1004, 297] on div at bounding box center [1008, 306] width 72 height 18
click at [1009, 325] on link "Print" at bounding box center [1016, 333] width 53 height 17
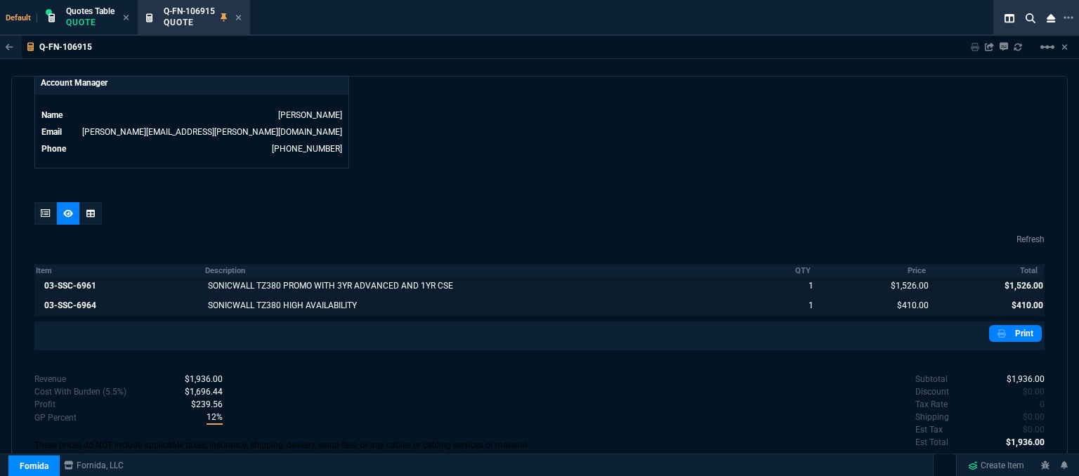
scroll to position [720, 0]
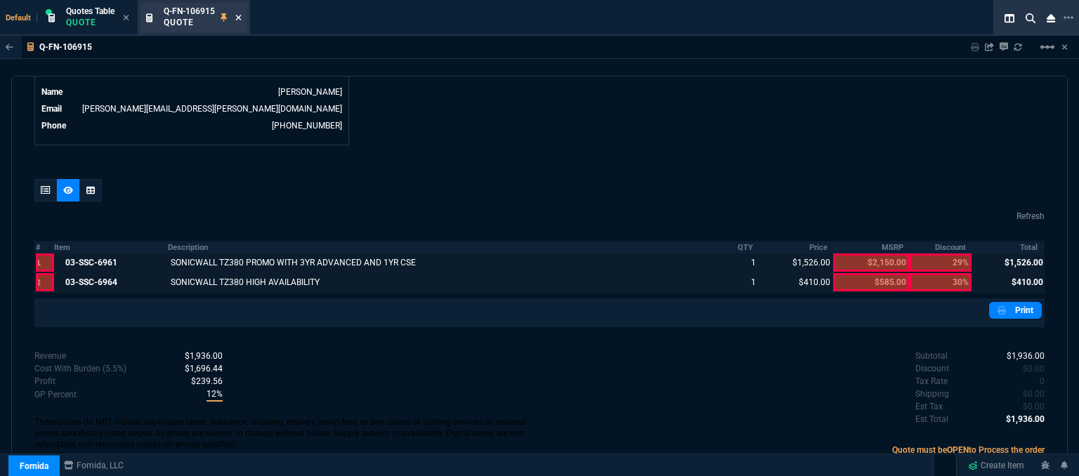
click at [240, 20] on icon at bounding box center [238, 17] width 6 height 8
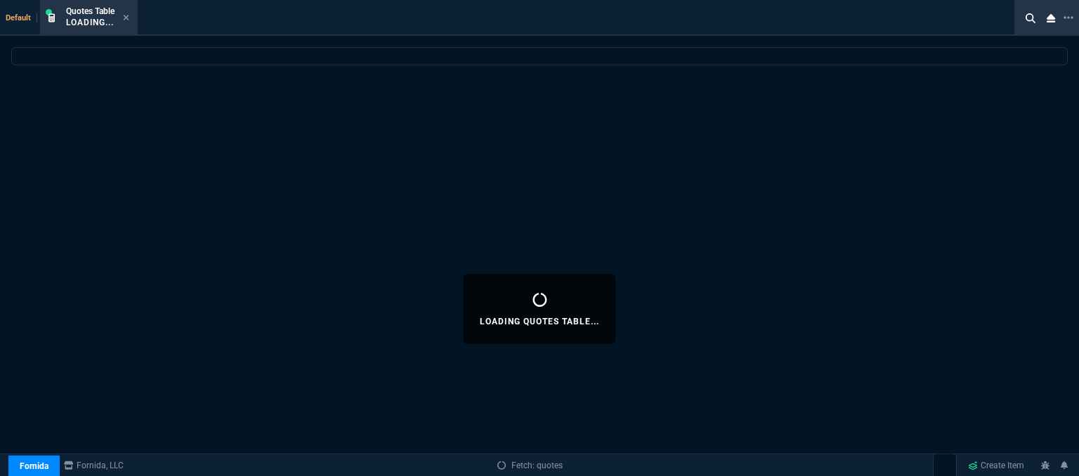
select select
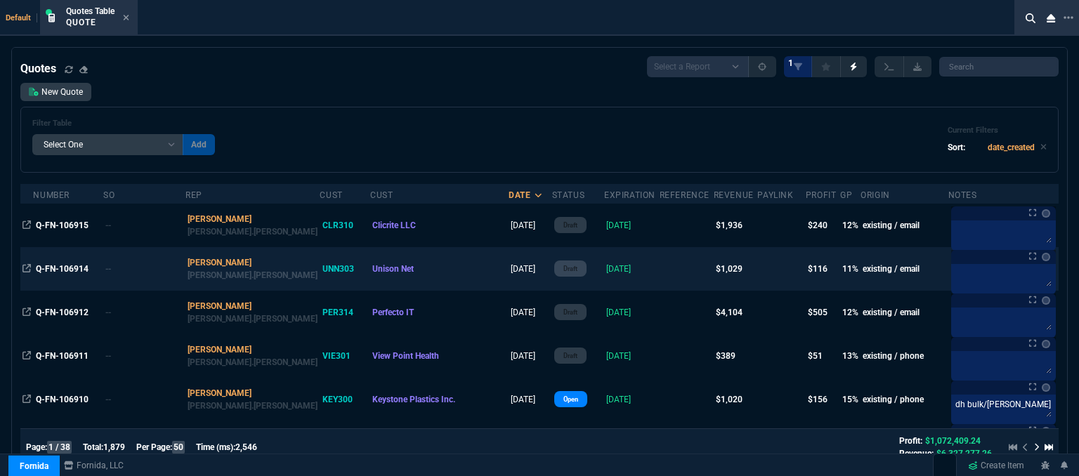
click at [660, 273] on td at bounding box center [687, 269] width 54 height 44
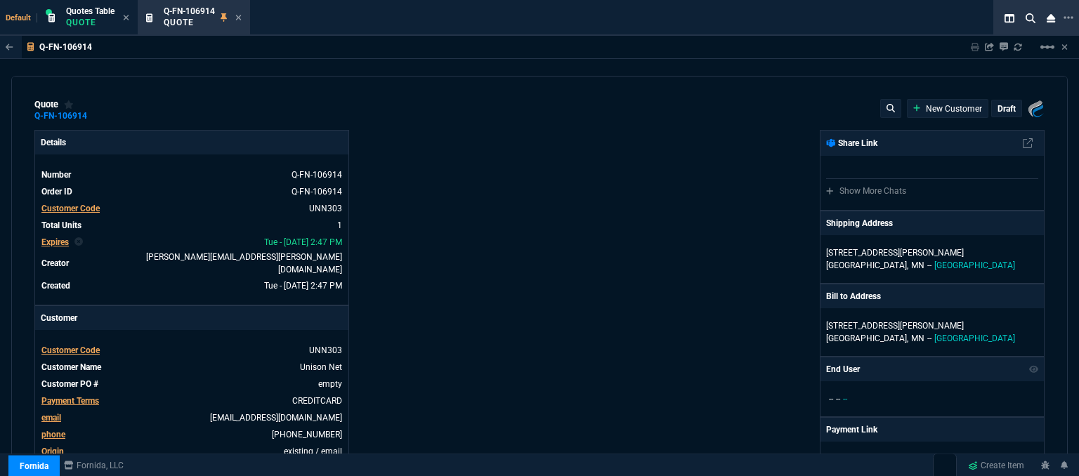
type input "17"
type input "174"
type input "1471.93"
type input "29"
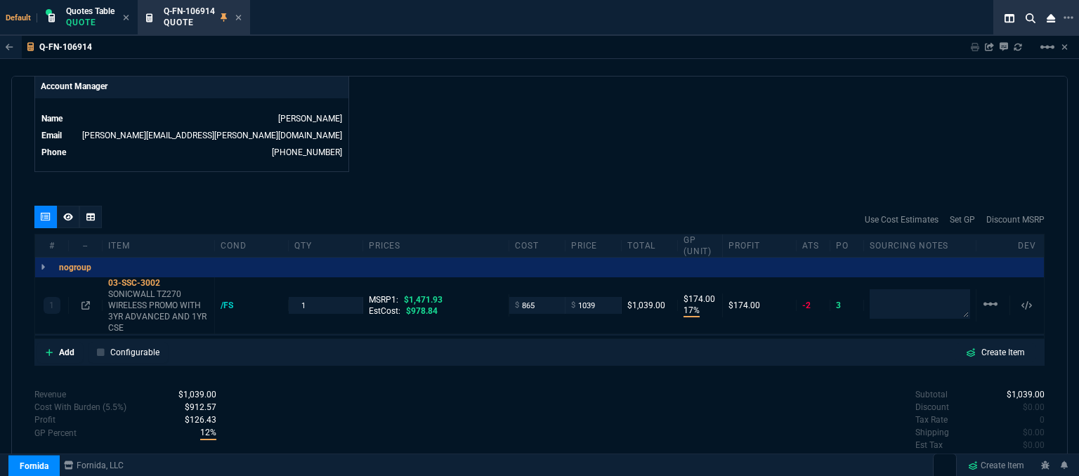
scroll to position [731, 0]
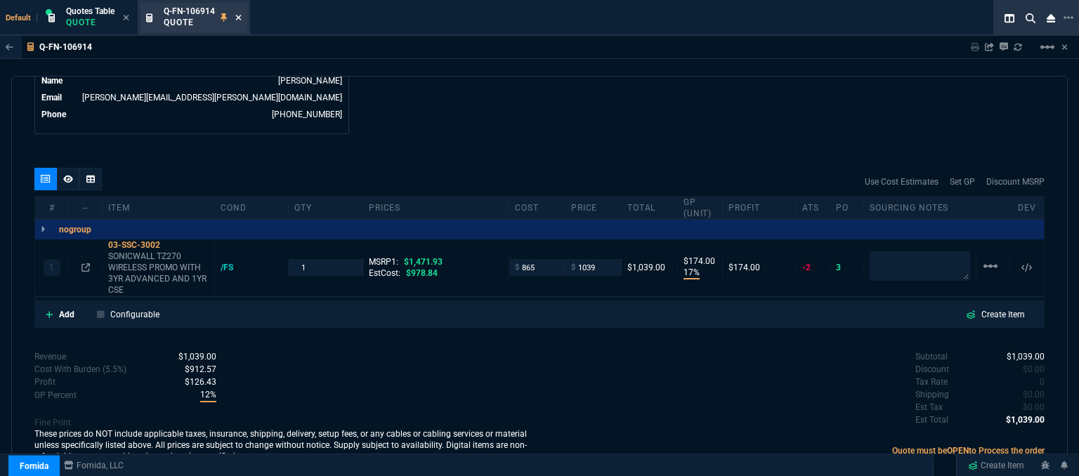
click at [241, 18] on icon at bounding box center [239, 18] width 6 height 6
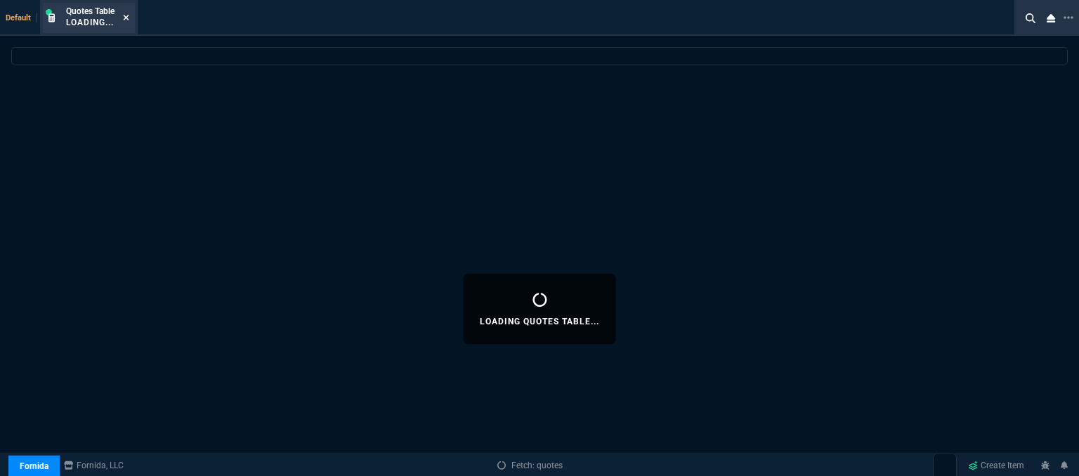
click at [125, 20] on icon at bounding box center [126, 17] width 6 height 8
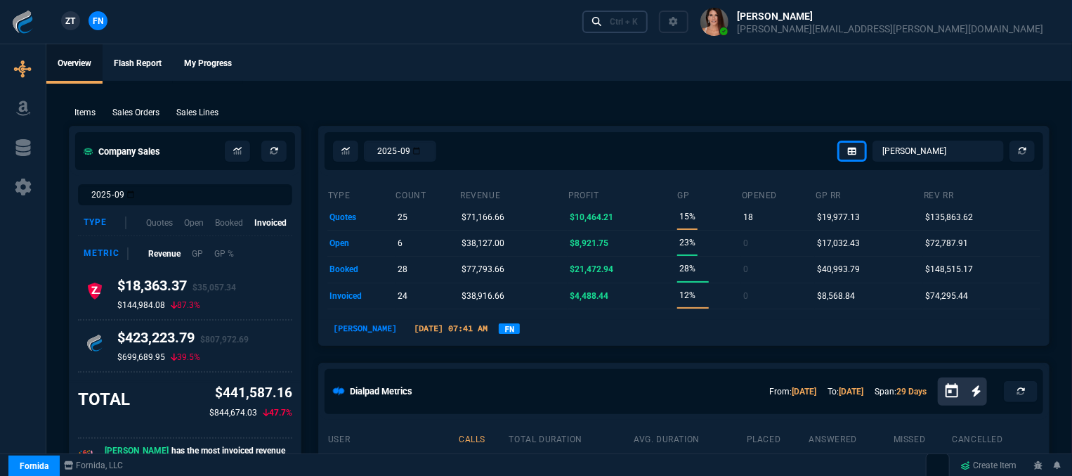
click at [638, 23] on div "Ctrl + K" at bounding box center [624, 21] width 28 height 11
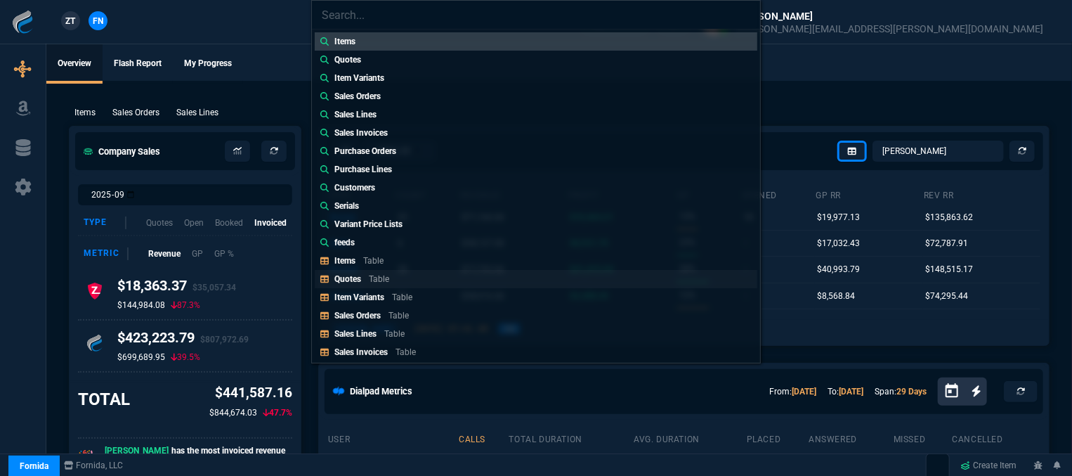
click at [391, 273] on div "Quotes Table" at bounding box center [365, 279] width 60 height 13
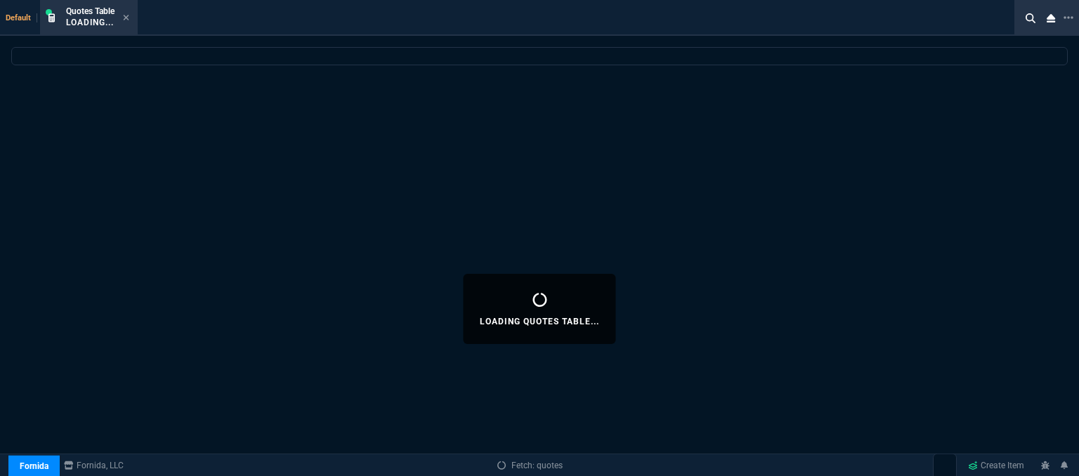
select select
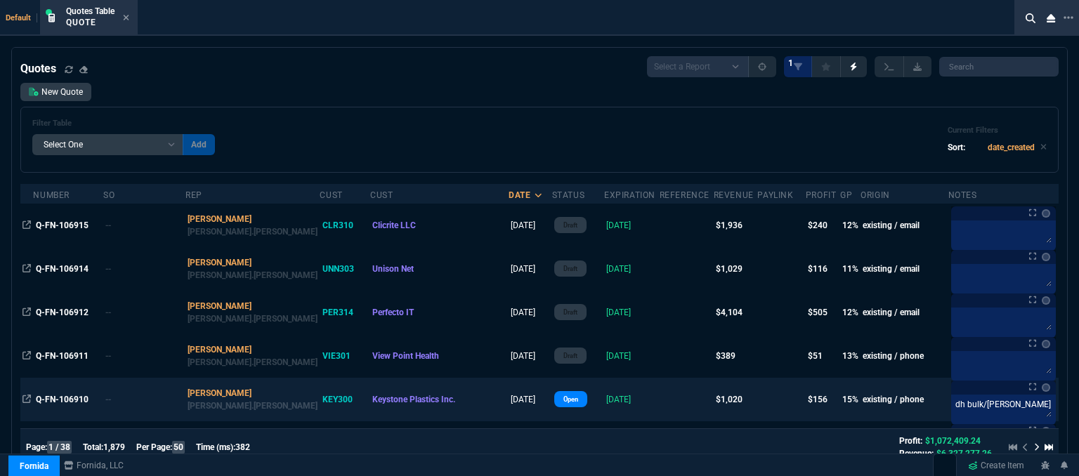
click at [660, 398] on td at bounding box center [687, 400] width 54 height 44
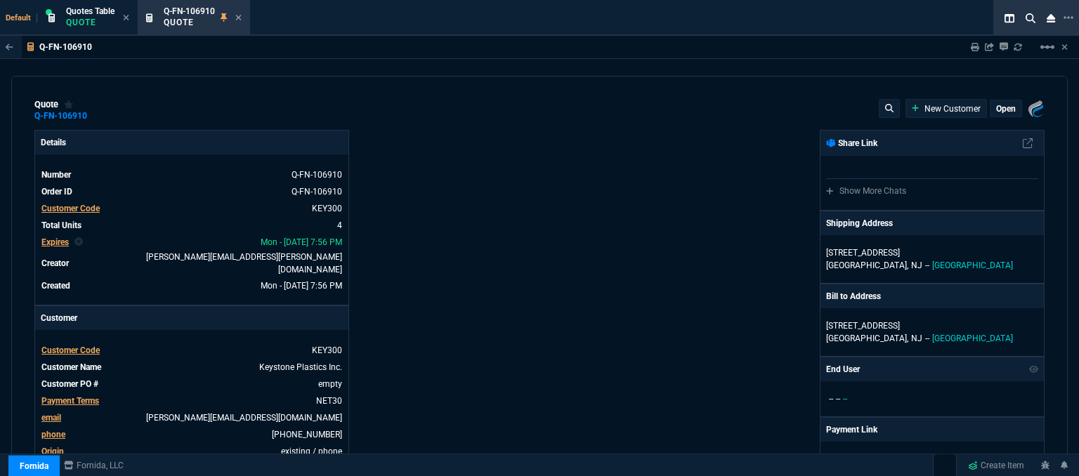
type input "22"
type input "110"
type input "699"
type input "20"
type input "45"
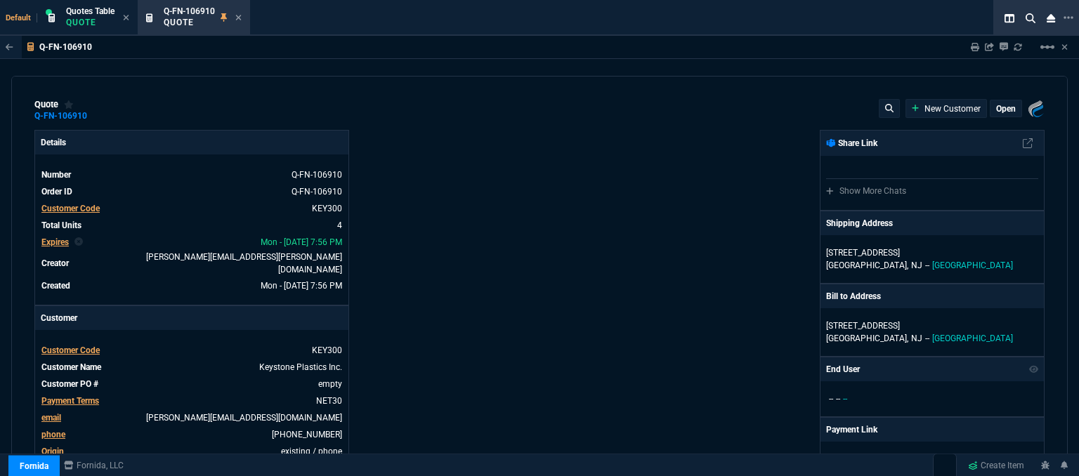
type input "16"
type input "23"
type input "252"
type input "29"
type input "42"
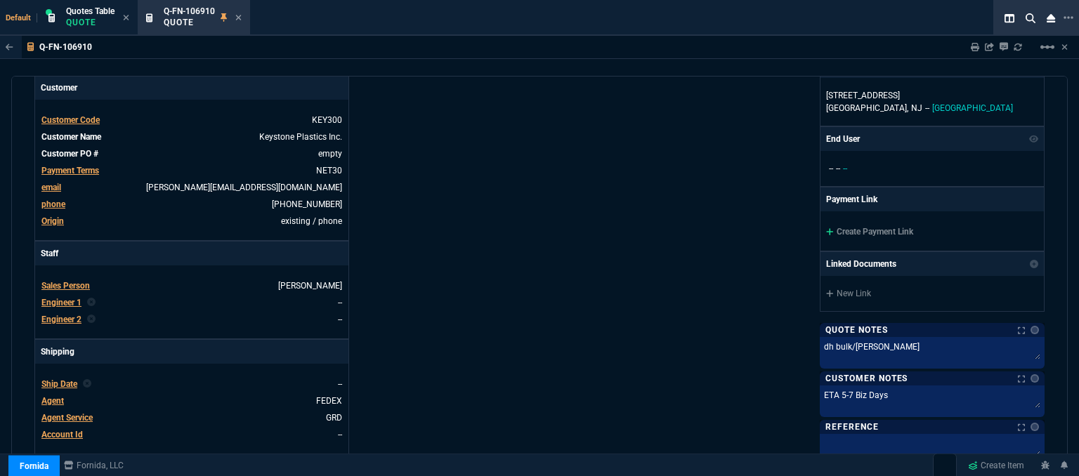
scroll to position [96, 0]
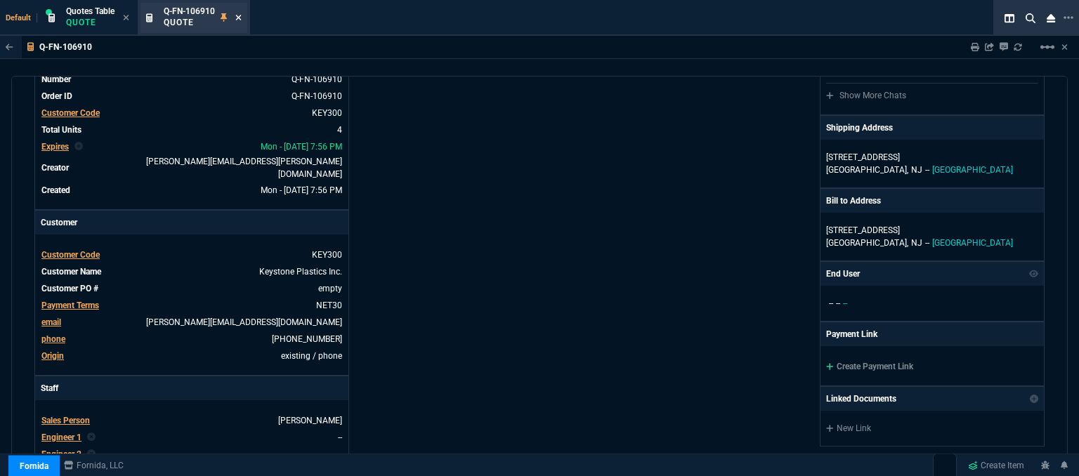
click at [241, 18] on icon at bounding box center [239, 18] width 6 height 6
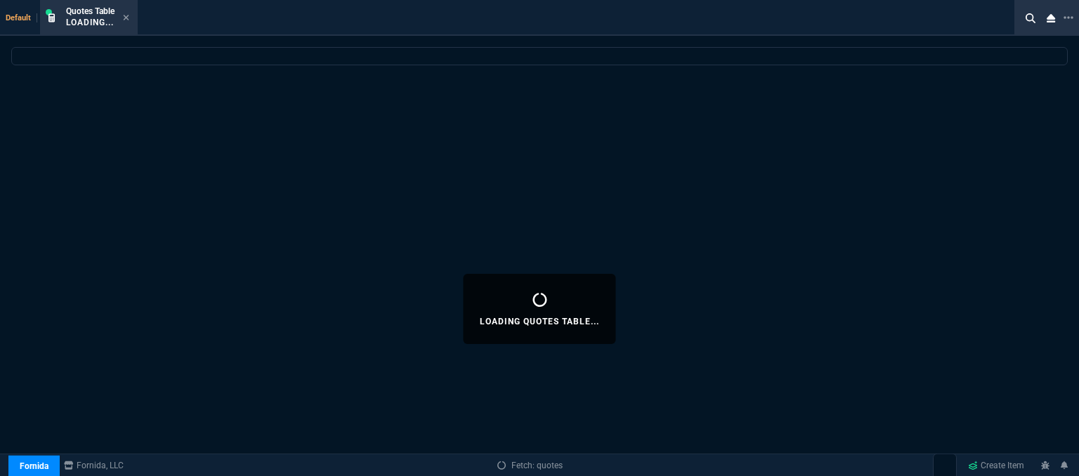
select select
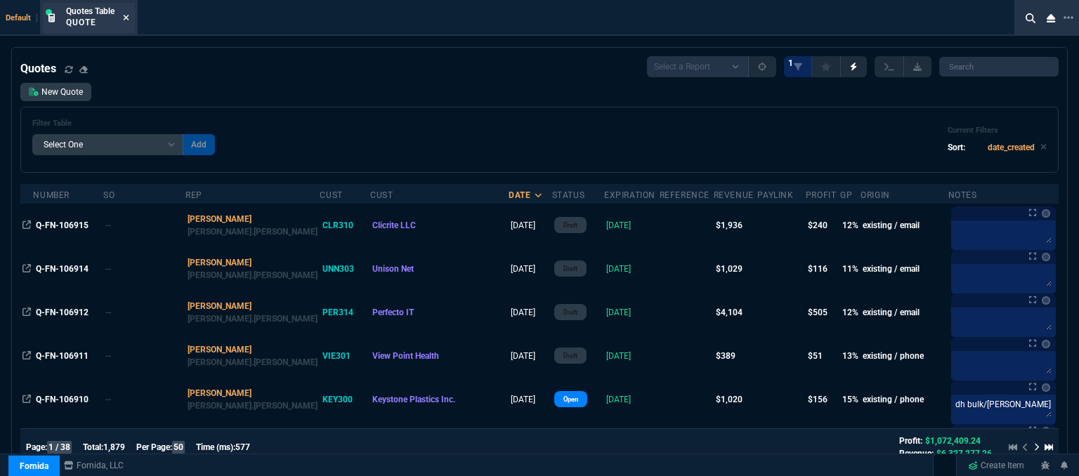
click at [127, 18] on icon at bounding box center [126, 17] width 6 height 8
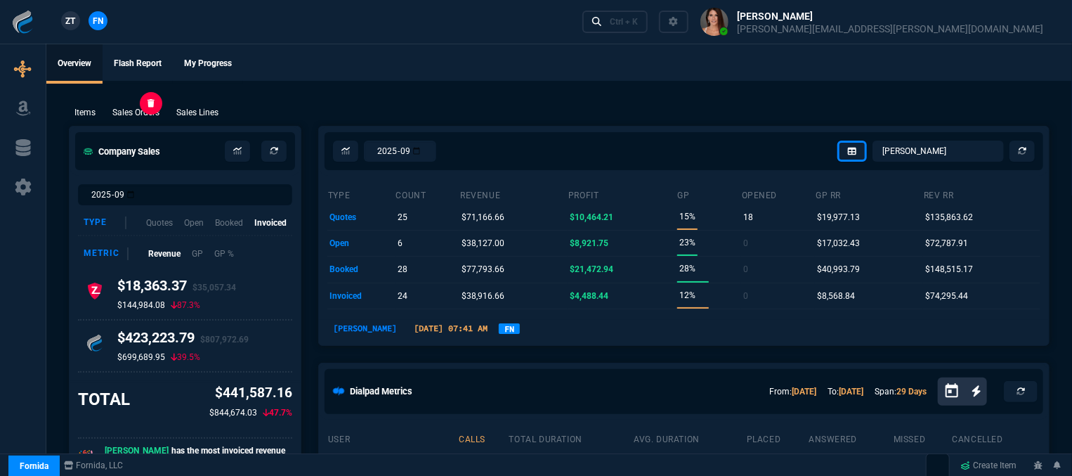
click at [143, 110] on p "Sales Orders" at bounding box center [135, 112] width 47 height 13
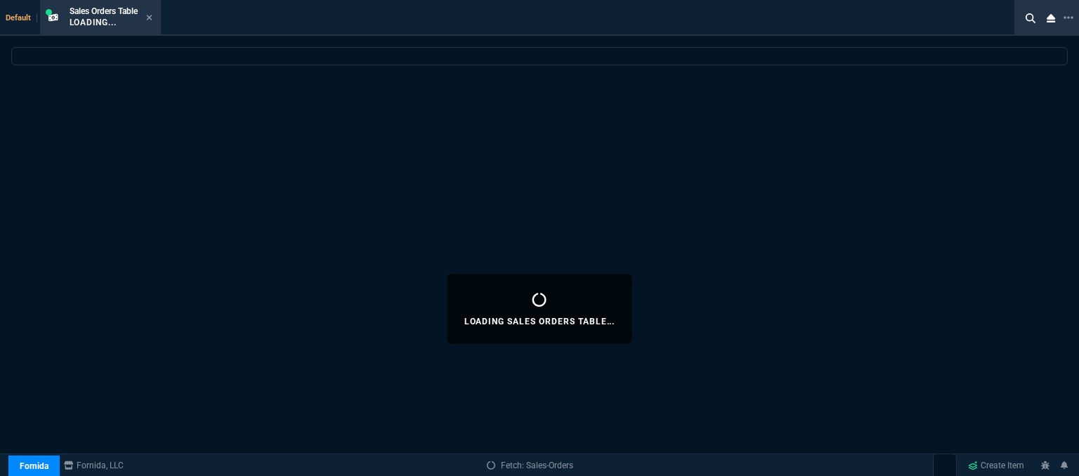
select select
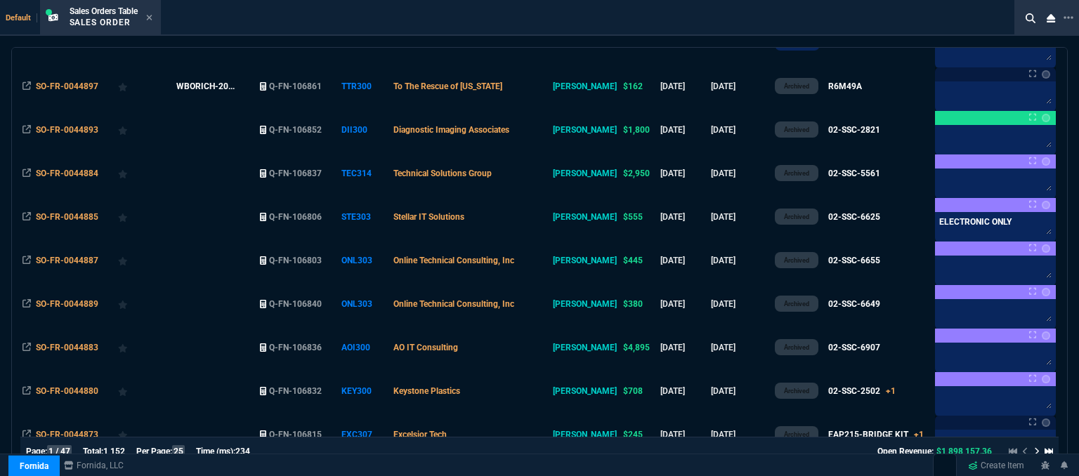
scroll to position [453, 0]
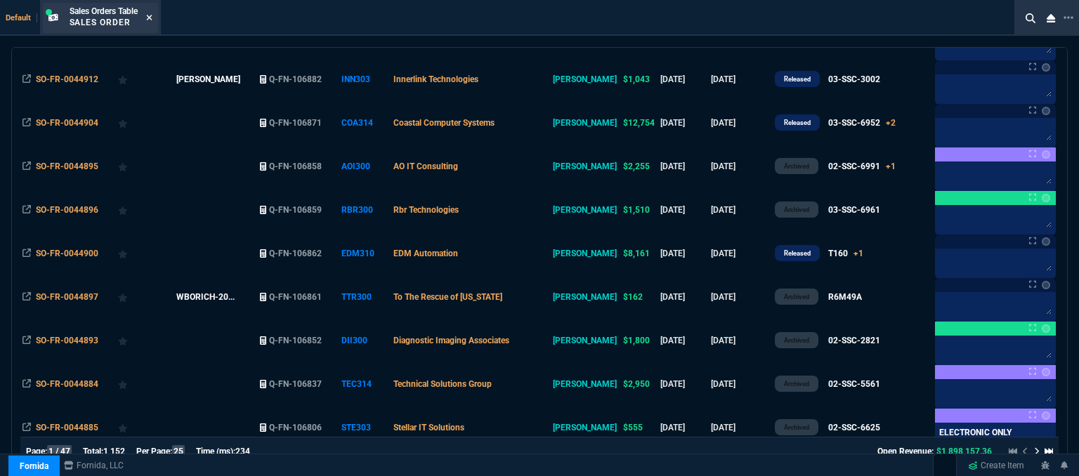
click at [151, 15] on icon at bounding box center [149, 17] width 6 height 8
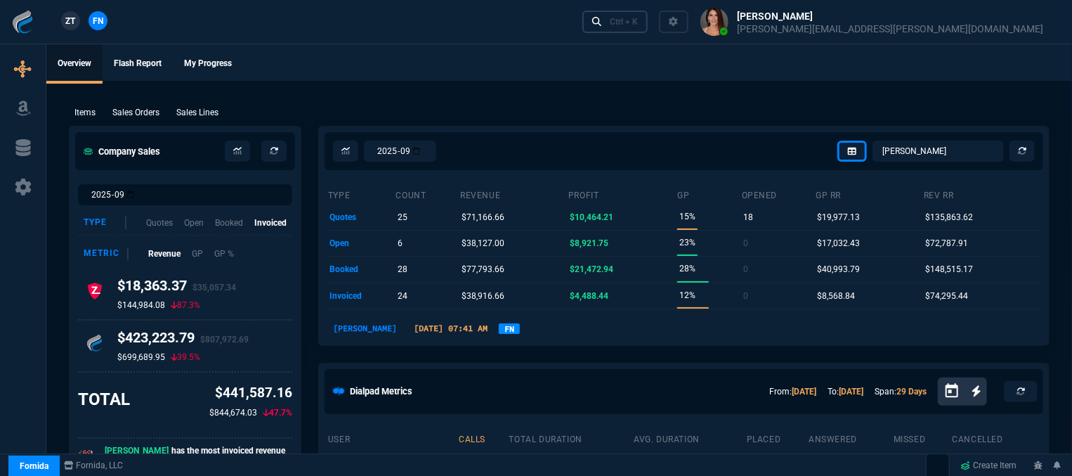
click at [638, 25] on div "Ctrl + K" at bounding box center [624, 21] width 28 height 11
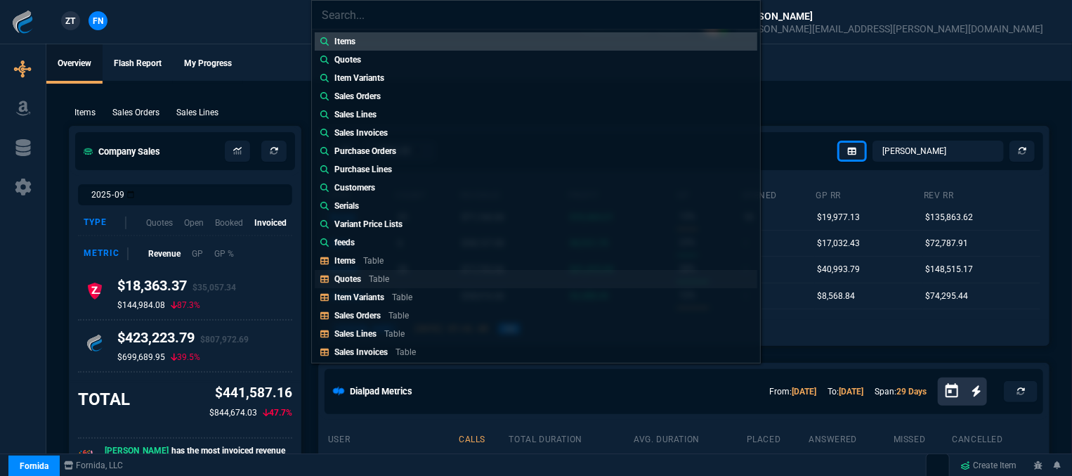
click at [447, 271] on link "Quotes Table" at bounding box center [536, 279] width 443 height 18
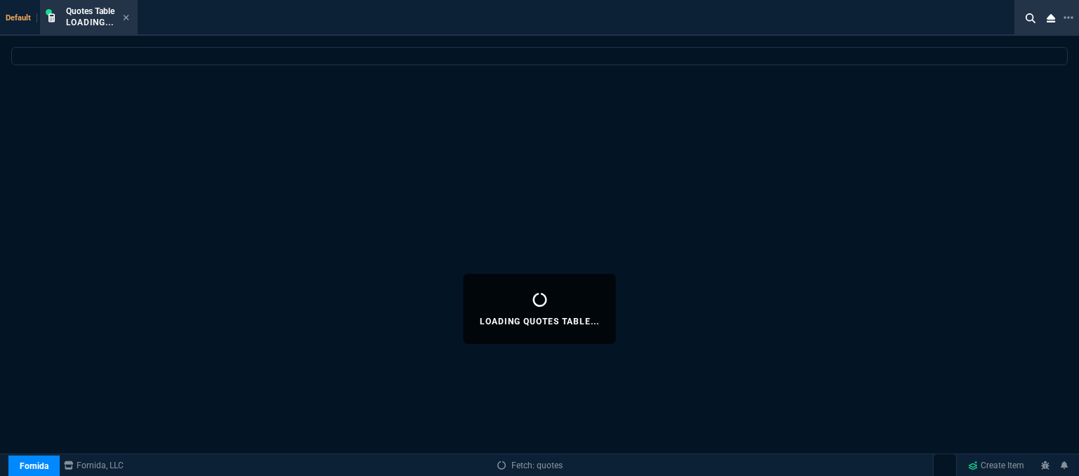
select select
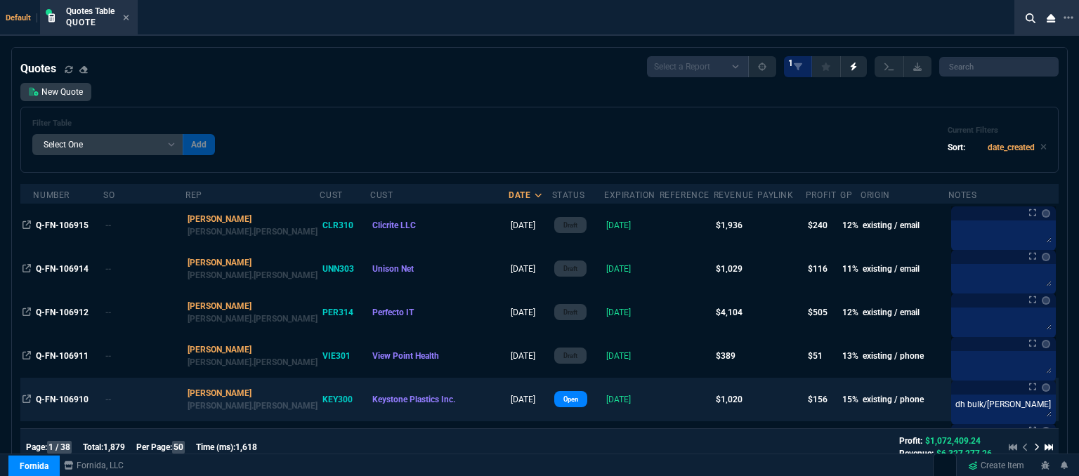
click at [660, 391] on td at bounding box center [687, 400] width 54 height 44
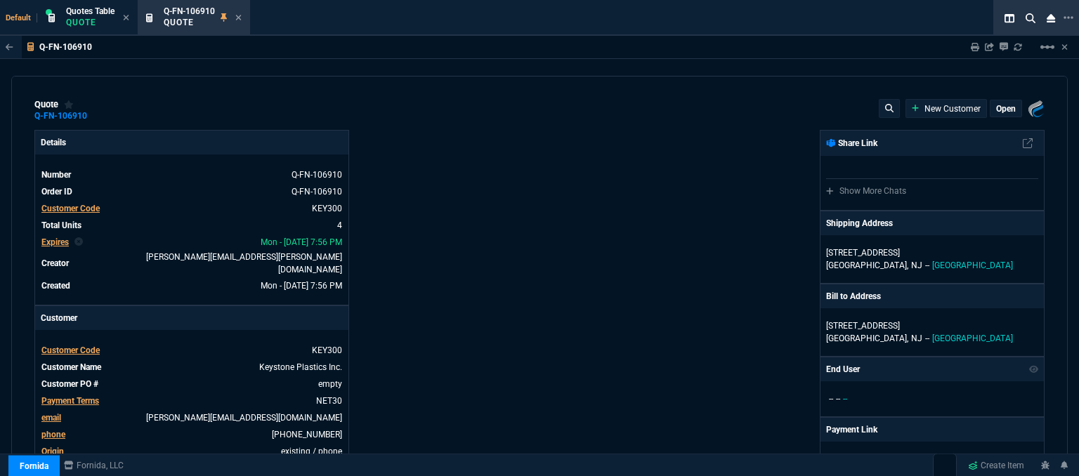
type input "22"
type input "110"
type input "699"
type input "252"
type input "20"
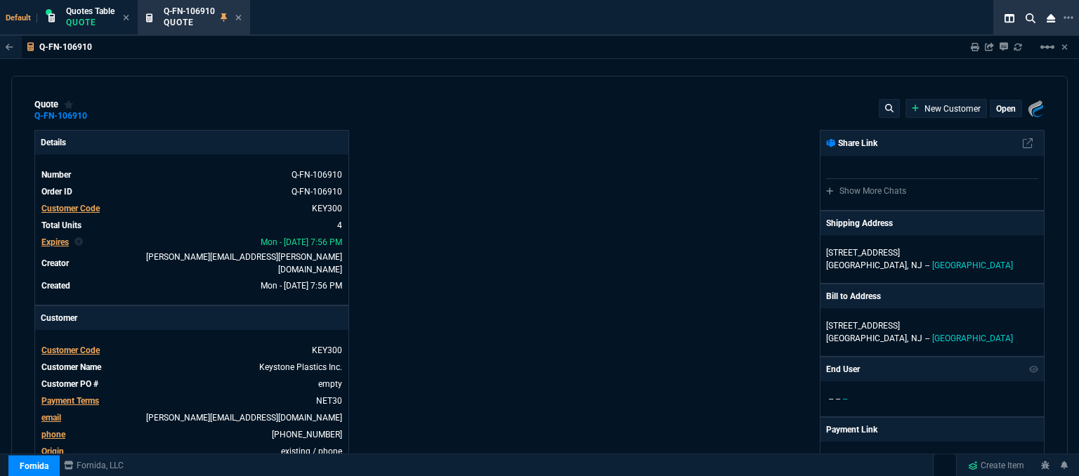
type input "45"
type input "16"
type input "23"
type input "29"
type input "42"
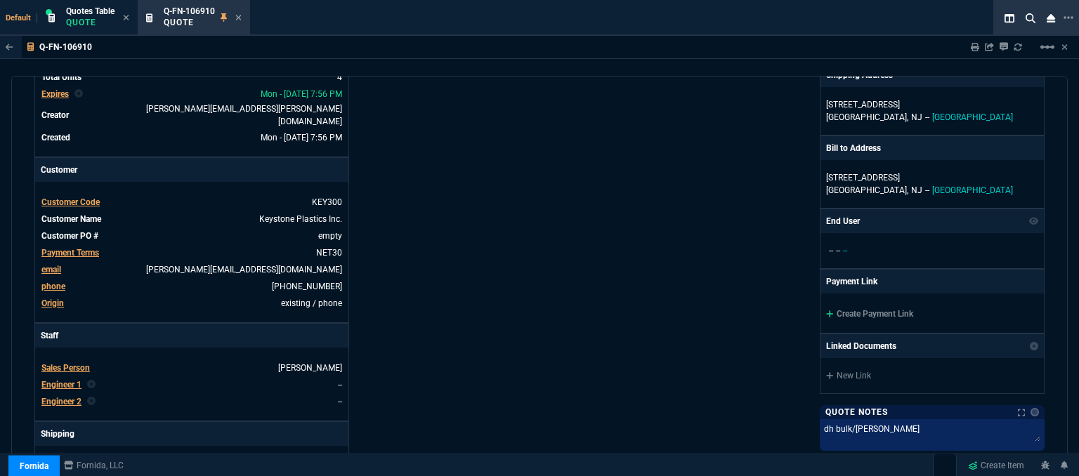
scroll to position [0, 0]
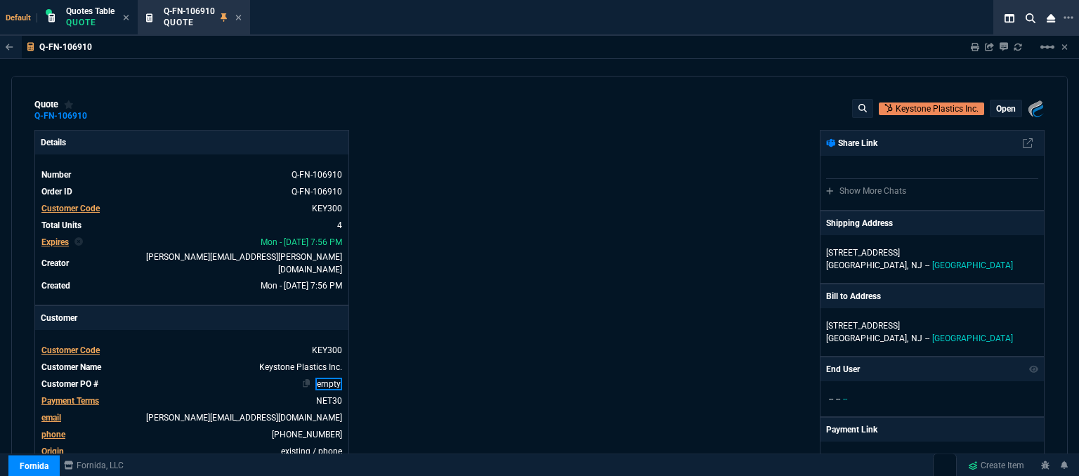
click at [340, 378] on link "empty" at bounding box center [329, 384] width 27 height 13
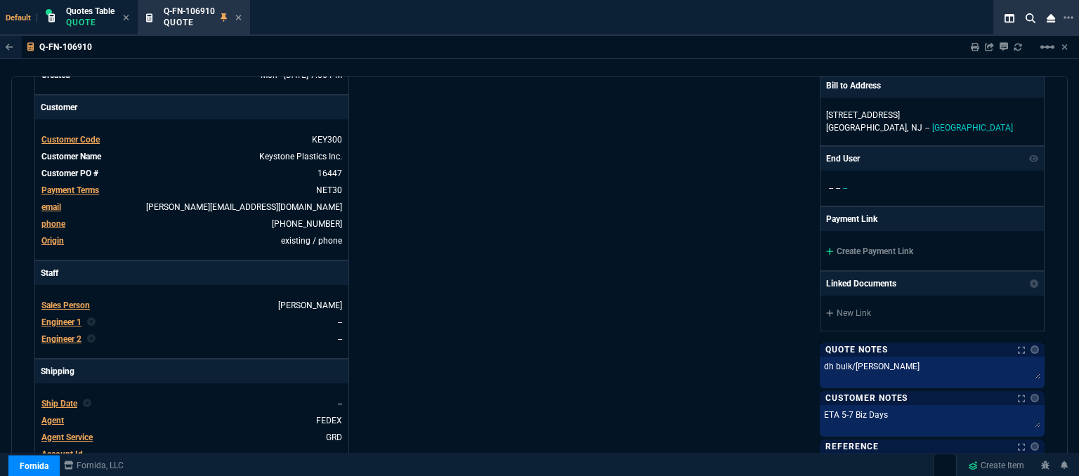
scroll to position [281, 0]
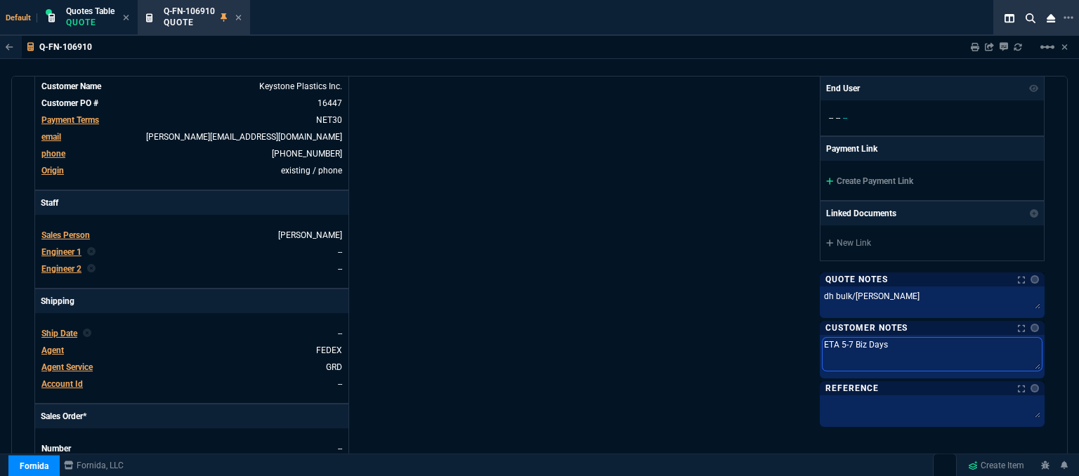
click at [903, 342] on textarea "ETA 5-7 Biz Days" at bounding box center [932, 354] width 219 height 33
type textarea "ETA 5-7 Biz Days*"
type textarea "ETA 5-7 Biz Days**"
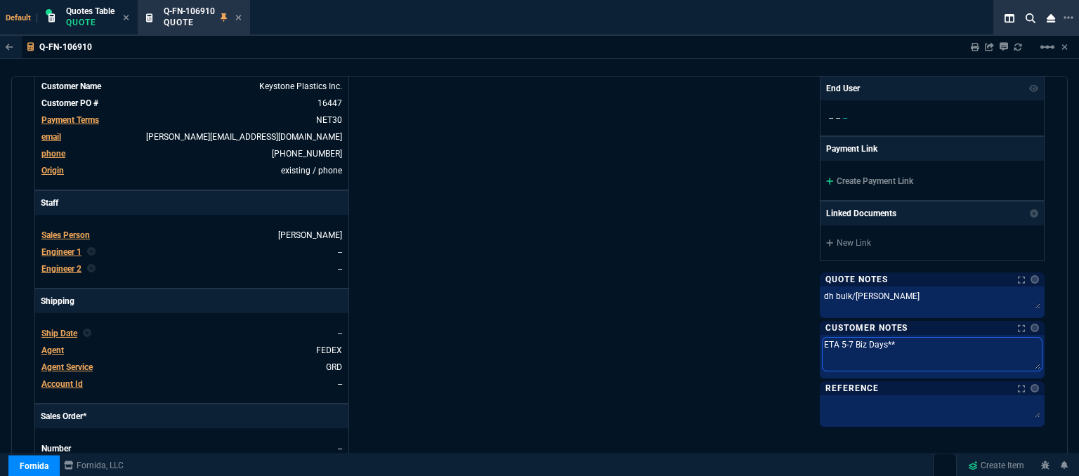
type textarea "ETA 5-7 Biz Days***"
type textarea "ETA 5-7 Biz Days****"
paste textarea "For Talmadge)"
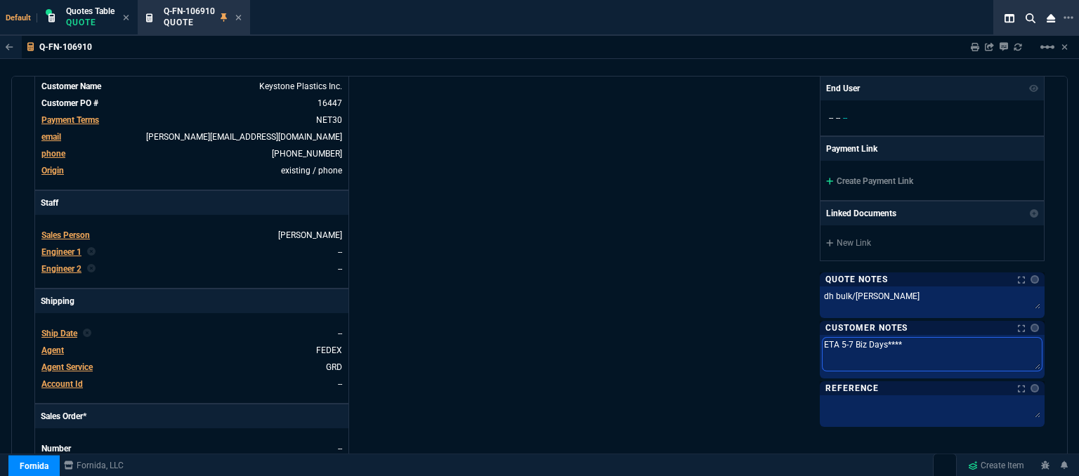
type textarea "ETA 5-7 Biz Days****For Talmadge)"
type textarea "ETA 5-7 Biz Days****For Talmadge"
click at [871, 406] on textarea at bounding box center [932, 408] width 219 height 21
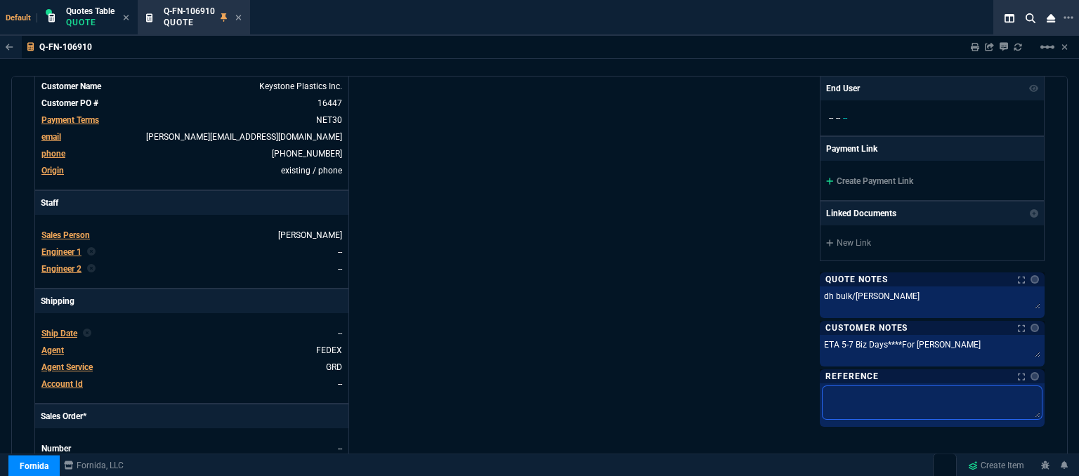
paste textarea "For Talmadge)"
type textarea "For Talmadge)"
click at [871, 406] on textarea "For Talmadge)" at bounding box center [932, 403] width 219 height 33
type textarea "For Talmadge"
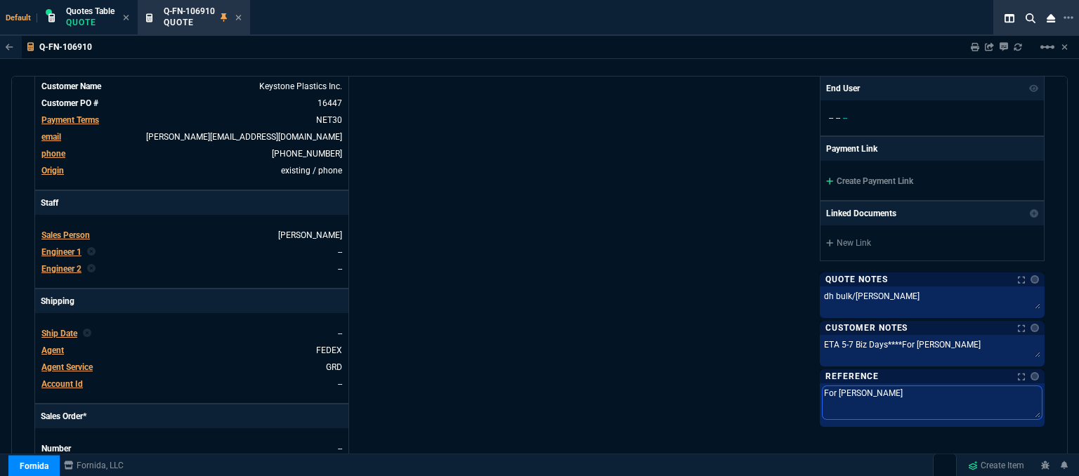
type textarea "For Talmadge"
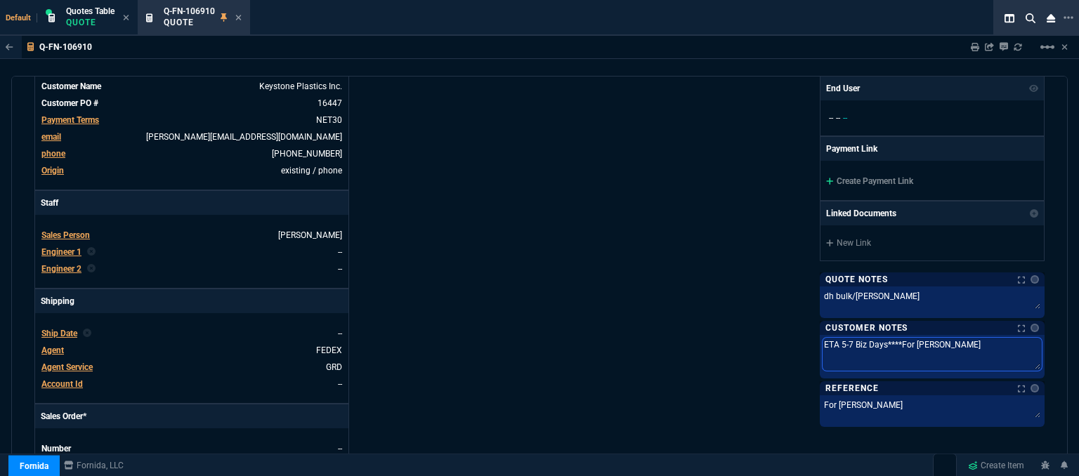
drag, startPoint x: 967, startPoint y: 344, endPoint x: 886, endPoint y: 346, distance: 80.8
click at [886, 346] on textarea "ETA 5-7 Biz Days****For Talmadge" at bounding box center [932, 354] width 219 height 33
type textarea "ETA 5-7 Biz Days**"
type textarea "ETA 5-7 Biz Days*"
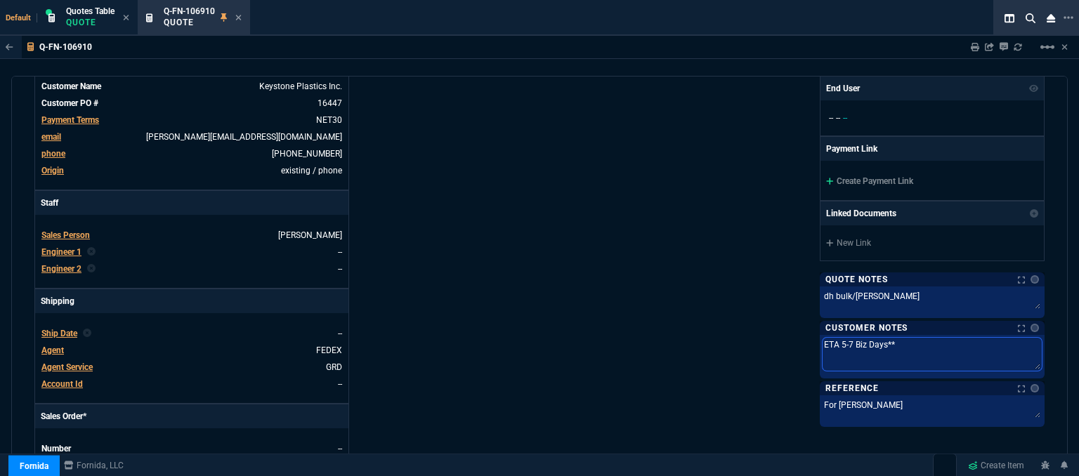
type textarea "ETA 5-7 Biz Days*"
type textarea "ETA 5-7 Biz Days"
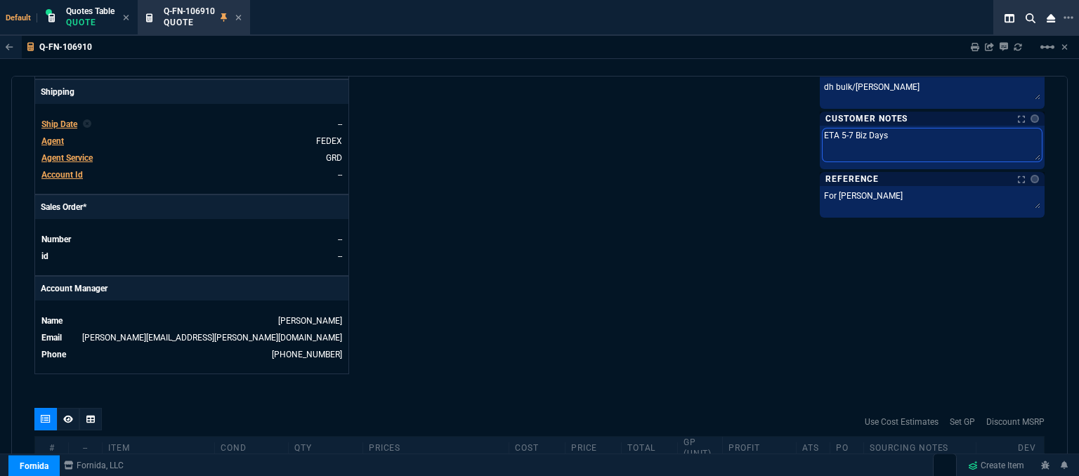
scroll to position [703, 0]
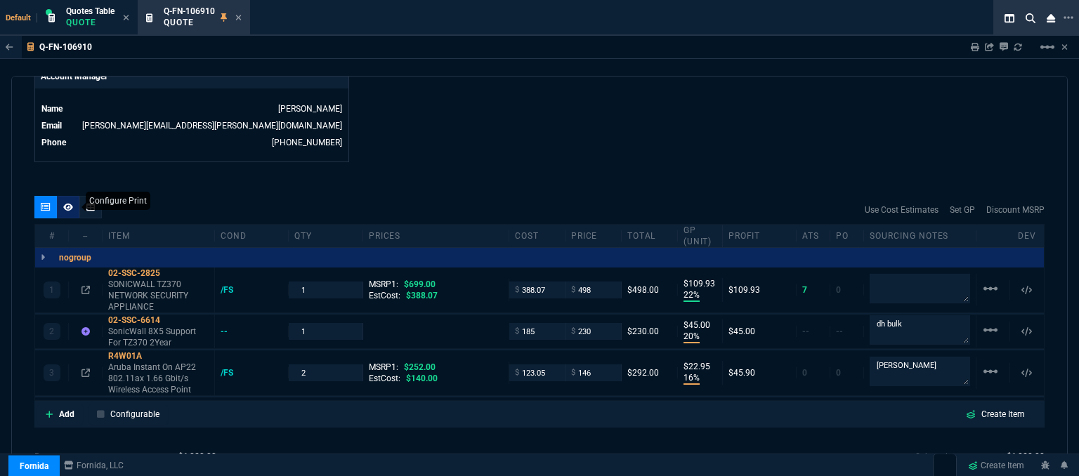
type textarea "ETA 5-7 Biz Days"
click at [70, 203] on icon at bounding box center [68, 207] width 10 height 8
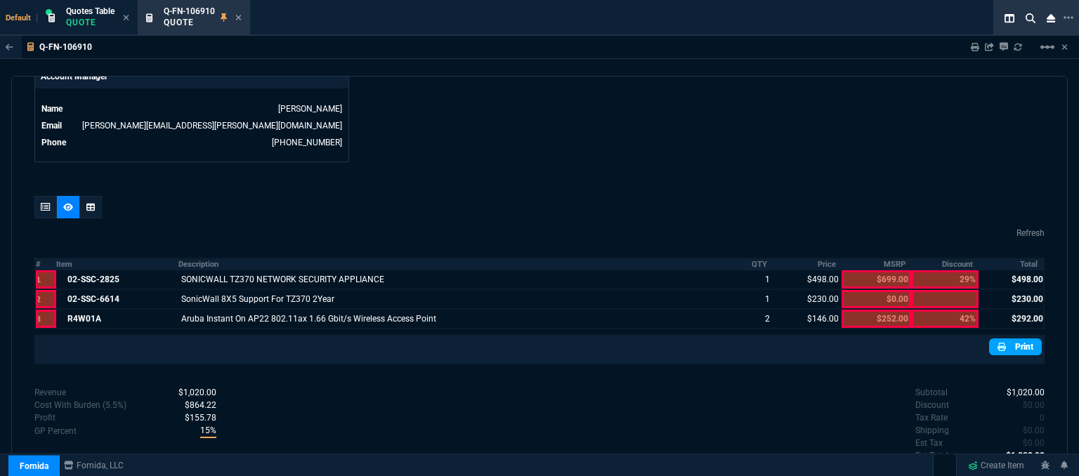
click at [1001, 341] on nx-icon at bounding box center [1003, 347] width 11 height 13
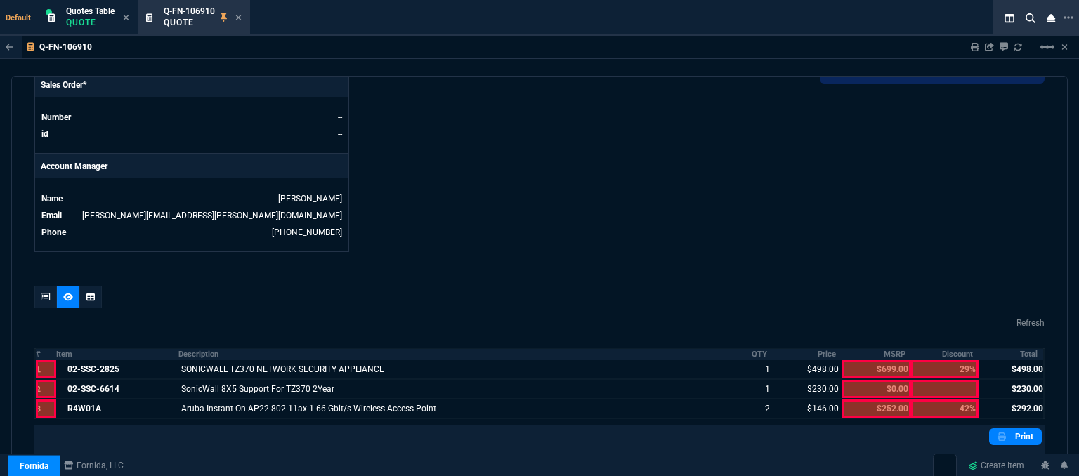
scroll to position [444, 0]
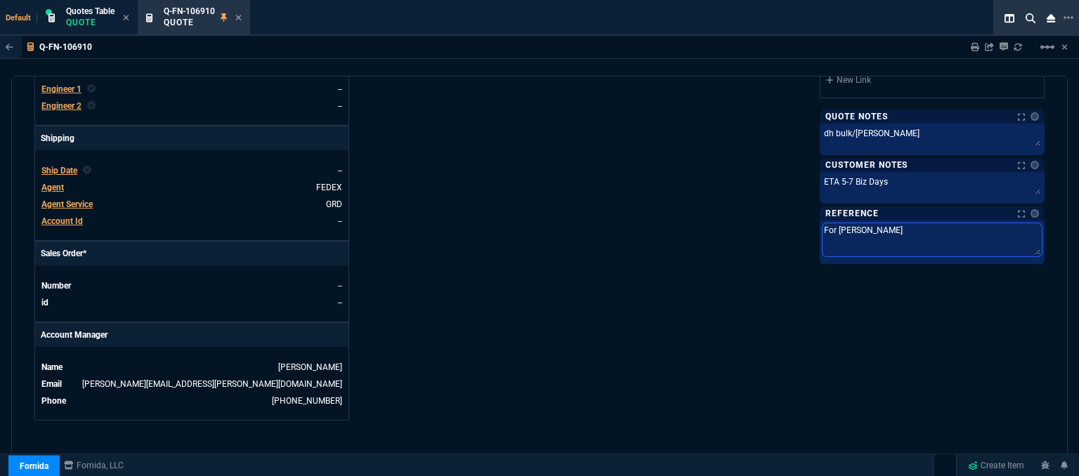
drag, startPoint x: 881, startPoint y: 223, endPoint x: 791, endPoint y: 227, distance: 89.3
click at [791, 227] on div "Fornida, LLC 2609 Technology Dr Suite 300 Plano, TX 75074 Share Link Show More …" at bounding box center [792, 53] width 505 height 735
drag, startPoint x: 898, startPoint y: 229, endPoint x: 759, endPoint y: 229, distance: 139.2
click at [759, 229] on div "Fornida, LLC 2609 Technology Dr Suite 300 Plano, TX 75074 Share Link Show More …" at bounding box center [792, 53] width 505 height 735
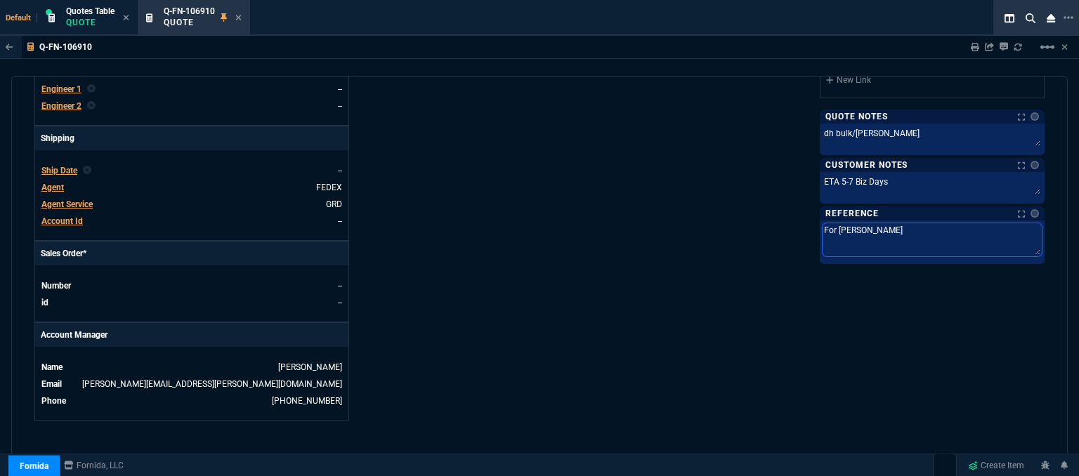
paste textarea ")"
type textarea "For Talmadge)"
drag, startPoint x: 799, startPoint y: 227, endPoint x: 744, endPoint y: 222, distance: 55.0
click at [744, 222] on div "Fornida, LLC 2609 Technology Dr Suite 300 Plano, TX 75074 Share Link Show More …" at bounding box center [792, 53] width 505 height 735
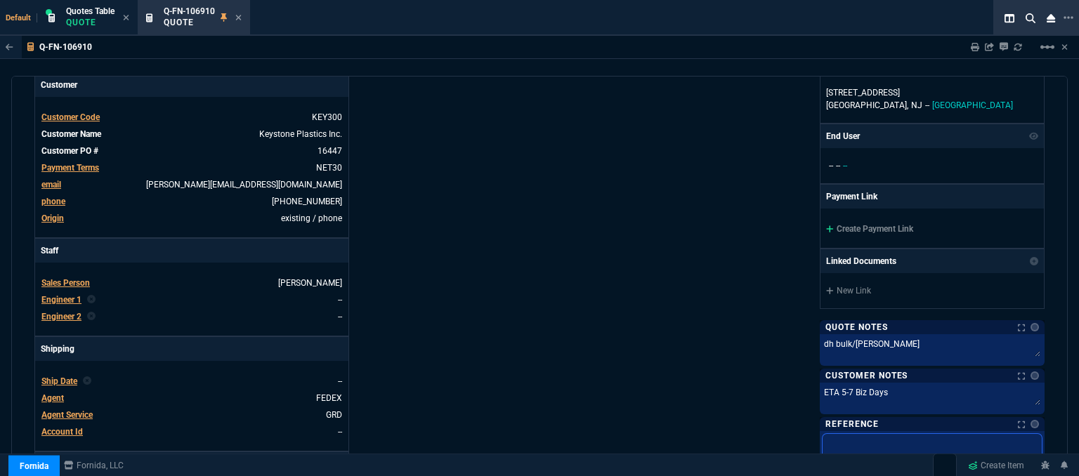
scroll to position [233, 0]
click at [335, 145] on link "16447" at bounding box center [328, 151] width 27 height 13
click at [339, 145] on link "16447" at bounding box center [328, 151] width 27 height 13
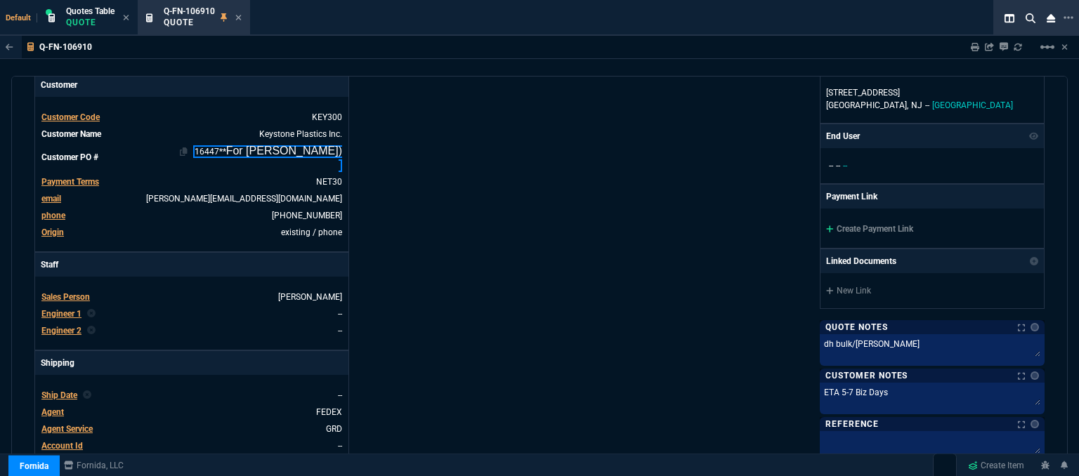
scroll to position [231, 0]
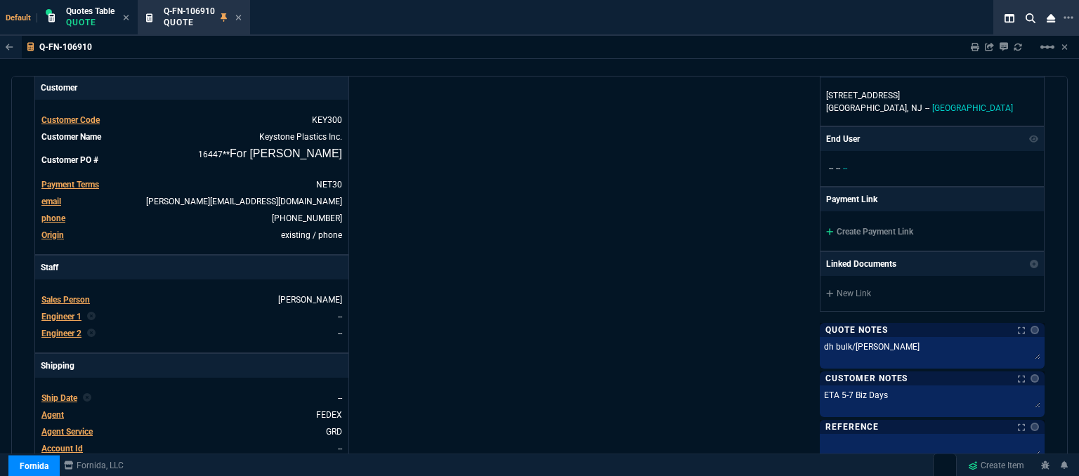
click at [443, 171] on div "Details Number Q-FN-106910 Order ID Q-FN-106910 Customer Code KEY300 Total Unit…" at bounding box center [286, 274] width 505 height 749
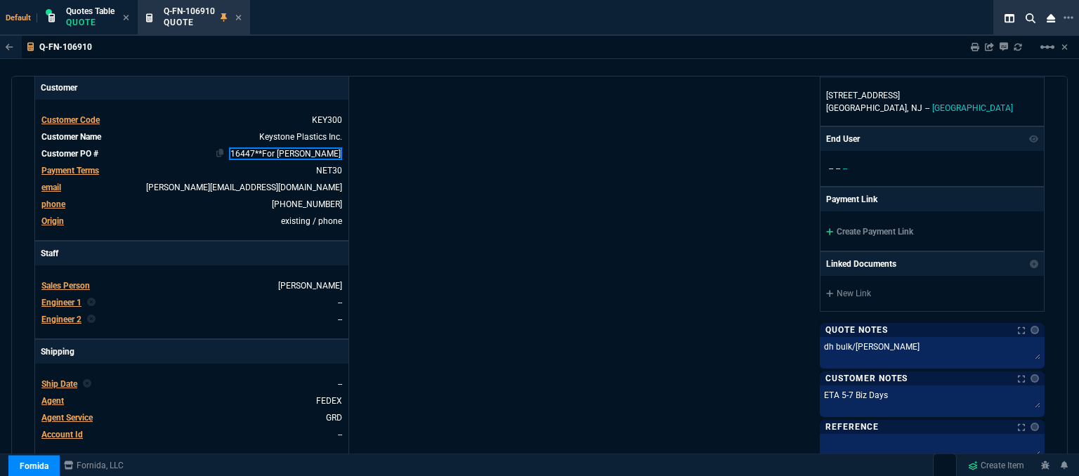
click at [294, 148] on link "16447**For Talmadge" at bounding box center [285, 154] width 113 height 13
click at [495, 178] on div "Details Number Q-FN-106910 Order ID Q-FN-106910 Customer Code KEY300 Total Unit…" at bounding box center [286, 267] width 505 height 735
click at [340, 148] on link "16447 For Talmadge" at bounding box center [288, 154] width 108 height 13
click at [548, 223] on div "Fornida, LLC 2609 Technology Dr Suite 300 Plano, TX 75074 Share Link Show More …" at bounding box center [792, 267] width 505 height 735
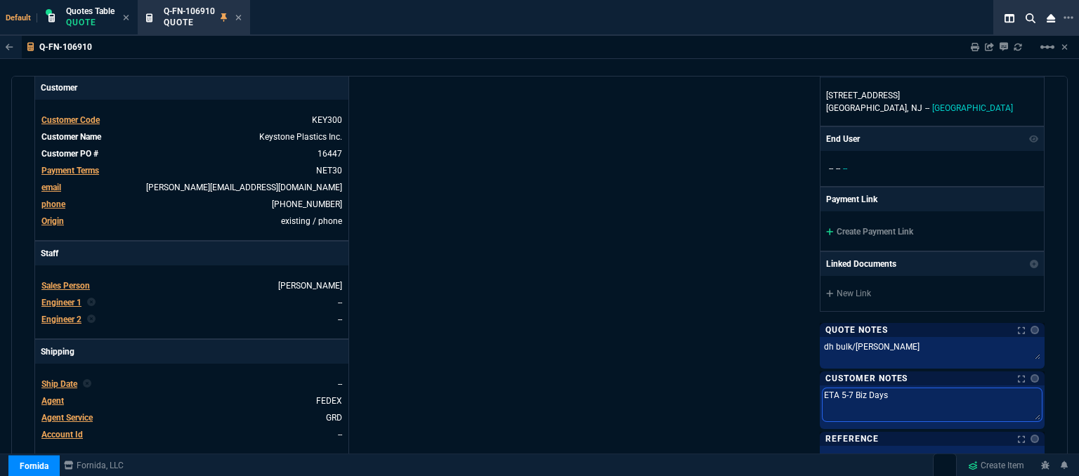
click at [889, 391] on textarea "ETA 5-7 Biz Days" at bounding box center [932, 405] width 219 height 33
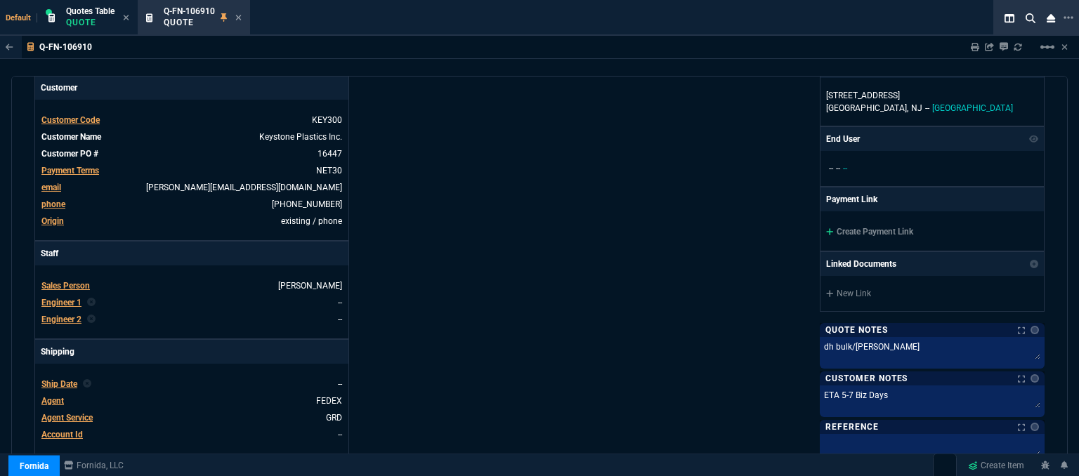
click at [577, 262] on div "Fornida, LLC 2609 Technology Dr Suite 300 Plano, TX 75074 Share Link Show More …" at bounding box center [792, 267] width 505 height 735
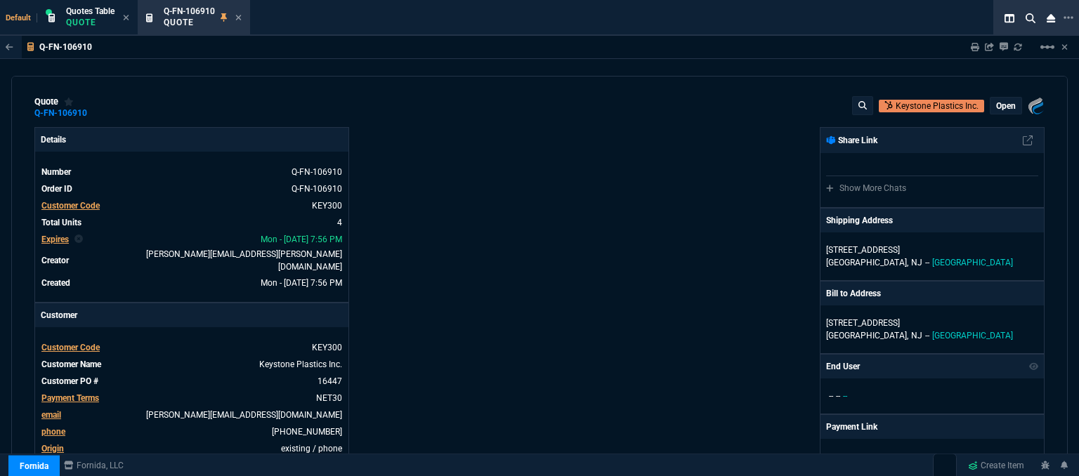
scroll to position [0, 0]
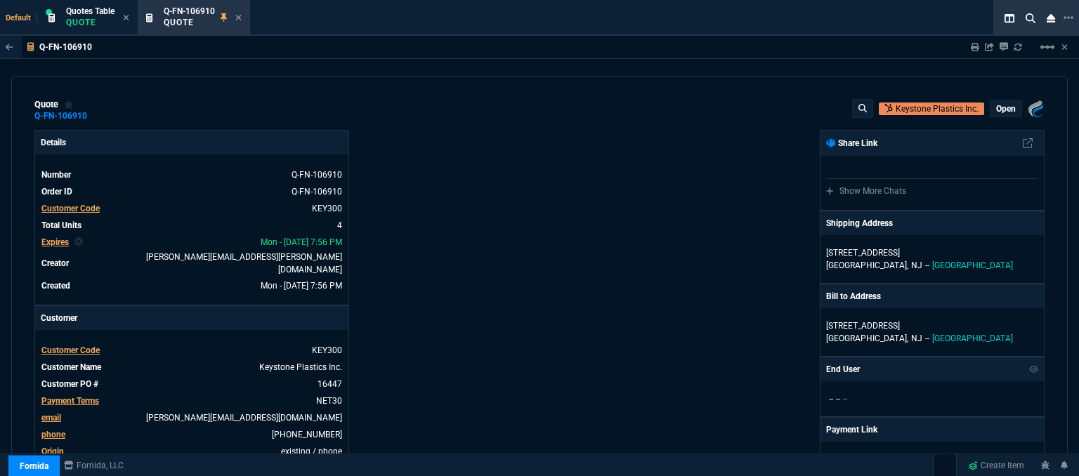
click at [997, 107] on p "open" at bounding box center [1007, 108] width 20 height 11
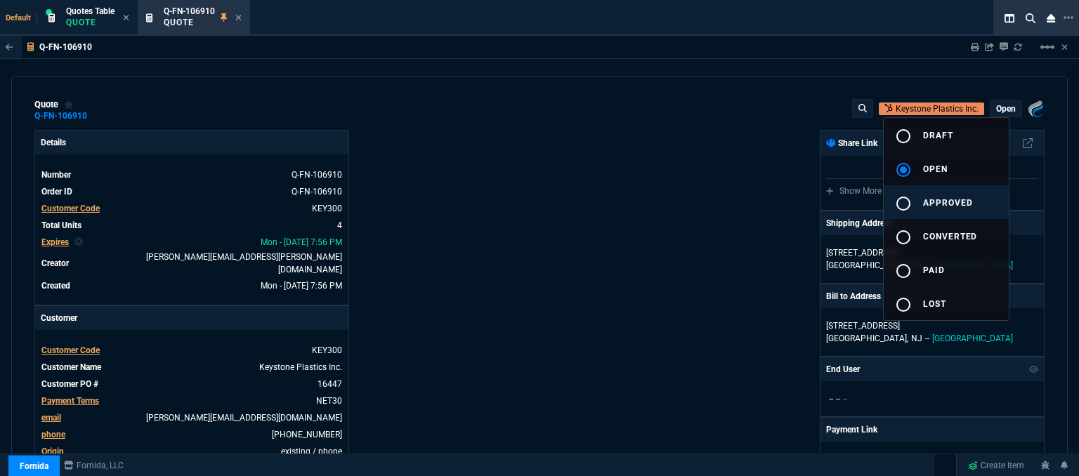
click at [935, 202] on span "approved" at bounding box center [948, 203] width 50 height 10
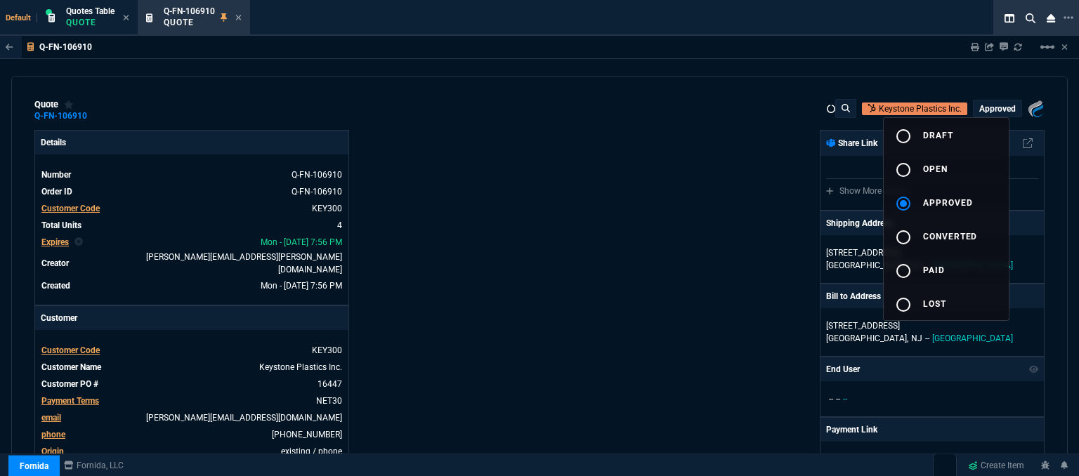
click at [500, 204] on div at bounding box center [539, 238] width 1079 height 476
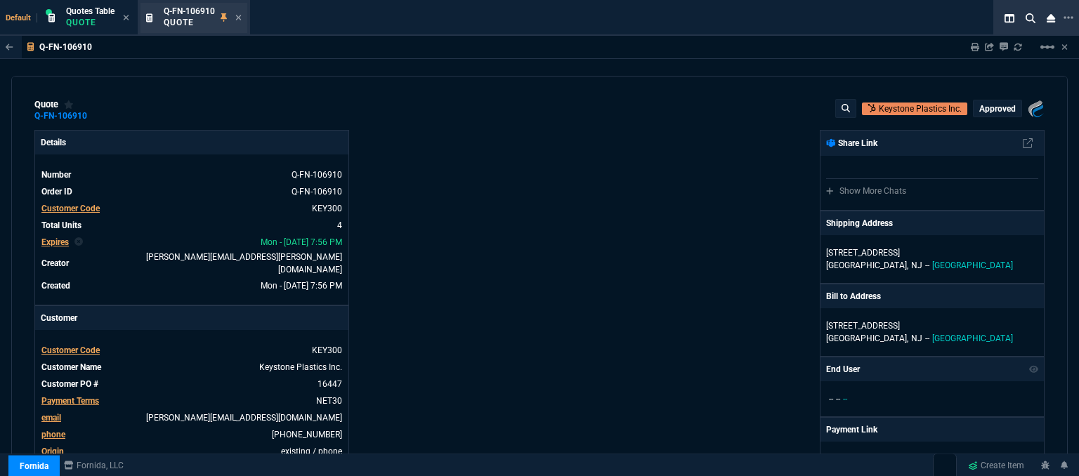
type input "22"
type input "110"
type input "699"
type input "20"
type input "45"
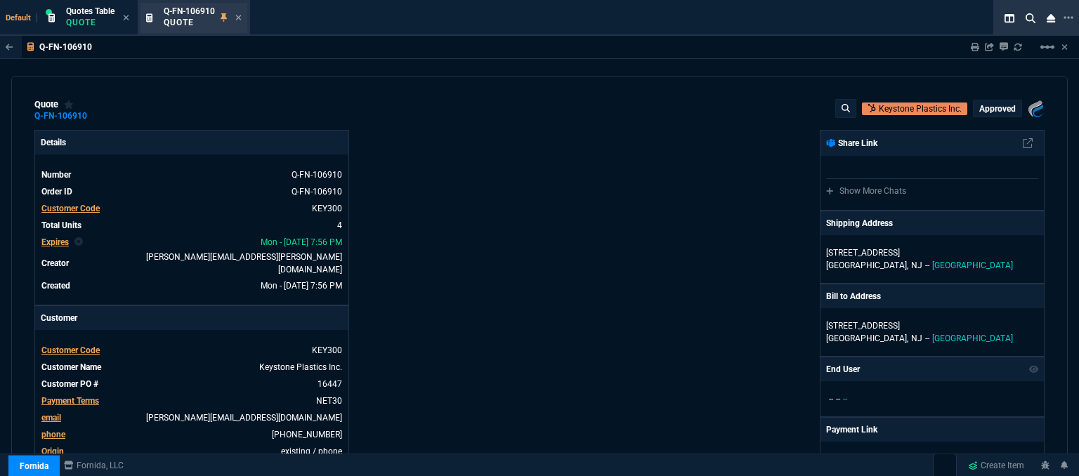
type input "16"
type input "23"
type input "252"
type input "29"
type input "42"
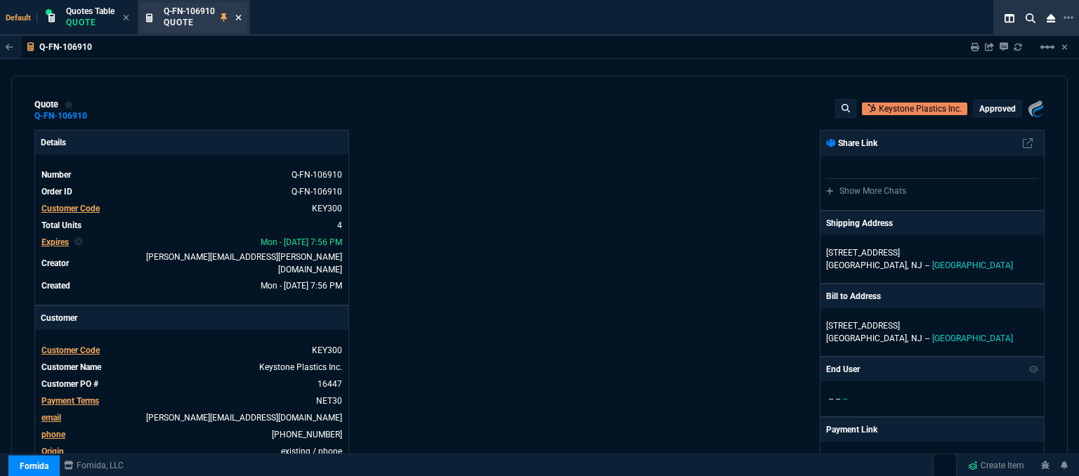
click at [238, 20] on icon at bounding box center [238, 17] width 6 height 8
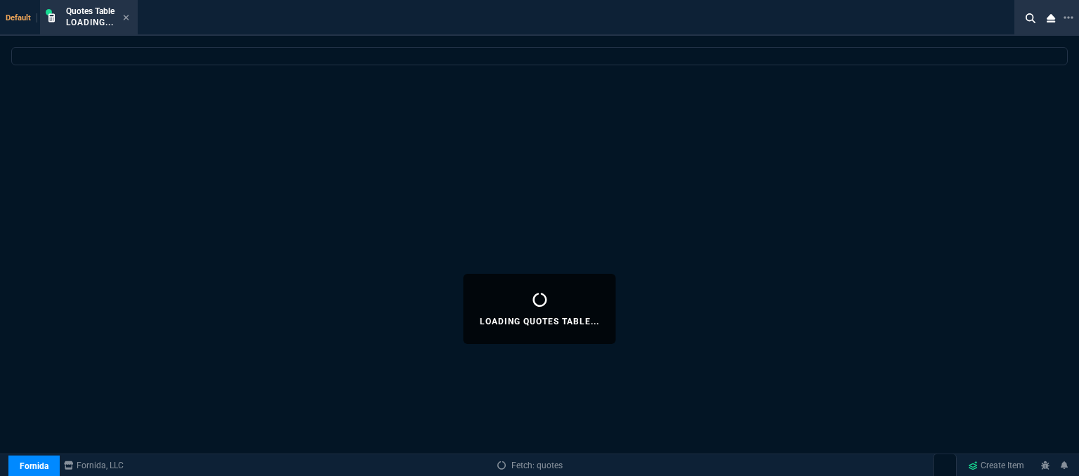
select select
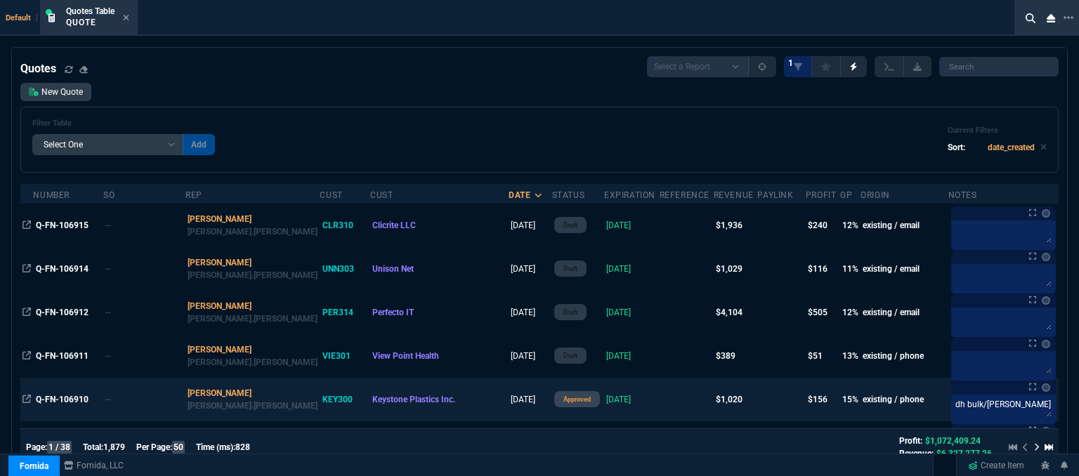
click at [660, 403] on td at bounding box center [687, 400] width 54 height 44
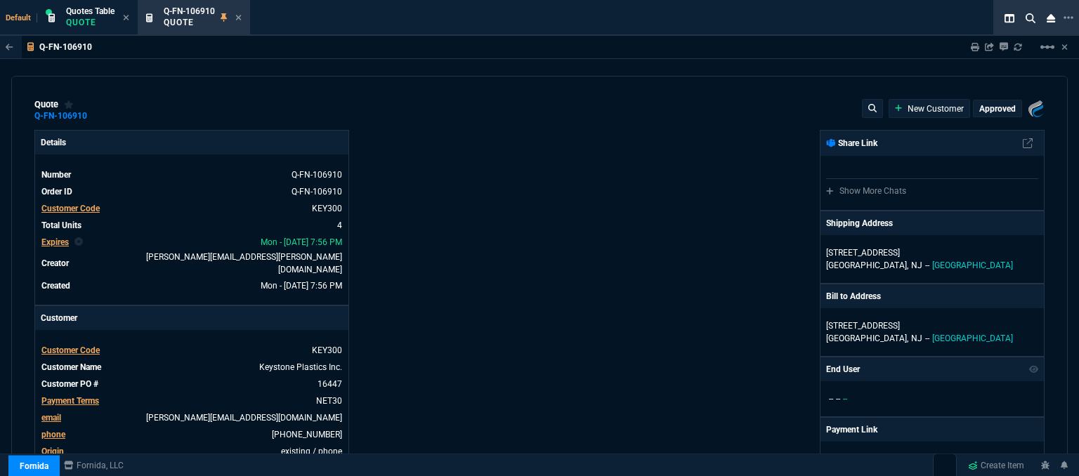
type input "22"
type input "110"
type input "699"
type input "20"
type input "45"
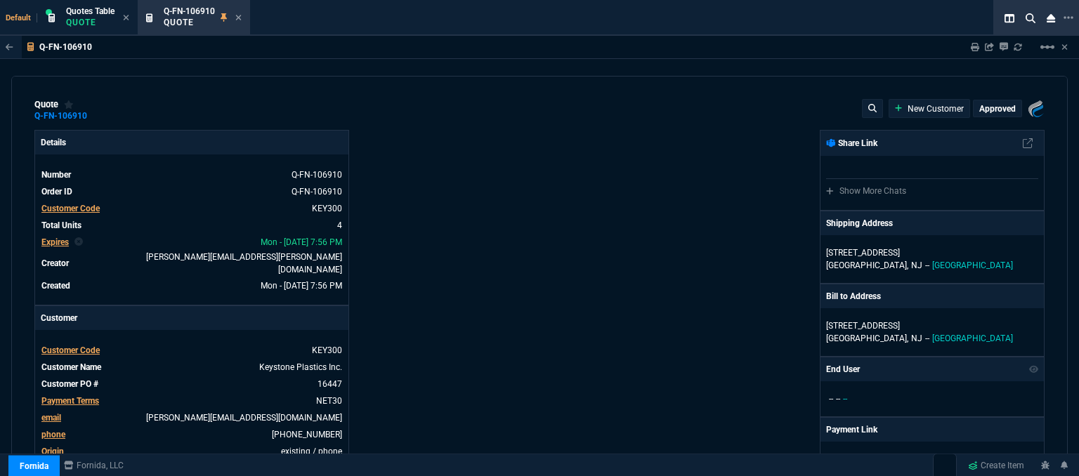
type input "16"
type input "23"
type input "252"
type input "29"
type input "42"
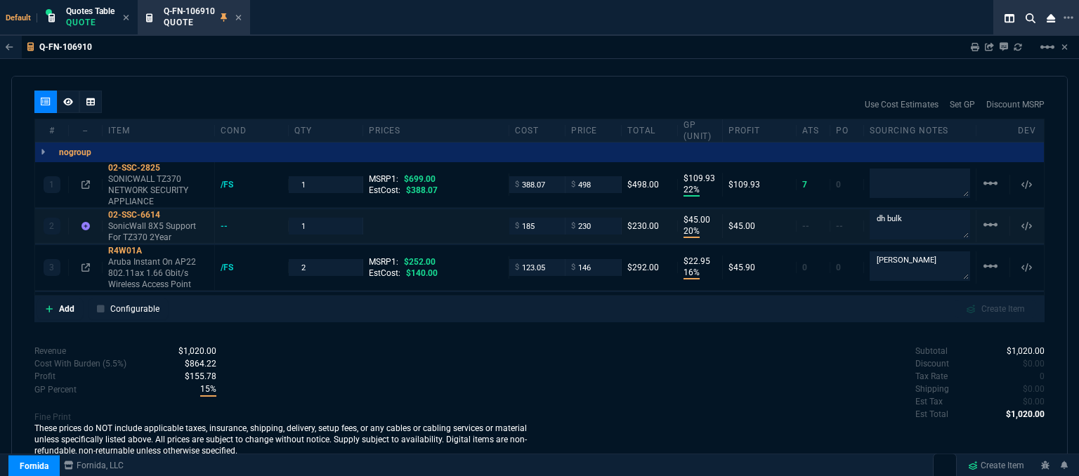
scroll to position [809, 0]
click at [933, 220] on textarea "dh bulk" at bounding box center [920, 224] width 100 height 28
drag, startPoint x: 904, startPoint y: 217, endPoint x: 860, endPoint y: 217, distance: 43.6
click at [864, 217] on div "dh bulk" at bounding box center [920, 225] width 112 height 31
click at [904, 218] on textarea "dh bulk" at bounding box center [920, 224] width 100 height 28
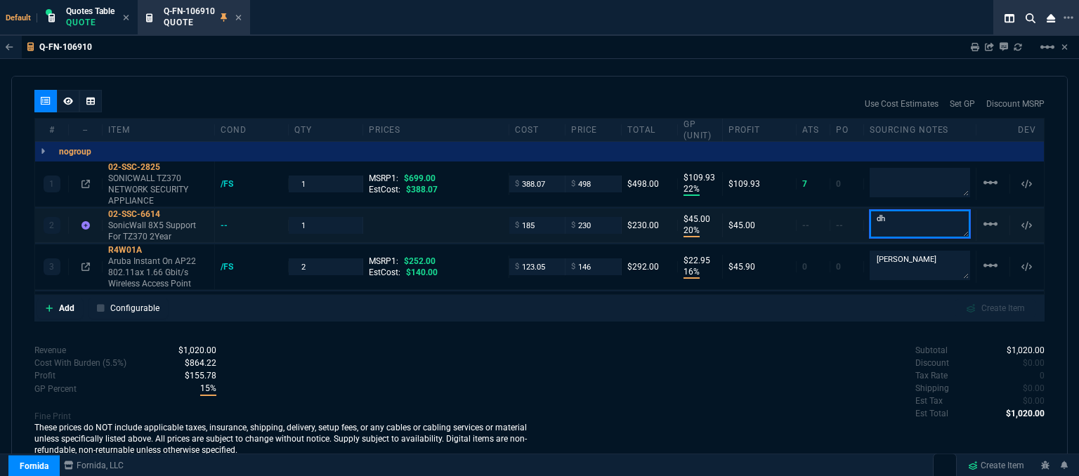
type textarea "d"
click at [645, 369] on div "Subtotal $1,020.00 Discount $0.00 Tax Rate 0 Shipping $0.00 Est Tax $0.00 Est T…" at bounding box center [792, 382] width 505 height 77
click at [870, 217] on textarea "email only" at bounding box center [920, 224] width 100 height 28
click at [893, 228] on textarea "in dh bulk order. email only" at bounding box center [920, 224] width 100 height 28
type textarea "in dh bulk order. email only pls"
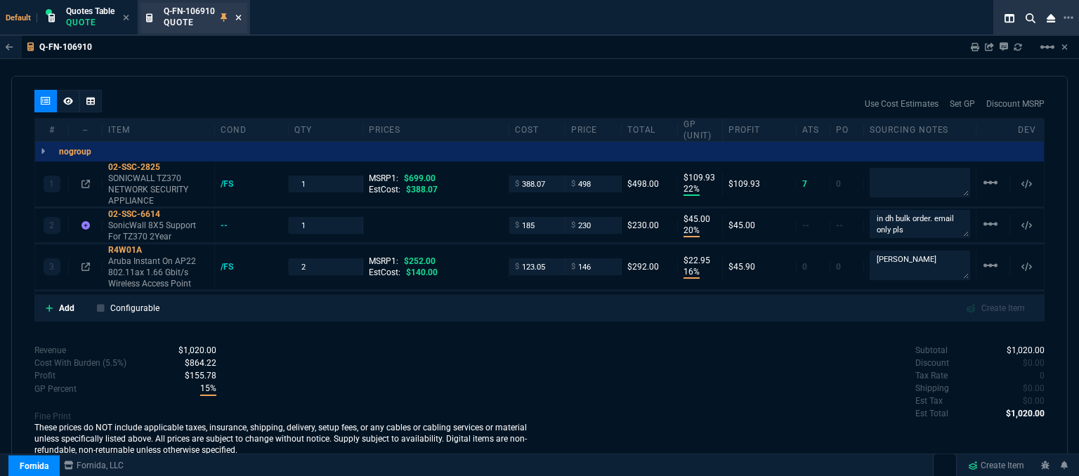
click at [242, 17] on icon at bounding box center [238, 17] width 6 height 8
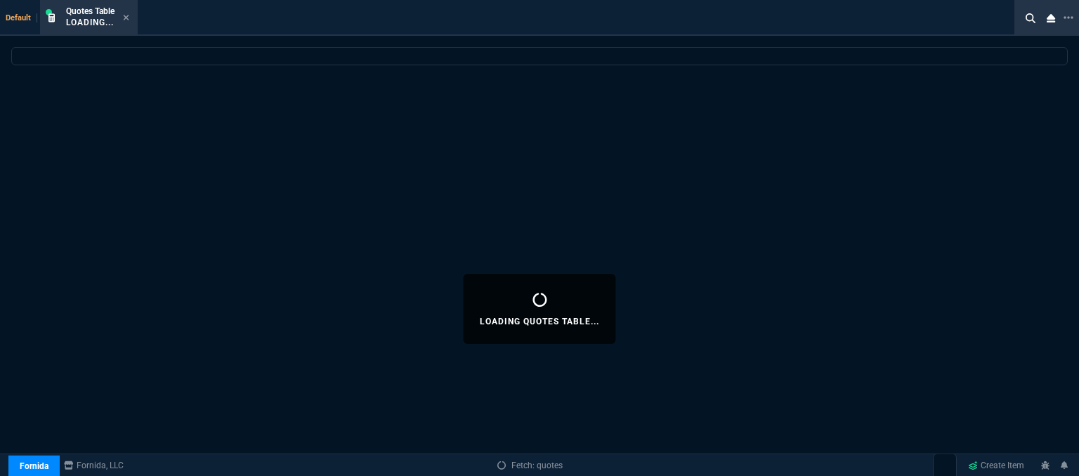
select select
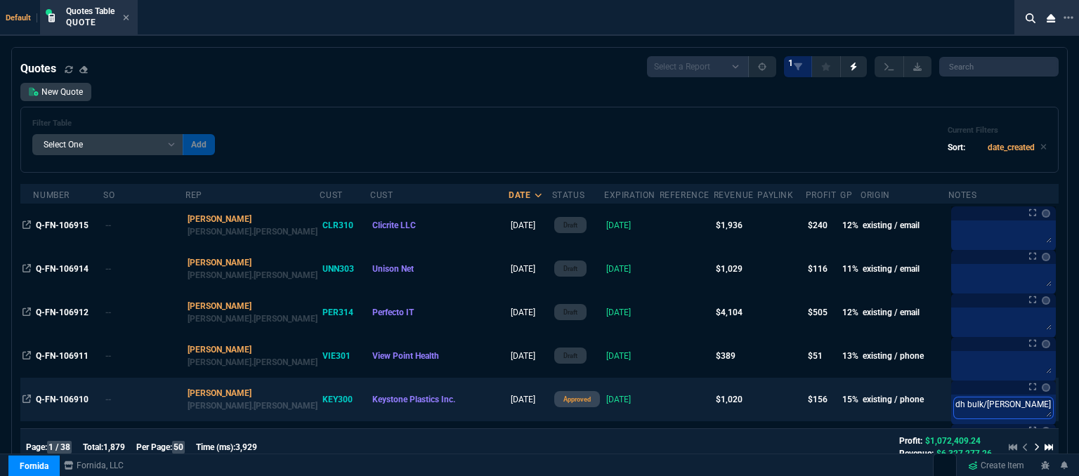
click at [954, 406] on textarea "dh bulk/ingram" at bounding box center [1003, 408] width 99 height 21
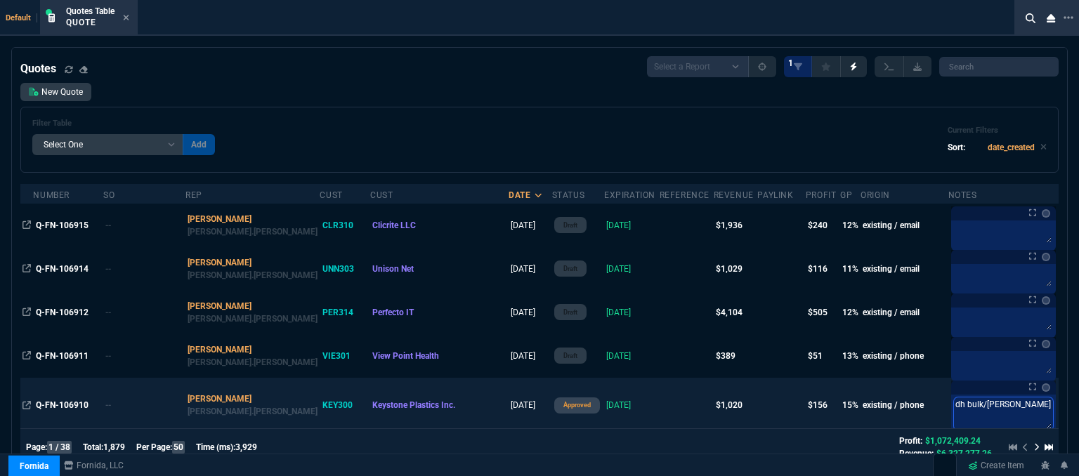
type textarea "idh bulk/ingram"
type textarea "indh bulk/ingram"
type textarea "in dh bulk/ingram"
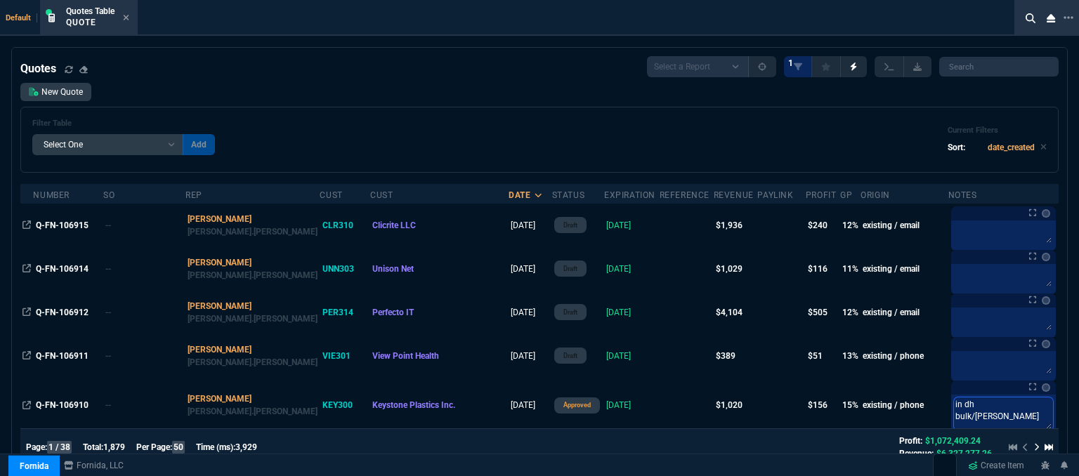
type textarea "in dh bulk/ingram"
drag, startPoint x: 545, startPoint y: 102, endPoint x: 461, endPoint y: 88, distance: 84.8
click at [545, 102] on div "New Quote Filter Table Select One Add Filter () creator (creator) Cust (headers…" at bounding box center [539, 128] width 1039 height 90
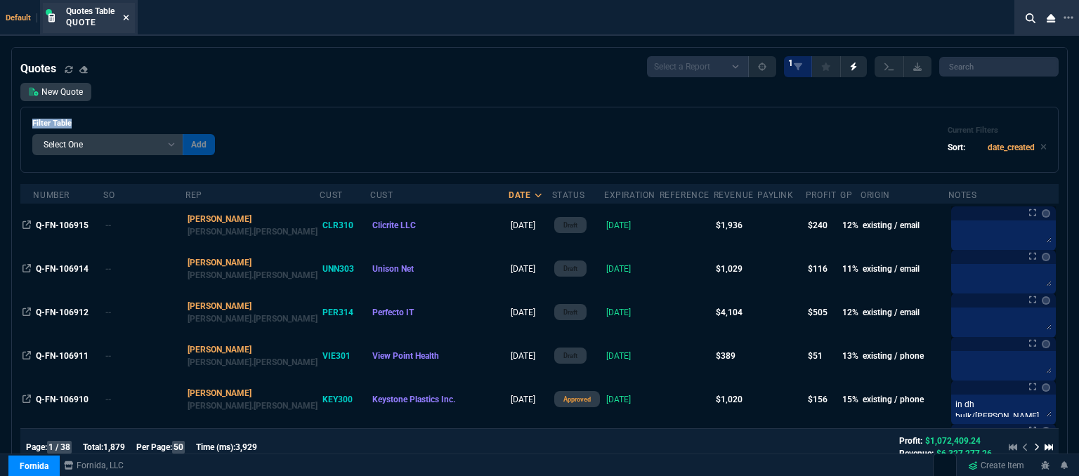
click at [127, 15] on icon at bounding box center [126, 17] width 6 height 8
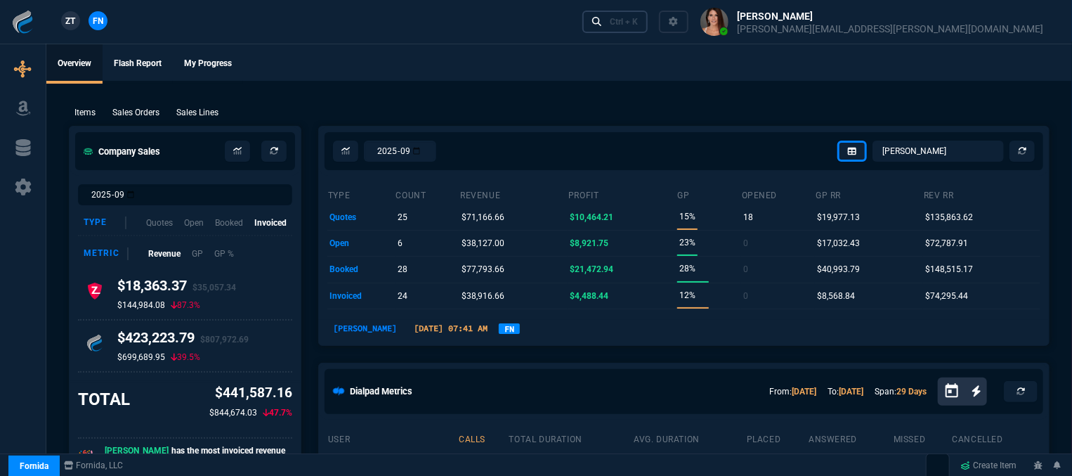
click at [638, 21] on div "Ctrl + K" at bounding box center [624, 21] width 28 height 11
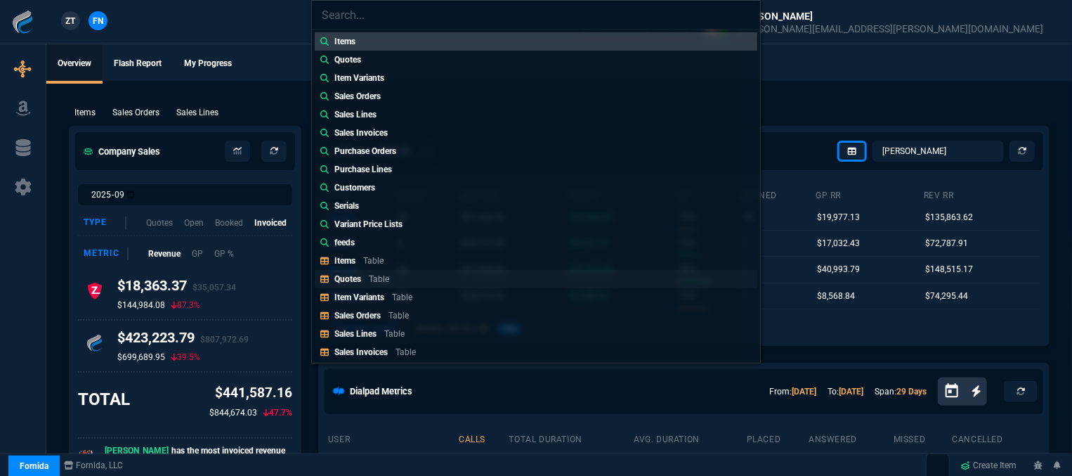
click at [384, 279] on p "Table" at bounding box center [379, 279] width 20 height 10
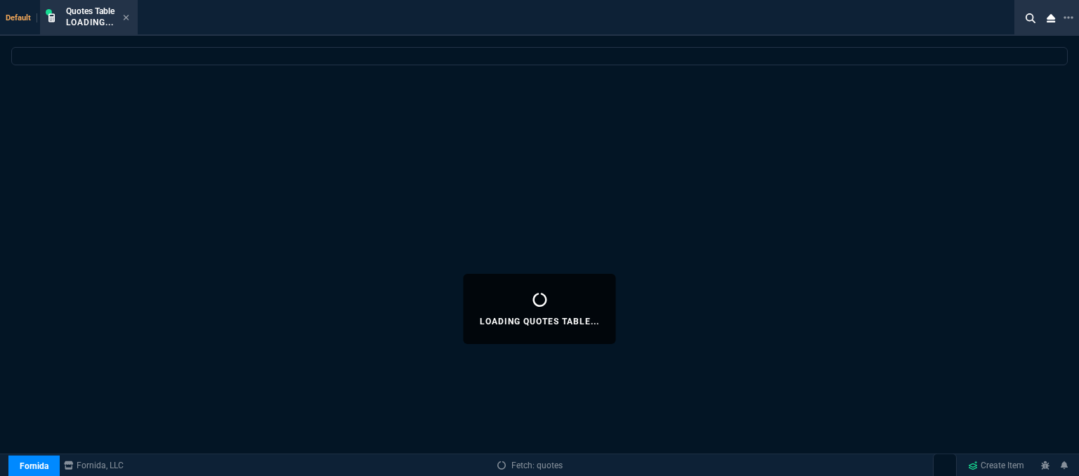
select select
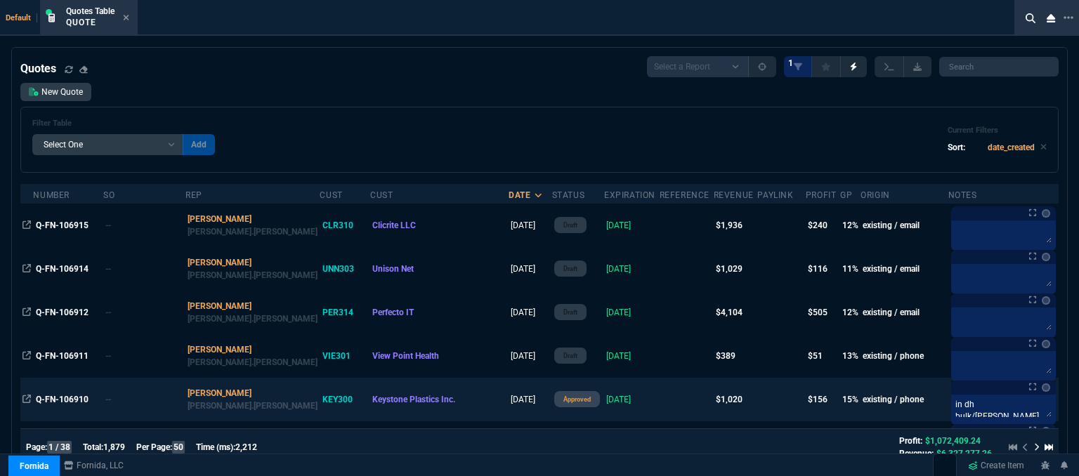
click at [660, 403] on td at bounding box center [687, 400] width 54 height 44
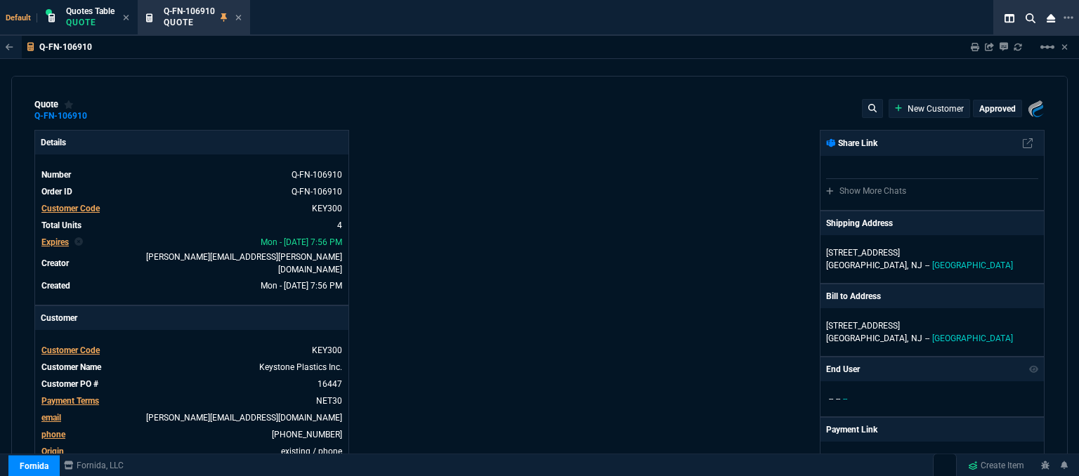
type input "699"
type input "252"
type input "22"
type input "110"
type input "20"
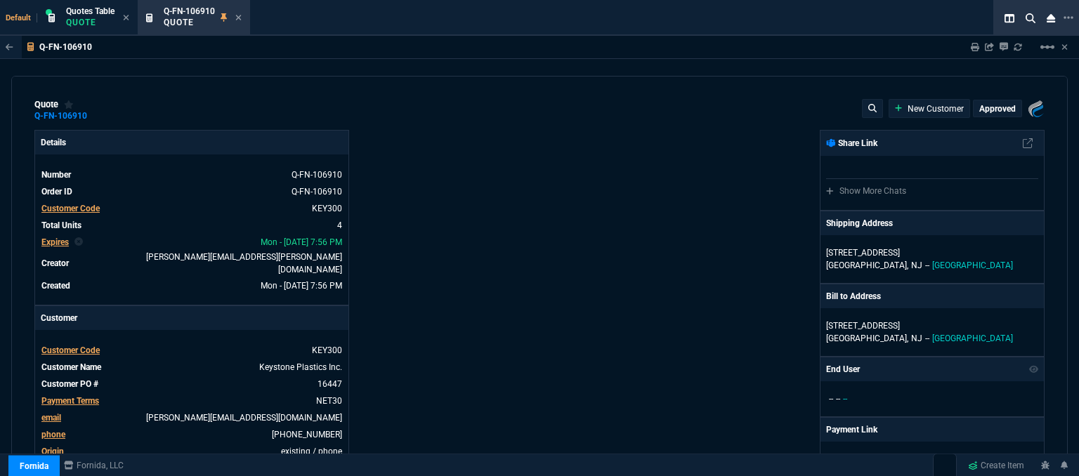
type input "45"
type input "16"
type input "23"
type input "29"
type input "42"
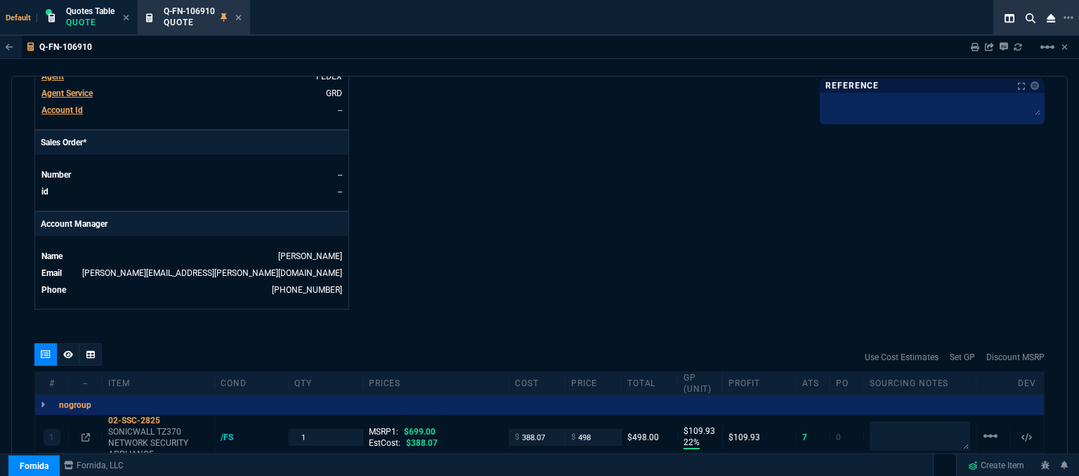
scroll to position [703, 0]
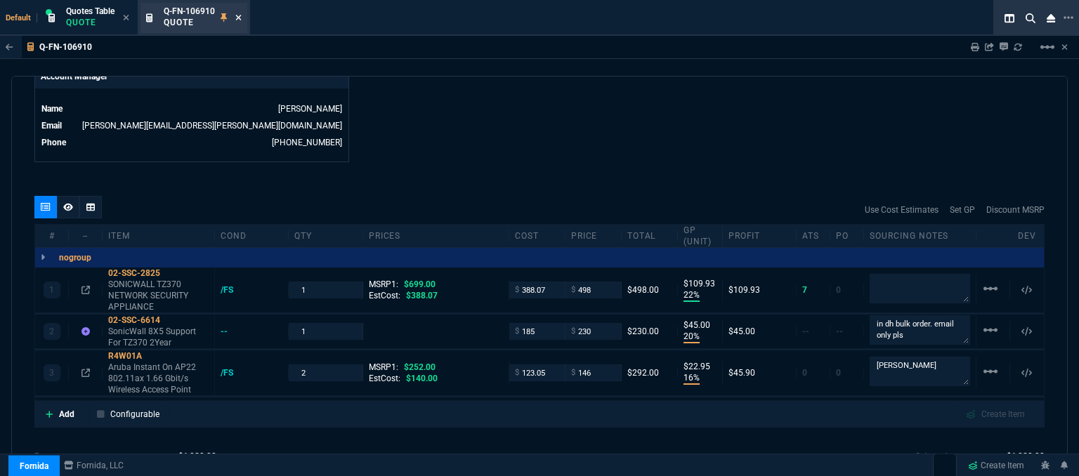
click at [240, 17] on icon at bounding box center [239, 18] width 6 height 6
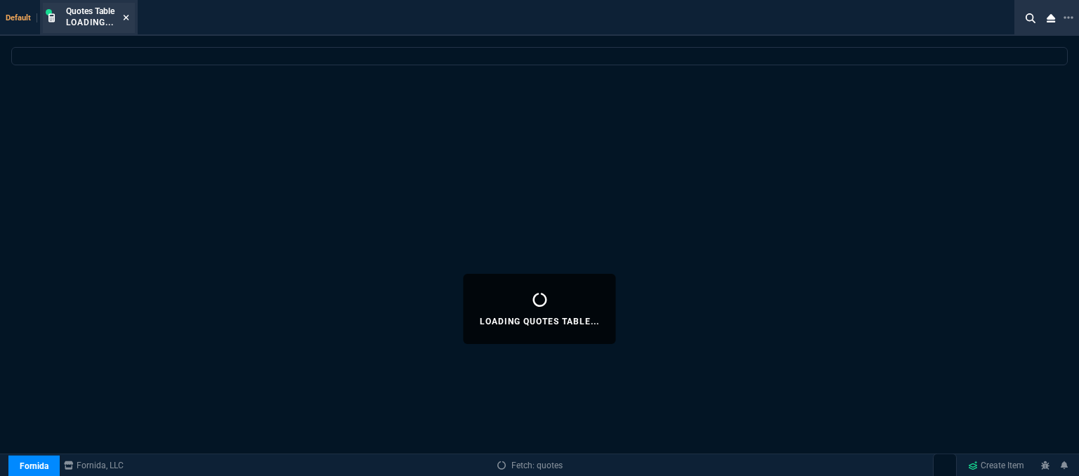
select select
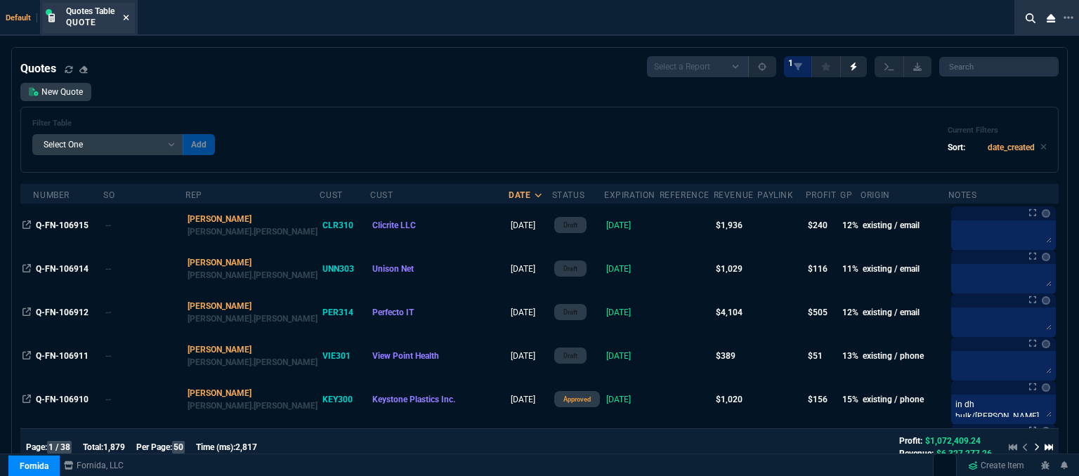
click at [127, 18] on icon at bounding box center [126, 17] width 6 height 8
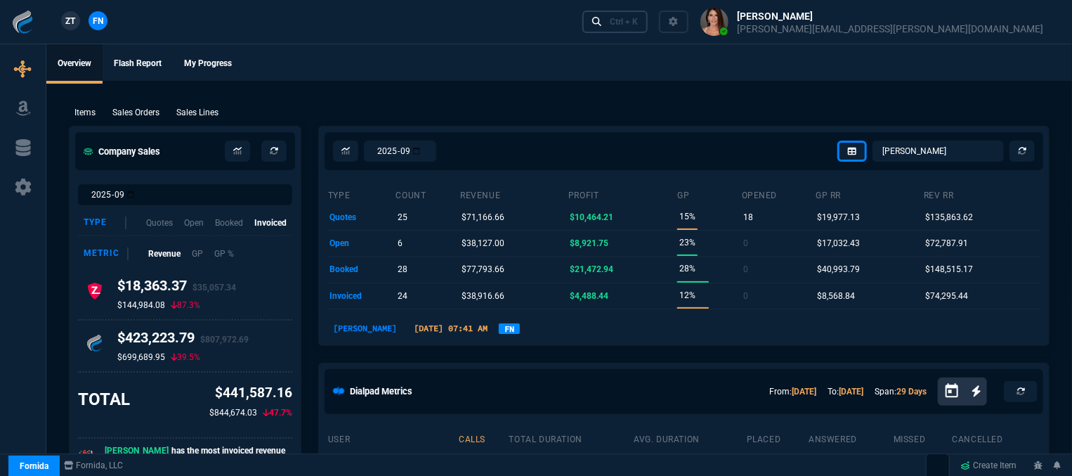
click at [649, 29] on link "Ctrl + K" at bounding box center [616, 22] width 66 height 22
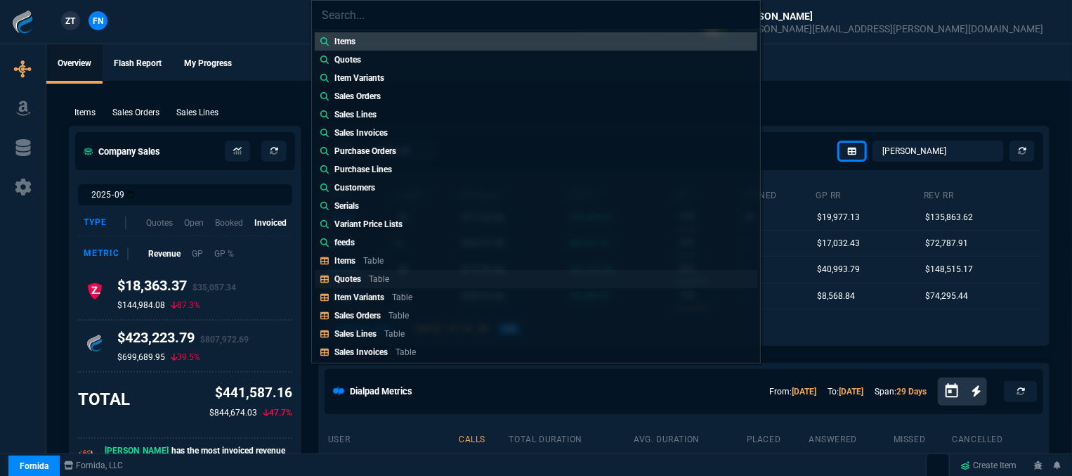
click at [413, 274] on link "Quotes Table" at bounding box center [536, 279] width 443 height 18
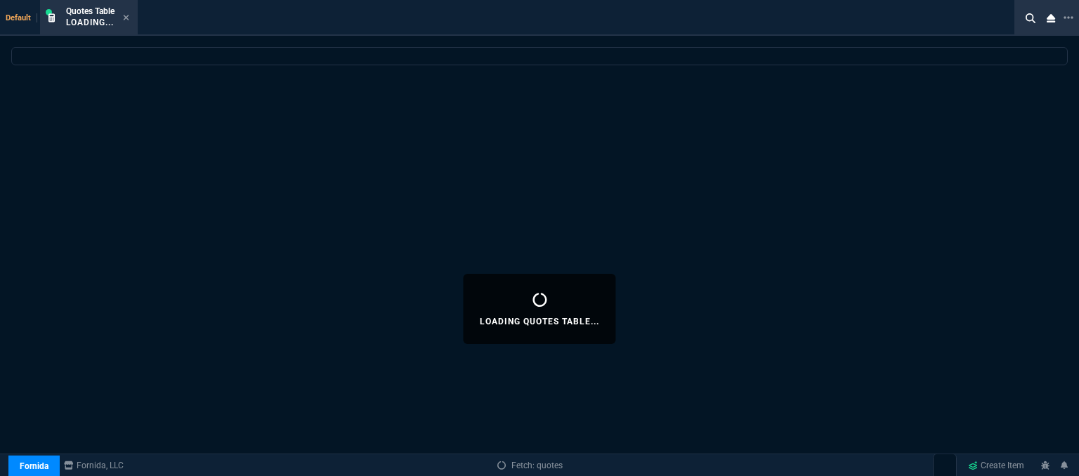
select select
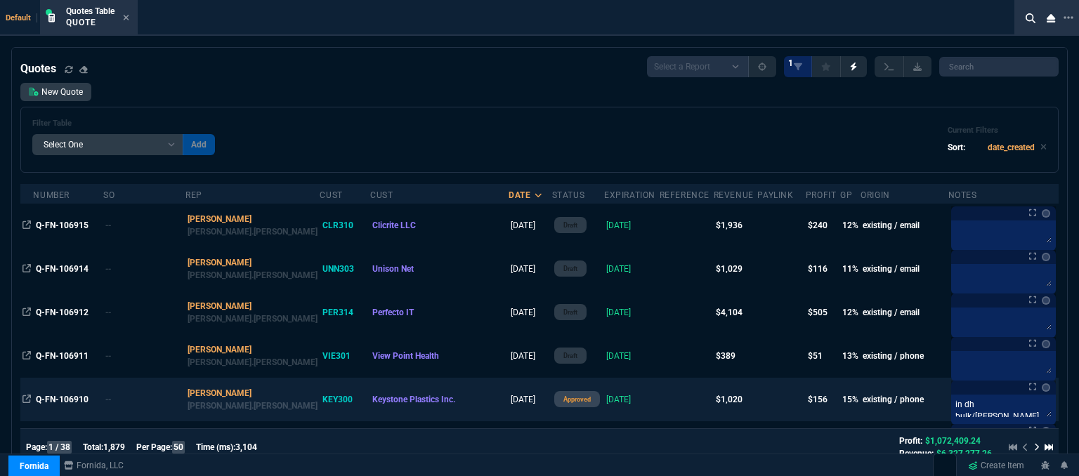
click at [660, 411] on td at bounding box center [687, 400] width 54 height 44
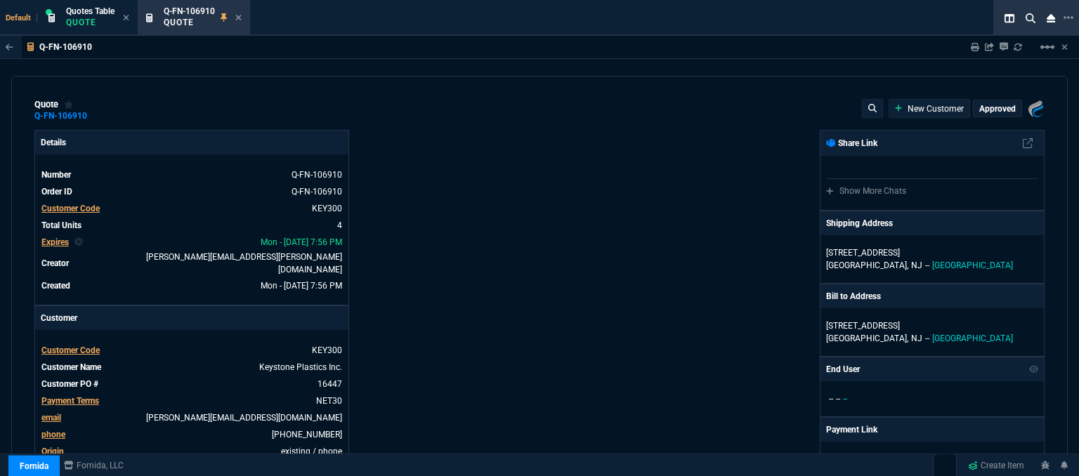
type input "22"
type input "110"
type input "699"
type input "20"
type input "45"
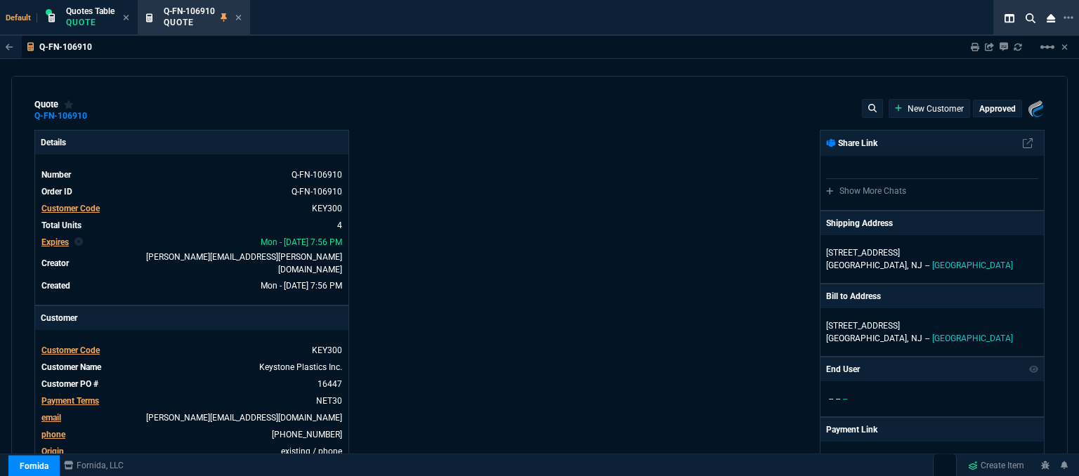
type input "314.16"
type input "16"
type input "23"
type input "252"
type input "29"
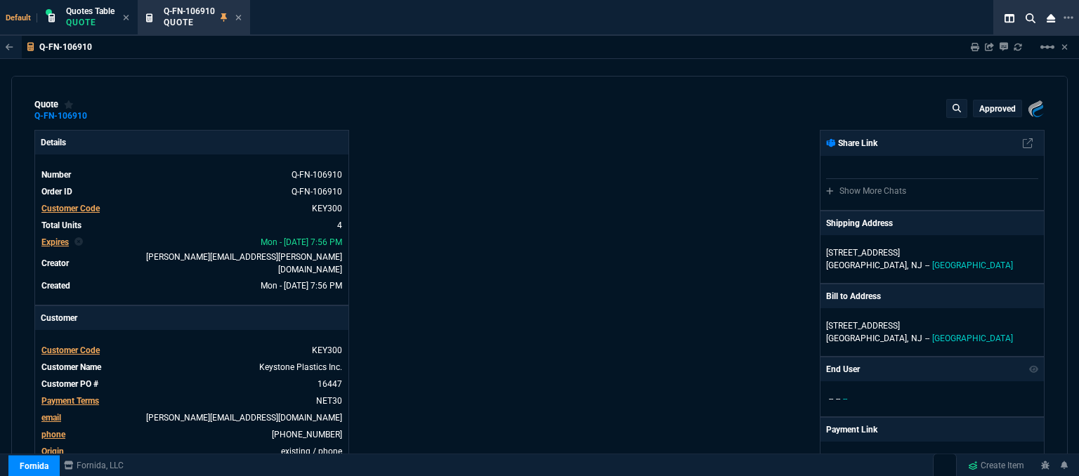
type input "27"
type input "42"
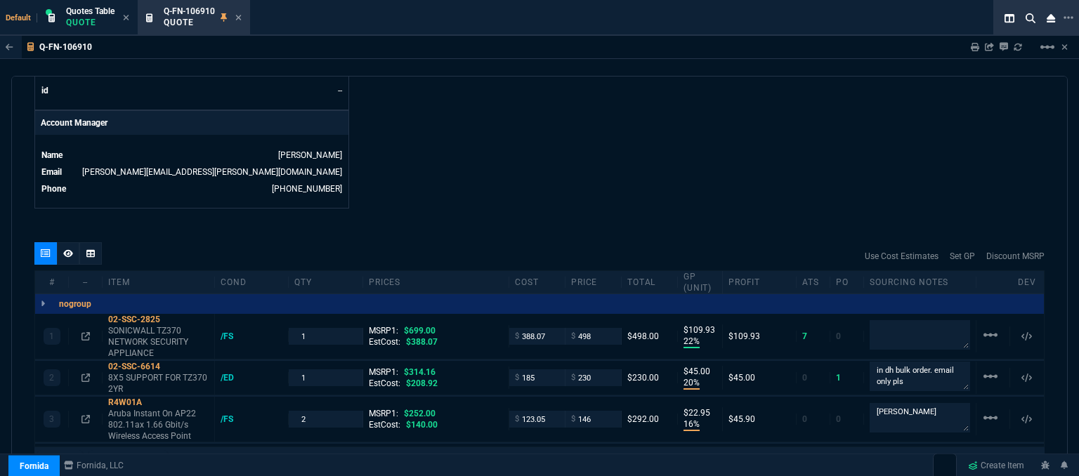
scroll to position [809, 0]
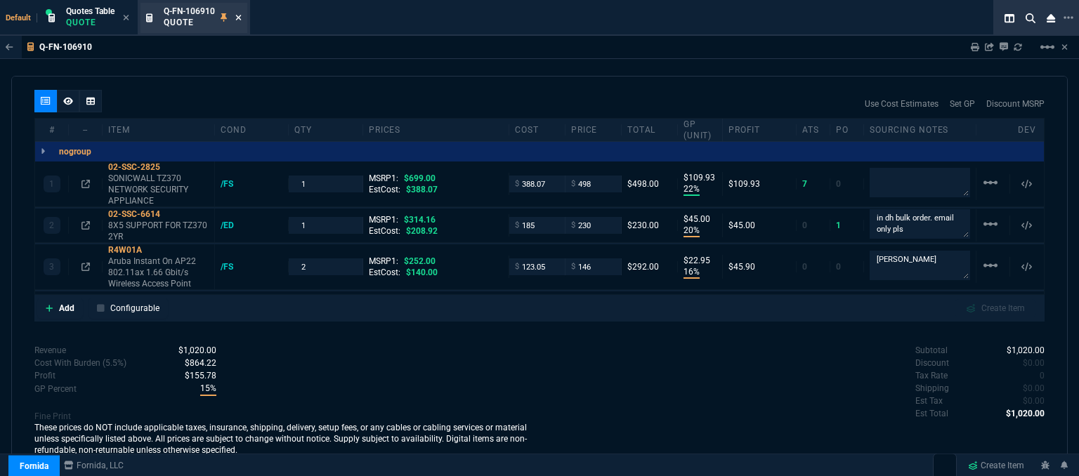
click at [237, 19] on icon at bounding box center [238, 17] width 6 height 8
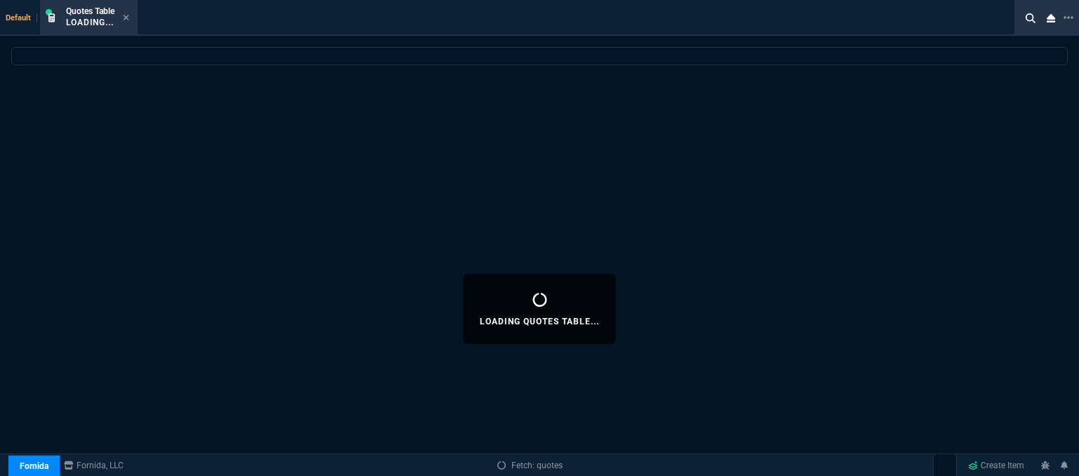
select select
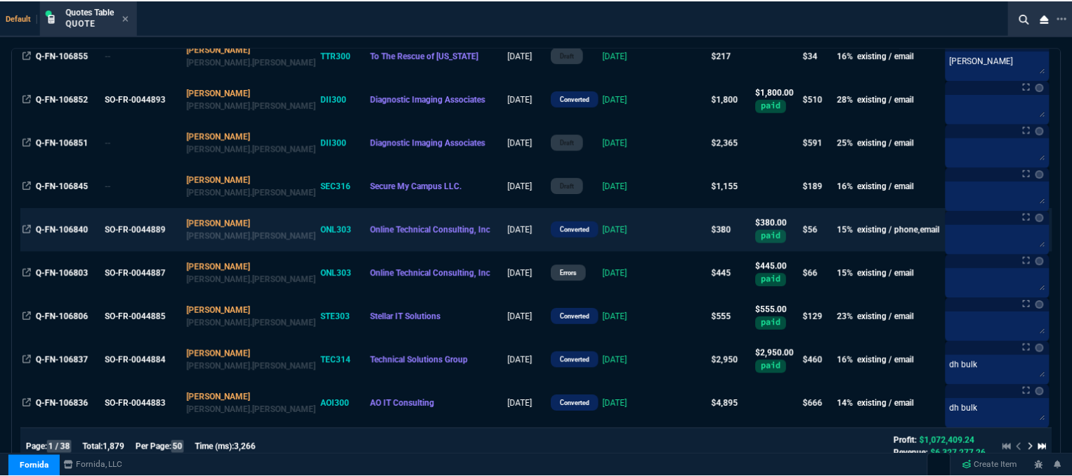
scroll to position [1406, 0]
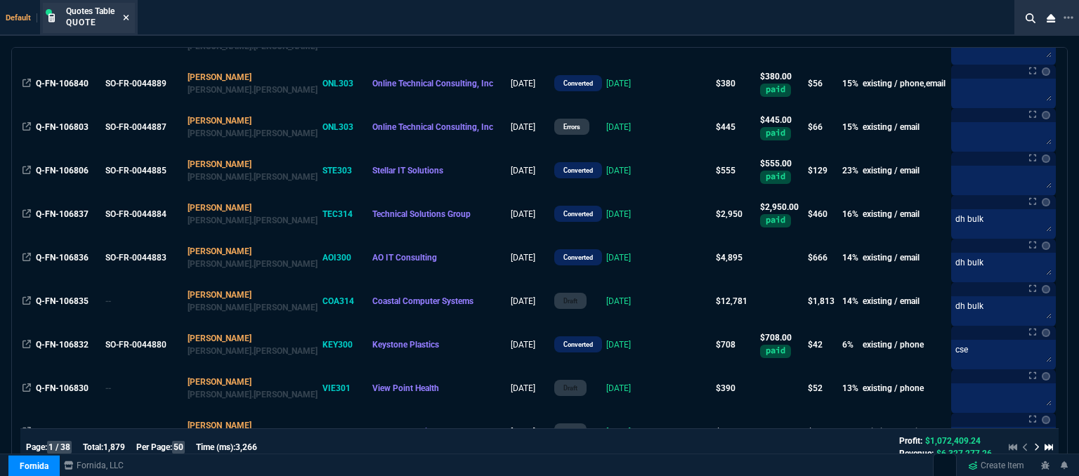
click at [124, 18] on icon at bounding box center [126, 17] width 6 height 8
